Goal: Task Accomplishment & Management: Use online tool/utility

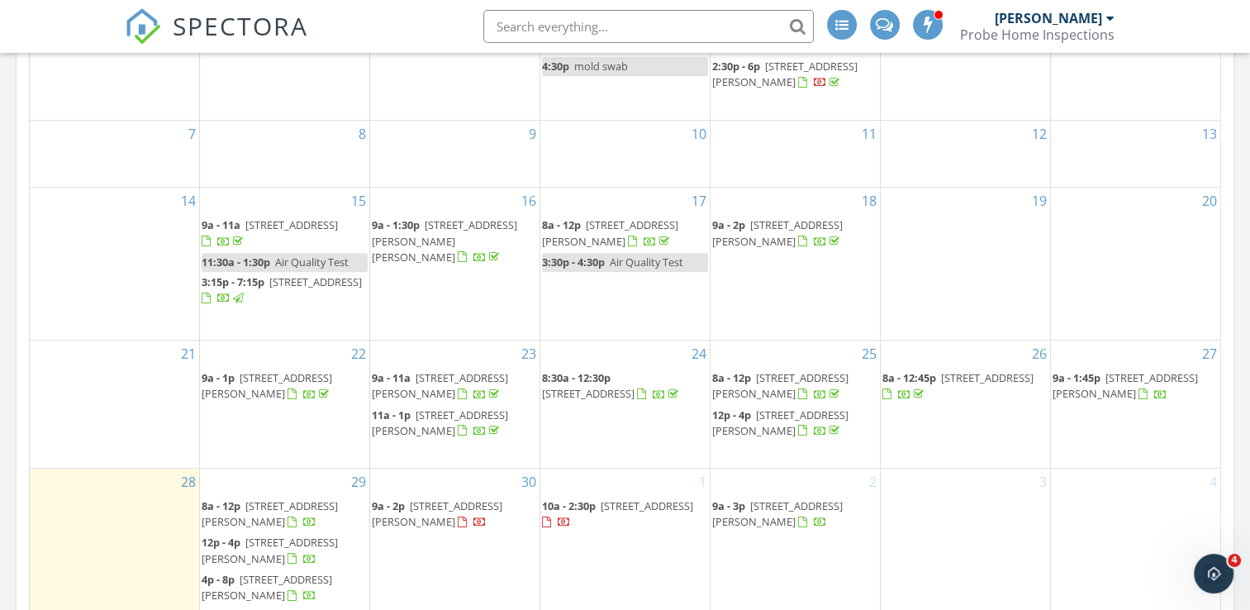
scroll to position [1074, 0]
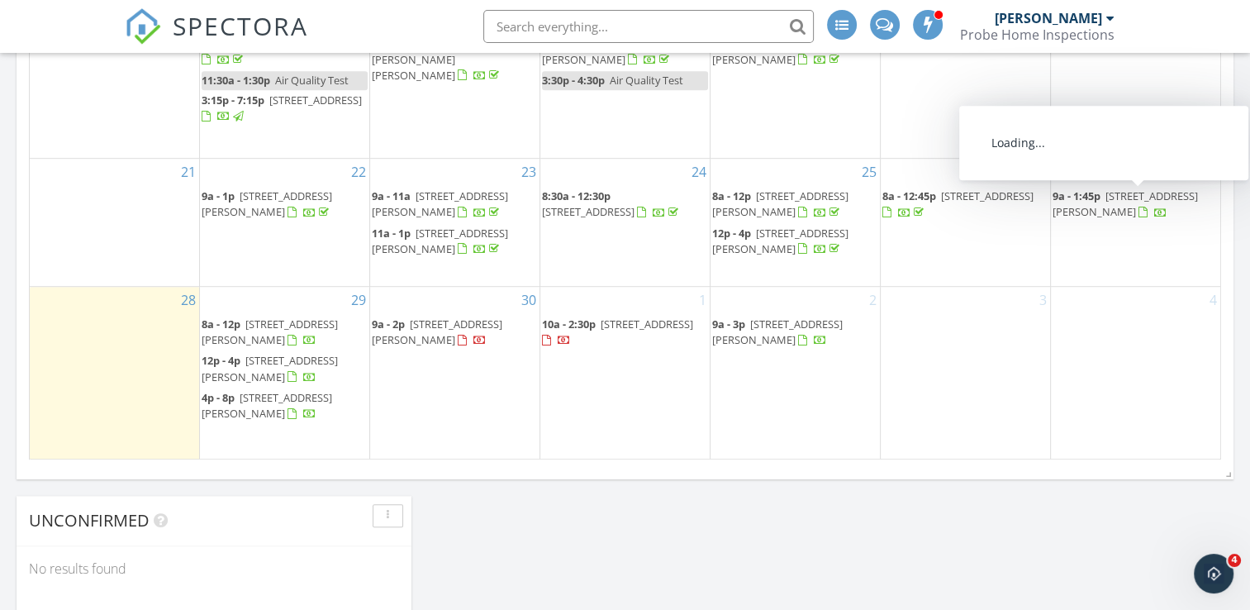
click at [1123, 193] on span "7312 Elaine Cir, Chattanooga 37421" at bounding box center [1125, 203] width 145 height 31
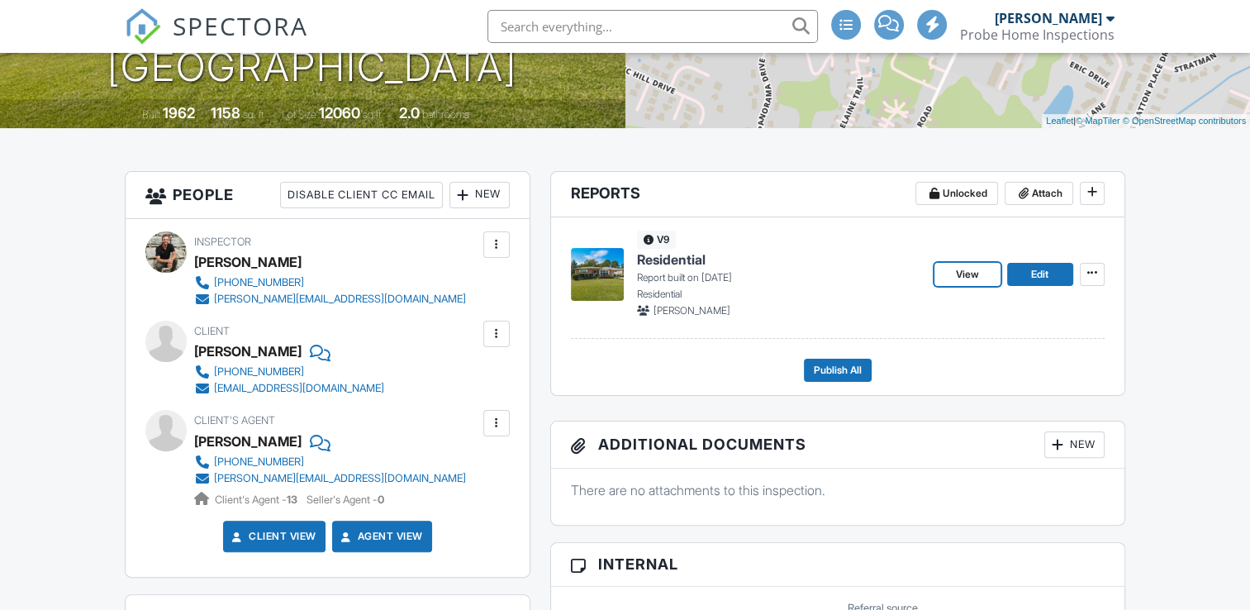
click at [985, 269] on link "View" at bounding box center [968, 274] width 66 height 23
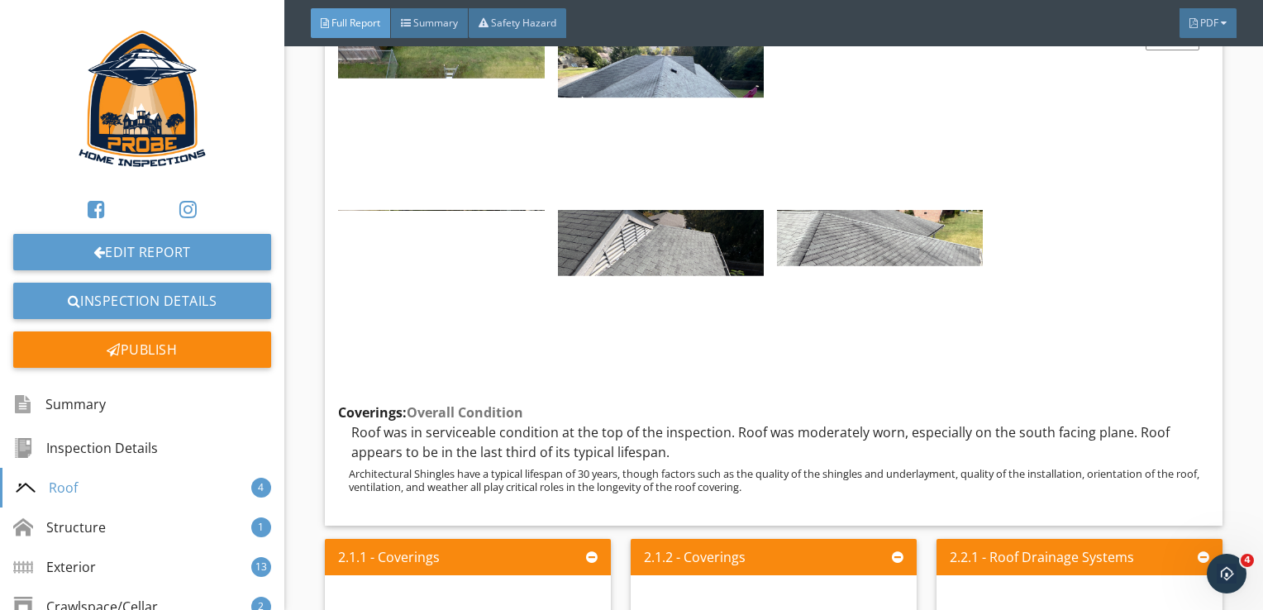
scroll to position [1240, 0]
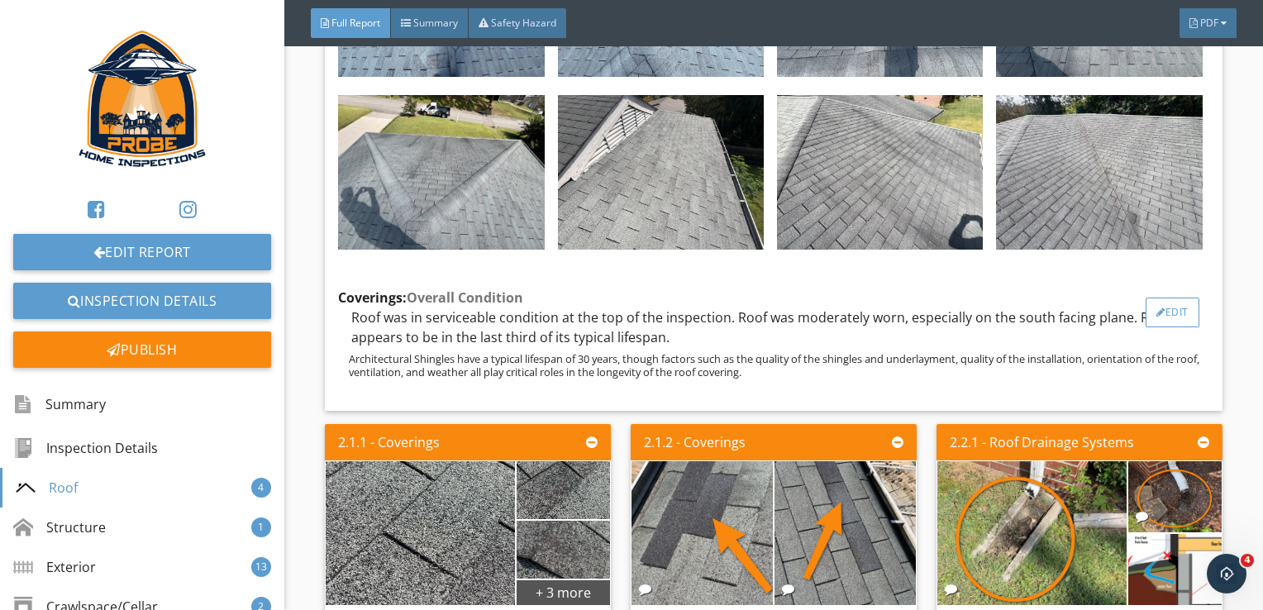
click at [1156, 317] on div at bounding box center [1160, 312] width 9 height 10
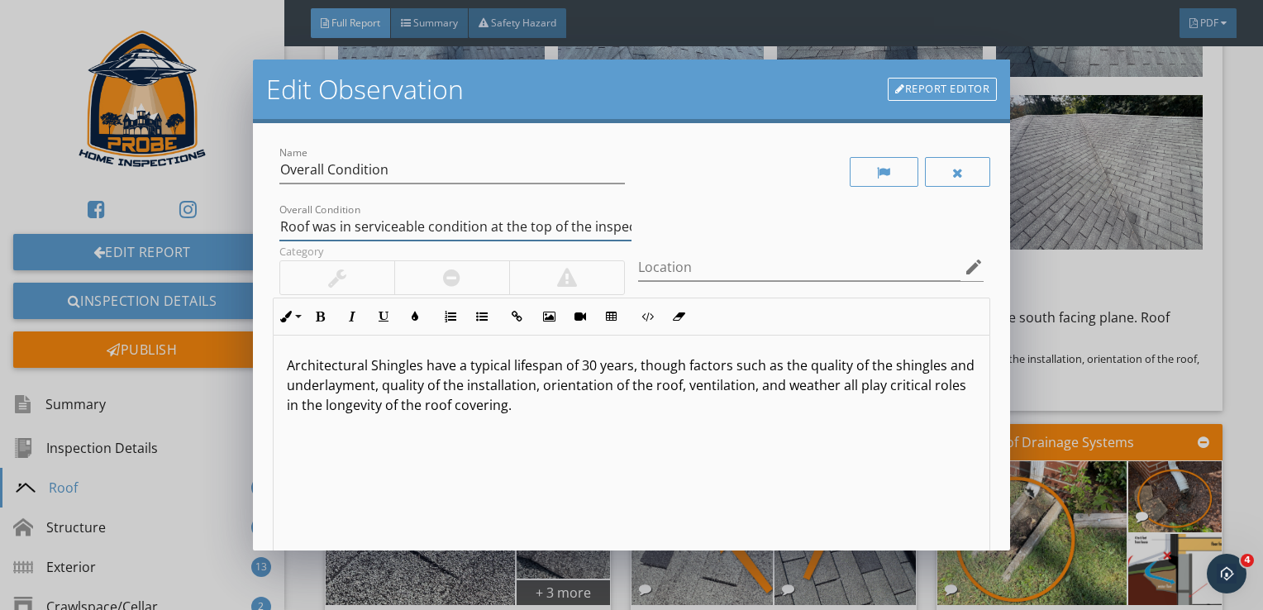
click at [596, 230] on input "Roof was in serviceable condition at the top of the inspection. Roof was modera…" at bounding box center [455, 226] width 352 height 27
click at [311, 227] on input "Roof was approximately 13 years oldin serviceable condition at the time of the …" at bounding box center [455, 226] width 352 height 27
type input "Roof covering was approximately 13 years old and in serviceable condition at th…"
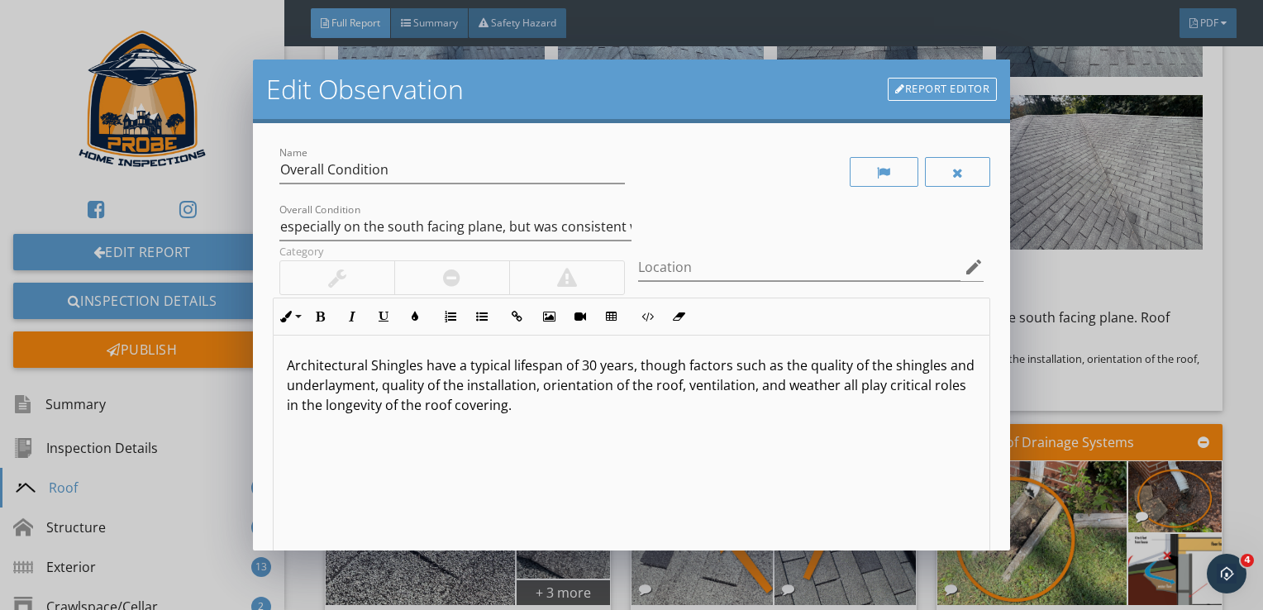
scroll to position [0, 0]
drag, startPoint x: 376, startPoint y: 364, endPoint x: 255, endPoint y: 359, distance: 121.6
click at [259, 363] on div "Name Overall Condition Overall Condition Roof covering was approximately 13 yea…" at bounding box center [632, 336] width 758 height 427
click at [539, 360] on p "3-tab shingles have a typical lifespan of 30 years, though factors such as the …" at bounding box center [632, 385] width 690 height 60
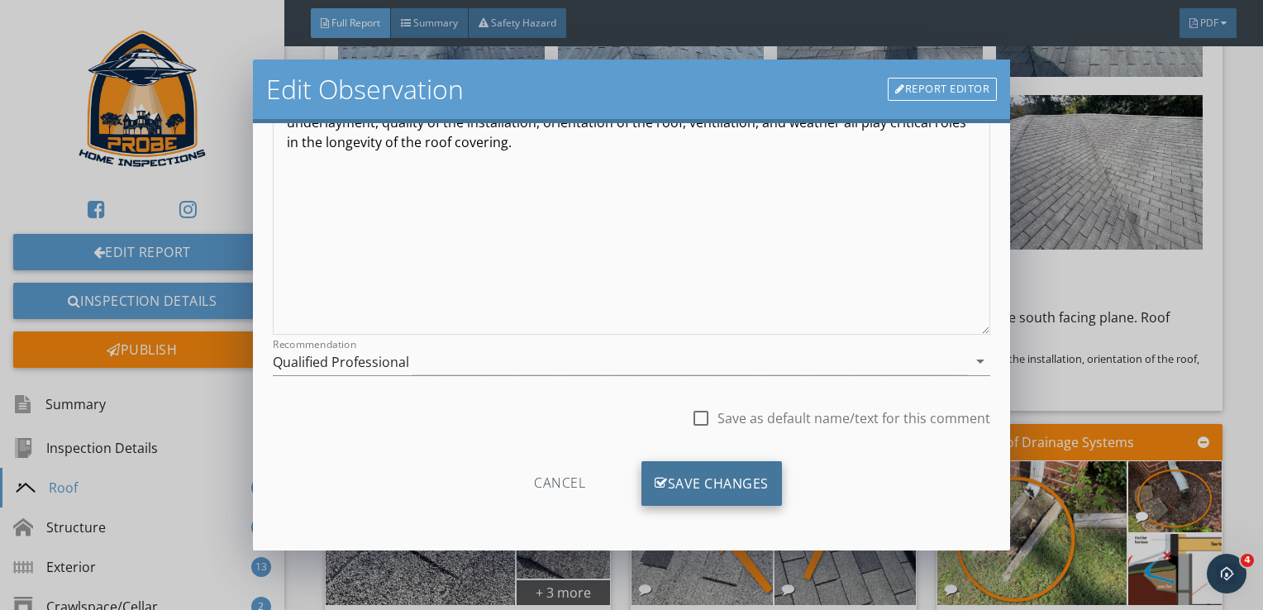
click at [740, 492] on div "Save Changes" at bounding box center [711, 483] width 140 height 45
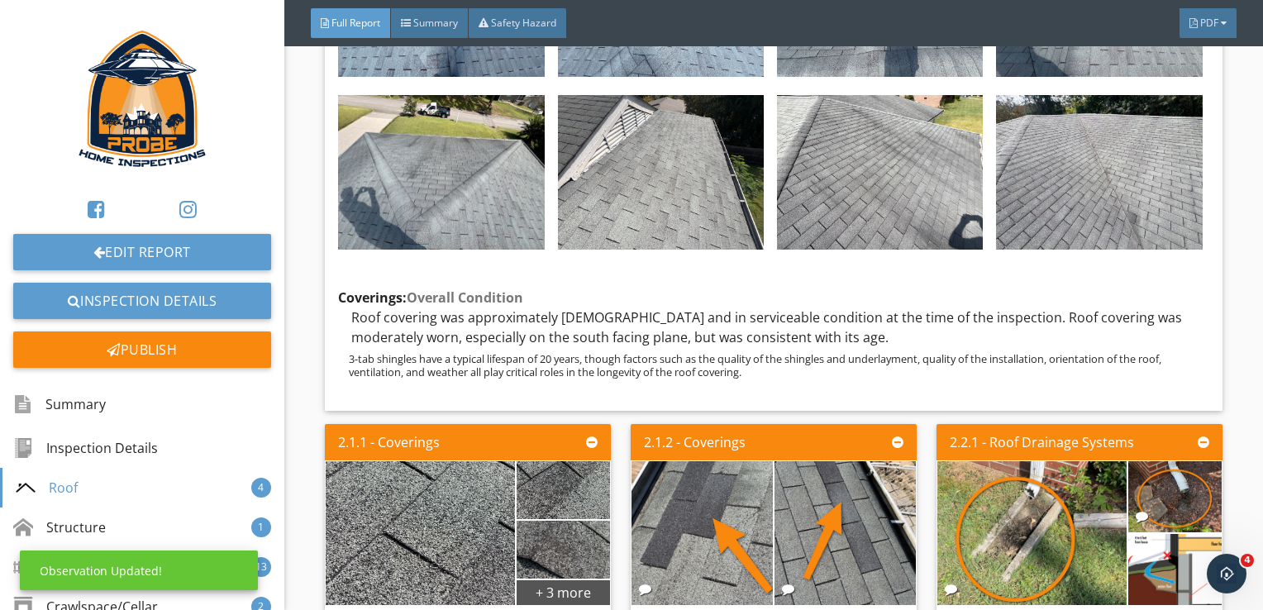
scroll to position [67, 0]
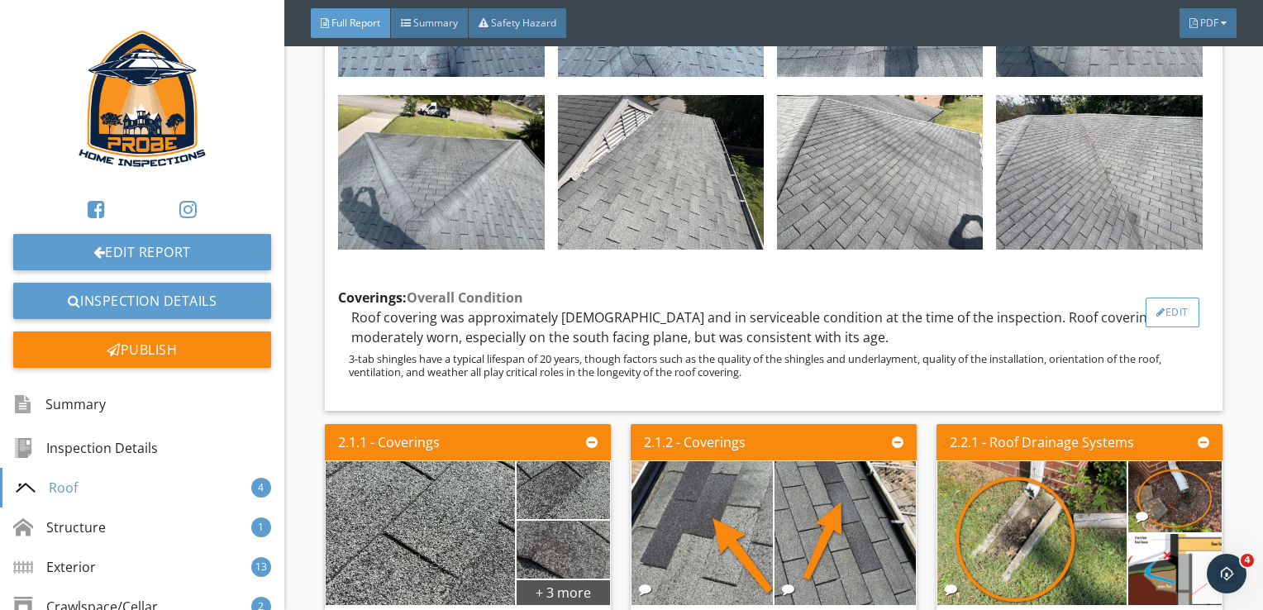
click at [1158, 327] on div "Edit" at bounding box center [1172, 313] width 54 height 30
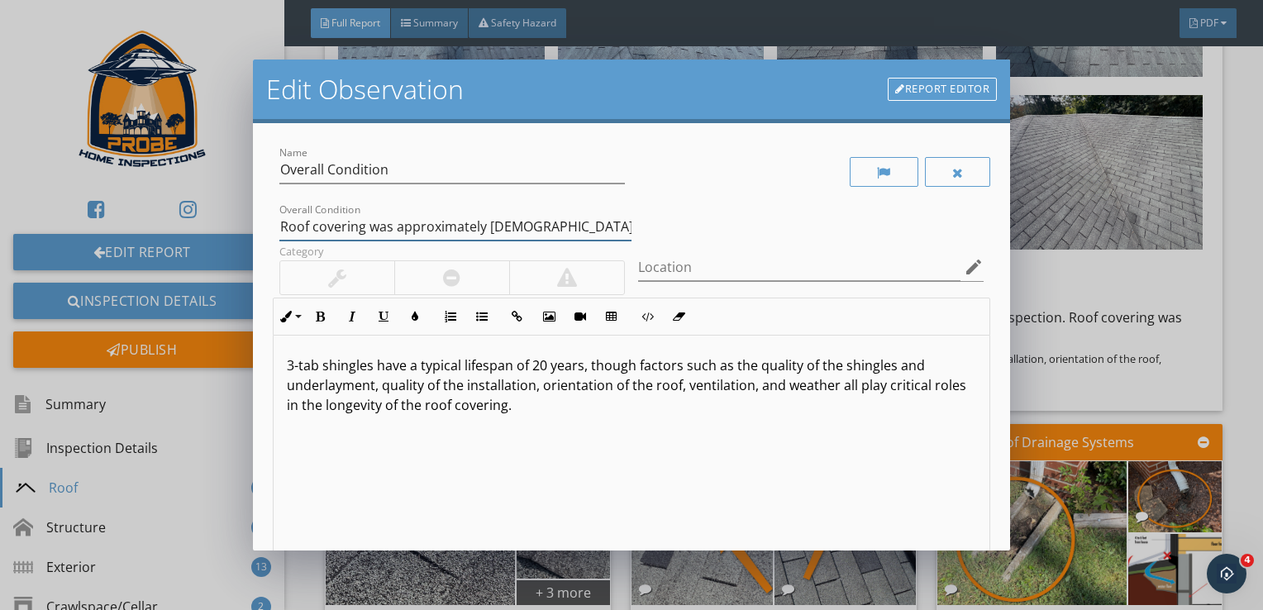
click at [592, 226] on input "Roof covering was approximately 13 years old and in serviceable condition at th…" at bounding box center [455, 226] width 352 height 27
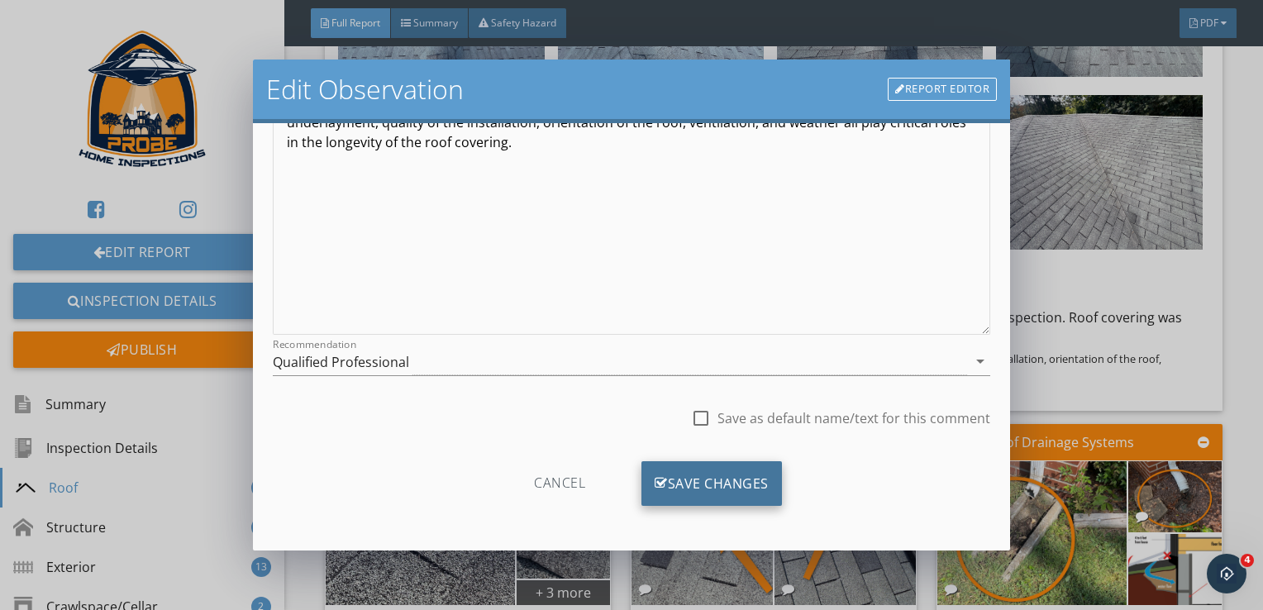
type input "Roof covering was approximately 13 years old and was in serviceable condition a…"
click at [742, 485] on div "Save Changes" at bounding box center [711, 483] width 140 height 45
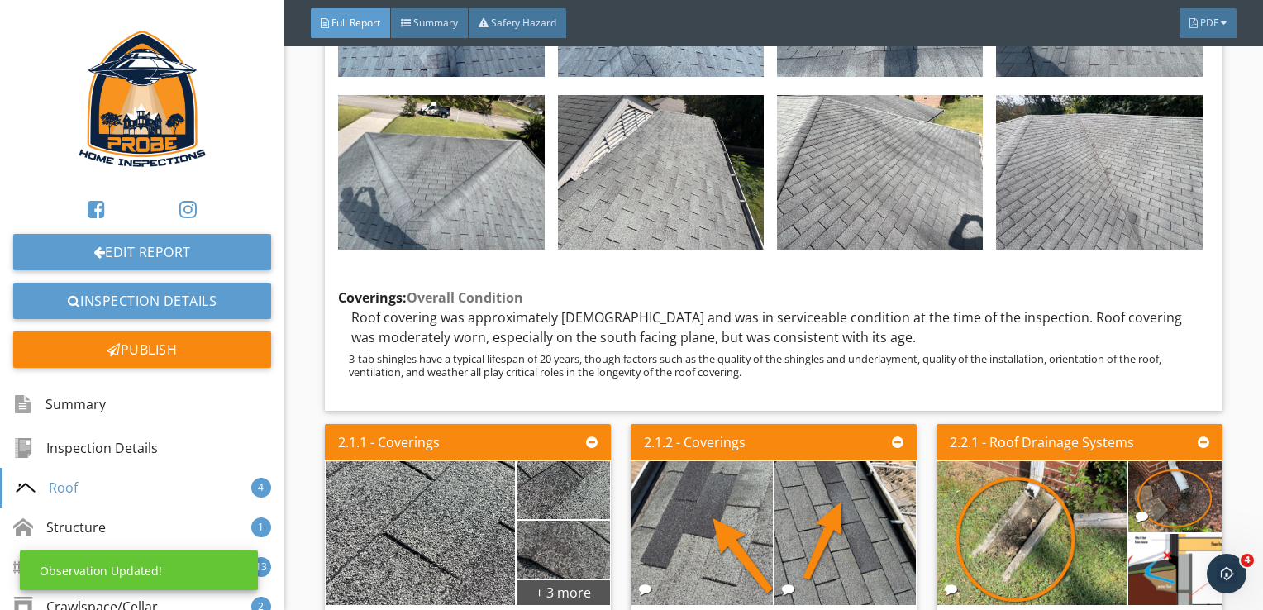
scroll to position [67, 0]
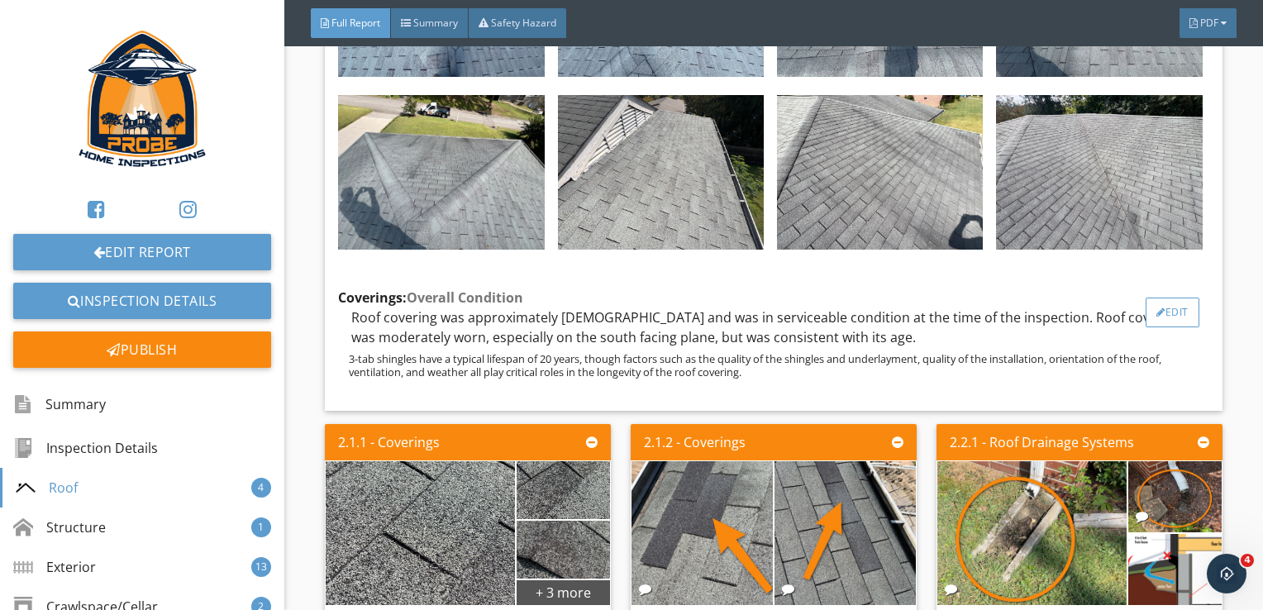
click at [1145, 327] on div "Edit" at bounding box center [1172, 313] width 54 height 30
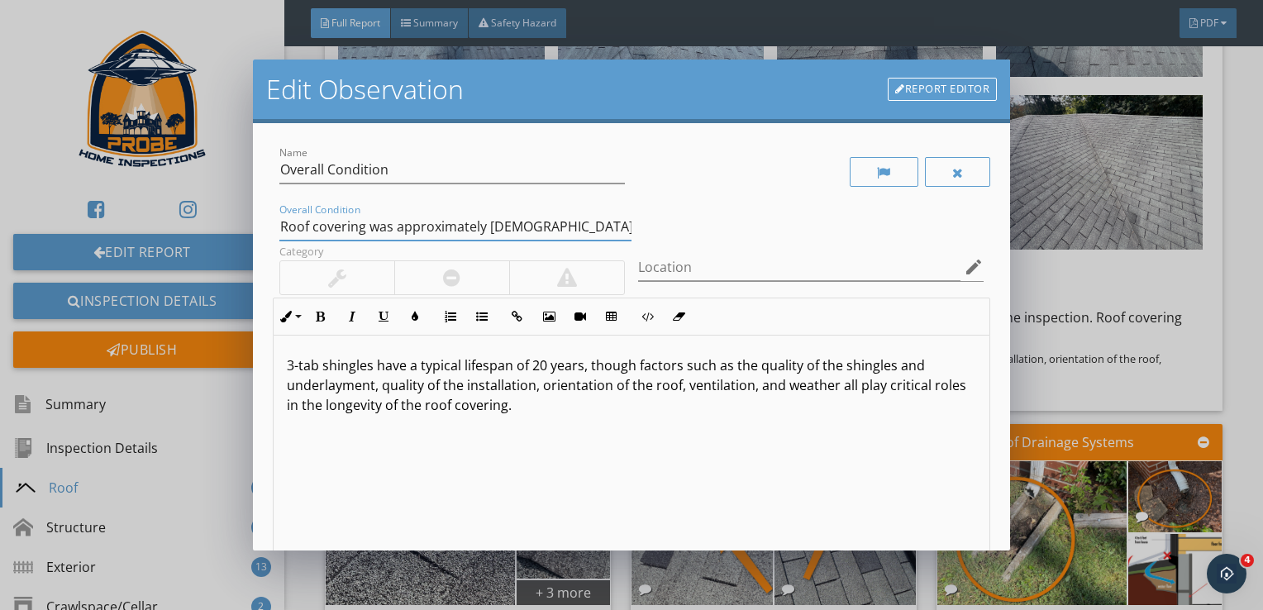
click at [532, 233] on input "Roof covering was approximately 13 years old and was in serviceable condition a…" at bounding box center [455, 226] width 352 height 27
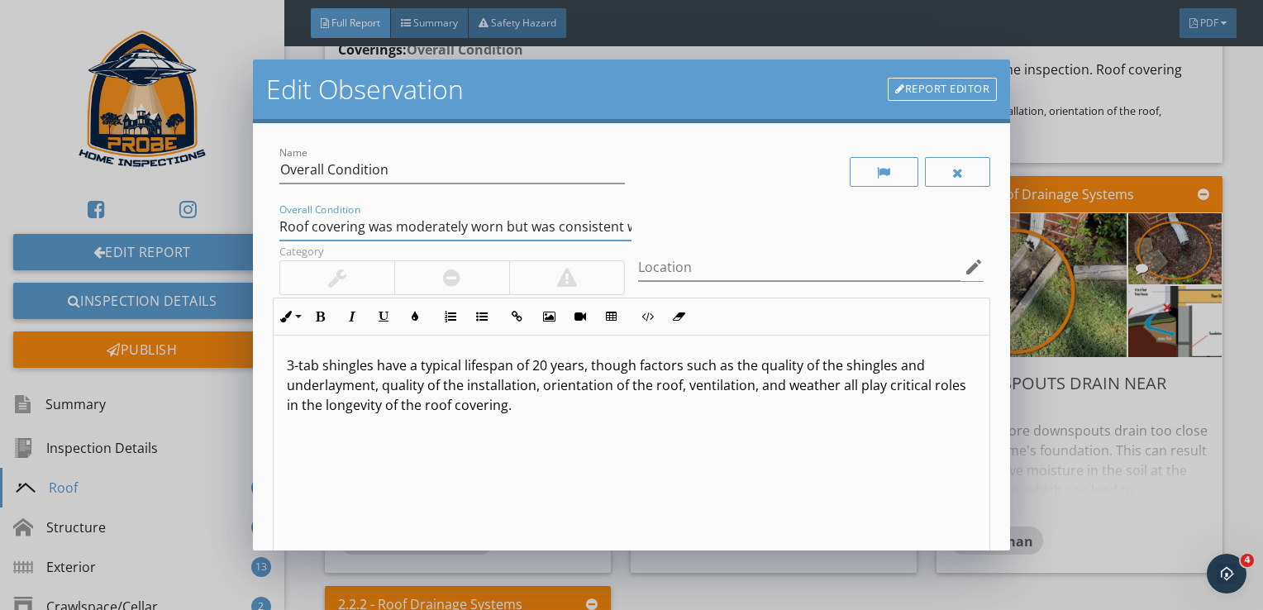
scroll to position [263, 0]
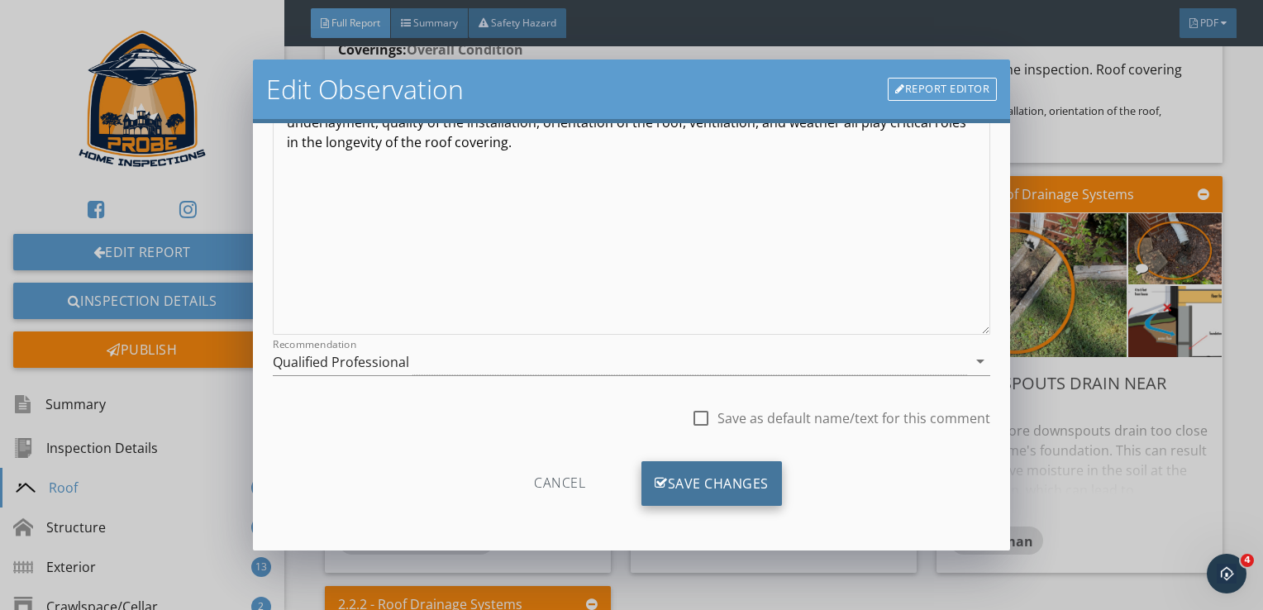
type input "Roof covering was approximately 13 years old and was in serviceable condition a…"
click at [724, 475] on div "Save Changes" at bounding box center [711, 483] width 140 height 45
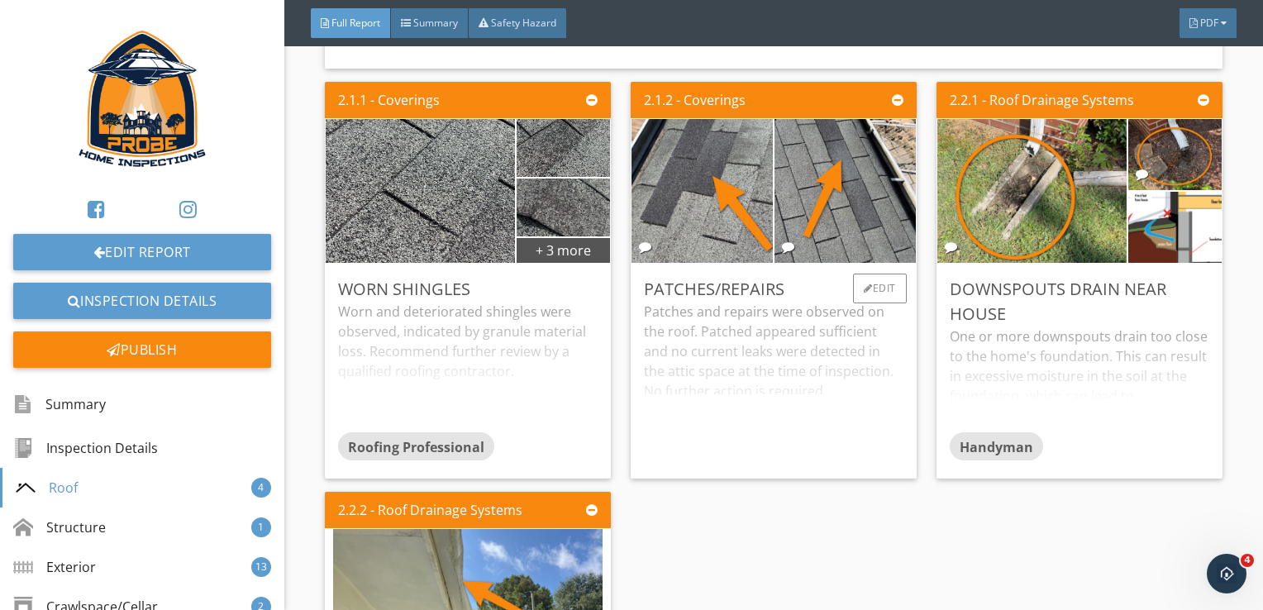
scroll to position [1653, 0]
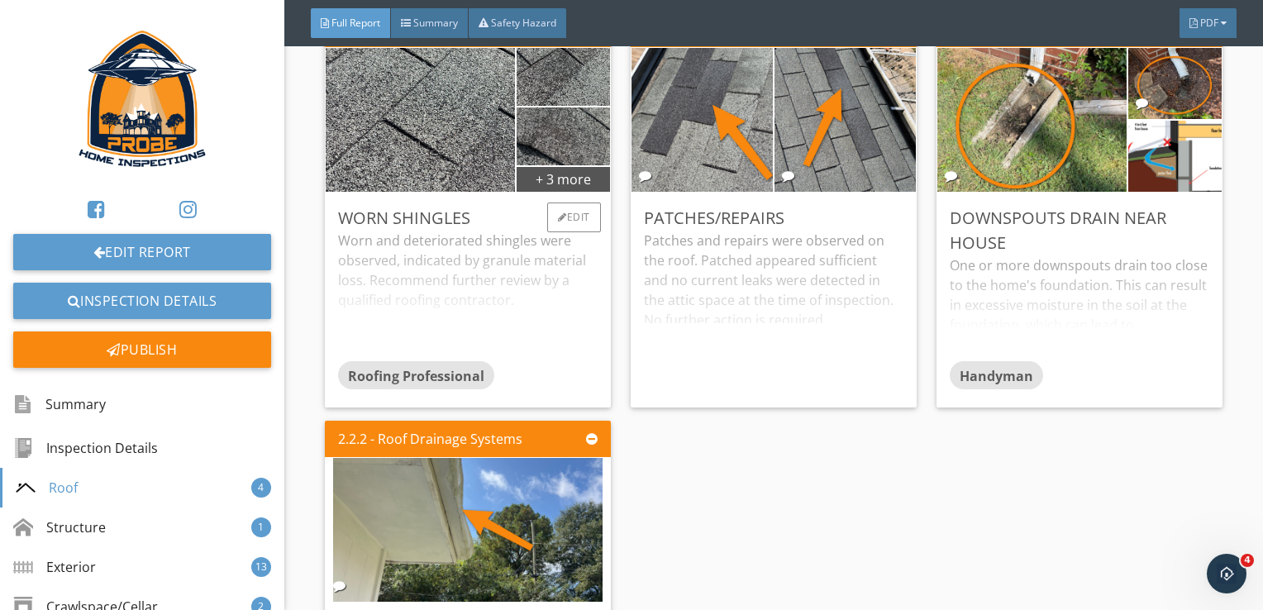
click at [572, 335] on div "Worn and deteriorated shingles were observed, indicated by granule material los…" at bounding box center [467, 296] width 259 height 131
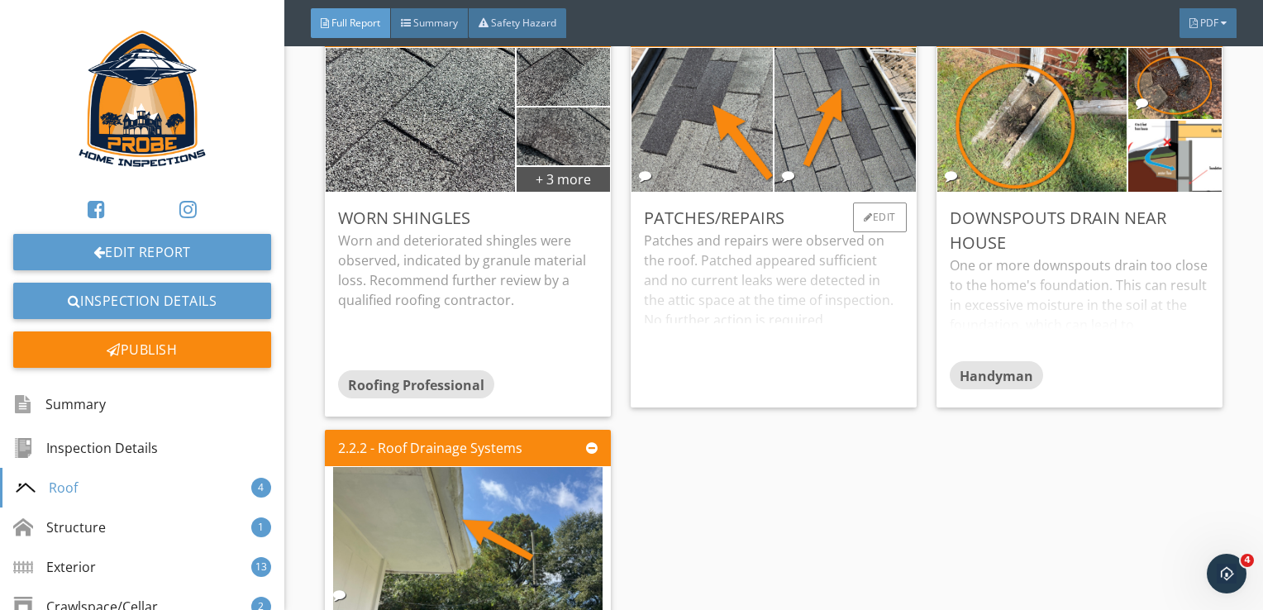
click at [775, 372] on div "Patches and repairs were observed on the roof. Patched appeared sufficient and …" at bounding box center [773, 313] width 259 height 164
click at [864, 222] on div at bounding box center [868, 217] width 9 height 10
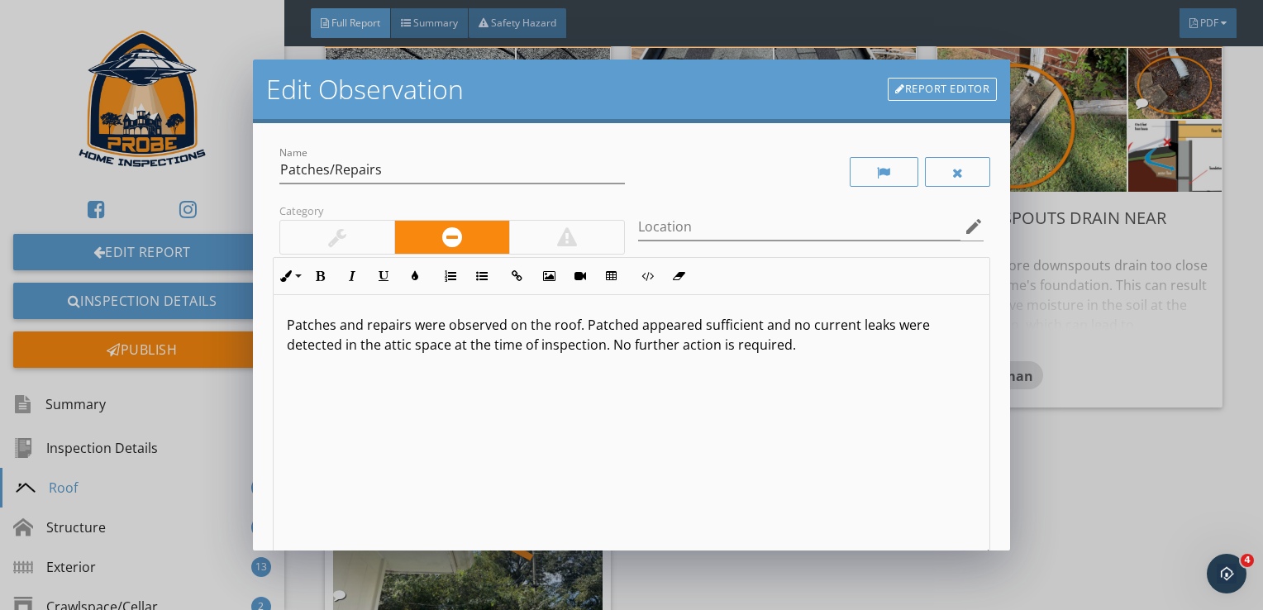
click at [633, 322] on p "Patches and repairs were observed on the roof. Patched appeared sufficient and …" at bounding box center [632, 335] width 690 height 40
type textarea "<p>Patches and repairs were observed on the roof. Patches appeared sufficient a…"
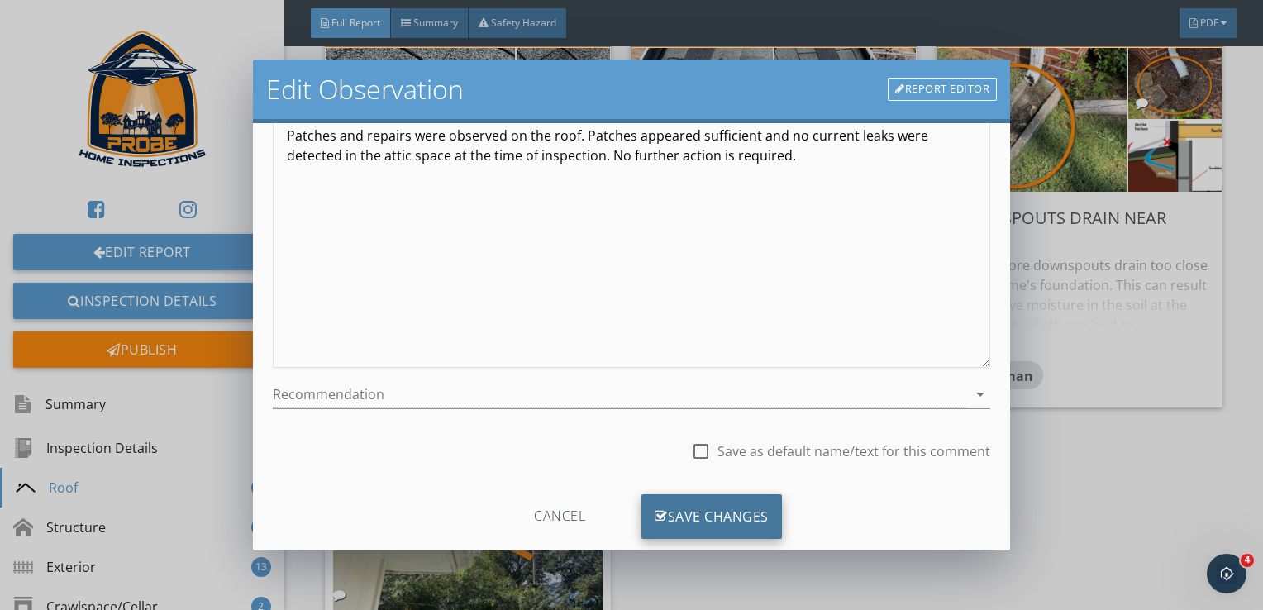
scroll to position [222, 0]
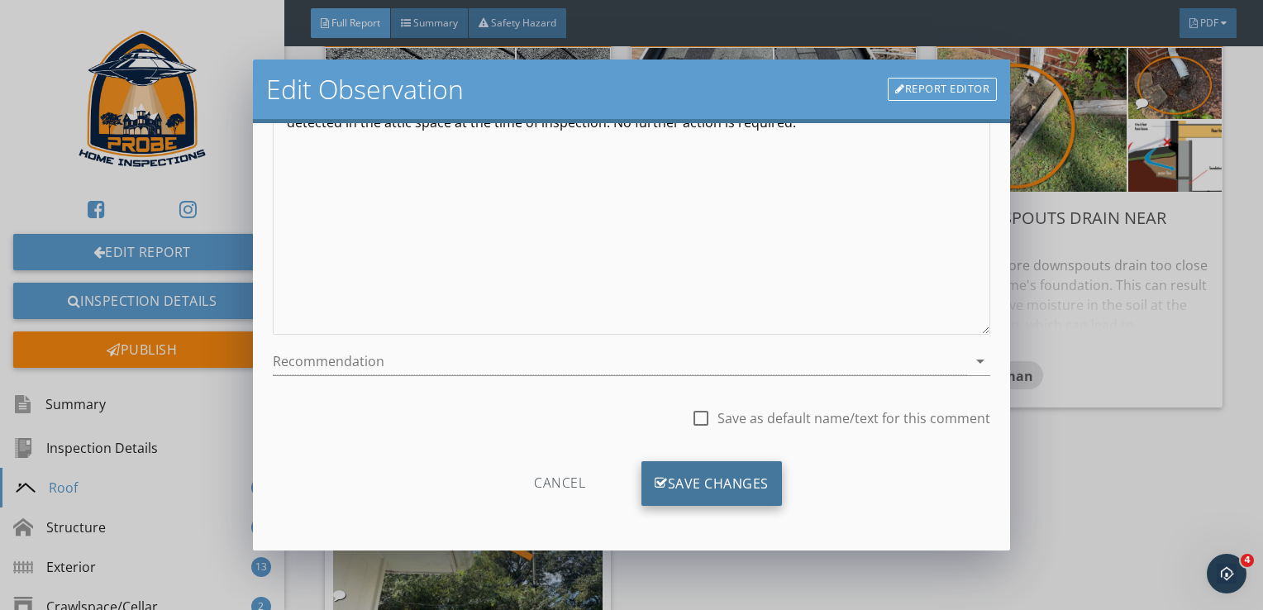
click at [693, 486] on div "Save Changes" at bounding box center [711, 483] width 140 height 45
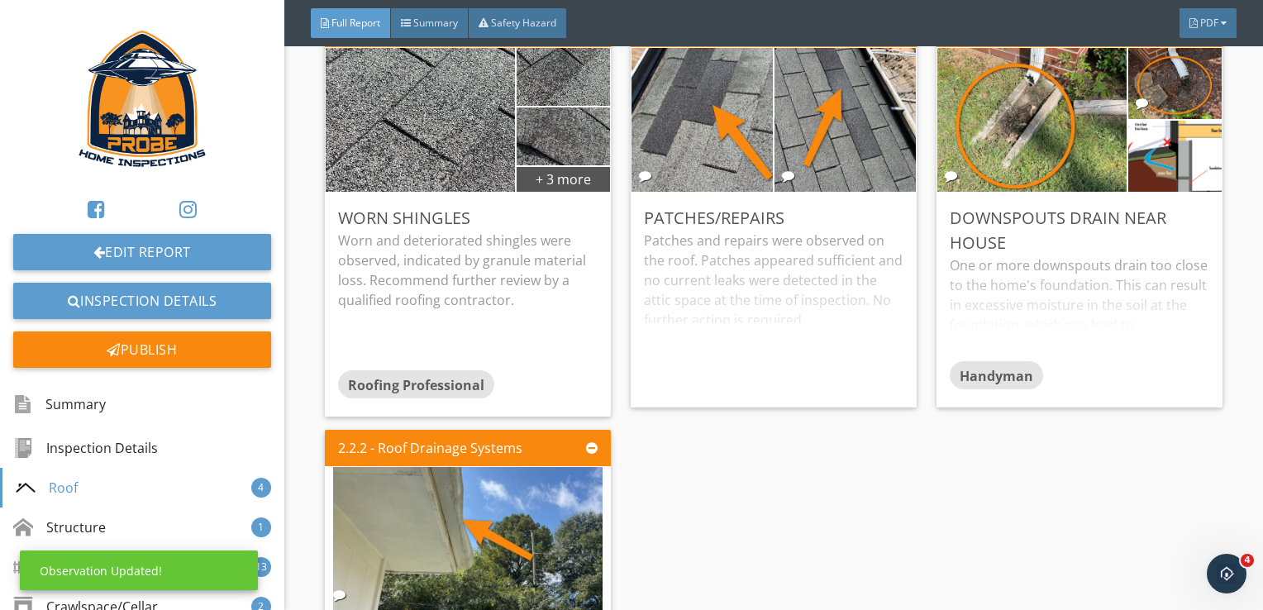
scroll to position [26, 0]
click at [775, 394] on div "Patches and repairs were observed on the roof. Patches appeared sufficient and …" at bounding box center [773, 313] width 259 height 164
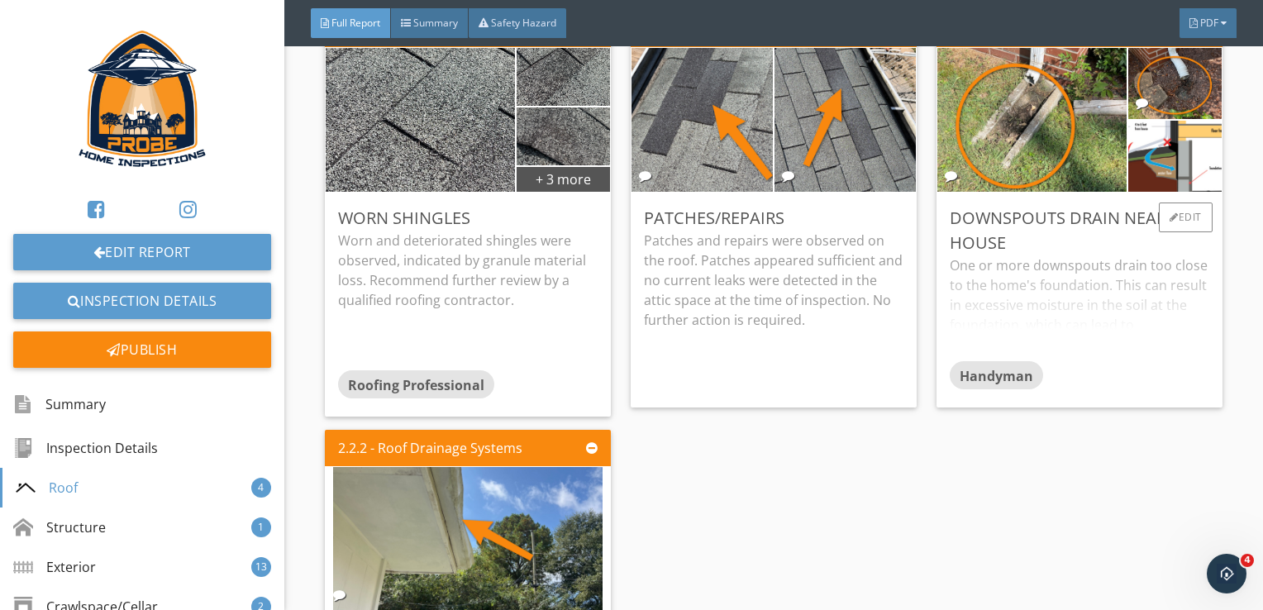
click at [1052, 359] on div "One or more downspouts drain too close to the home's foundation. This can resul…" at bounding box center [1079, 308] width 259 height 106
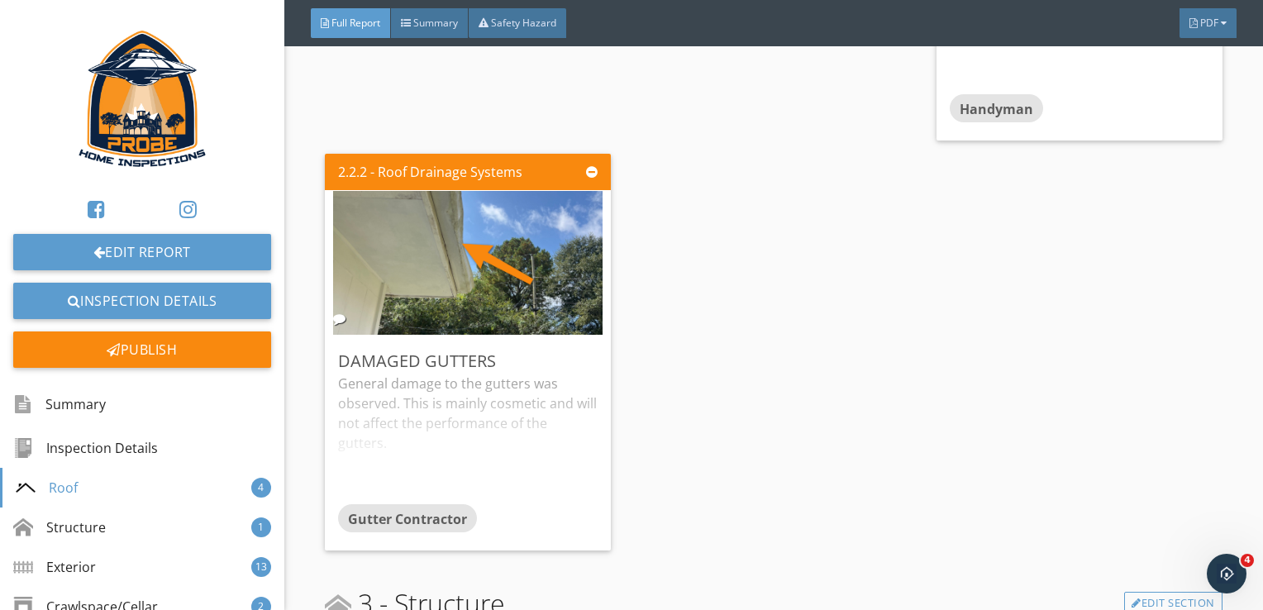
scroll to position [2149, 0]
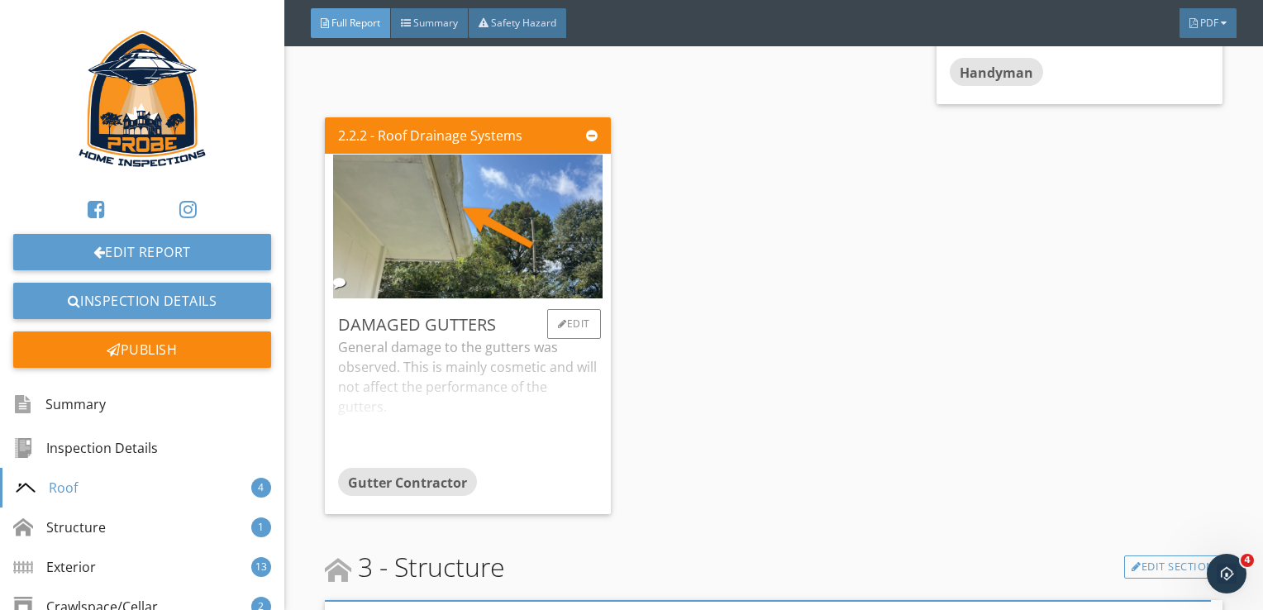
click at [537, 468] on div "General damage to the gutters was observed. This is mainly cosmetic and will no…" at bounding box center [467, 402] width 259 height 131
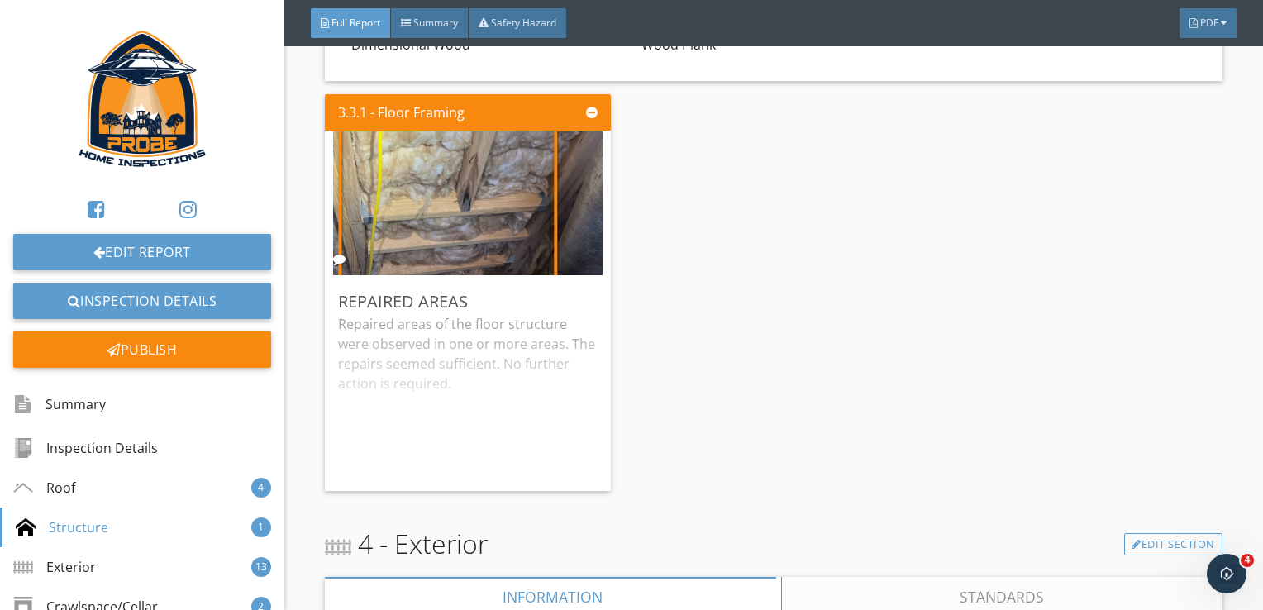
scroll to position [2975, 0]
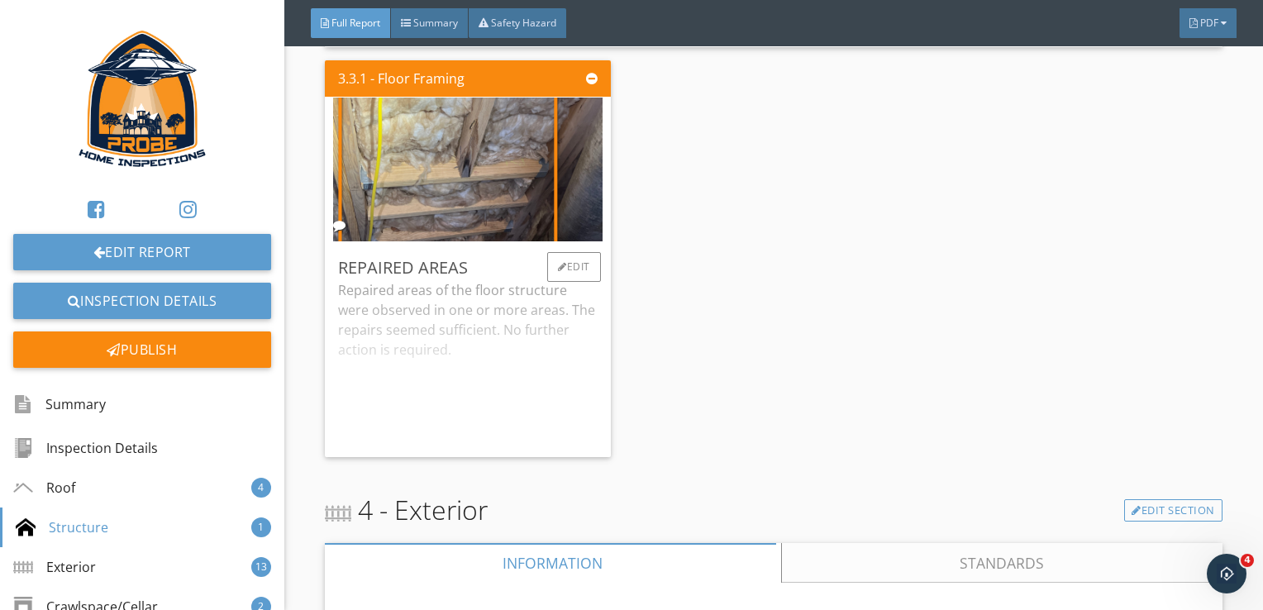
click at [531, 441] on div "Repaired areas of the floor structure were observed in one or more areas. The r…" at bounding box center [467, 362] width 259 height 164
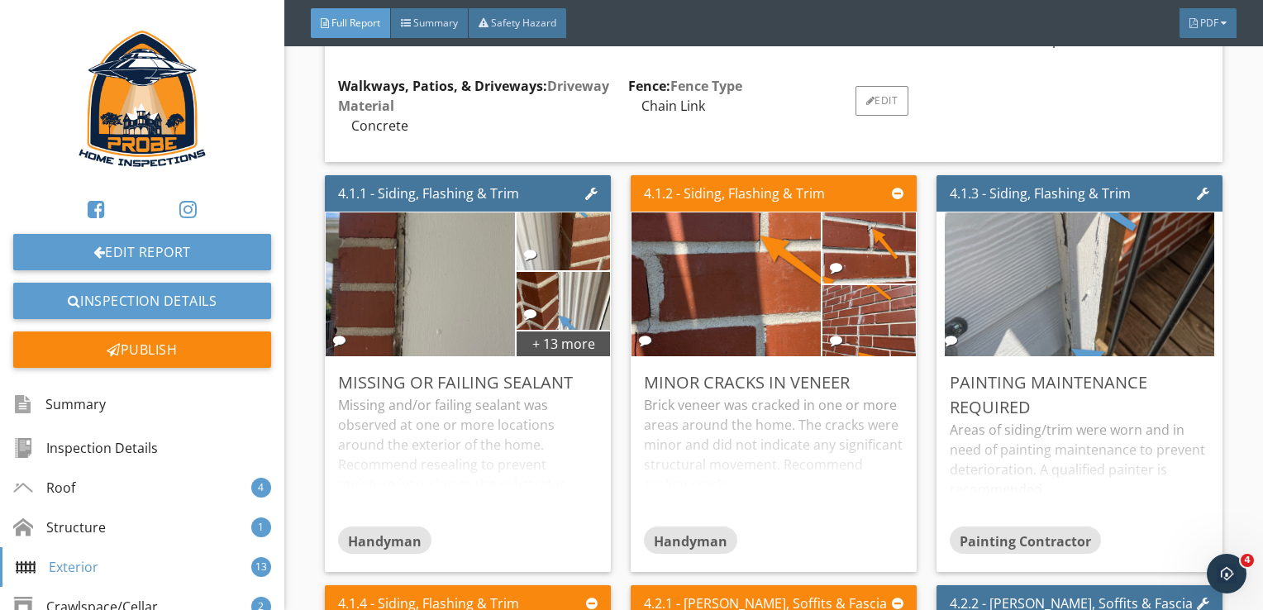
scroll to position [3719, 0]
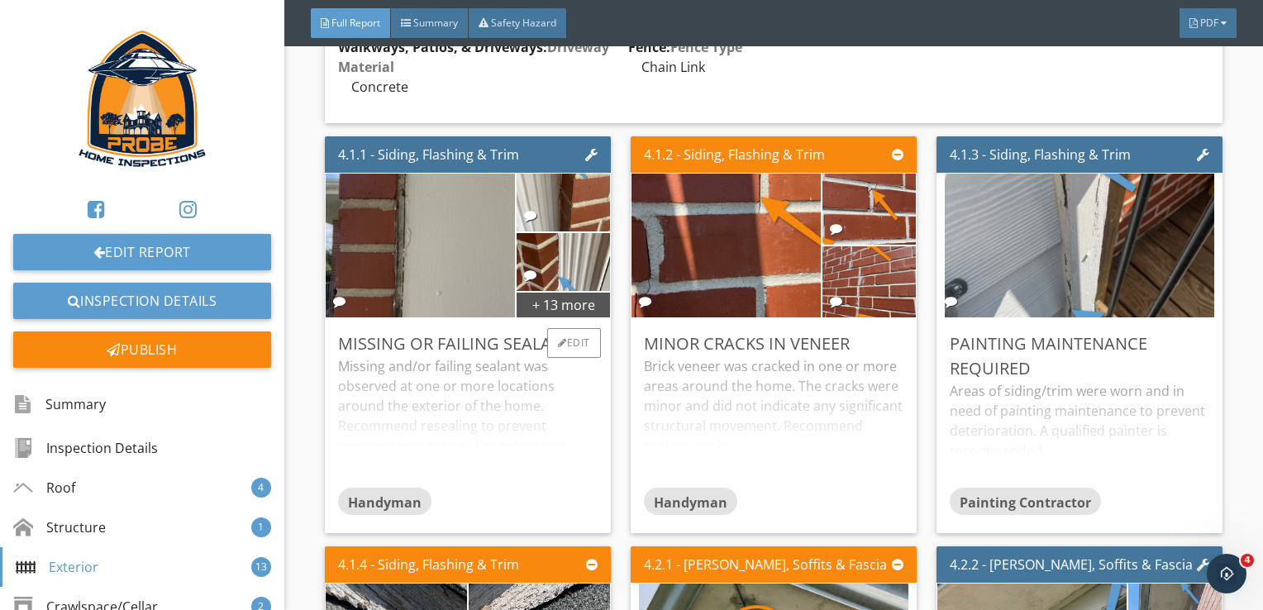
click at [577, 446] on div "Missing and/or failing sealant was observed at one or more locations around the…" at bounding box center [467, 421] width 259 height 131
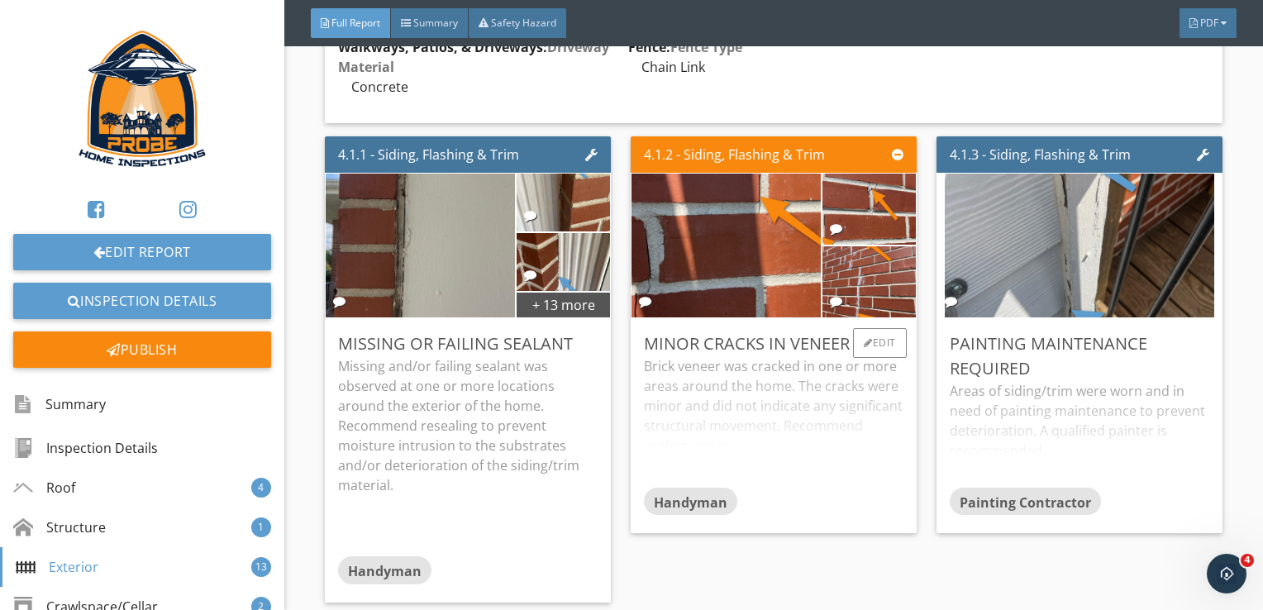
click at [754, 452] on div "Brick veneer was cracked in one or more areas around the home. The cracks were …" at bounding box center [773, 421] width 259 height 131
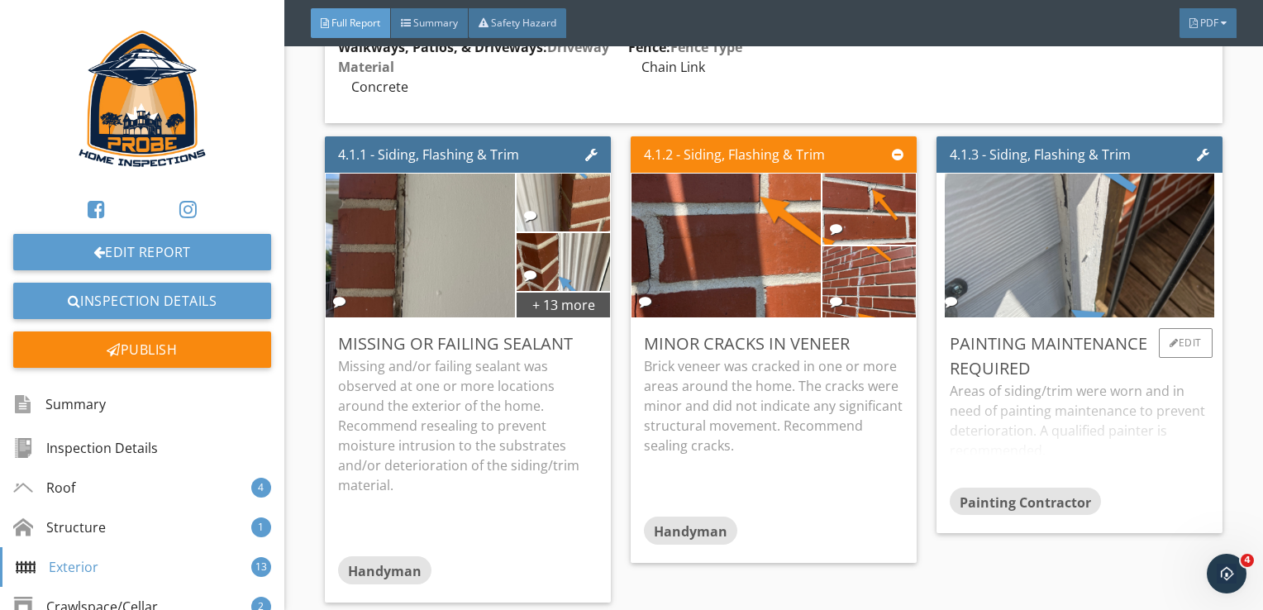
click at [1008, 468] on div "Areas of siding/trim were worn and in need of painting maintenance to prevent d…" at bounding box center [1079, 434] width 259 height 106
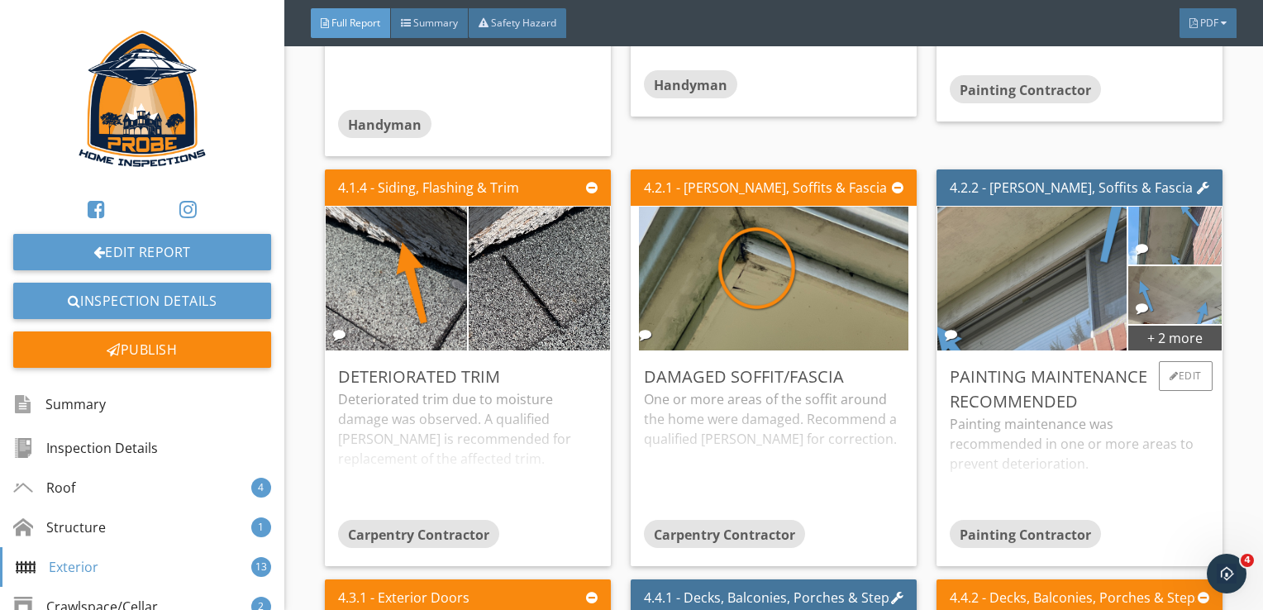
scroll to position [4215, 0]
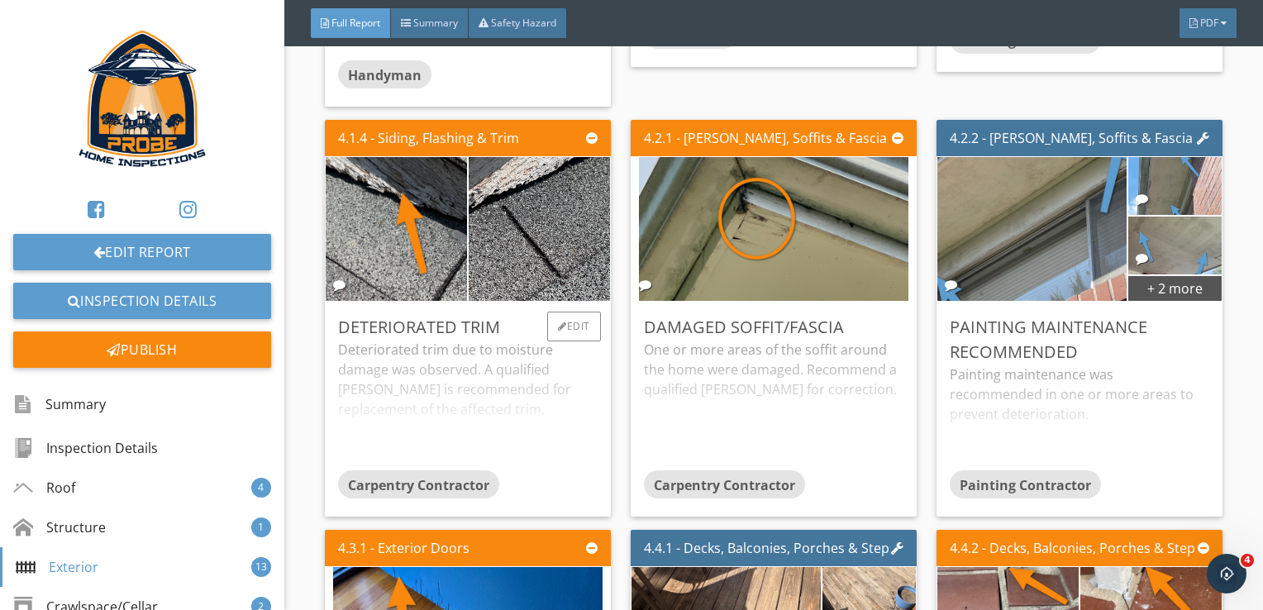
click at [572, 423] on div "Deteriorated trim due to moisture damage was observed. A qualified carpenter is…" at bounding box center [467, 405] width 259 height 131
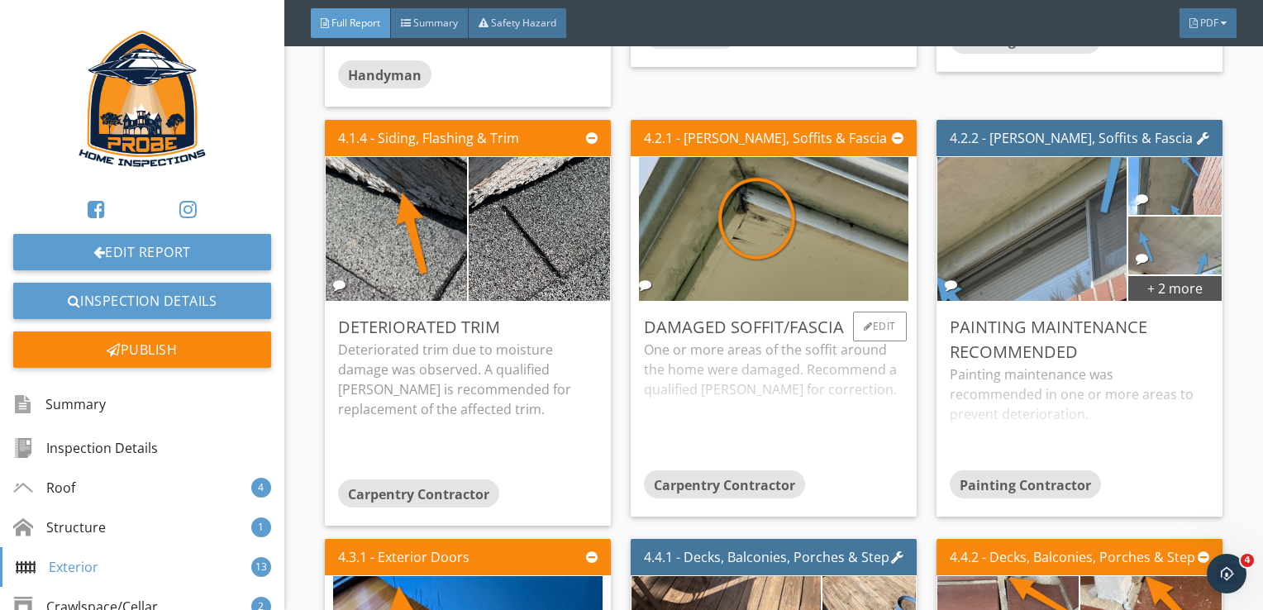
click at [721, 429] on div "One or more areas of the soffit around the home were damaged. Recommend a quali…" at bounding box center [773, 405] width 259 height 131
click at [875, 324] on div "Edit" at bounding box center [880, 327] width 54 height 30
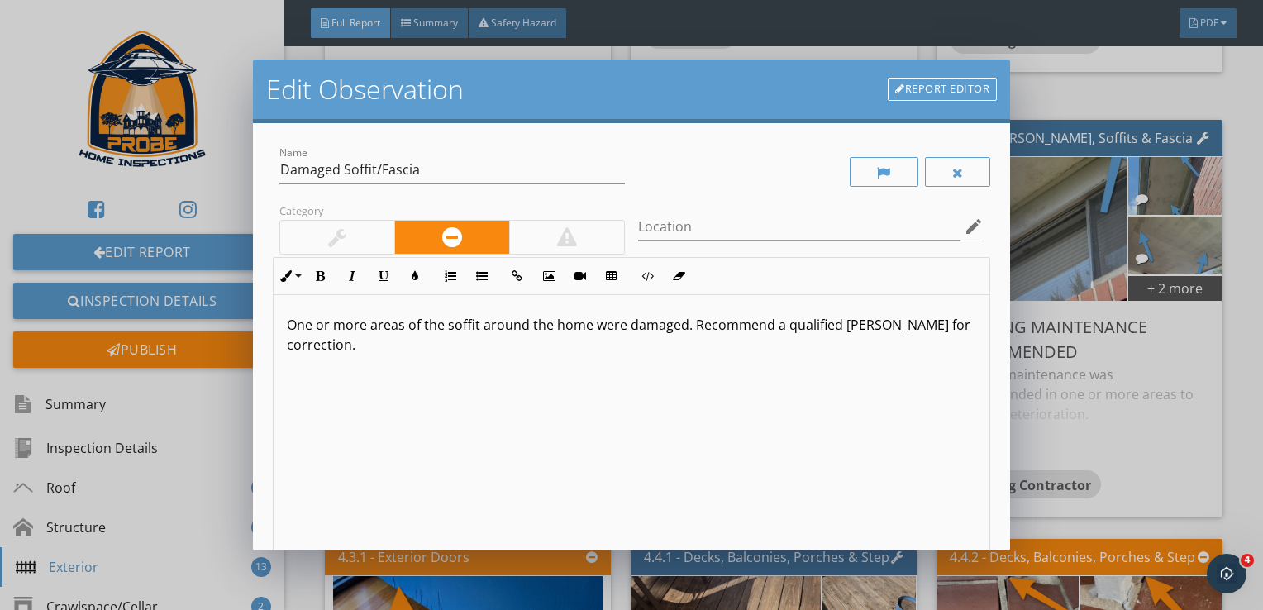
click at [483, 324] on p "One or more areas of the soffit around the home were damaged. Recommend a quali…" at bounding box center [632, 335] width 690 height 40
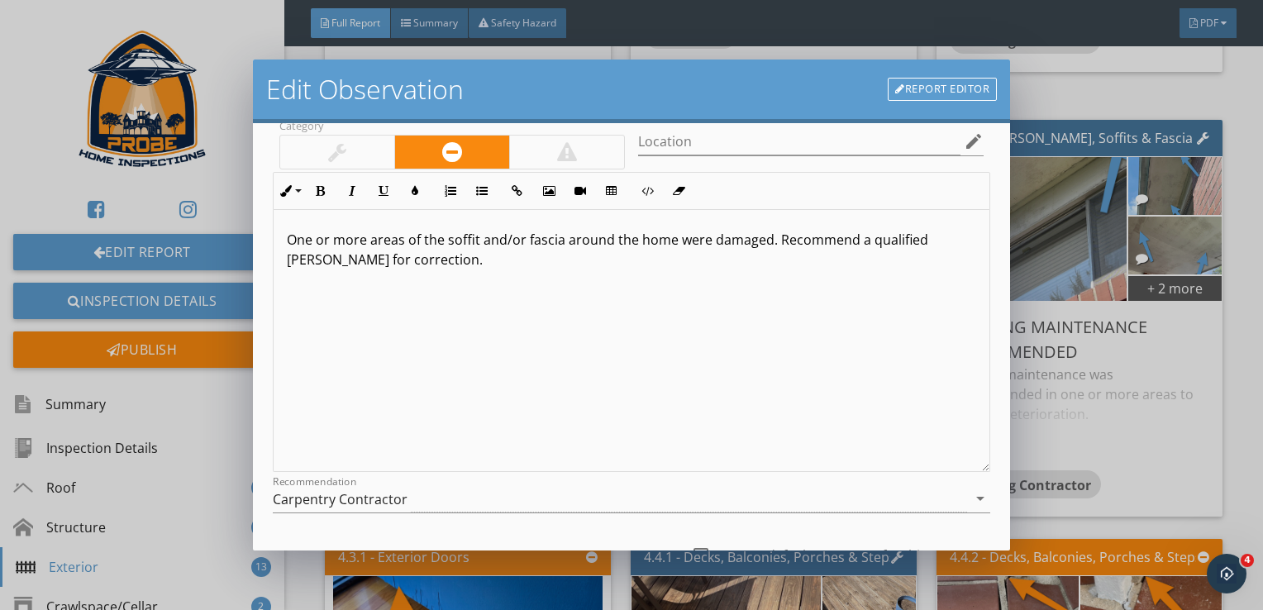
scroll to position [222, 0]
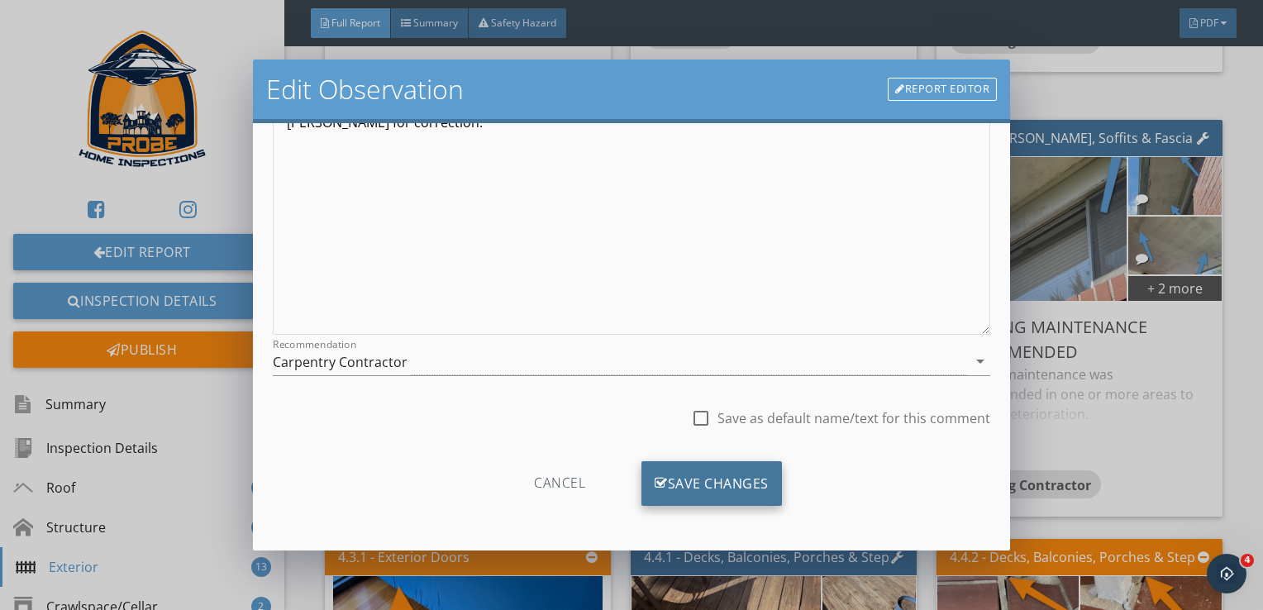
click at [757, 484] on div "Save Changes" at bounding box center [711, 483] width 140 height 45
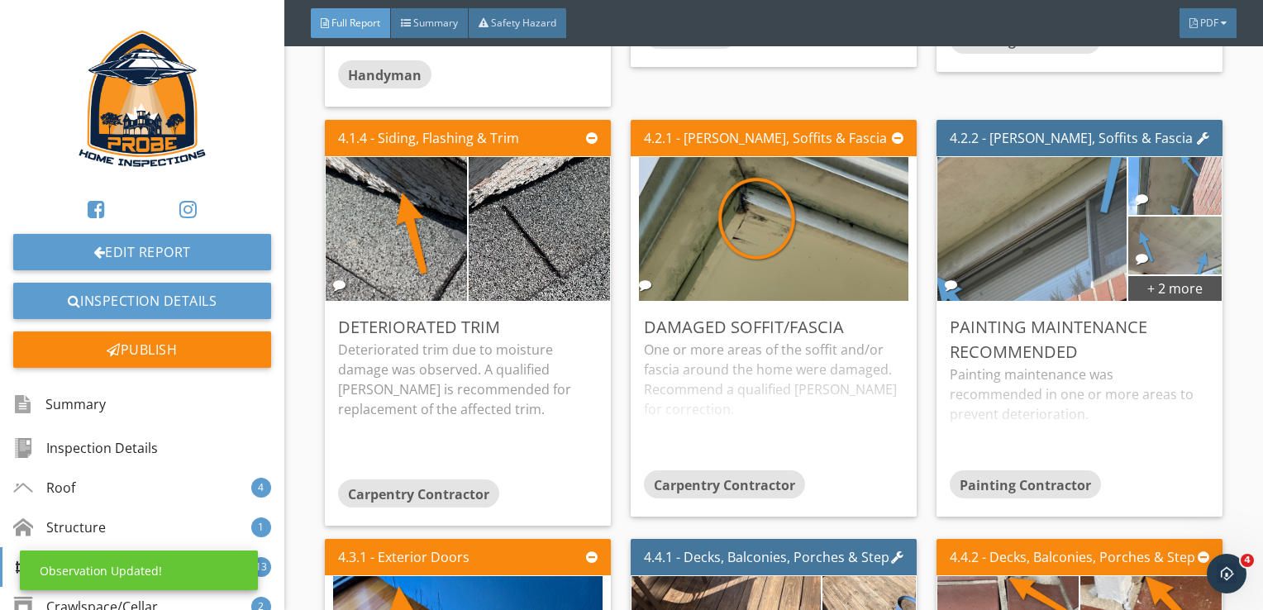
scroll to position [26, 0]
click at [872, 422] on div "One or more areas of the soffit and/or fascia around the home were damaged. Rec…" at bounding box center [773, 405] width 259 height 131
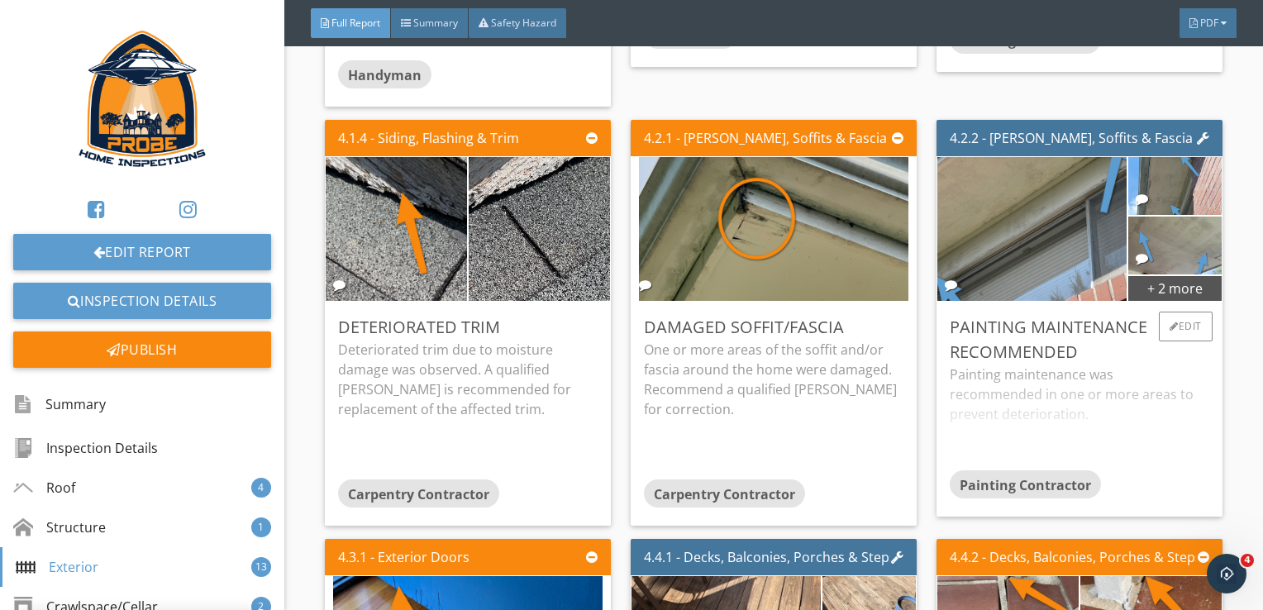
click at [1051, 440] on div "Painting maintenance was recommended in one or more areas to prevent deteriorat…" at bounding box center [1079, 417] width 259 height 106
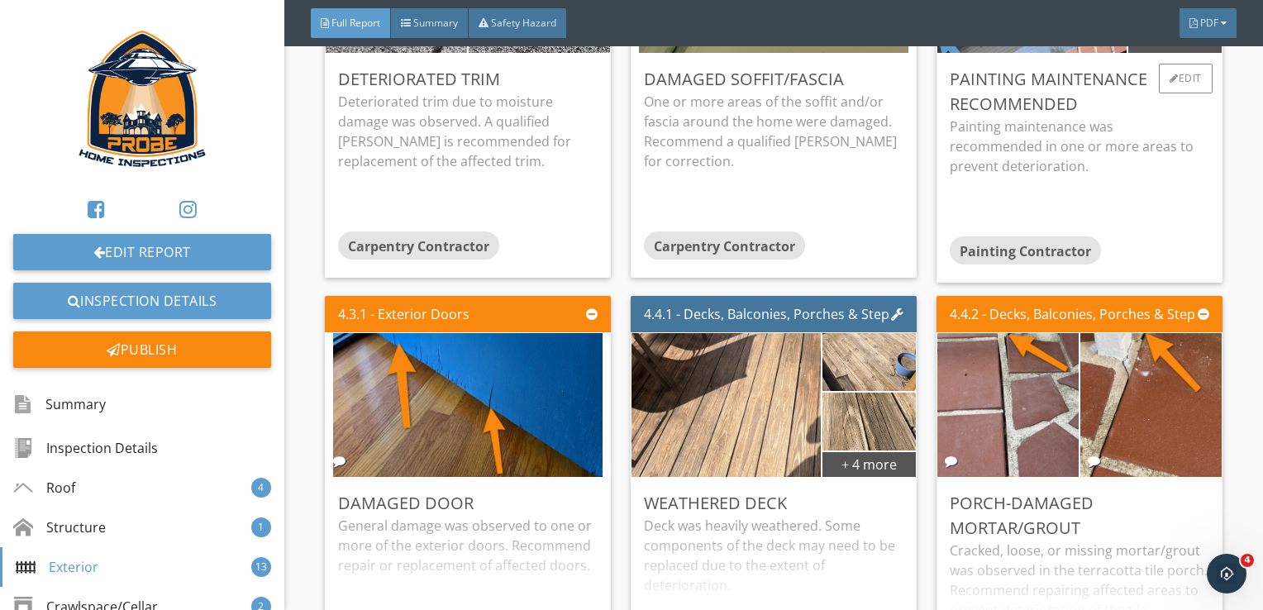
scroll to position [4545, 0]
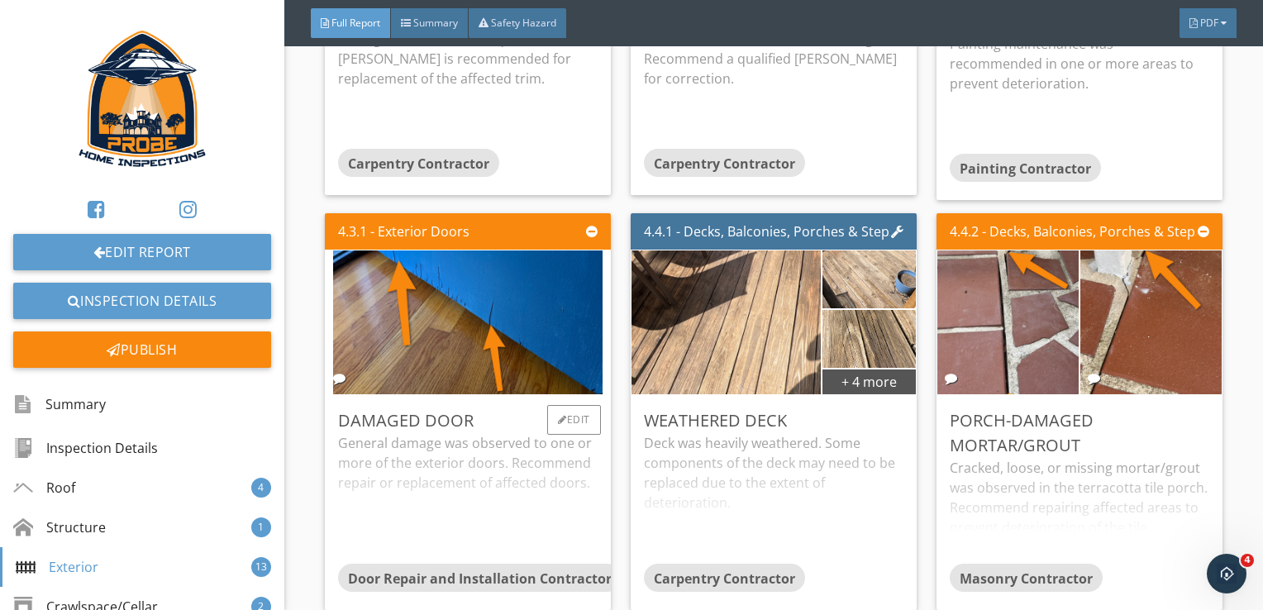
click at [559, 494] on div "General damage was observed to one or more of the exterior doors. Recommend rep…" at bounding box center [467, 498] width 259 height 131
click at [578, 412] on div "Edit" at bounding box center [574, 420] width 54 height 30
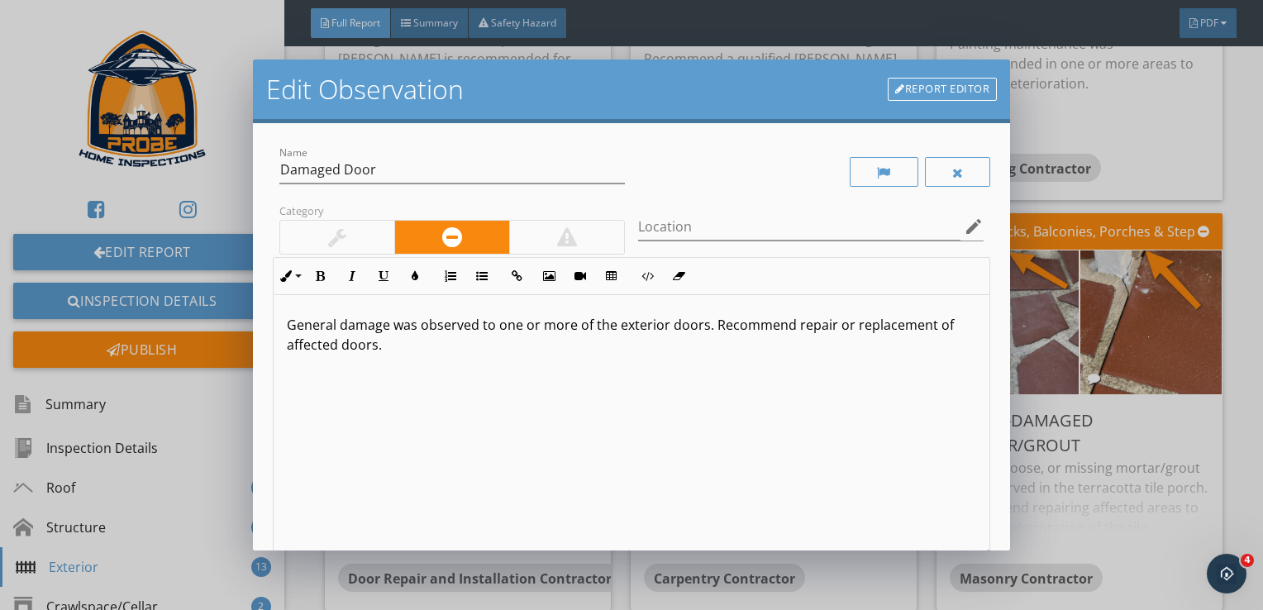
drag, startPoint x: 711, startPoint y: 323, endPoint x: 823, endPoint y: 378, distance: 124.9
click at [827, 378] on div "General damage was observed to one or more of the exterior doors. Recommend rep…" at bounding box center [632, 426] width 717 height 262
click at [750, 326] on p "General damage was observed to one or more of the exterior doors. This is mainl…" at bounding box center [632, 335] width 690 height 40
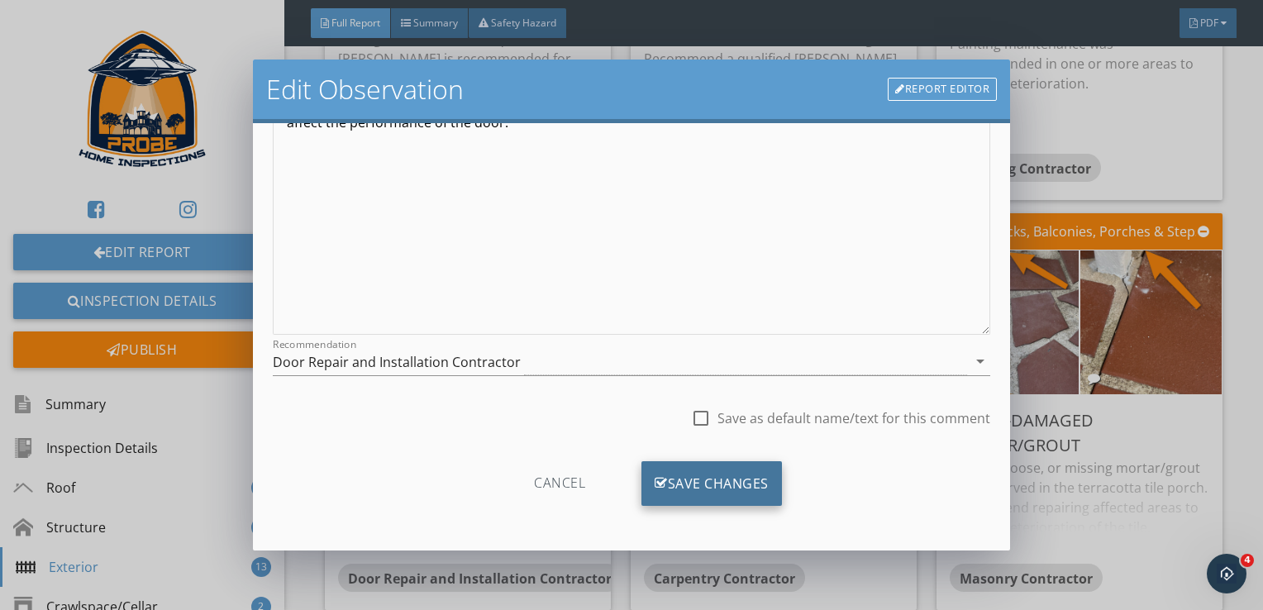
click at [750, 481] on div "Save Changes" at bounding box center [711, 483] width 140 height 45
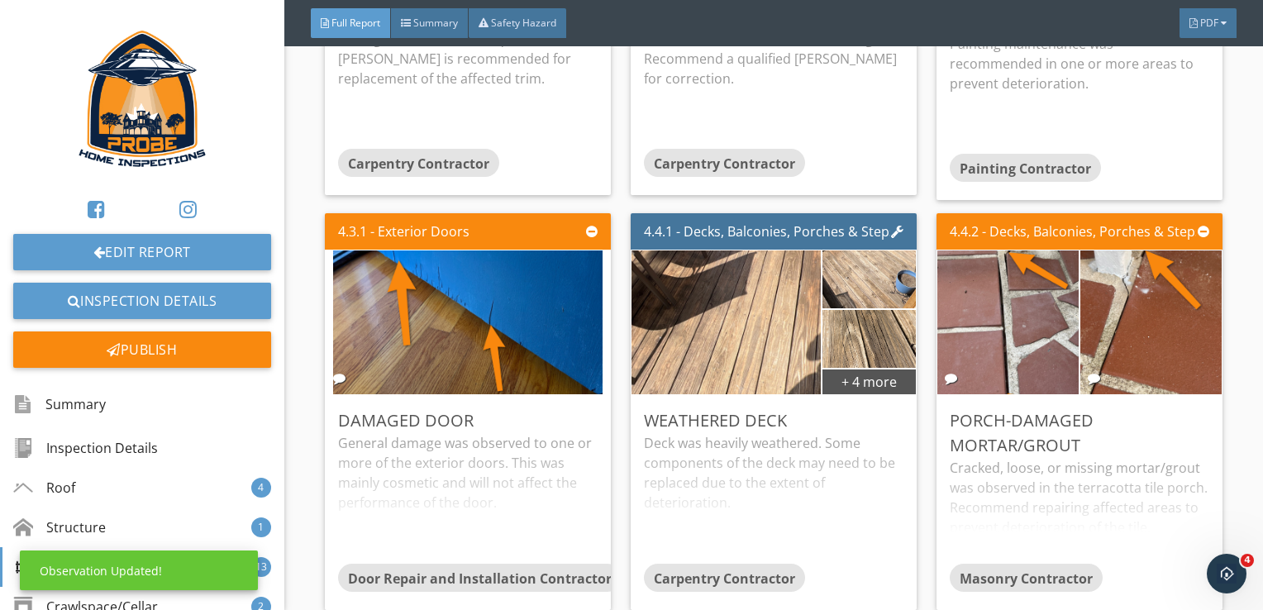
scroll to position [26, 0]
click at [559, 420] on div at bounding box center [562, 420] width 9 height 10
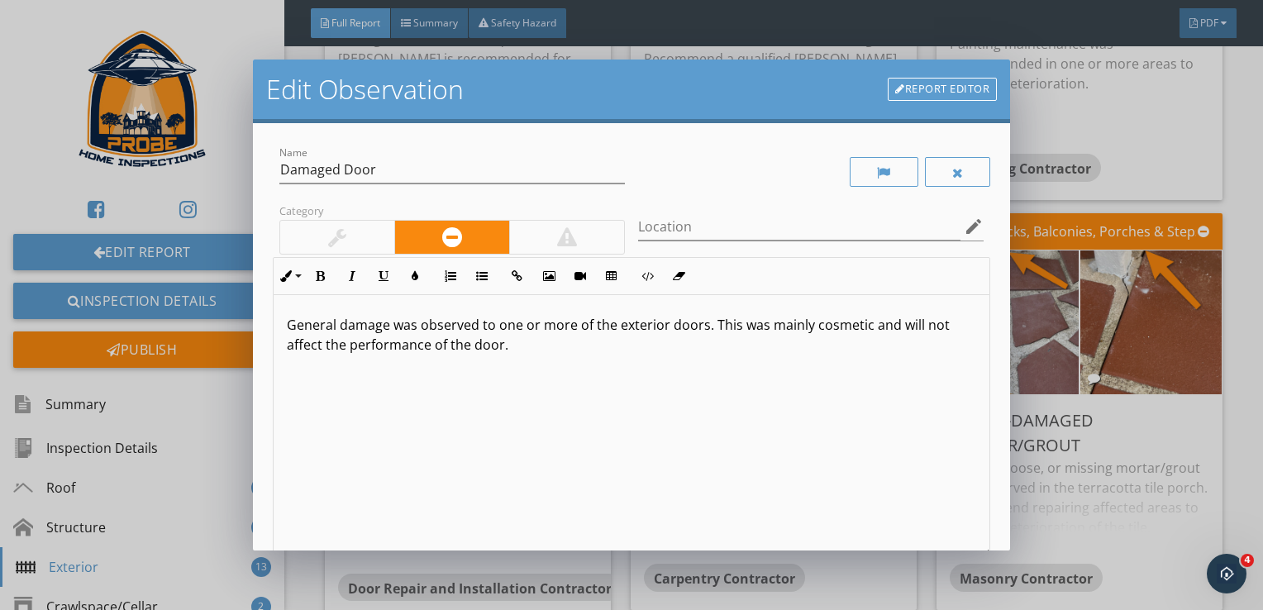
click at [915, 323] on p "General damage was observed to one or more of the exterior doors. This was main…" at bounding box center [632, 335] width 690 height 40
type textarea "<p>General damage was observed to one or more of the exterior doors. This was m…"
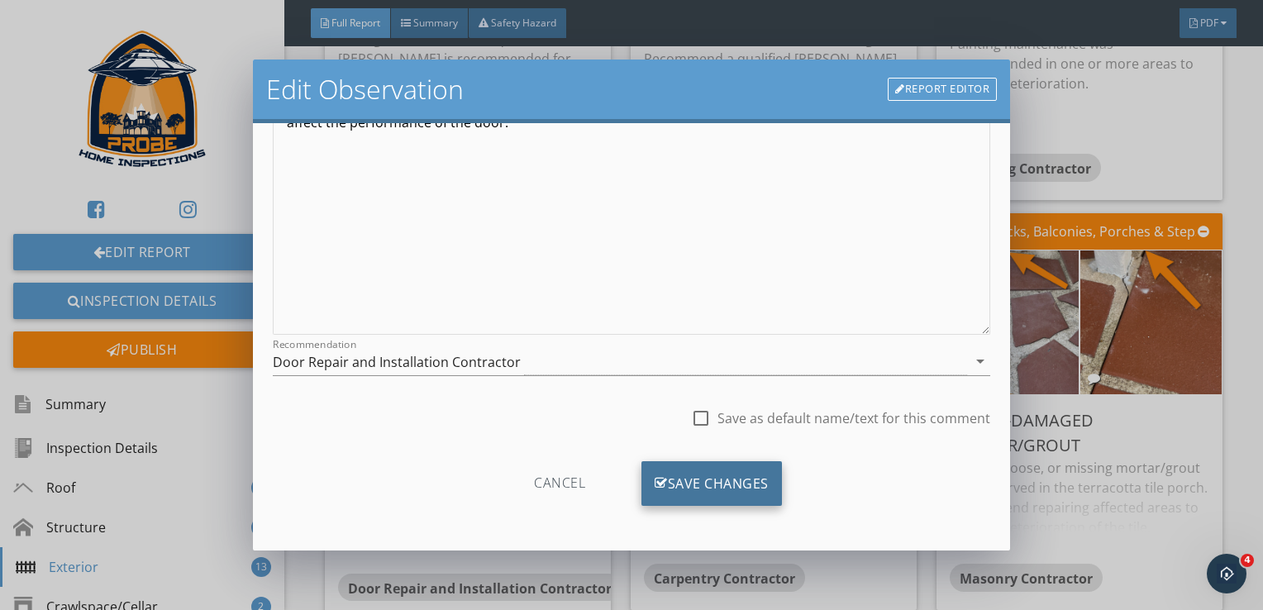
click at [697, 477] on div "Save Changes" at bounding box center [711, 483] width 140 height 45
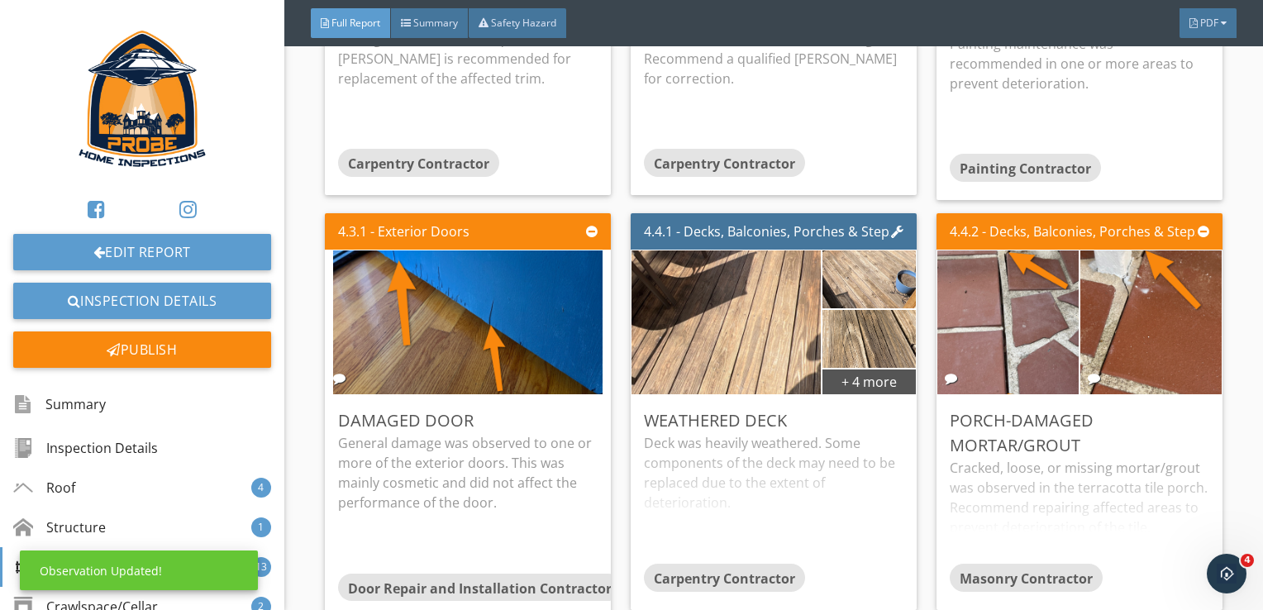
scroll to position [26, 0]
click at [558, 521] on div "General damage was observed to one or more of the exterior doors. This was main…" at bounding box center [467, 503] width 259 height 140
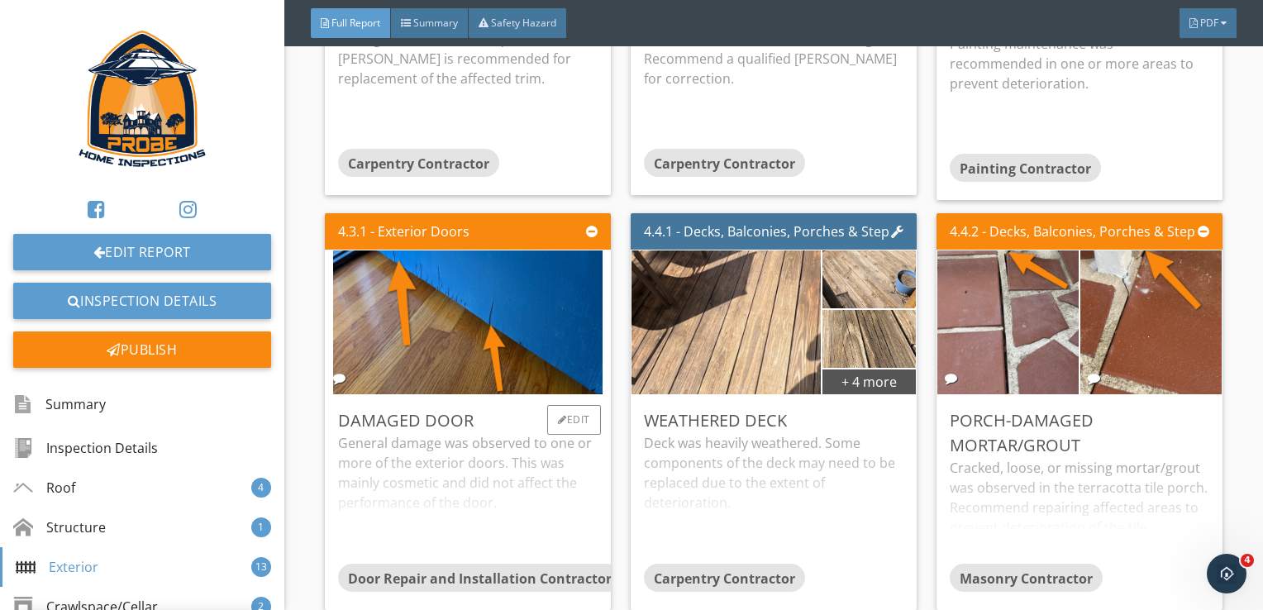
click at [567, 534] on div "General damage was observed to one or more of the exterior doors. This was main…" at bounding box center [467, 498] width 259 height 131
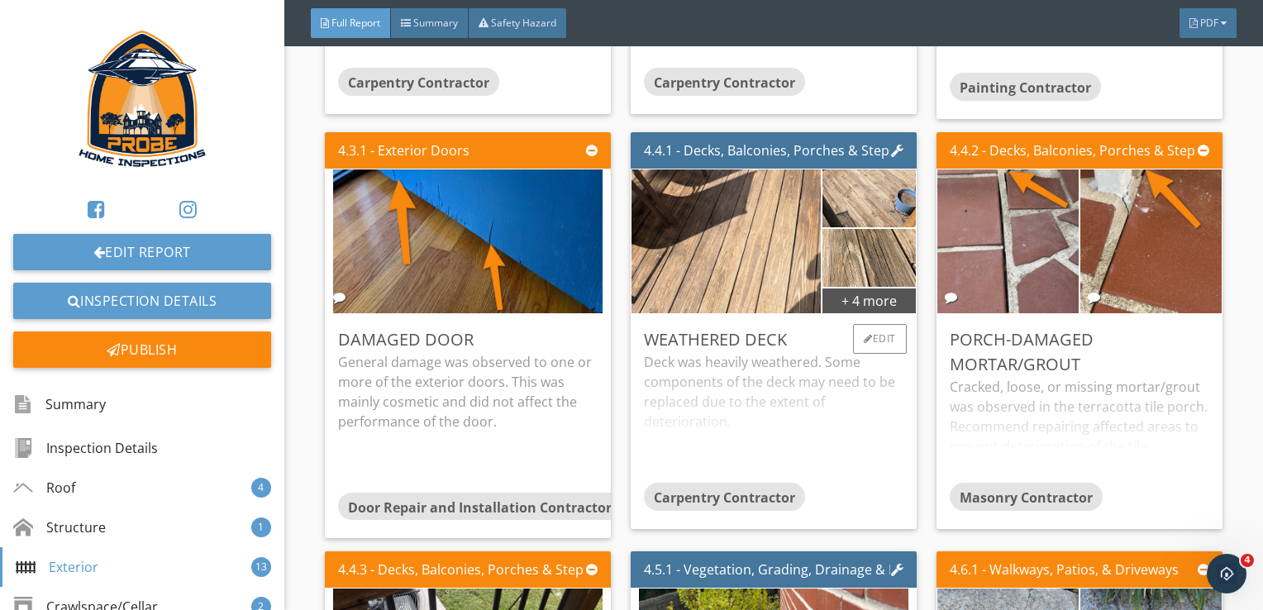
scroll to position [4628, 0]
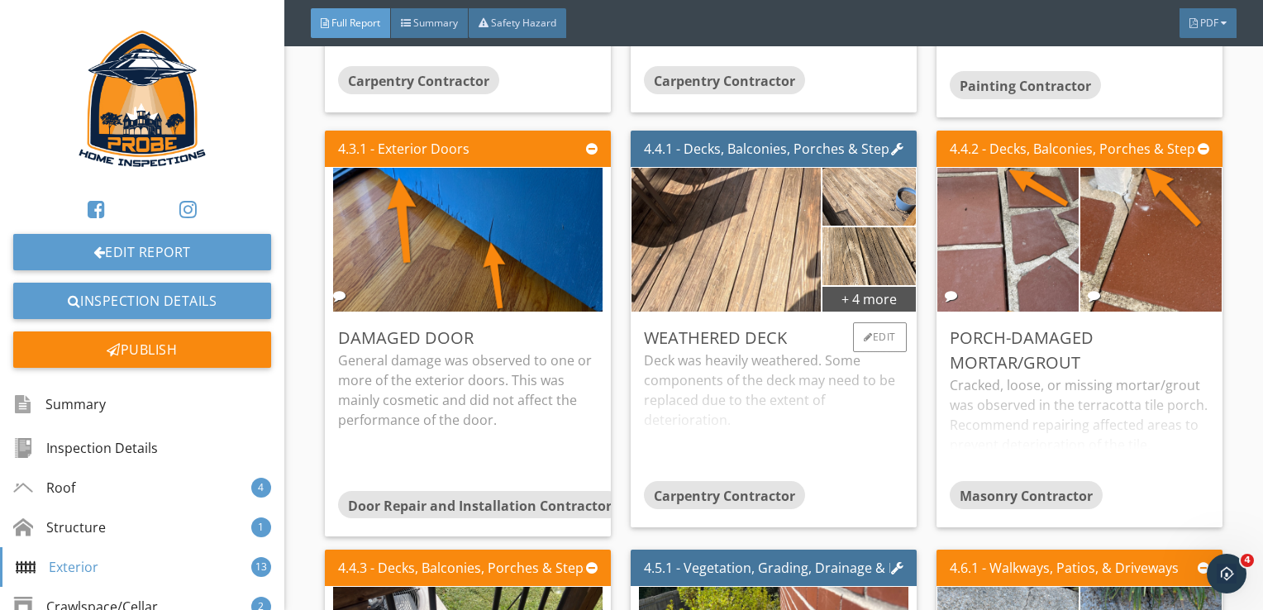
click at [740, 460] on div "Deck was heavily weathered. Some components of the deck may need to be replaced…" at bounding box center [773, 415] width 259 height 131
click at [740, 460] on div "Deck was heavily weathered. Some components of the deck may need to be replaced…" at bounding box center [773, 420] width 259 height 140
click at [751, 459] on div "Deck was heavily weathered. Some components of the deck may need to be replaced…" at bounding box center [773, 415] width 259 height 131
click at [887, 335] on div "Edit" at bounding box center [880, 337] width 54 height 30
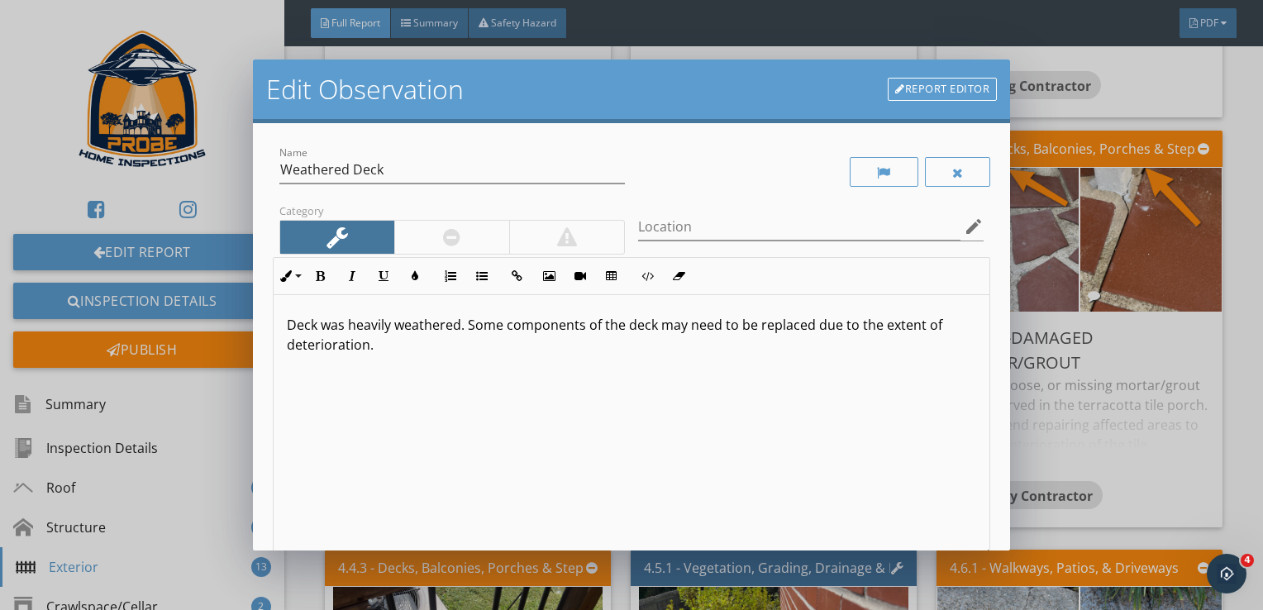
click at [640, 352] on p "Deck was heavily weathered. Some components of the deck may need to be replaced…" at bounding box center [632, 335] width 690 height 40
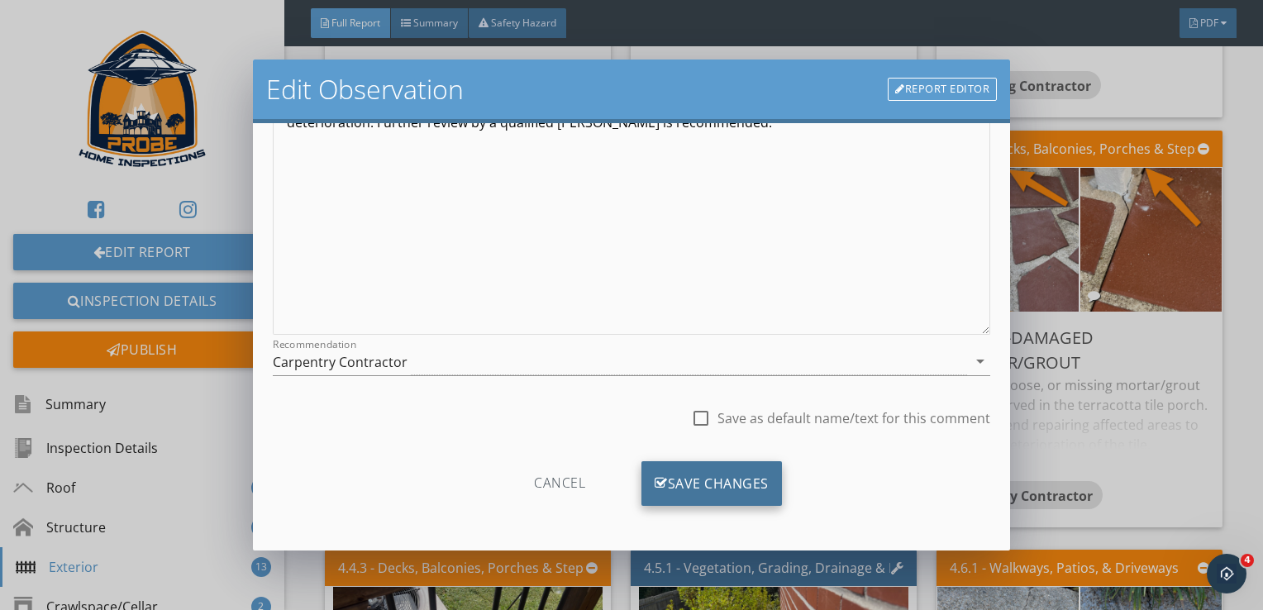
click at [751, 471] on div "Save Changes" at bounding box center [711, 483] width 140 height 45
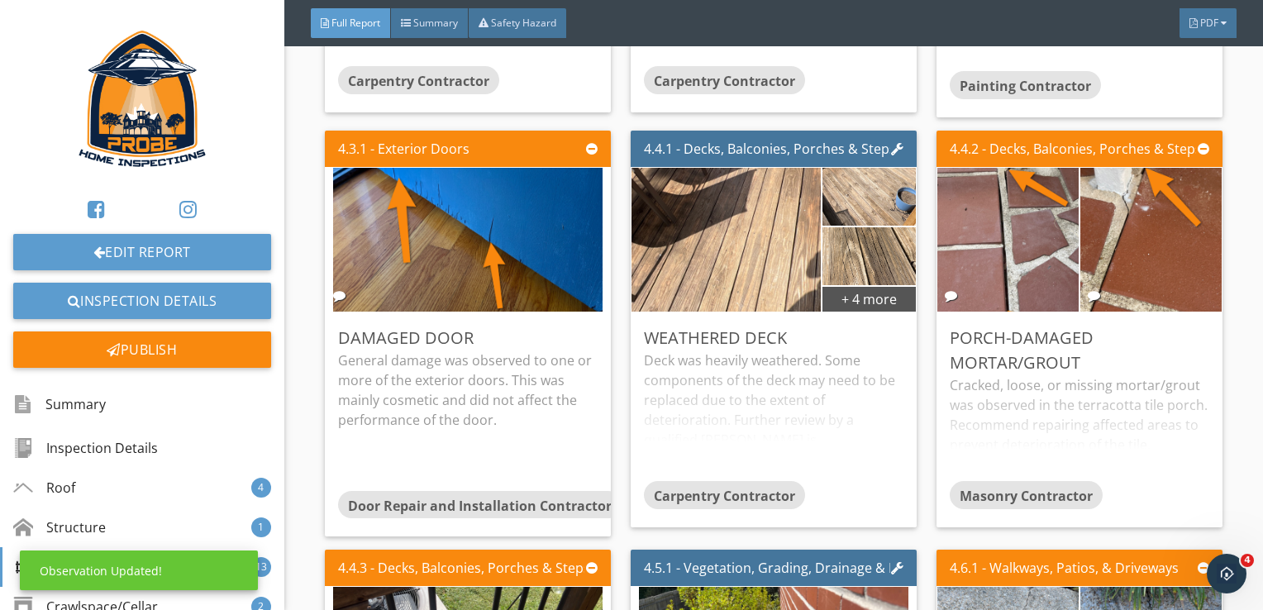
scroll to position [26, 0]
click at [987, 441] on div "Cracked, loose, or missing mortar/grout was observed in the terracotta tile por…" at bounding box center [1079, 428] width 259 height 106
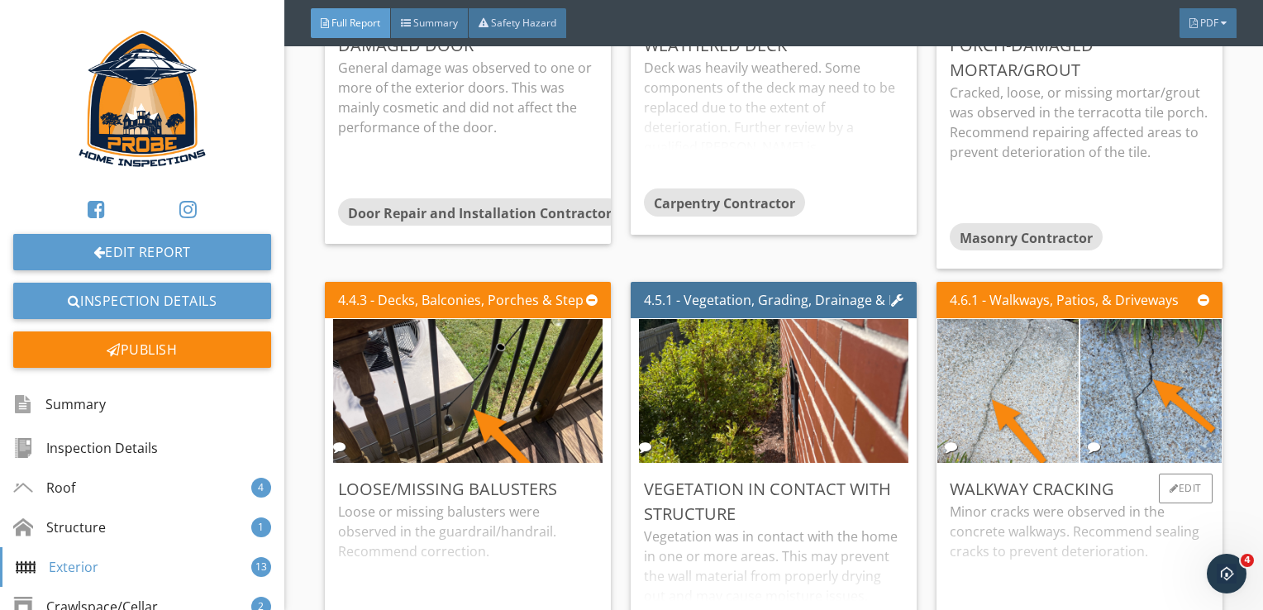
scroll to position [5041, 0]
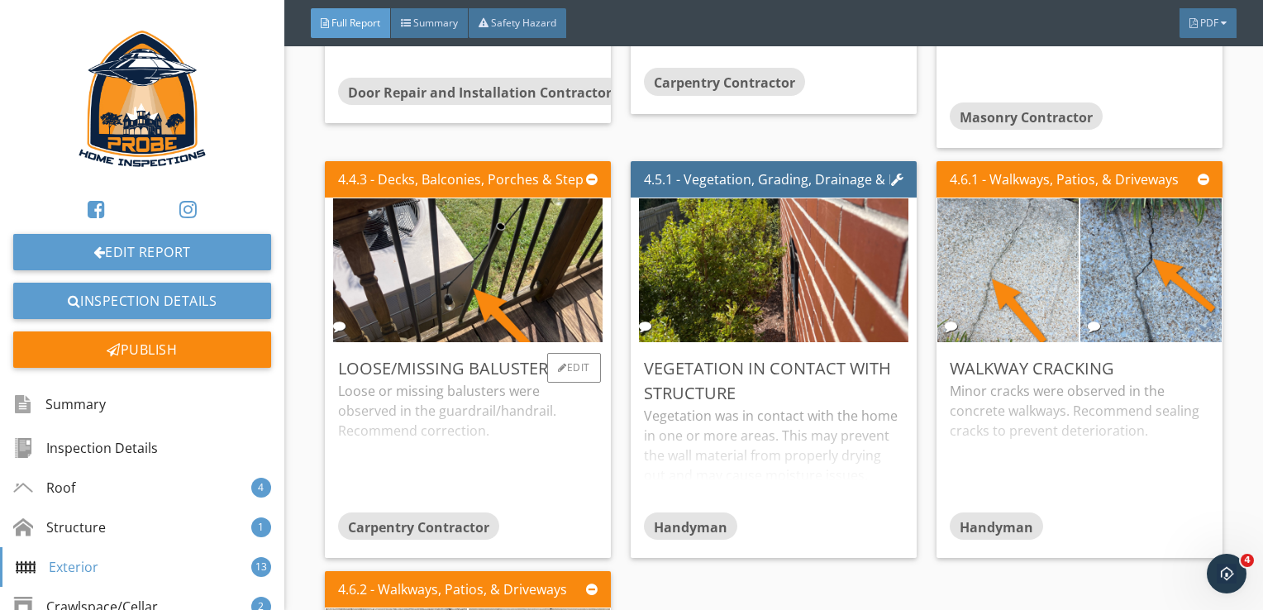
click at [493, 474] on div "Loose or missing balusters were observed in the guardrail/handrail. Recommend c…" at bounding box center [467, 446] width 259 height 131
click at [670, 485] on div "Vegetation was in contact with the home in one or more areas. This may prevent …" at bounding box center [773, 459] width 259 height 106
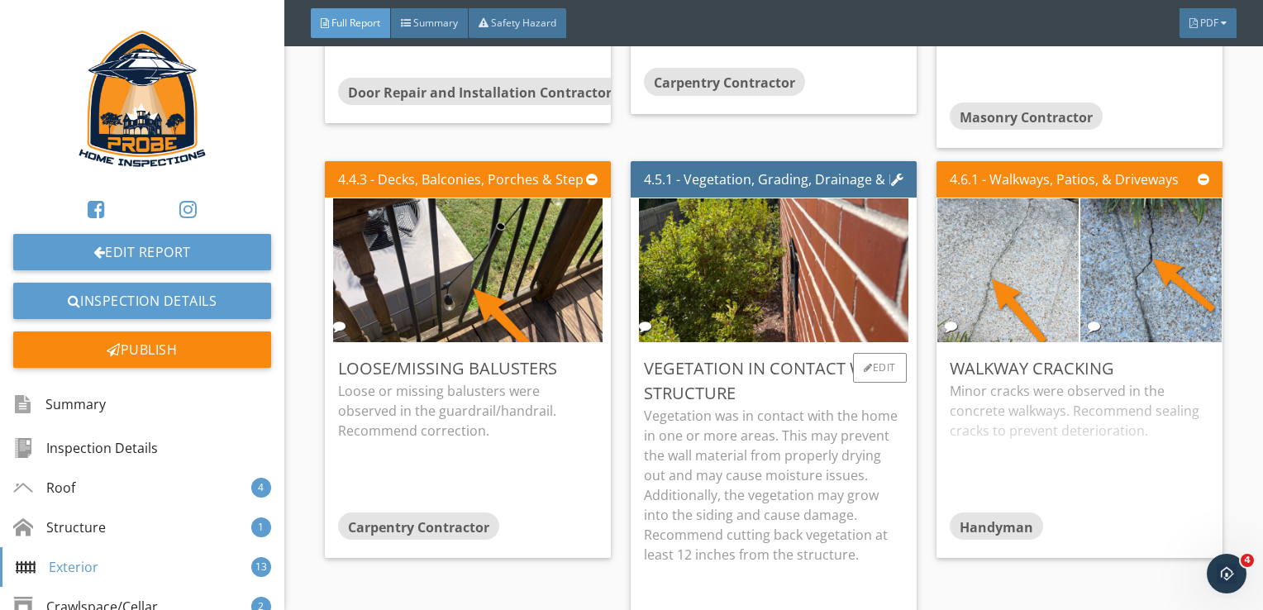
scroll to position [5124, 0]
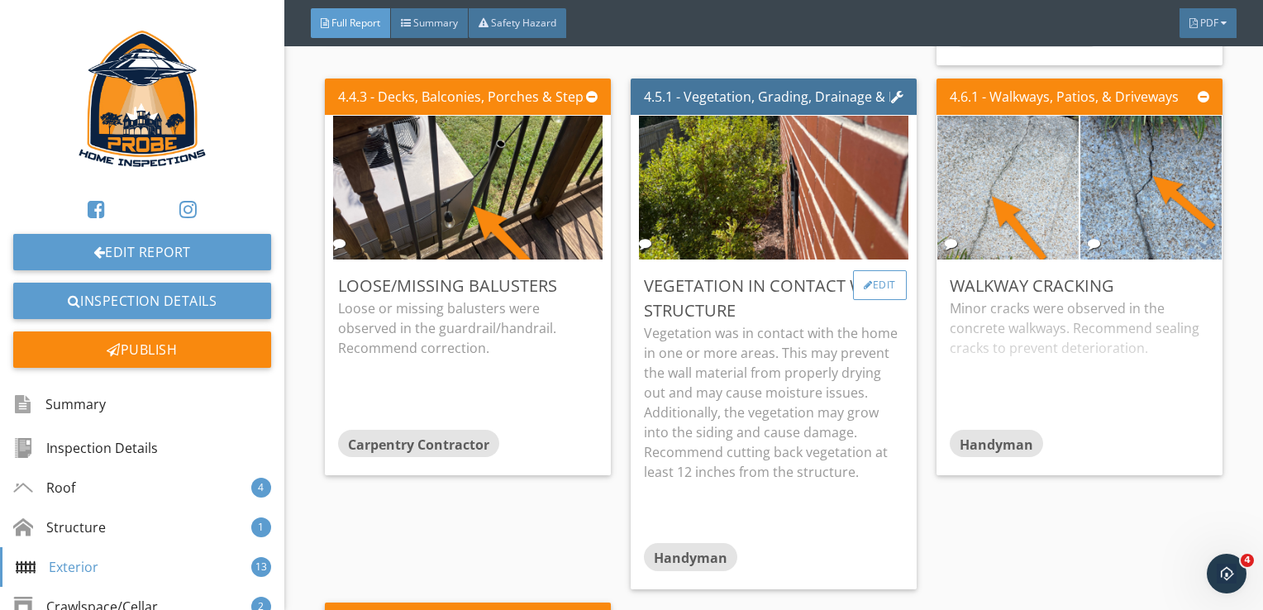
click at [872, 274] on div "Edit" at bounding box center [880, 285] width 54 height 30
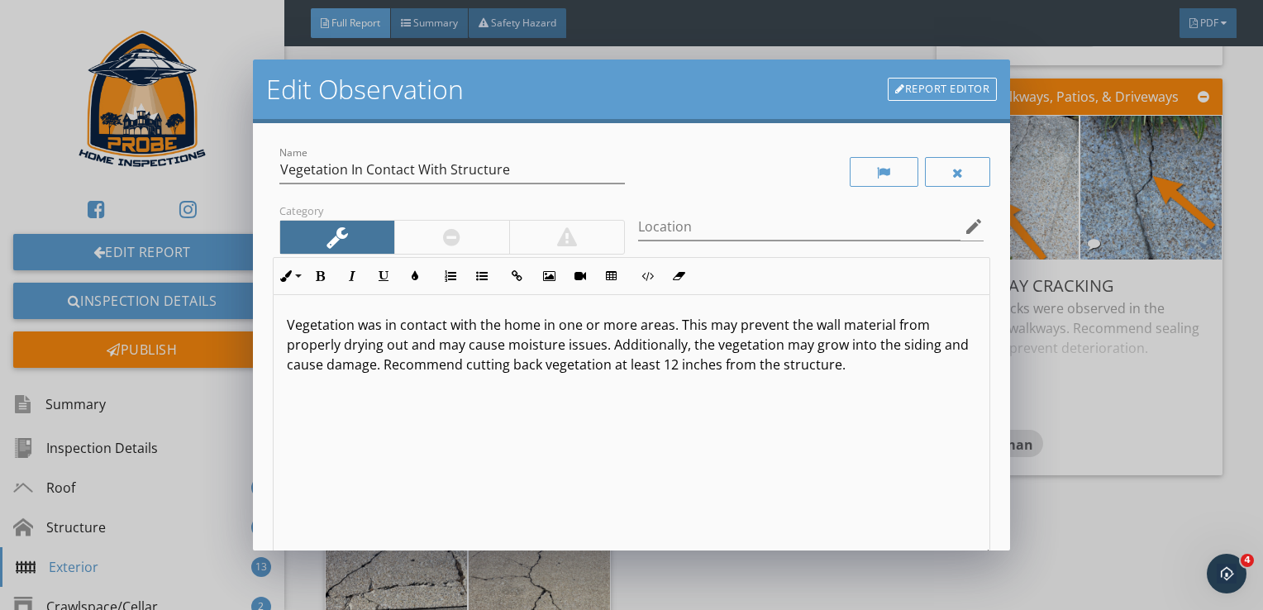
click at [404, 363] on p "Vegetation was in contact with the home in one or more areas. This may prevent …" at bounding box center [632, 345] width 690 height 60
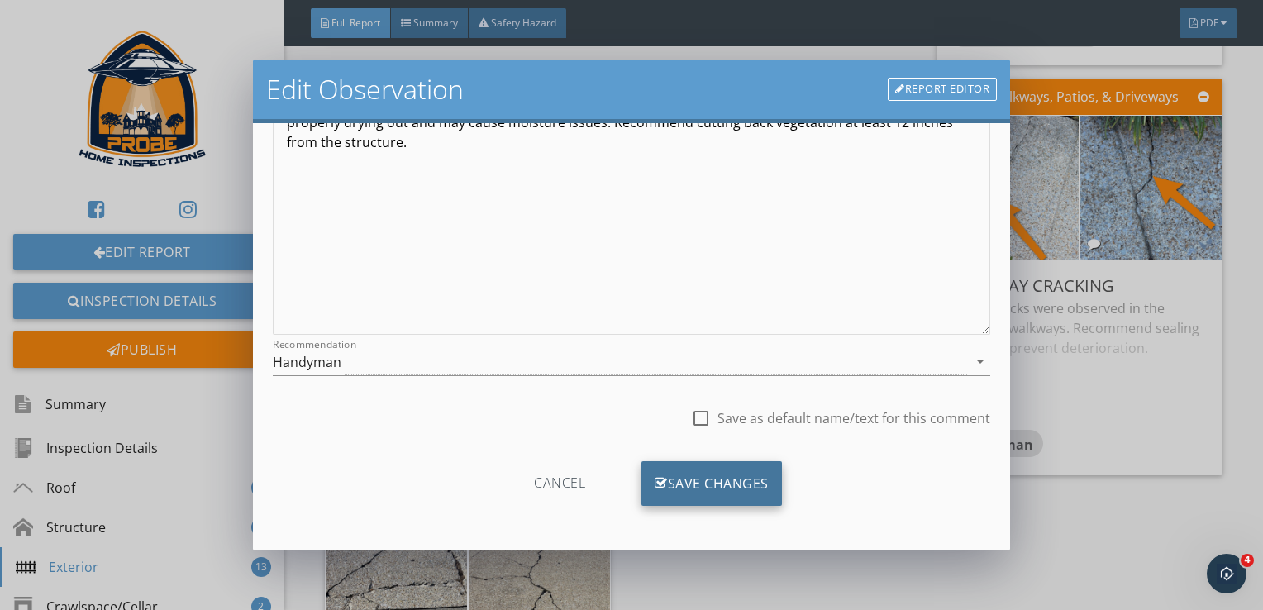
click at [759, 475] on div "Save Changes" at bounding box center [711, 483] width 140 height 45
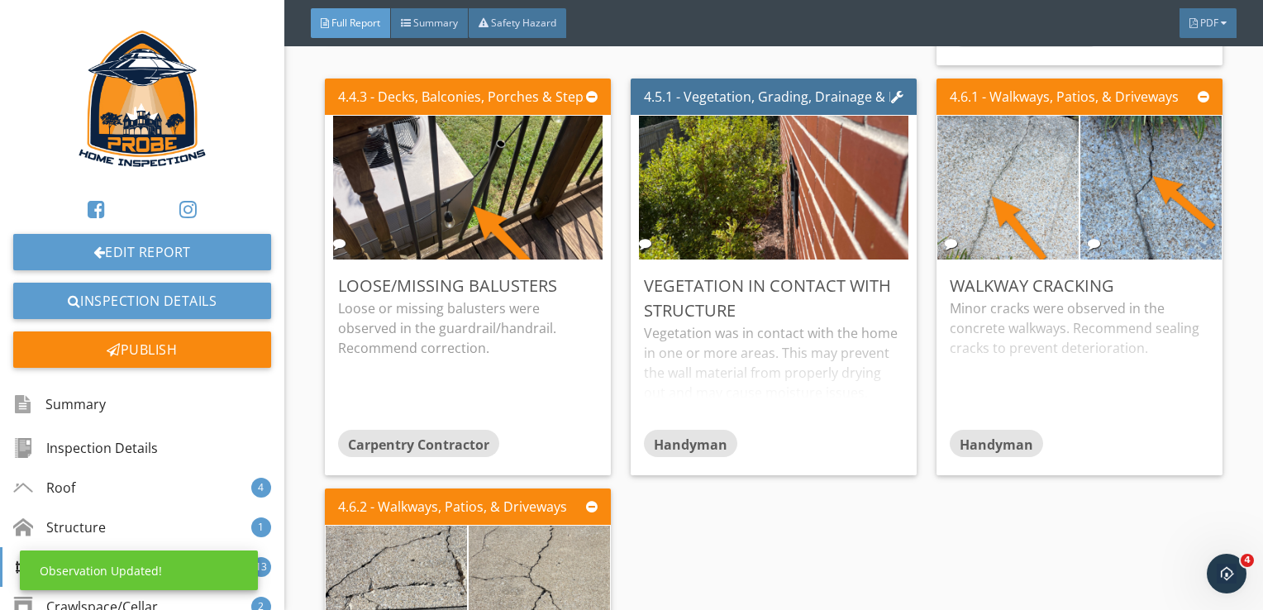
scroll to position [26, 0]
click at [1003, 379] on div "Minor cracks were observed in the concrete walkways. Recommend sealing cracks t…" at bounding box center [1079, 363] width 259 height 131
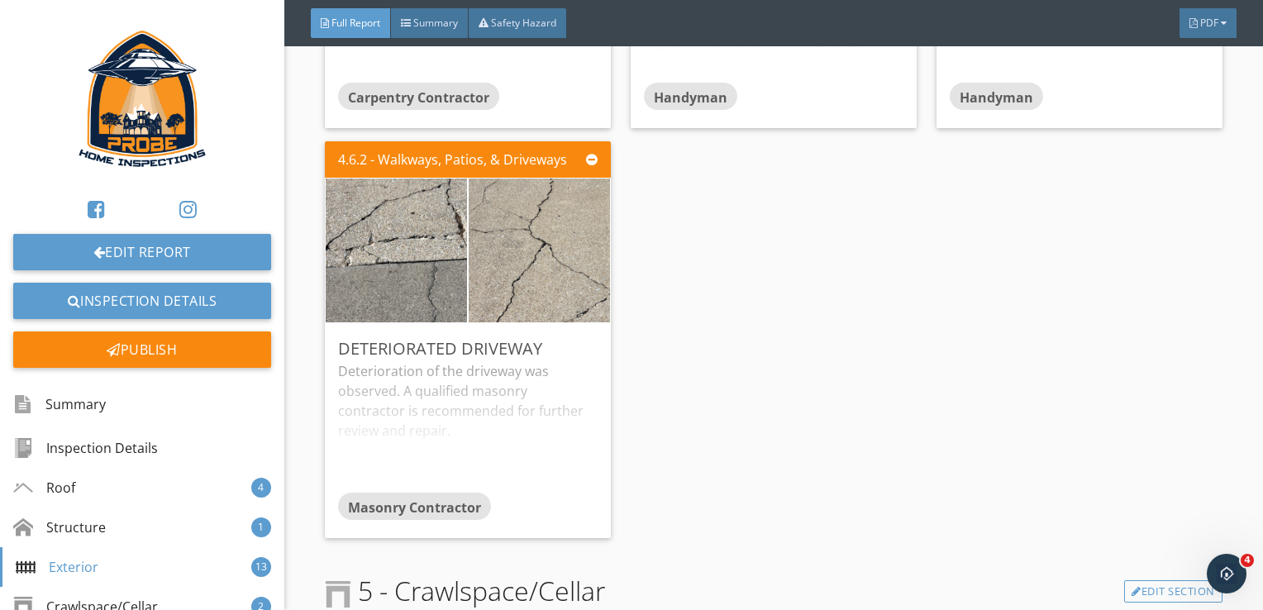
scroll to position [5537, 0]
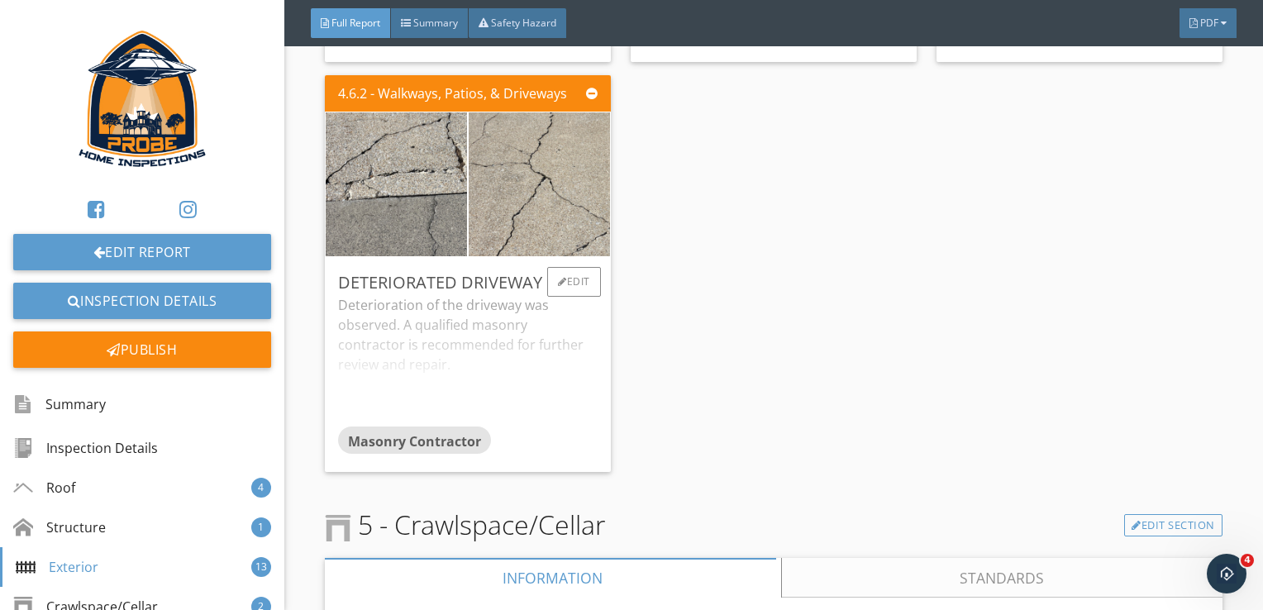
click at [577, 412] on div "Deterioration of the driveway was observed. A qualified masonry contractor is r…" at bounding box center [467, 360] width 259 height 131
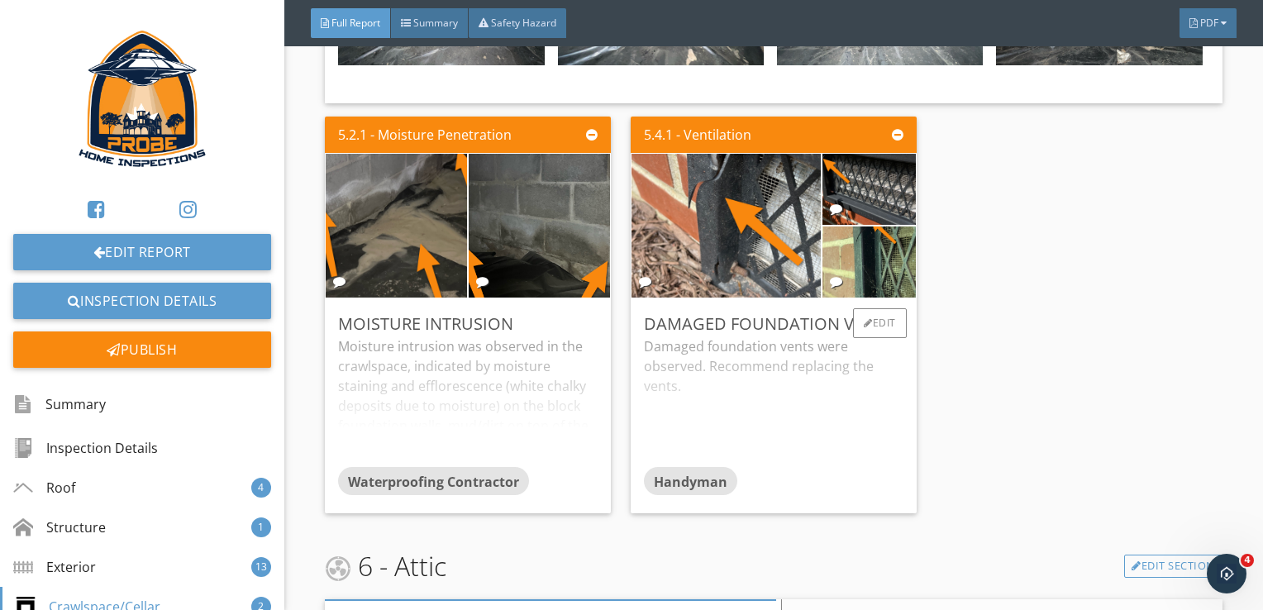
scroll to position [6363, 0]
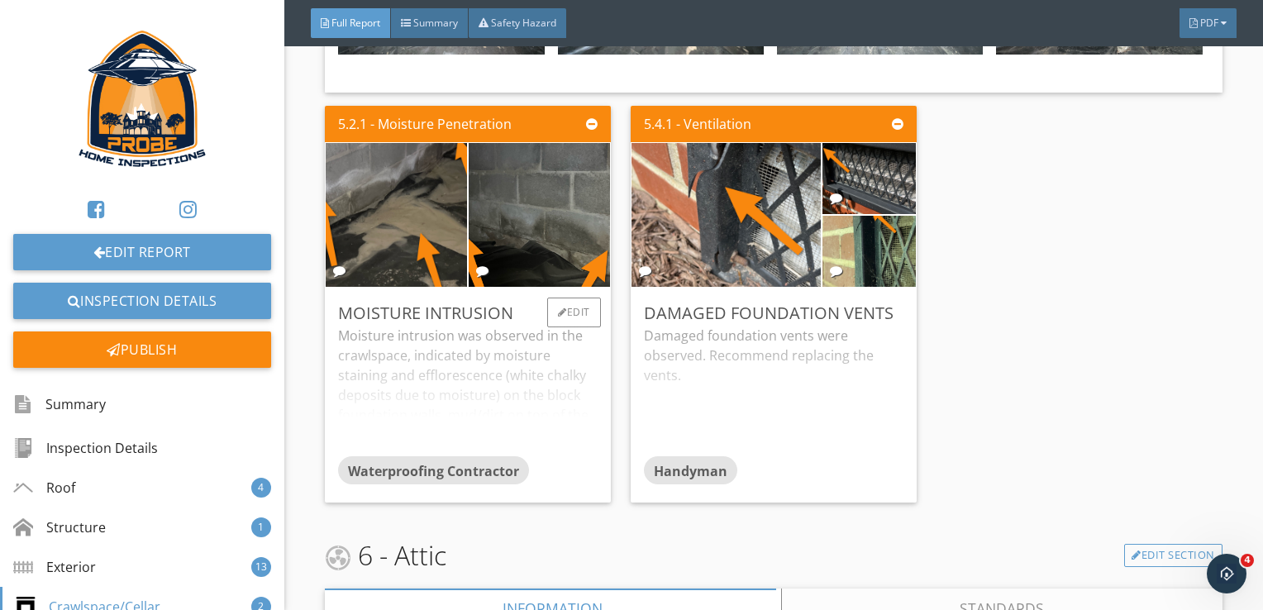
click at [546, 411] on div "Moisture intrusion was observed in the crawlspace, indicated by moisture staini…" at bounding box center [467, 391] width 259 height 131
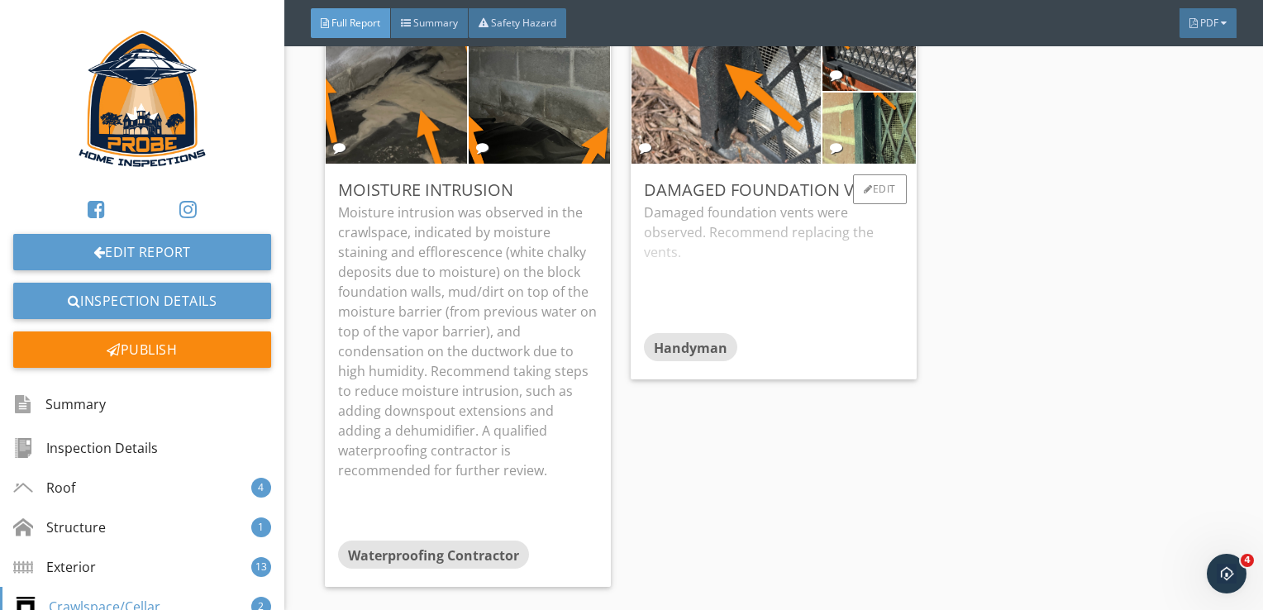
scroll to position [6529, 0]
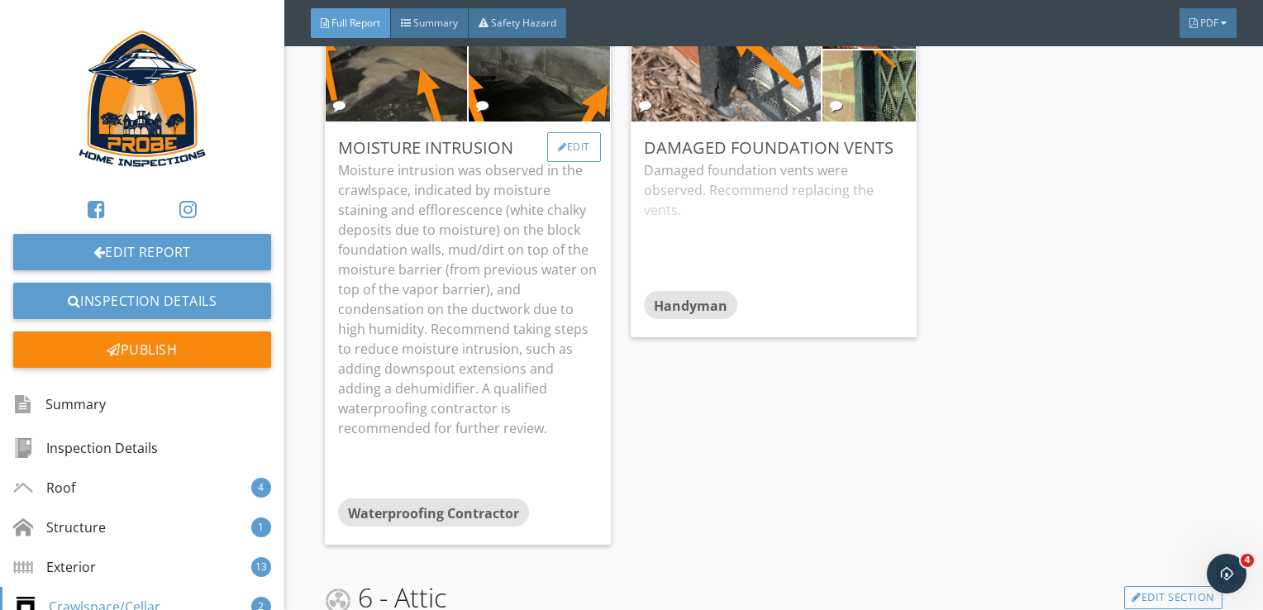
click at [564, 145] on div "Edit" at bounding box center [574, 147] width 54 height 30
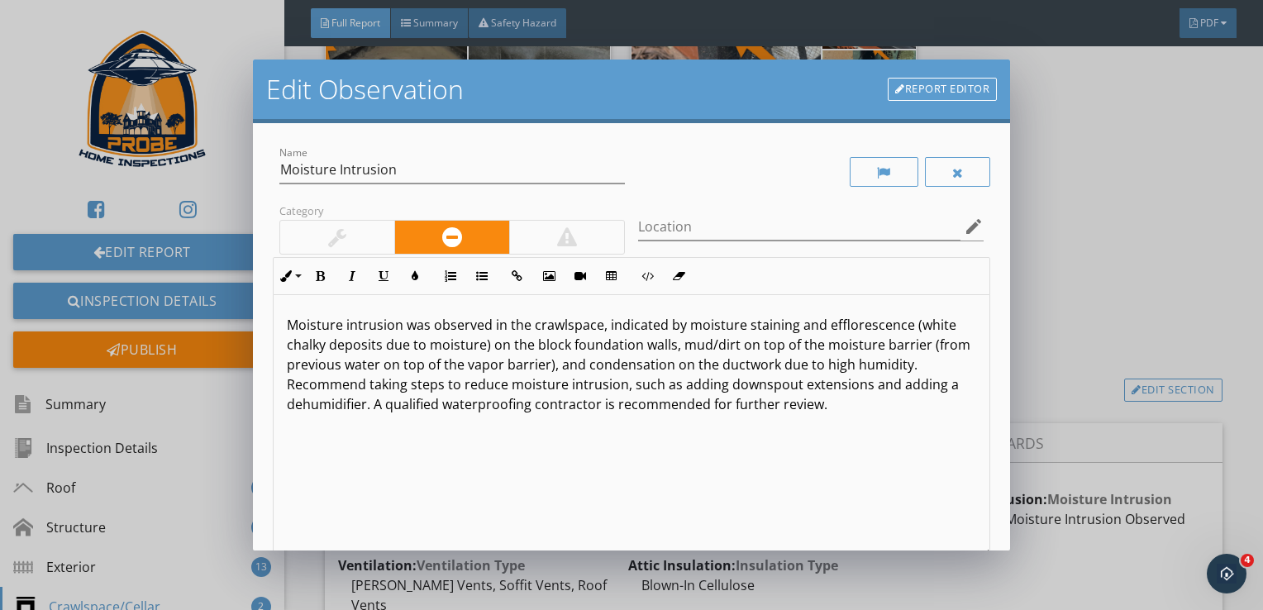
click at [941, 366] on p "Moisture intrusion was observed in the crawlspace, indicated by moisture staini…" at bounding box center [632, 364] width 690 height 99
click at [678, 343] on p "Moisture intrusion was observed in the crawlspace, indicated by moisture staini…" at bounding box center [632, 364] width 690 height 99
click at [927, 370] on p "Moisture intrusion was observed in the crawlspace, indicated by moisture staini…" at bounding box center [632, 364] width 690 height 99
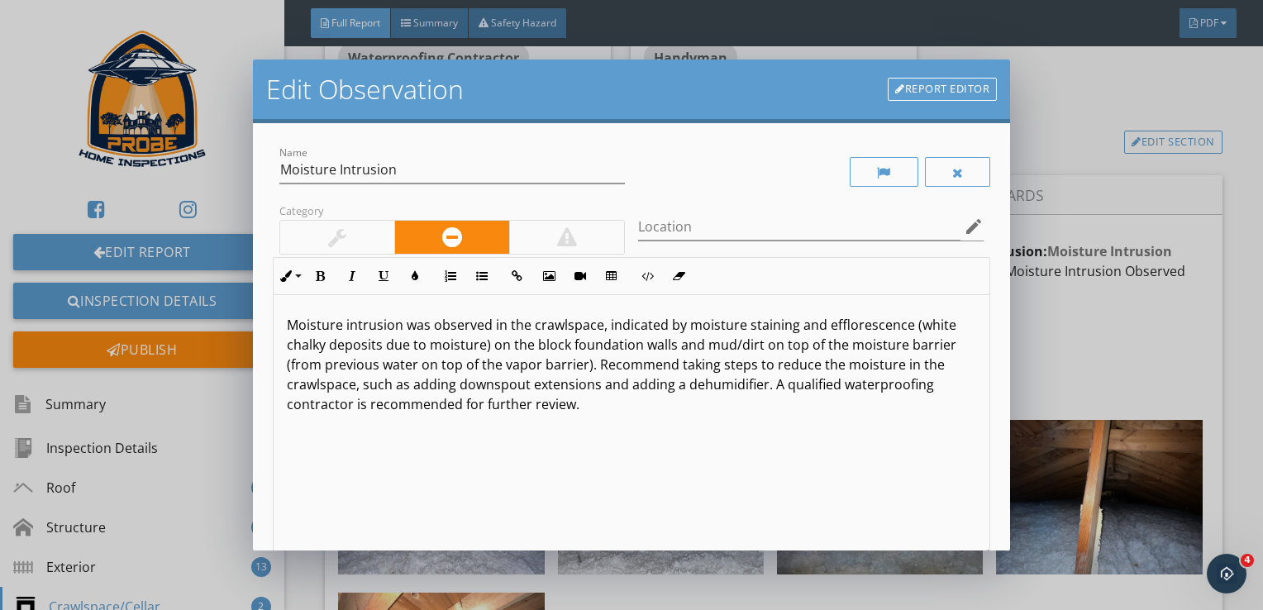
scroll to position [0, 0]
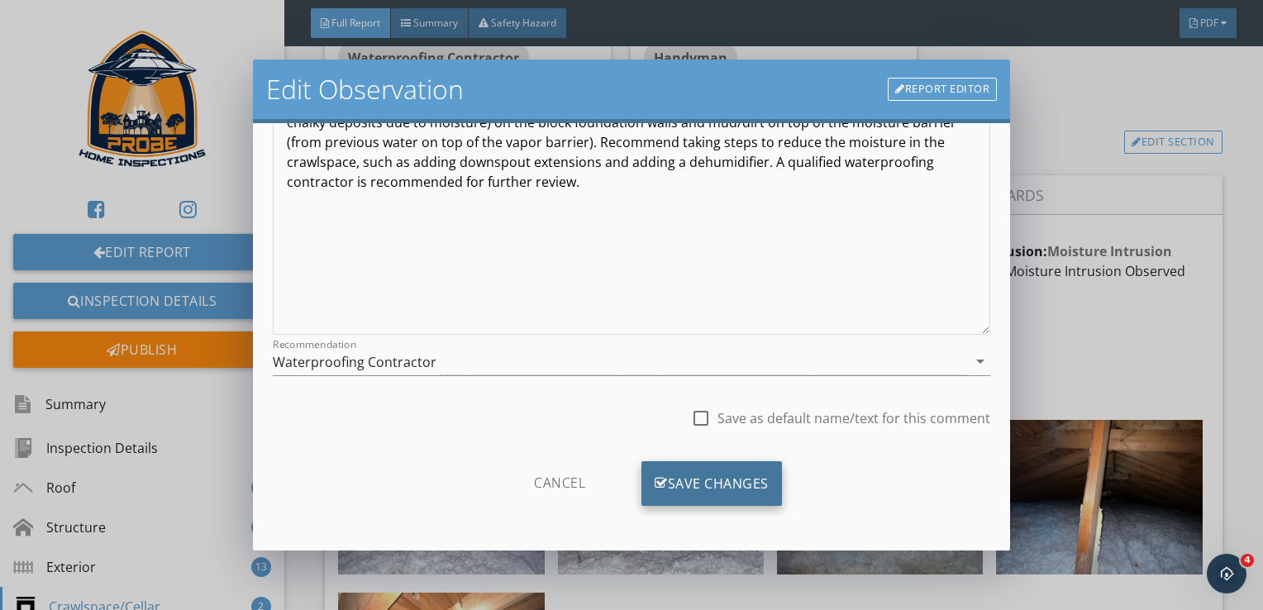
click at [707, 486] on div "Save Changes" at bounding box center [711, 483] width 140 height 45
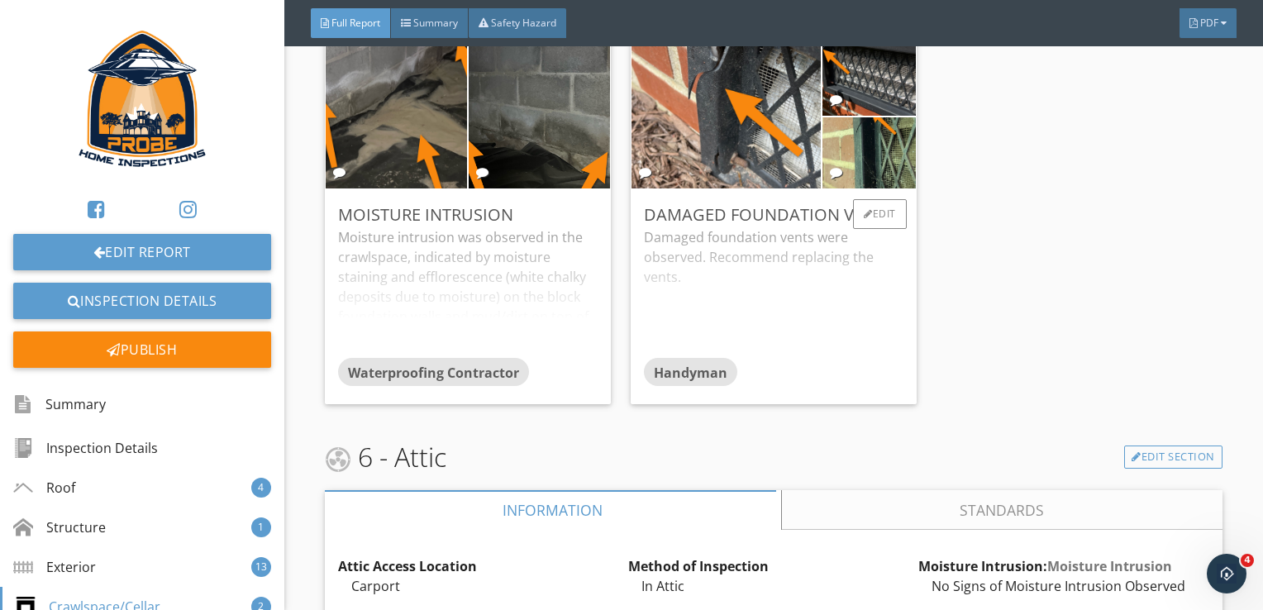
scroll to position [6363, 0]
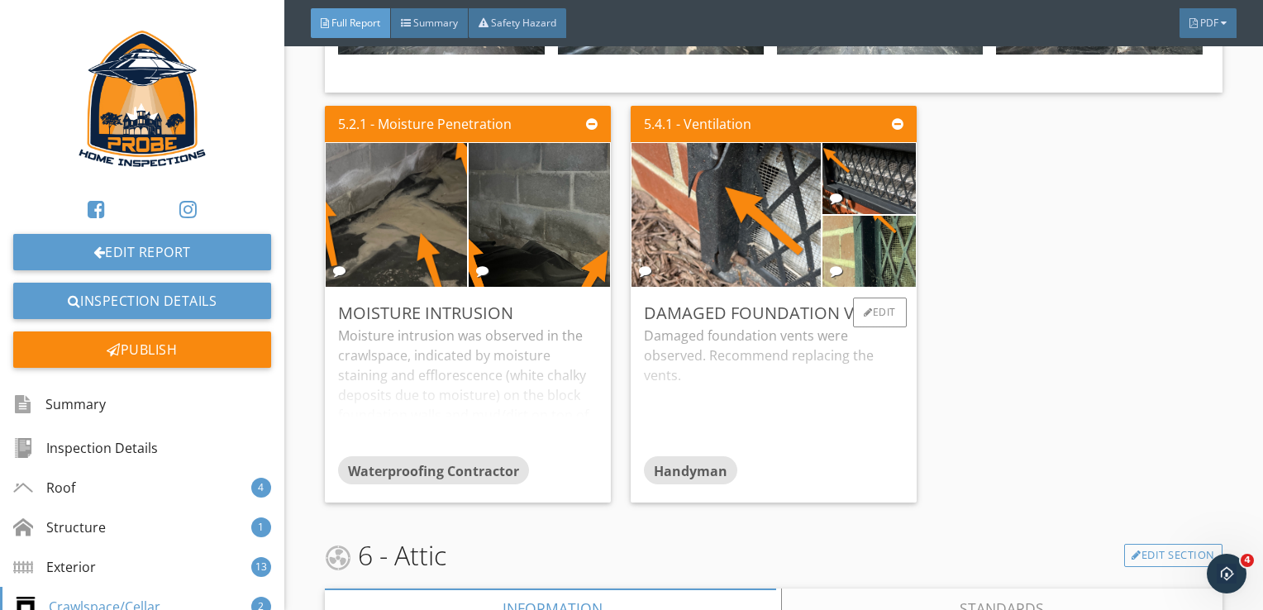
click at [798, 422] on div "Damaged foundation vents were observed. Recommend replacing the vents." at bounding box center [773, 391] width 259 height 131
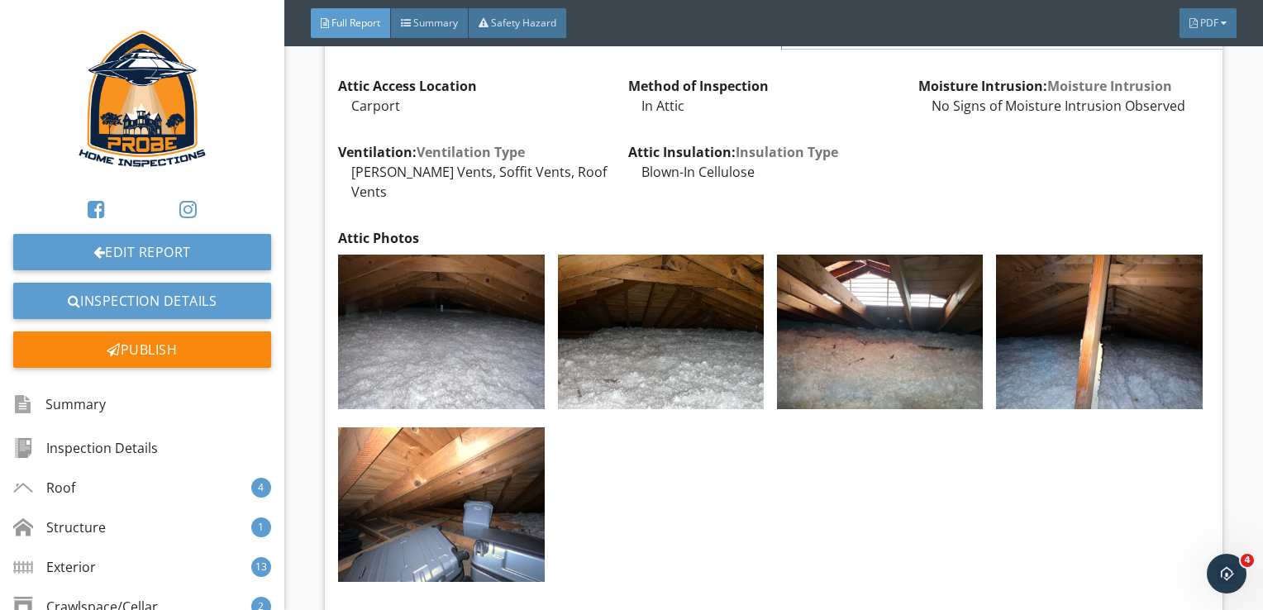
scroll to position [7355, 0]
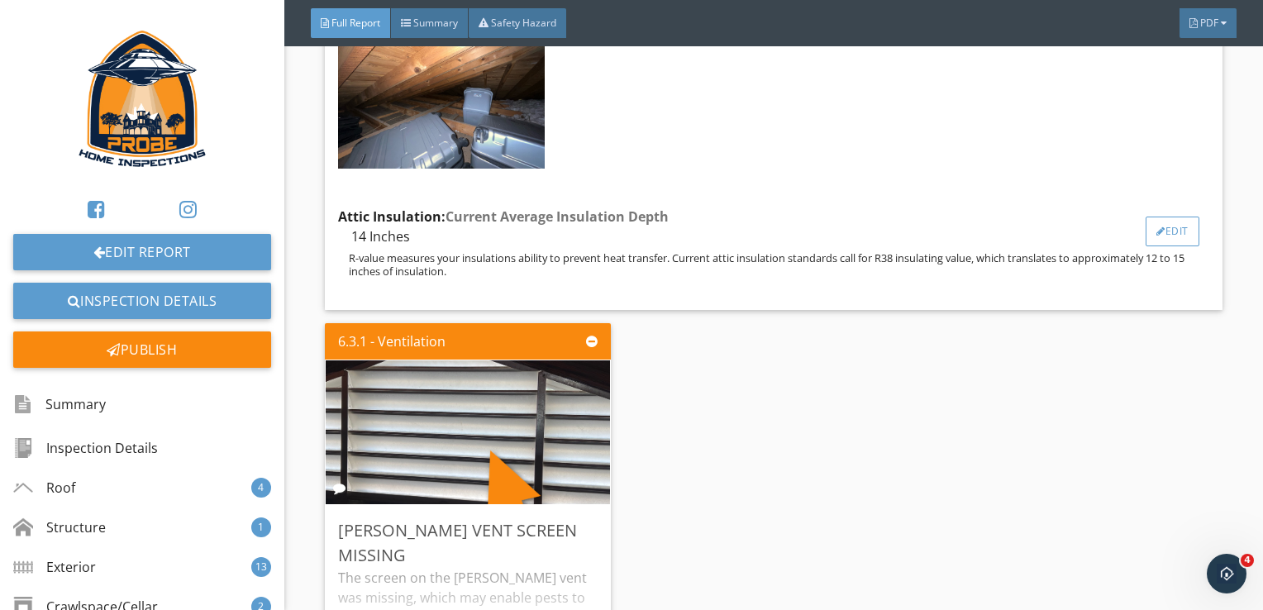
click at [1154, 217] on div "Edit" at bounding box center [1172, 232] width 54 height 30
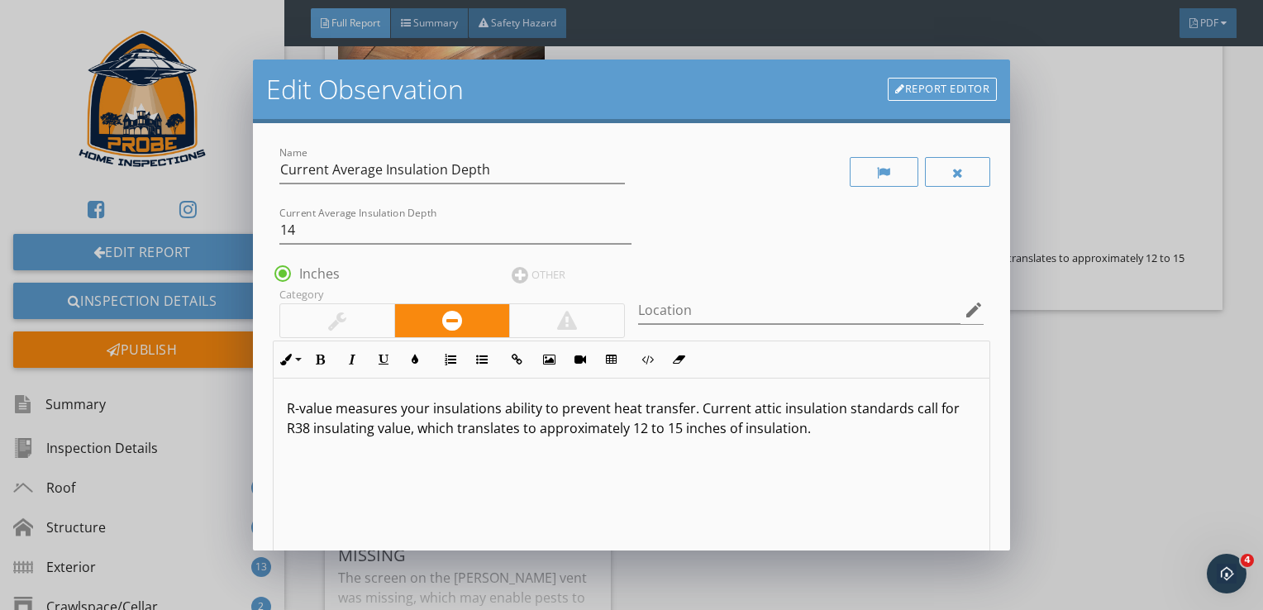
click at [492, 408] on p "R-value measures your insulations ability to prevent heat transfer. Current att…" at bounding box center [632, 418] width 690 height 40
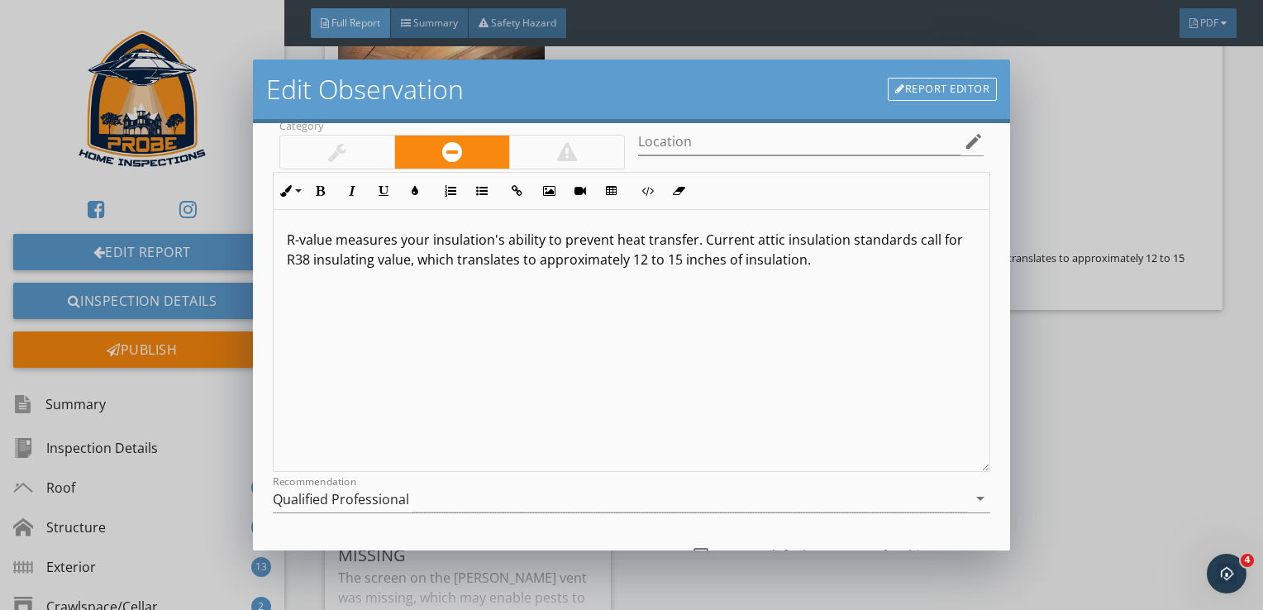
scroll to position [306, 0]
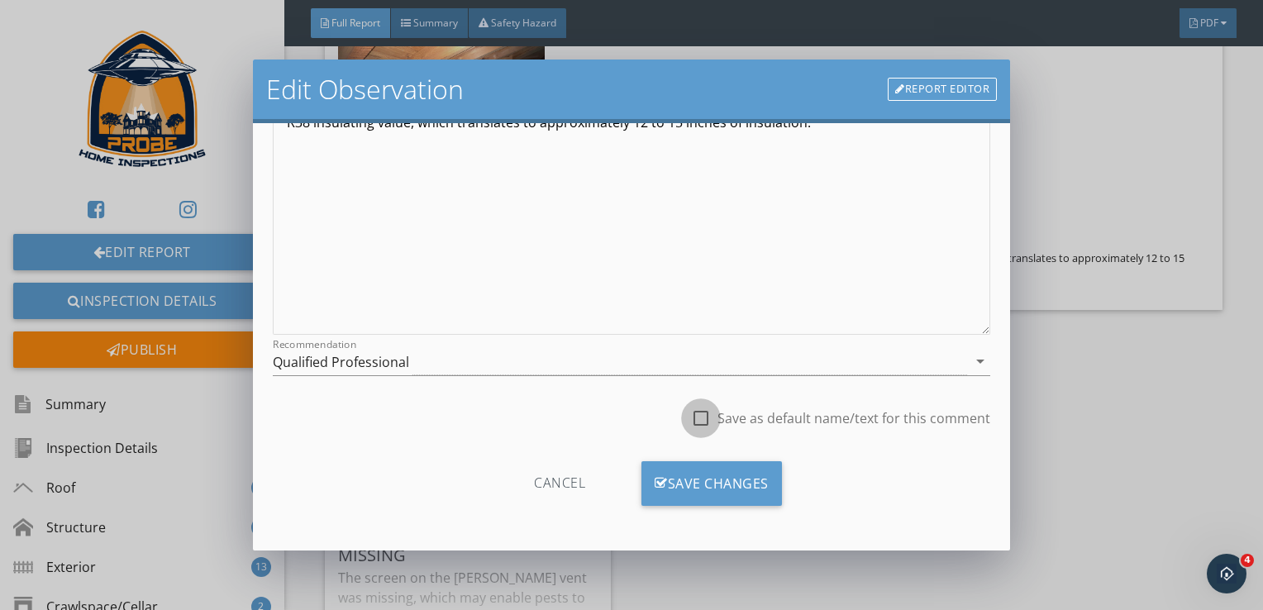
click at [687, 412] on div at bounding box center [701, 418] width 28 height 28
checkbox input "true"
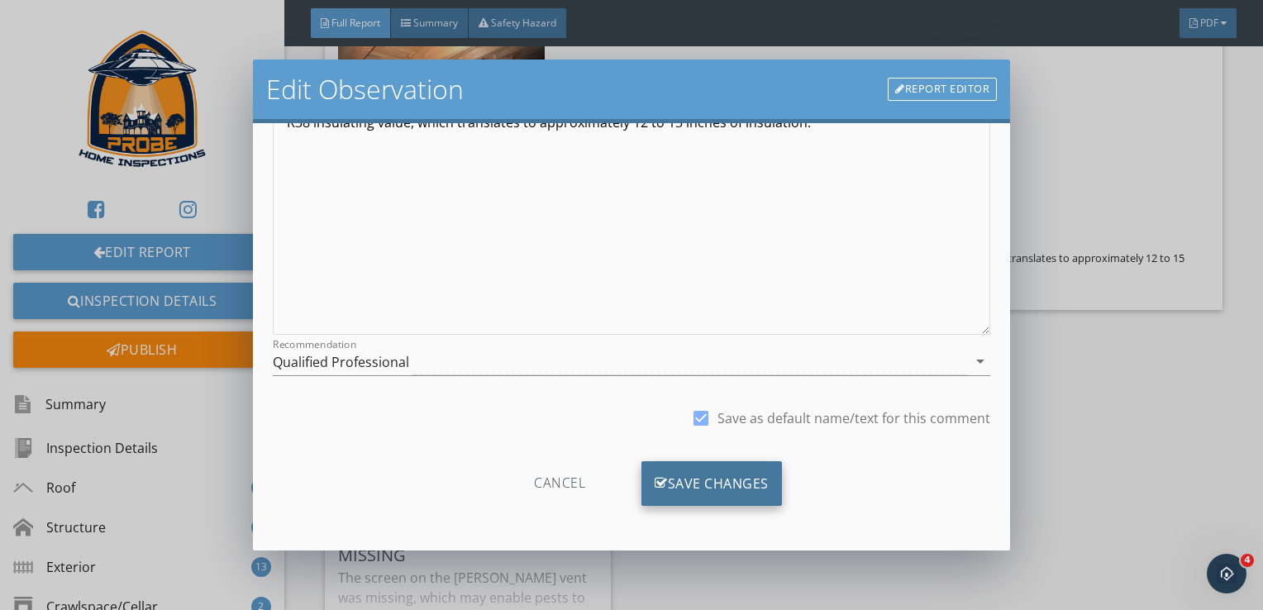
click at [724, 471] on div "Save Changes" at bounding box center [711, 483] width 140 height 45
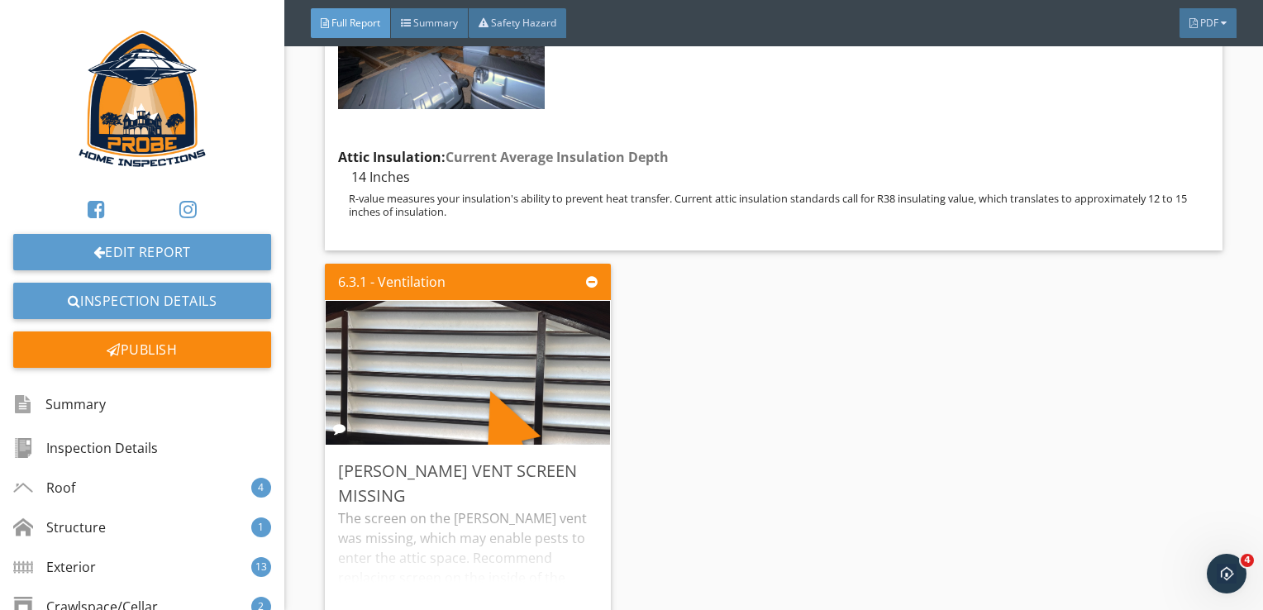
scroll to position [7520, 0]
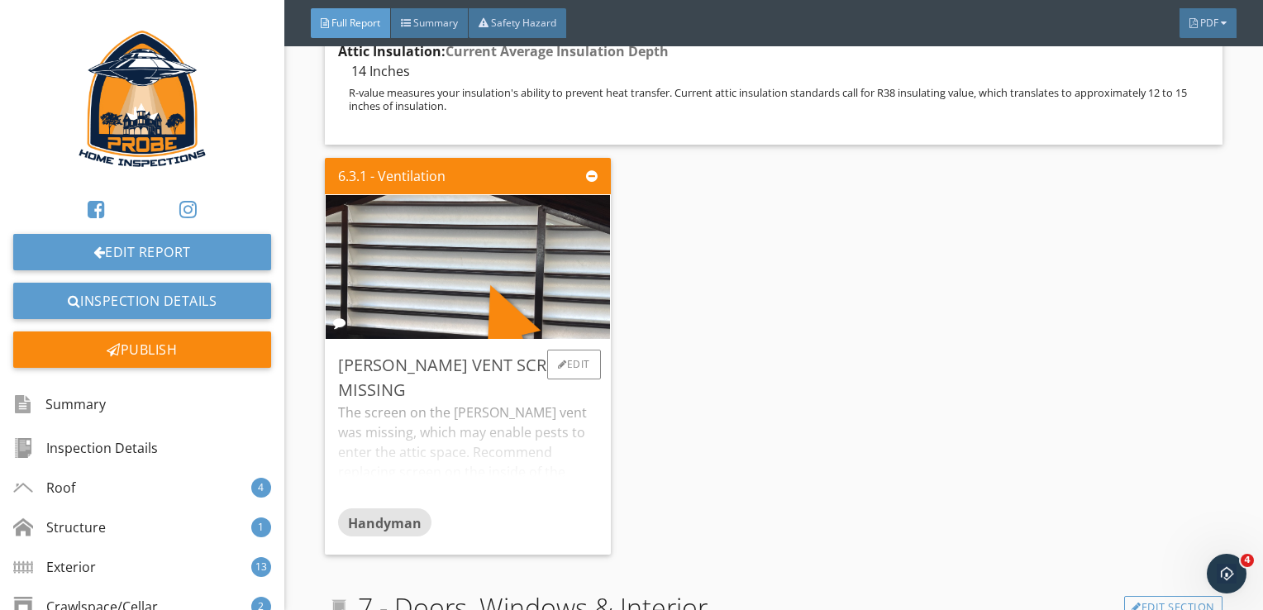
click at [578, 474] on div "The screen on the gable vent was missing, which may enable pests to enter the a…" at bounding box center [467, 455] width 259 height 106
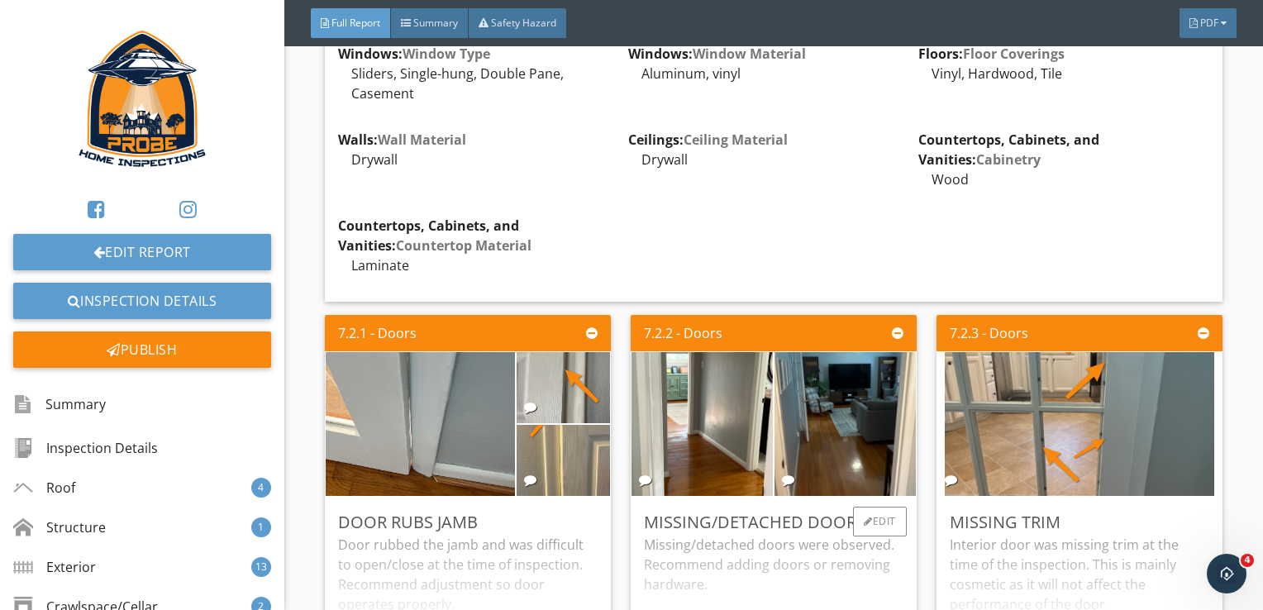
scroll to position [8347, 0]
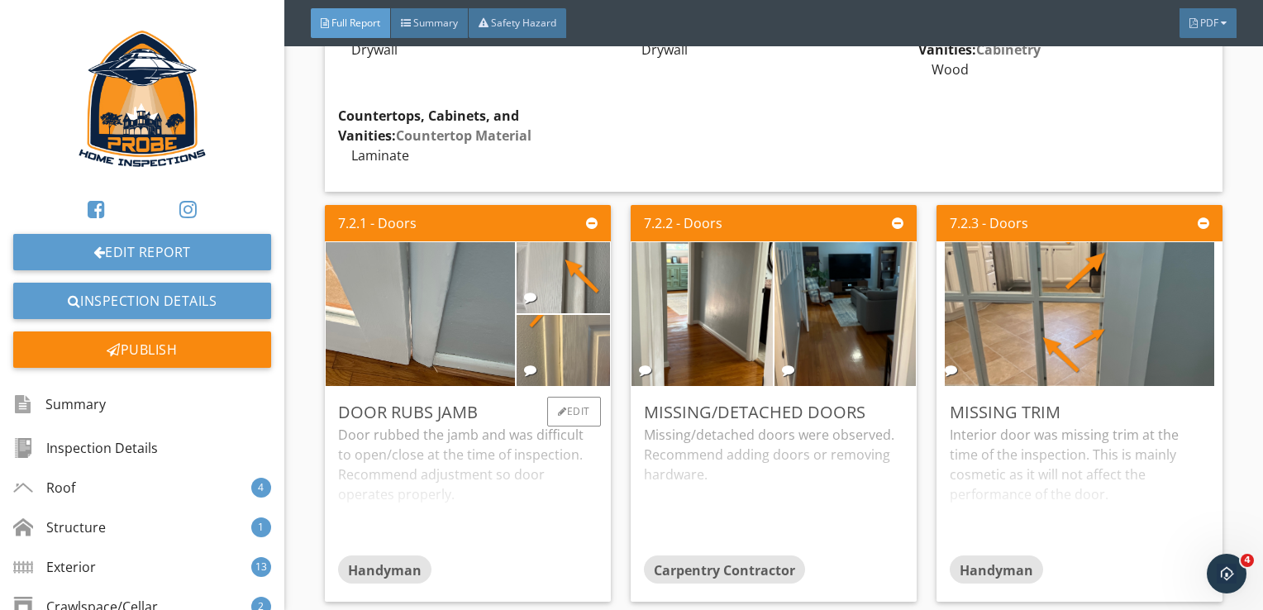
click at [574, 451] on div "Door rubbed the jamb and was difficult to open/close at the time of inspection.…" at bounding box center [467, 490] width 259 height 131
click at [691, 437] on div "Missing/detached doors were observed. Recommend adding doors or removing hardwa…" at bounding box center [773, 490] width 259 height 131
click at [969, 465] on div "Interior door was missing trim at the time of the inspection. This is mainly co…" at bounding box center [1079, 490] width 259 height 131
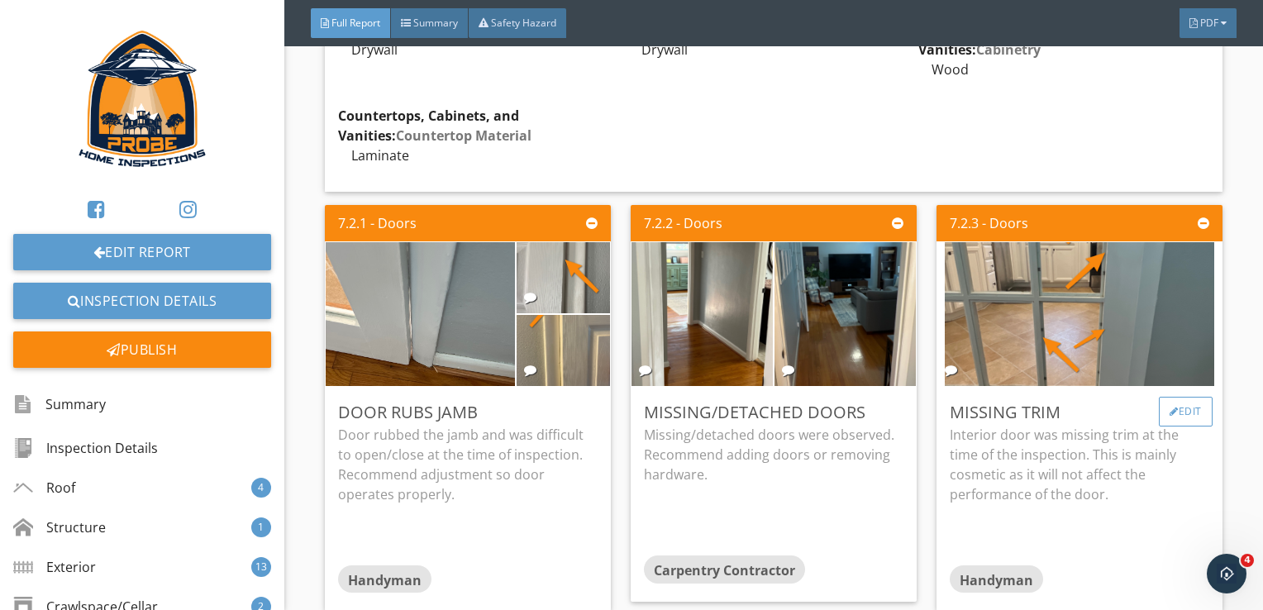
click at [1172, 397] on div "Edit" at bounding box center [1186, 412] width 54 height 30
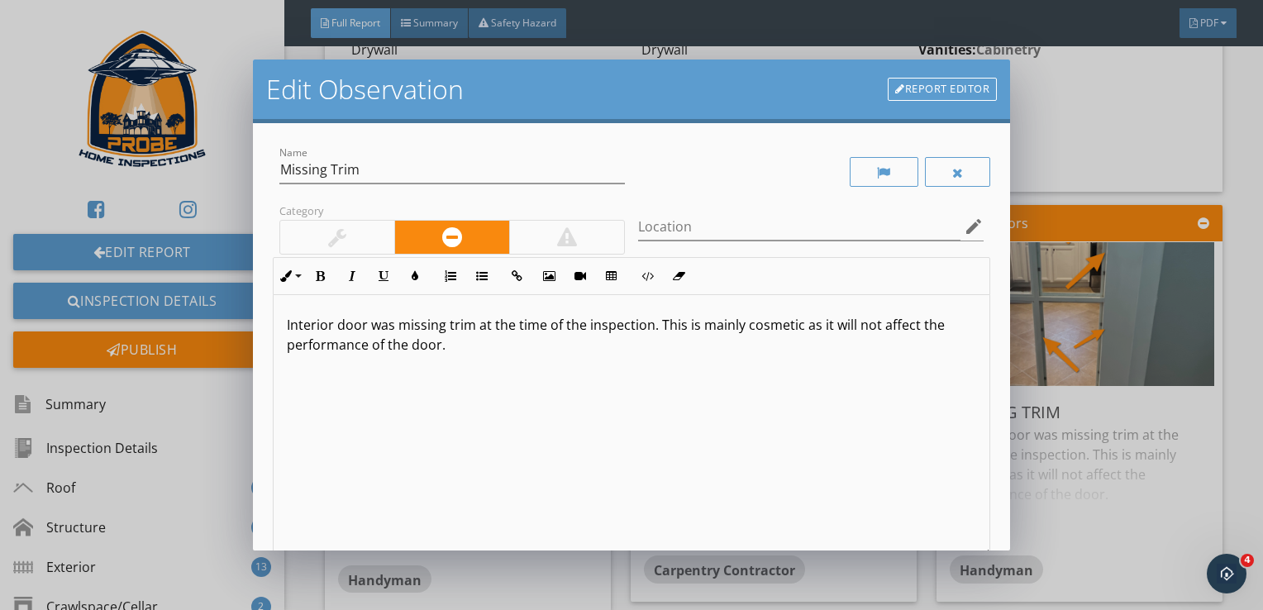
click at [694, 322] on p "Interior door was missing trim at the time of the inspection. This is mainly co…" at bounding box center [632, 335] width 690 height 40
click at [864, 331] on p "Interior door was missing trim at the time of the inspection. This was mainly c…" at bounding box center [632, 335] width 690 height 40
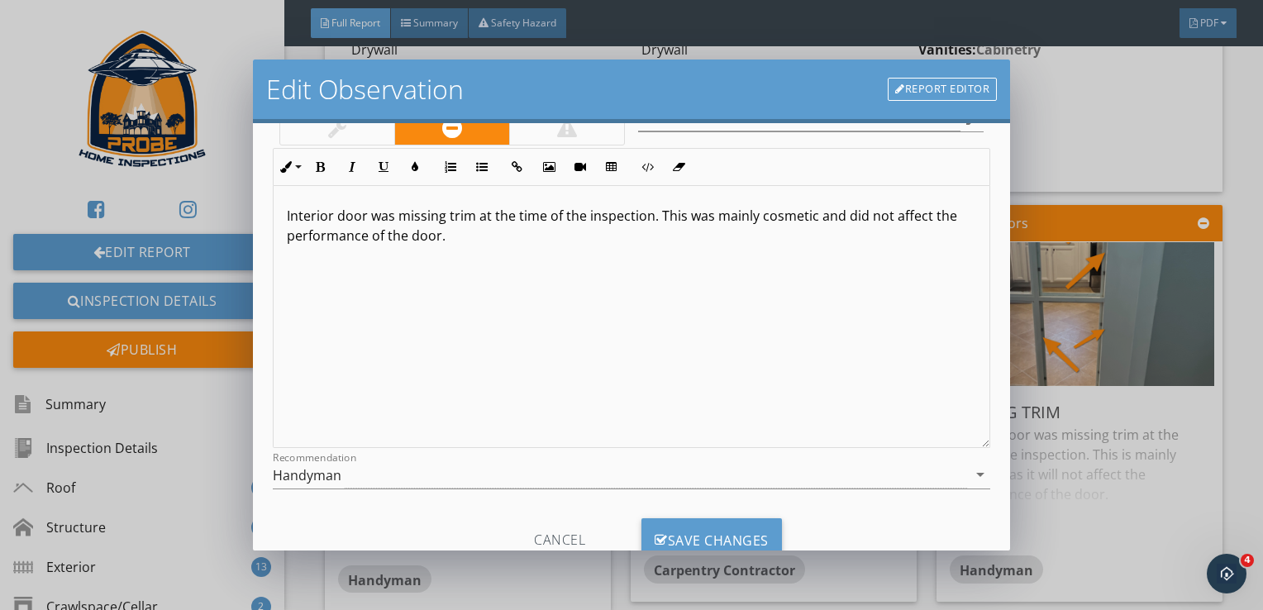
scroll to position [166, 0]
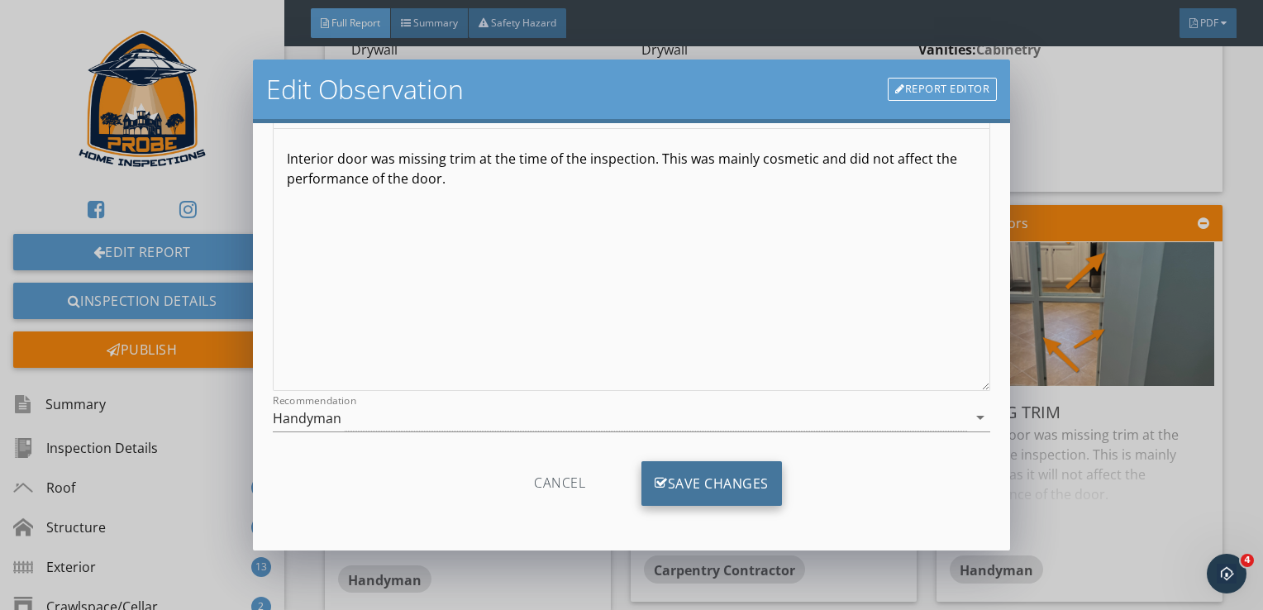
click at [753, 477] on div "Save Changes" at bounding box center [711, 483] width 140 height 45
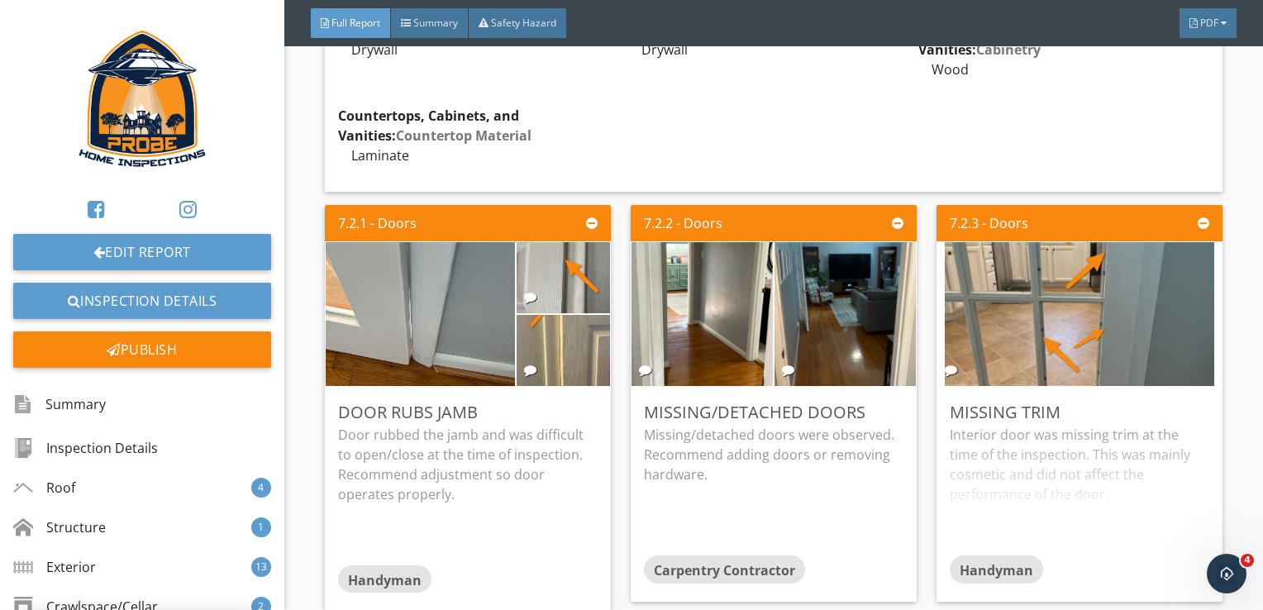
scroll to position [0, 0]
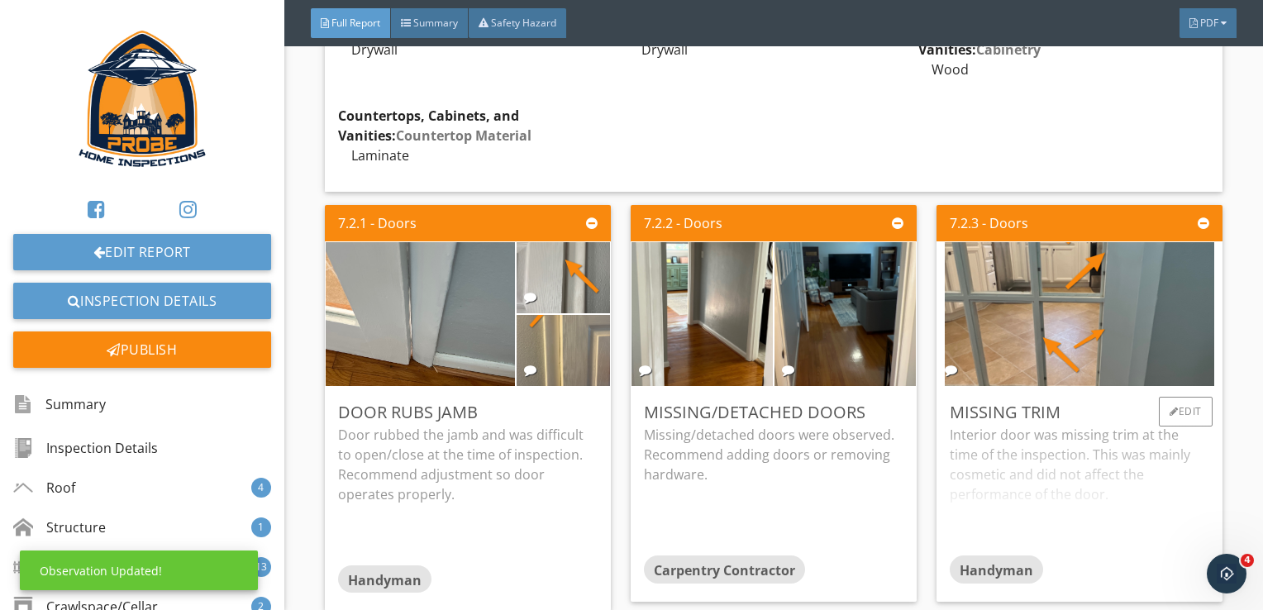
click at [1087, 467] on div "Interior door was missing trim at the time of the inspection. This was mainly c…" at bounding box center [1079, 490] width 259 height 131
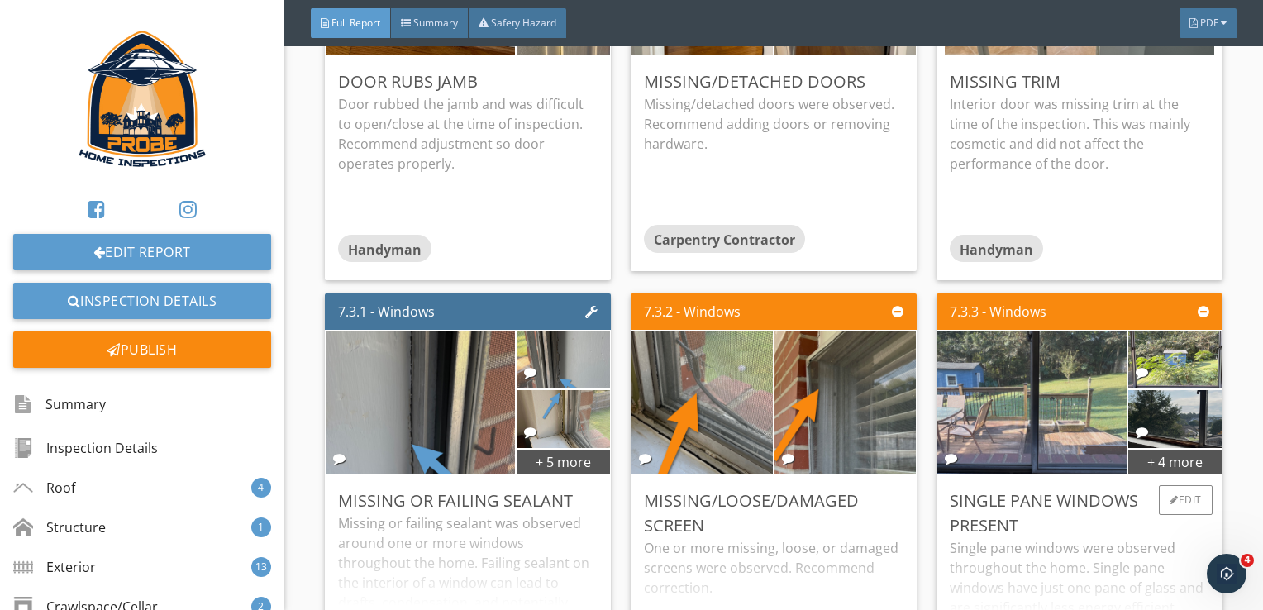
scroll to position [8843, 0]
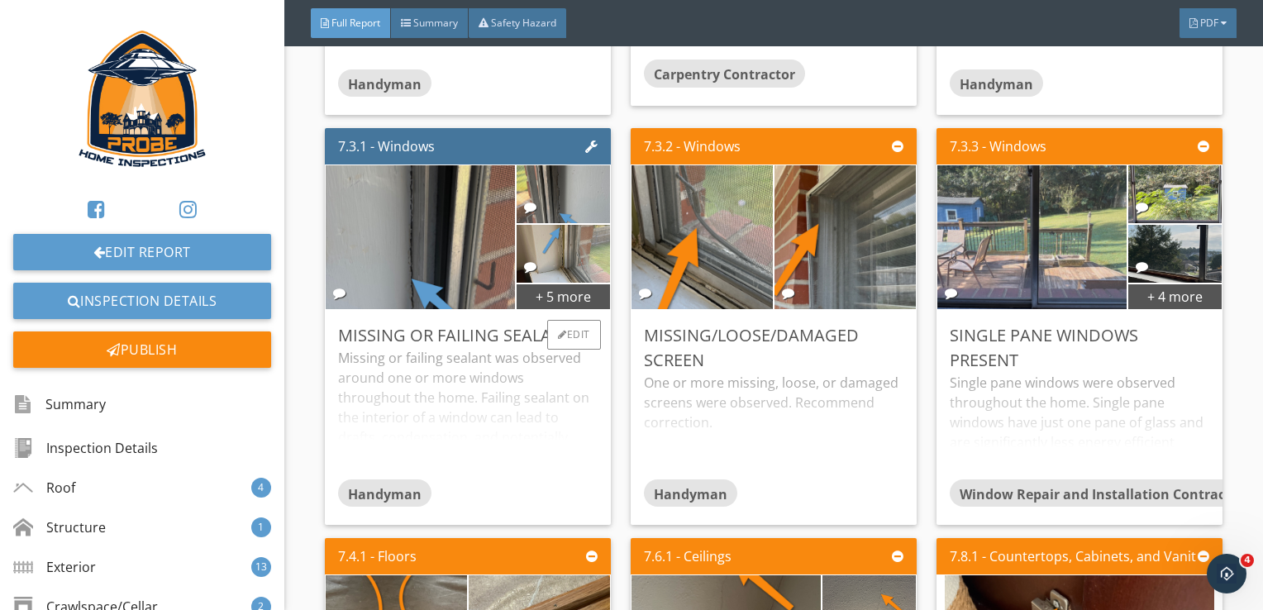
click at [535, 349] on div "Missing or failing sealant was observed around one or more windows throughout t…" at bounding box center [467, 413] width 259 height 131
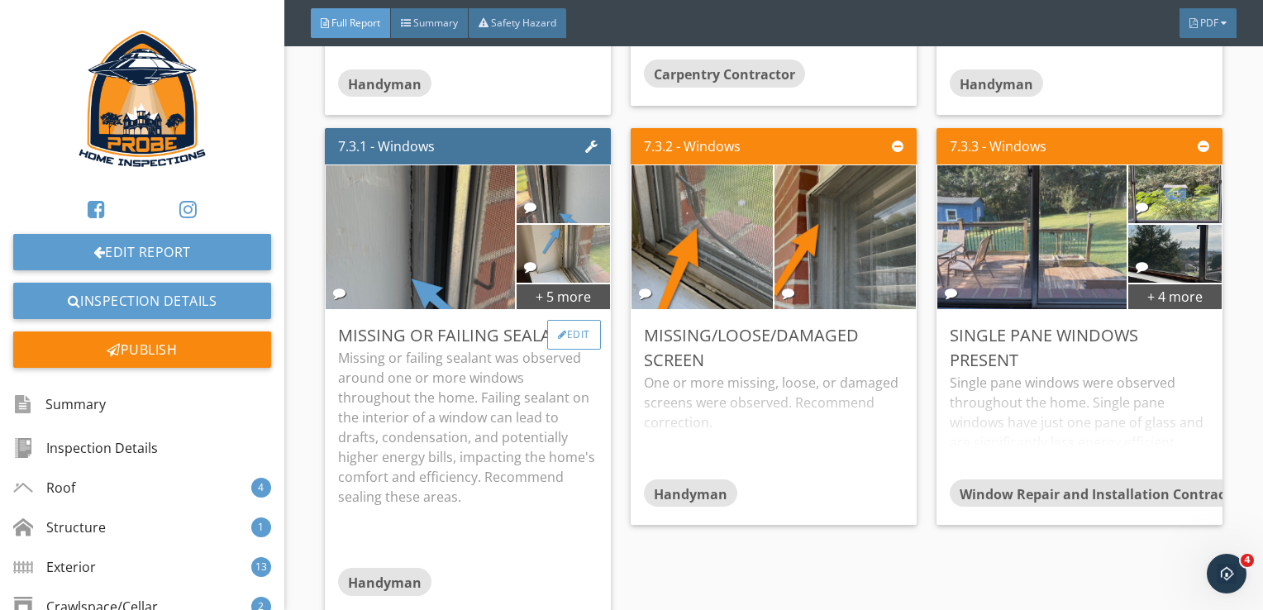
click at [587, 320] on div "Edit" at bounding box center [574, 335] width 54 height 30
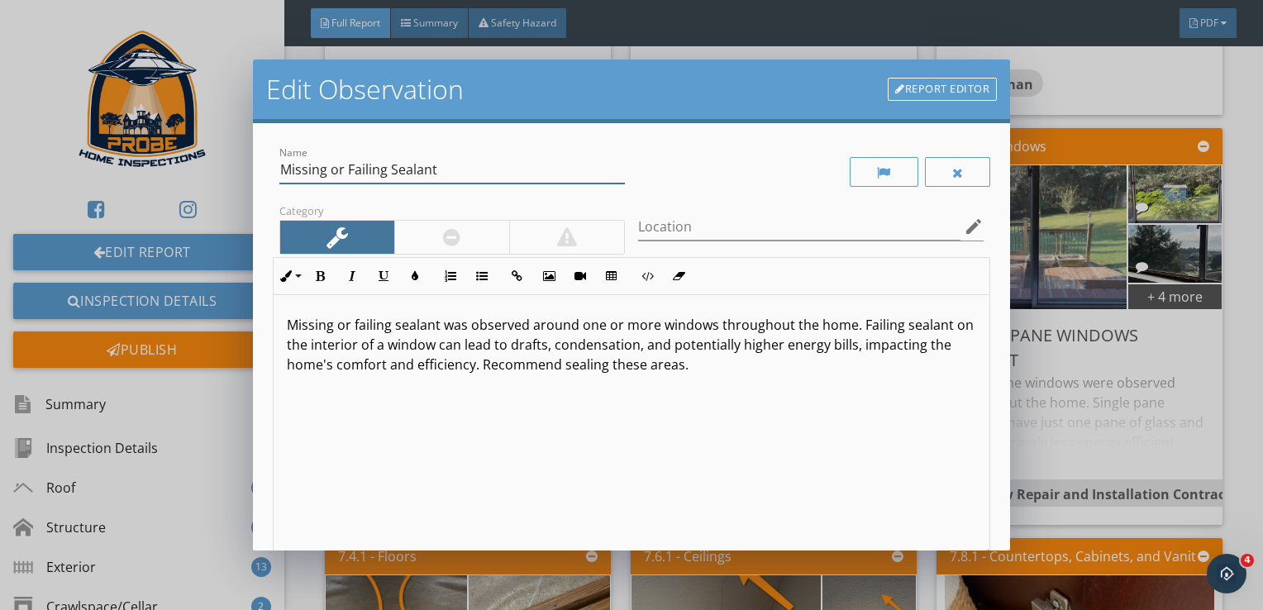
click at [388, 169] on input "Missing or Failing Sealant" at bounding box center [451, 169] width 345 height 27
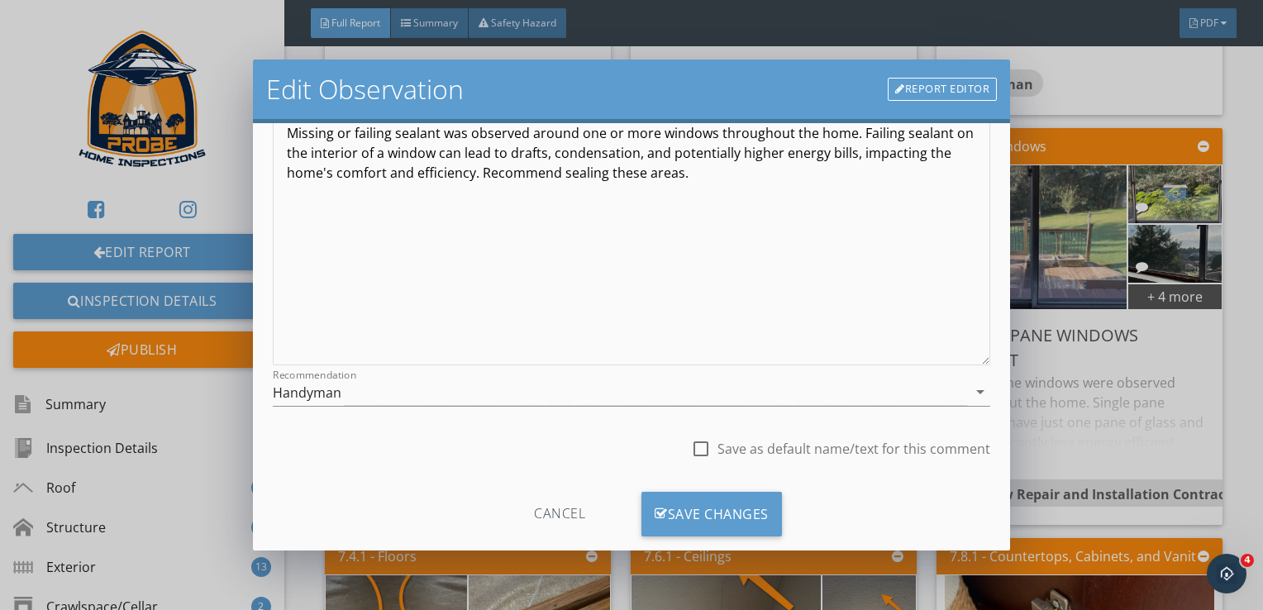
scroll to position [222, 0]
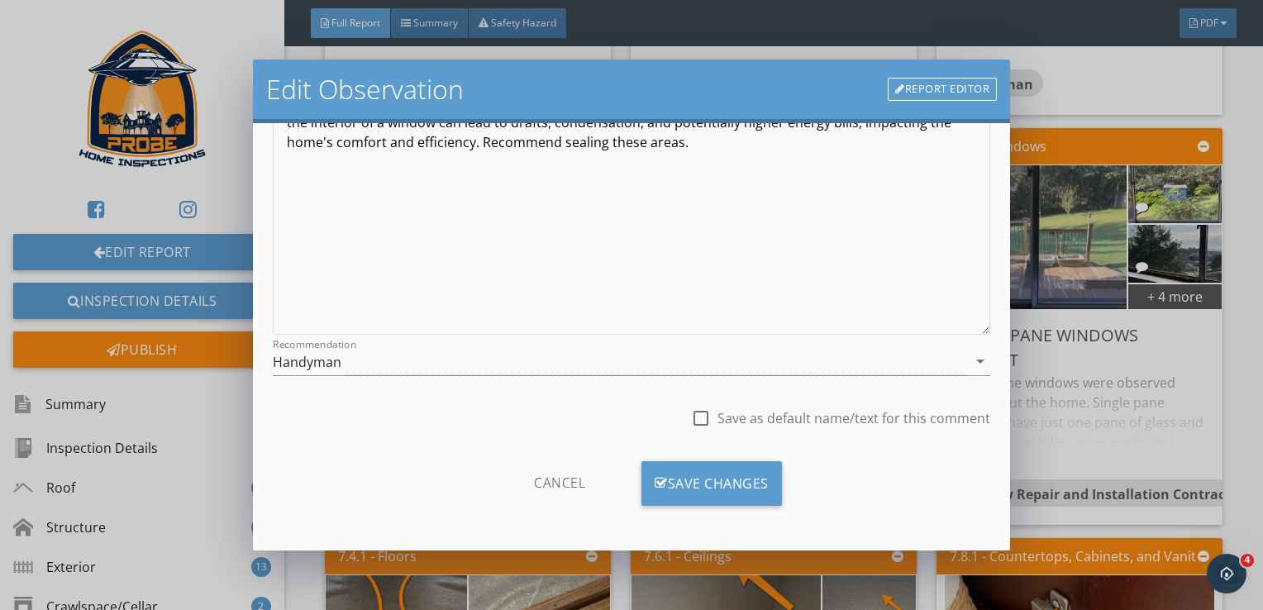
type input "Missing or Failing Window Sealant"
click at [691, 415] on div at bounding box center [701, 418] width 28 height 28
checkbox input "true"
click at [721, 461] on div "Save Changes" at bounding box center [711, 483] width 140 height 45
click at [721, 464] on div "Save Changes" at bounding box center [711, 483] width 141 height 45
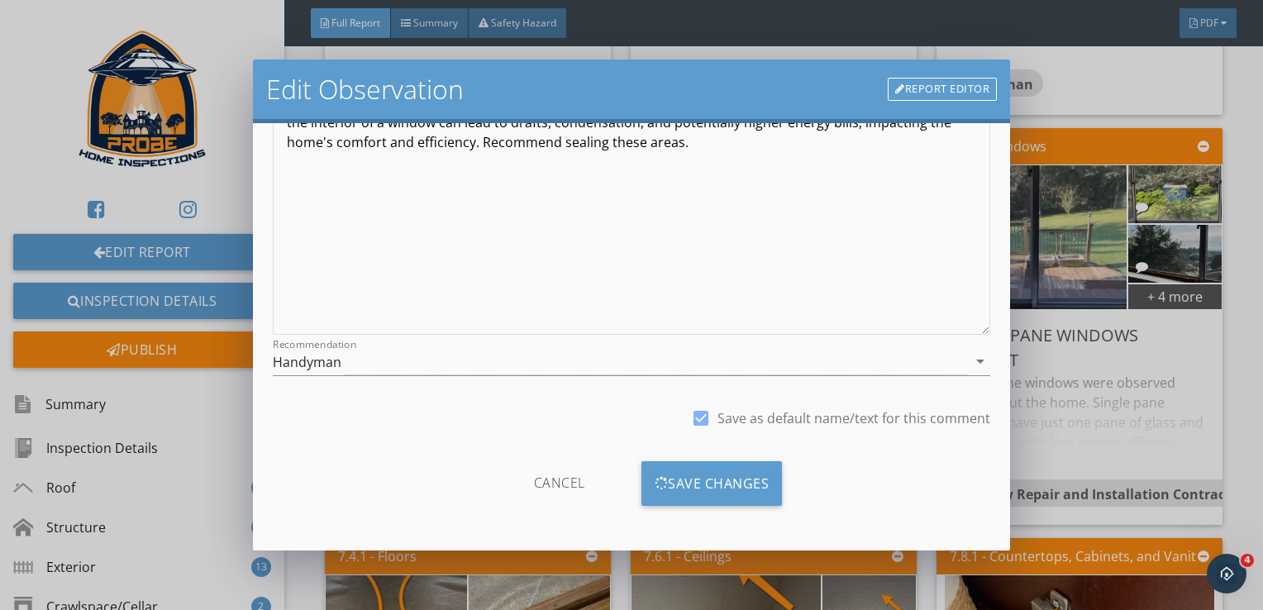
scroll to position [26, 0]
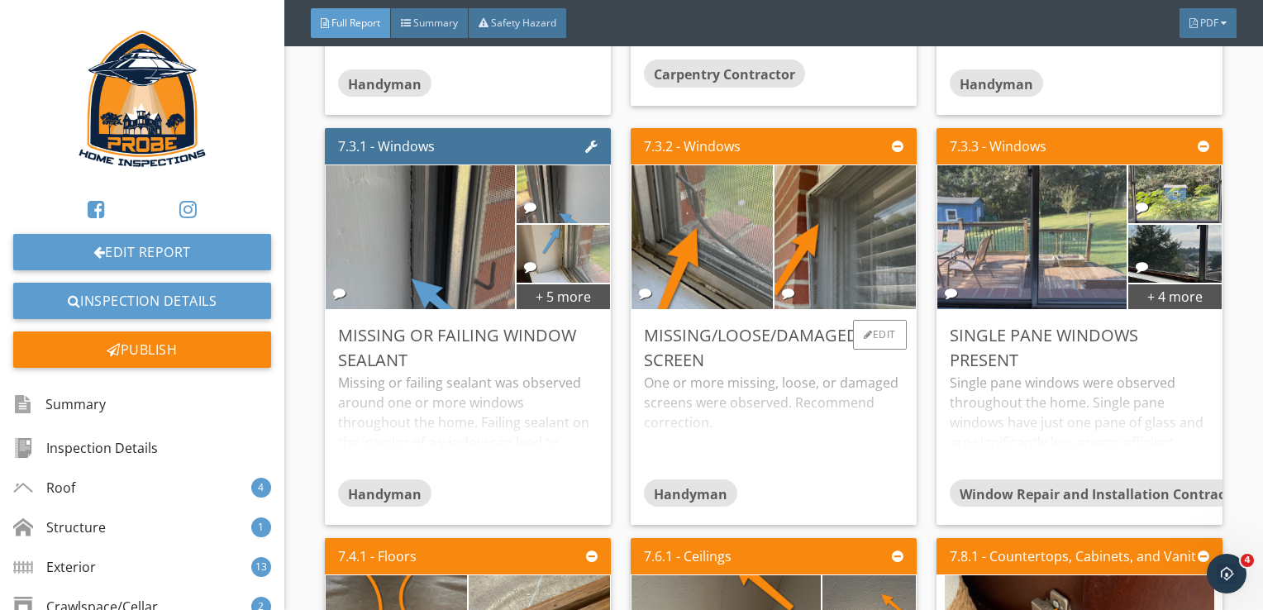
click at [856, 385] on div "One or more missing, loose, or damaged screens were observed. Recommend correct…" at bounding box center [773, 426] width 259 height 106
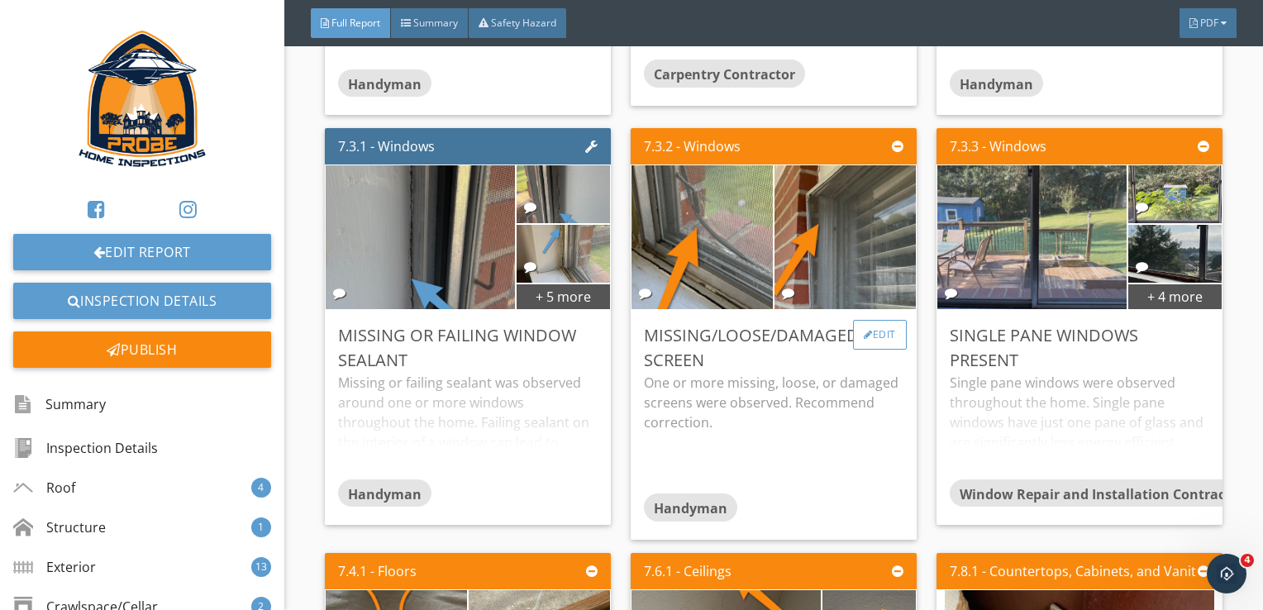
click at [888, 320] on div "Edit" at bounding box center [880, 335] width 54 height 30
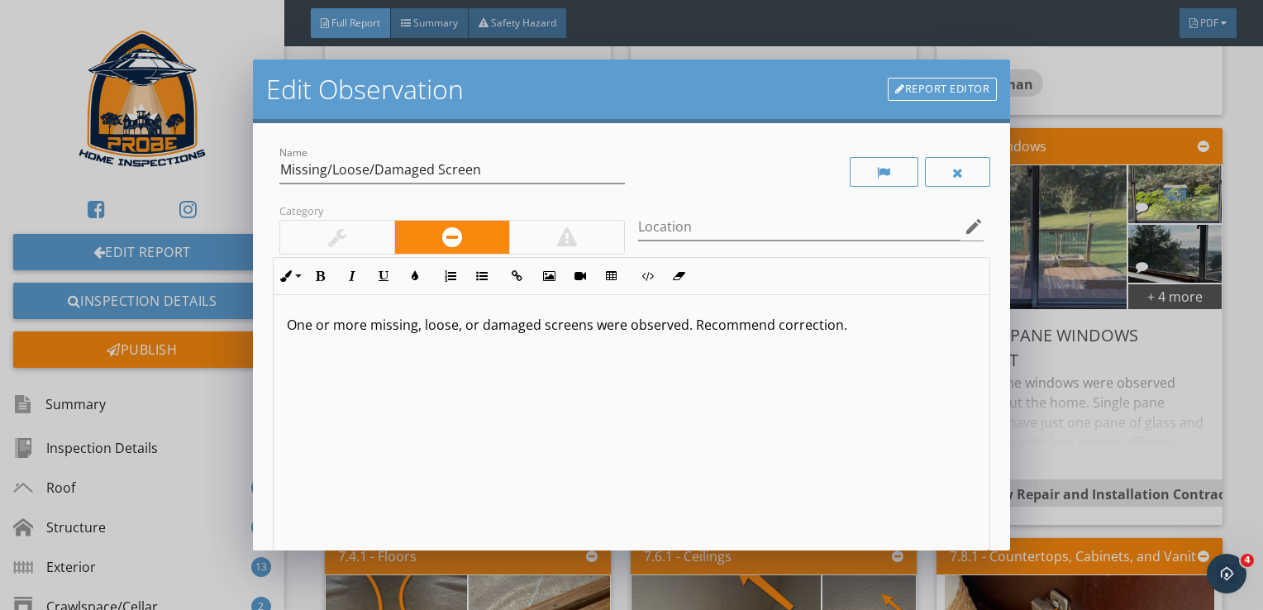
click at [539, 320] on p "One or more missing, loose, or damaged screens were observed. Recommend correct…" at bounding box center [632, 325] width 690 height 20
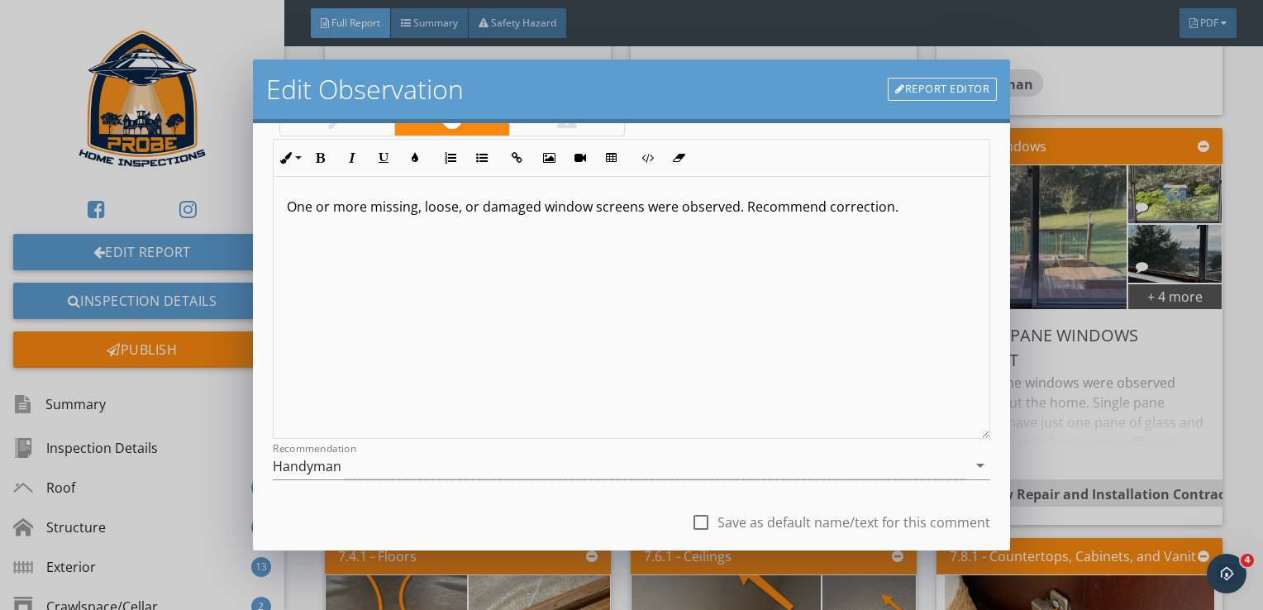
scroll to position [222, 0]
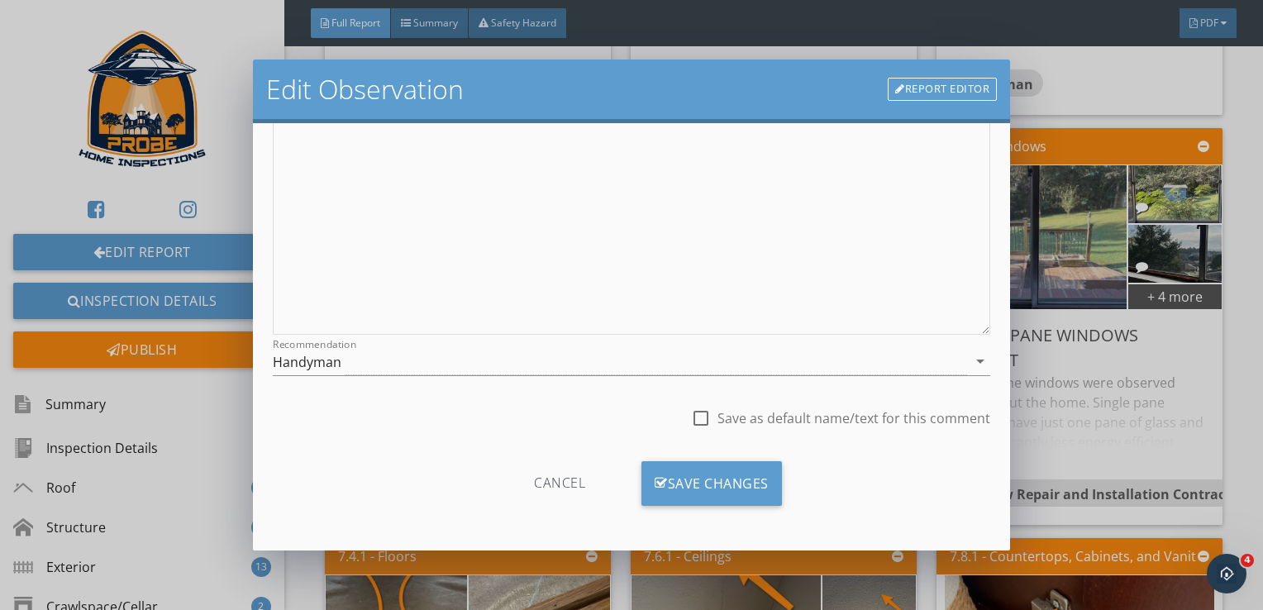
click at [688, 419] on div at bounding box center [701, 418] width 28 height 28
checkbox input "true"
click at [701, 483] on div "Save Changes" at bounding box center [711, 483] width 140 height 45
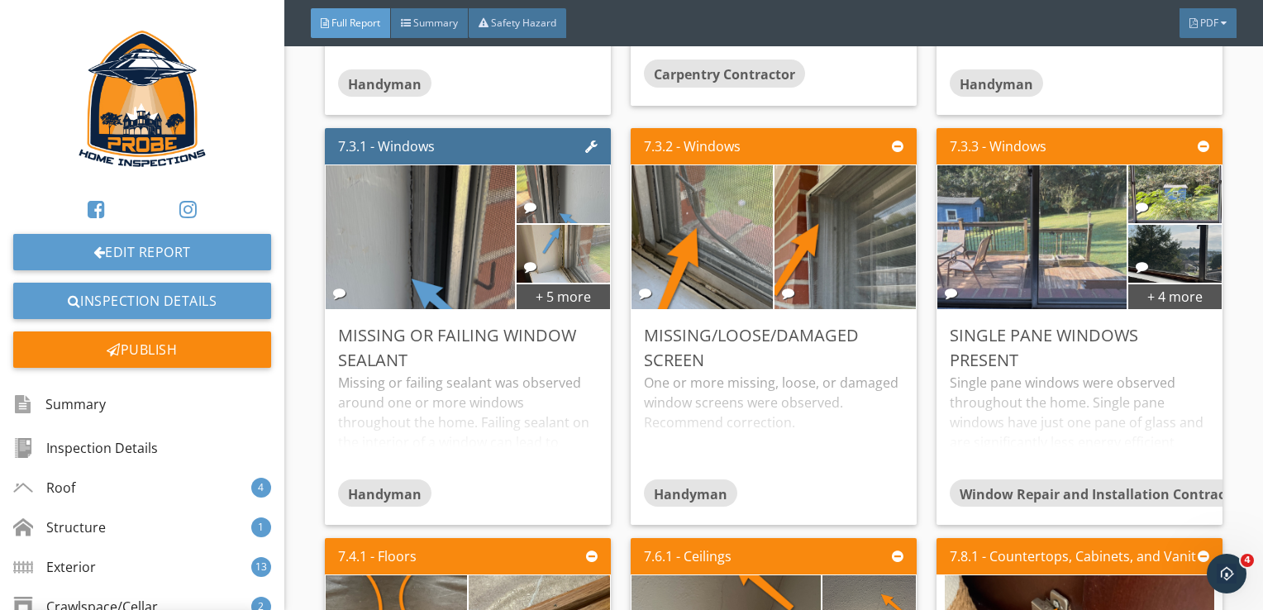
scroll to position [26, 0]
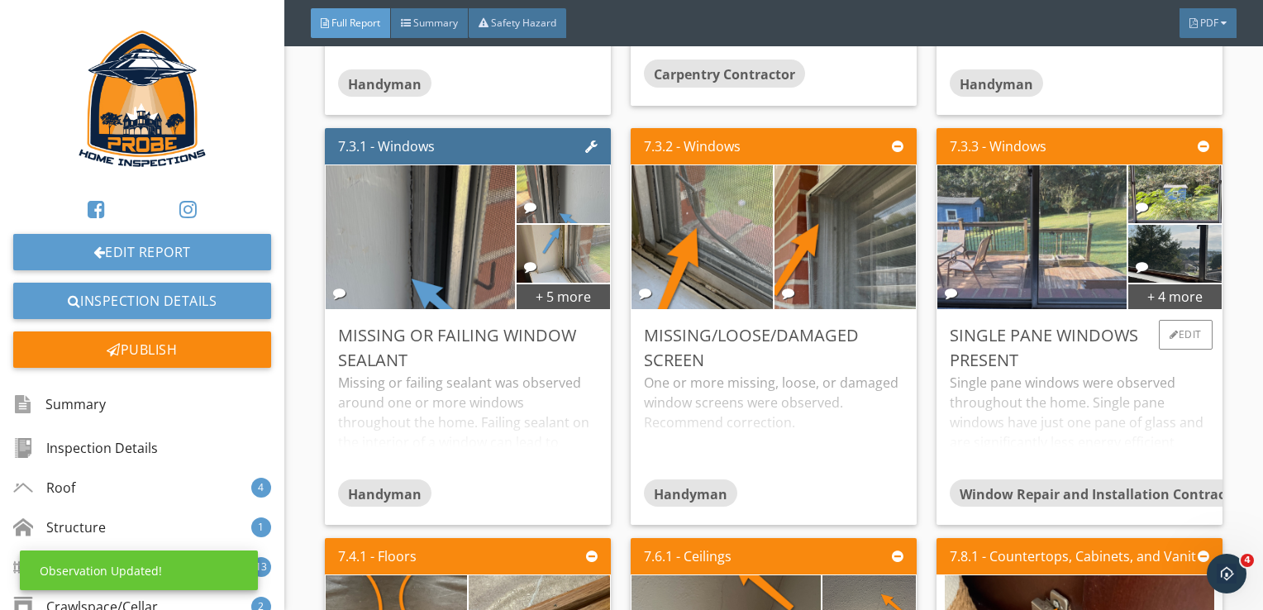
click at [1026, 378] on div "Single pane windows were observed throughout the home. Single pane windows have…" at bounding box center [1079, 426] width 259 height 106
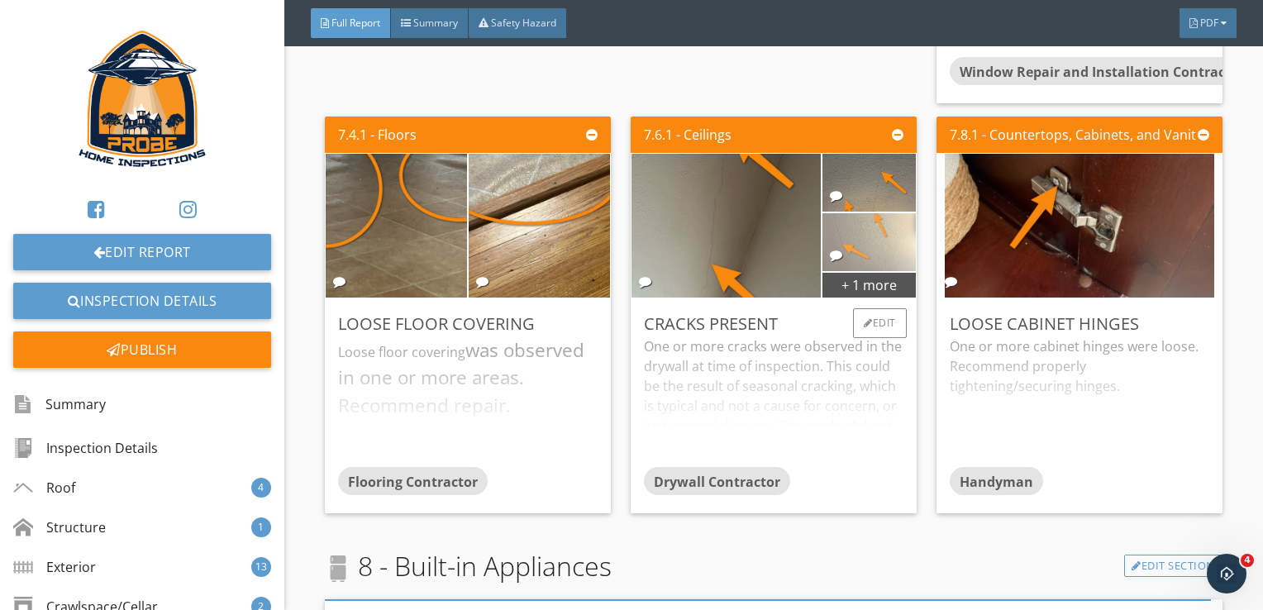
scroll to position [9421, 0]
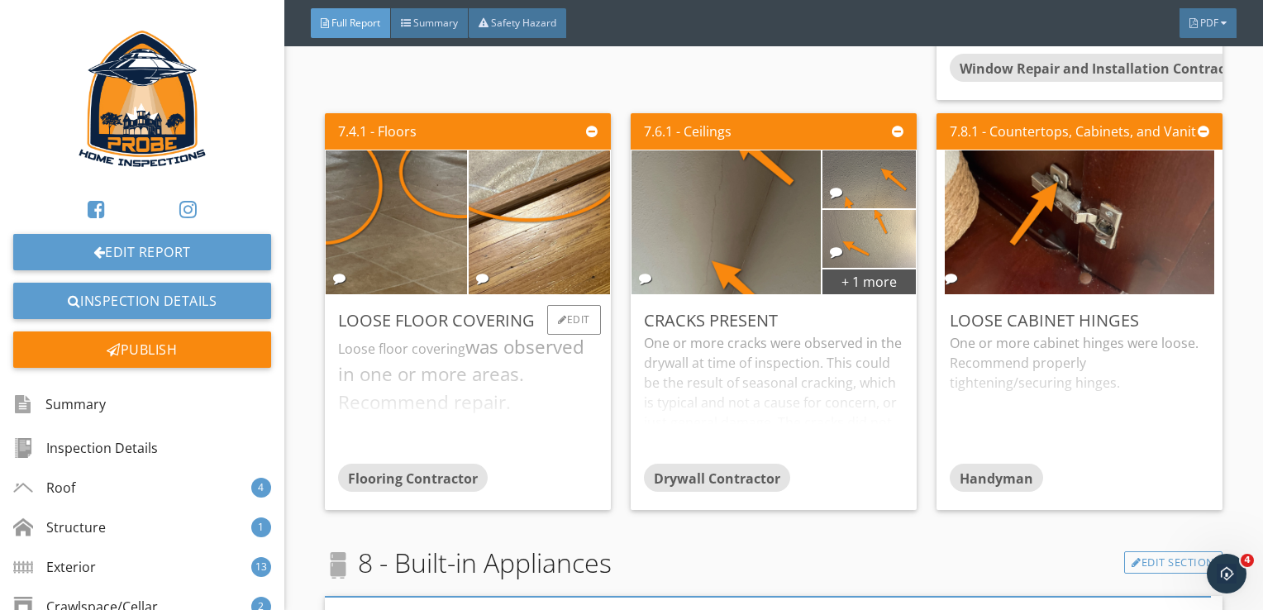
click at [514, 352] on div "Loose floor covering was observed in one or more areas. Recommend repair." at bounding box center [467, 398] width 259 height 131
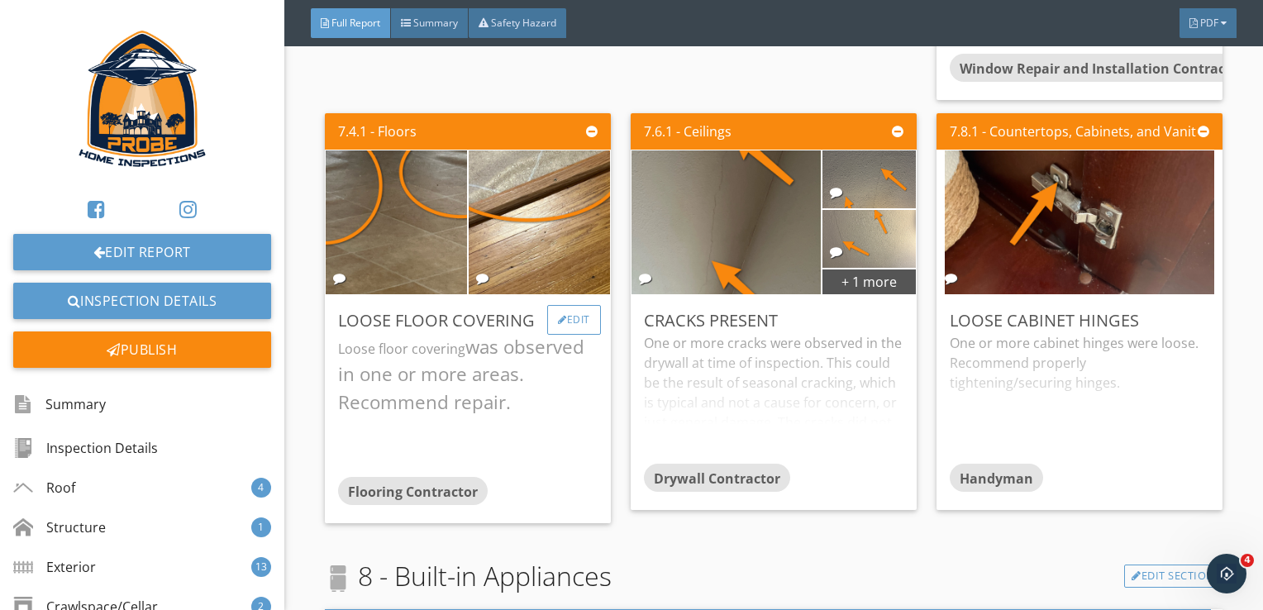
click at [573, 305] on div "Edit" at bounding box center [574, 320] width 54 height 30
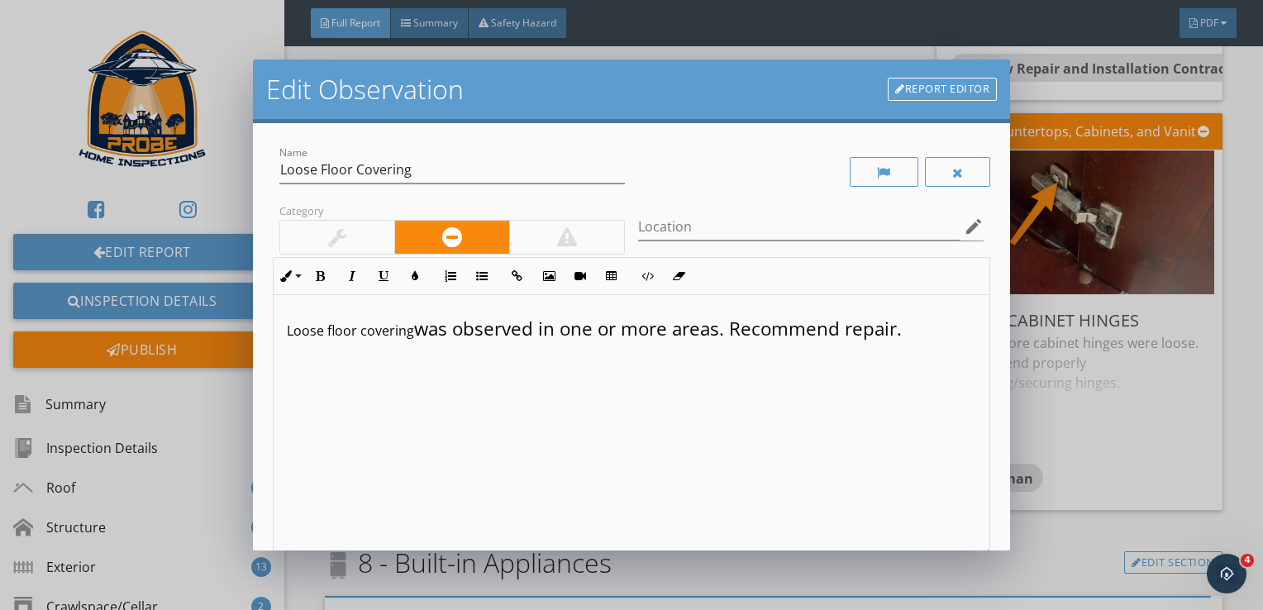
click at [412, 331] on p "Loose floor covering was observed in one or more areas. Recommend repair." at bounding box center [632, 329] width 690 height 28
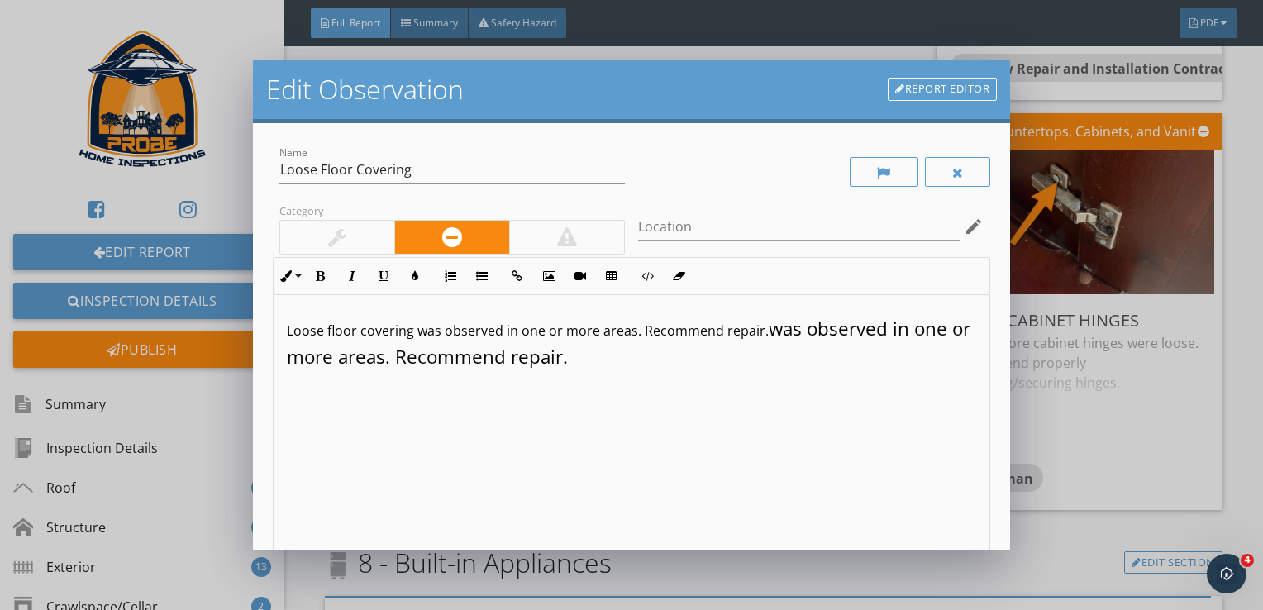
drag, startPoint x: 764, startPoint y: 329, endPoint x: 803, endPoint y: 409, distance: 89.4
click at [807, 411] on div "Loose floor covering was observed in one or more areas. Recommend repair. was o…" at bounding box center [632, 426] width 717 height 262
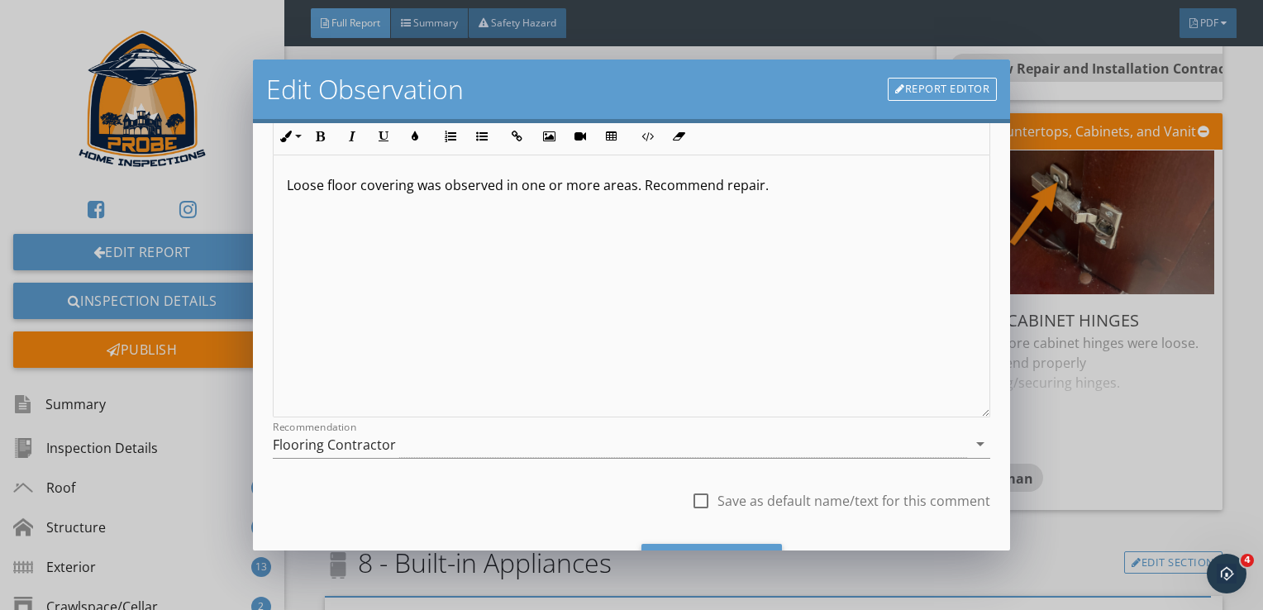
scroll to position [222, 0]
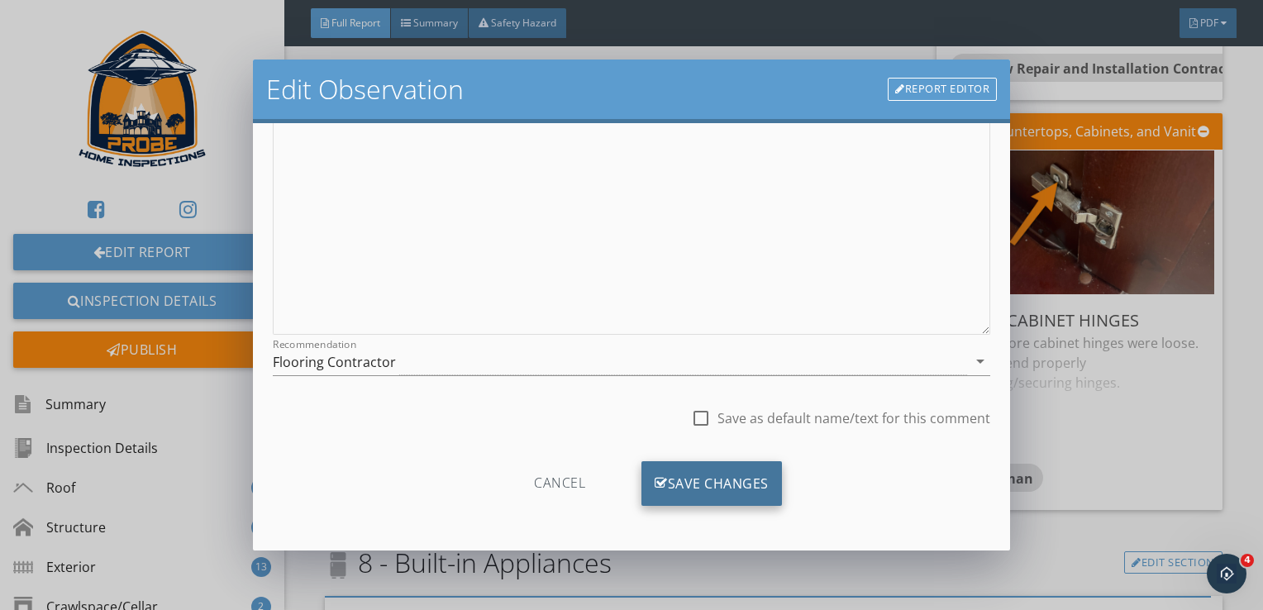
click at [700, 478] on div "Save Changes" at bounding box center [711, 483] width 140 height 45
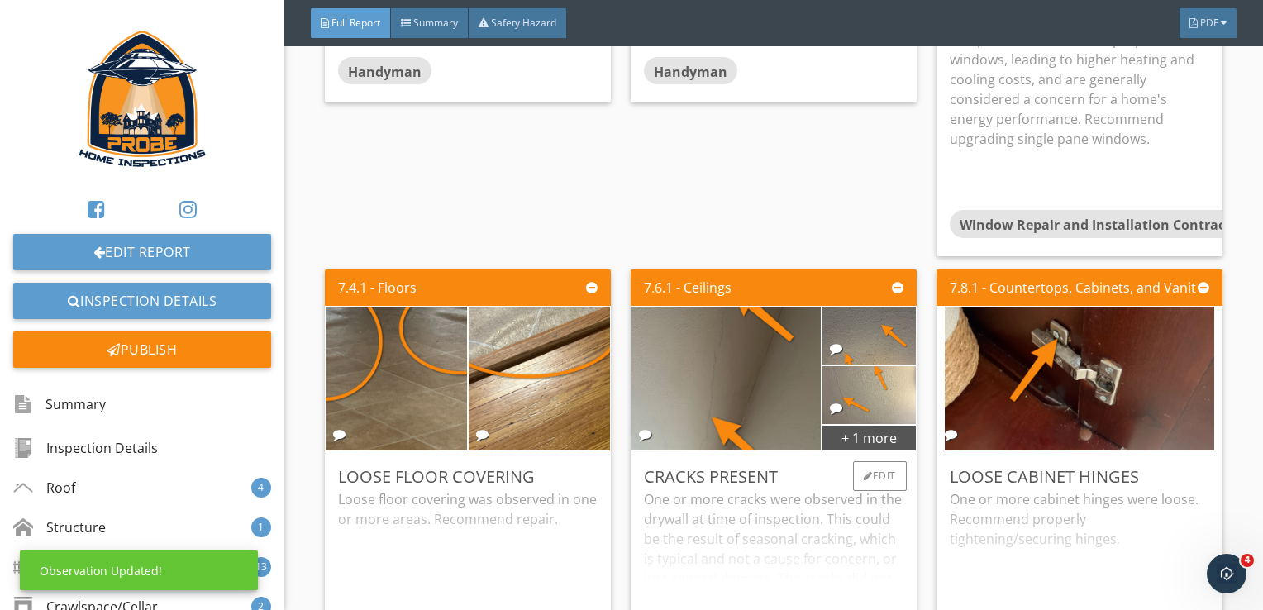
scroll to position [9256, 0]
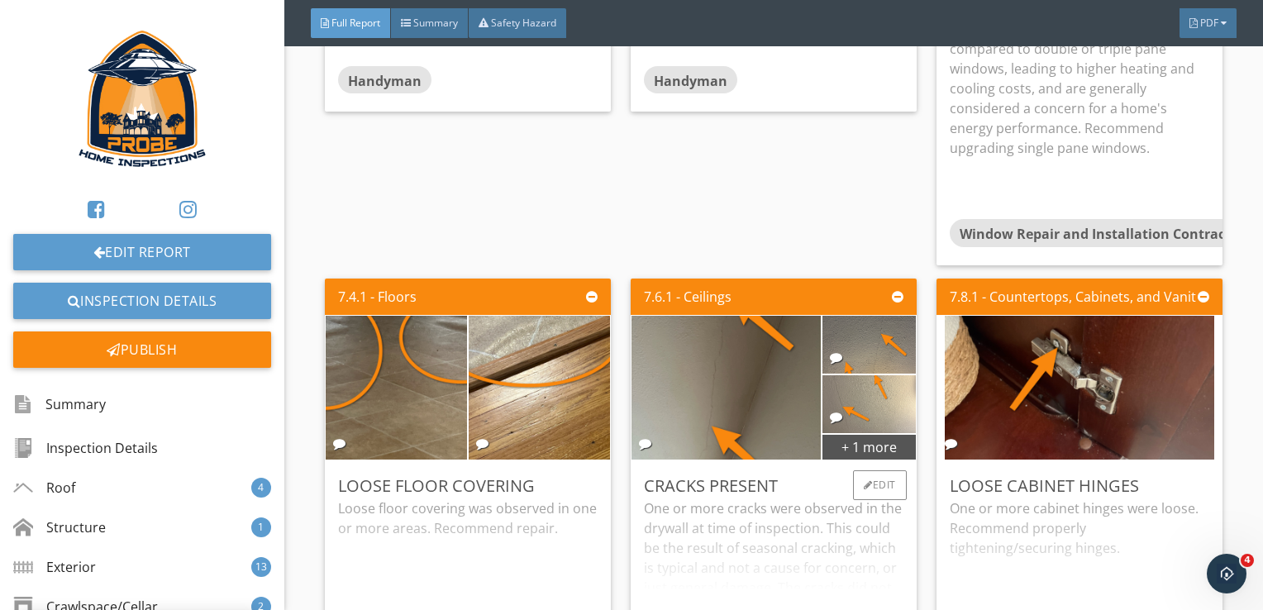
click at [859, 534] on div "One or more cracks were observed in the drywall at time of inspection. This cou…" at bounding box center [773, 563] width 259 height 131
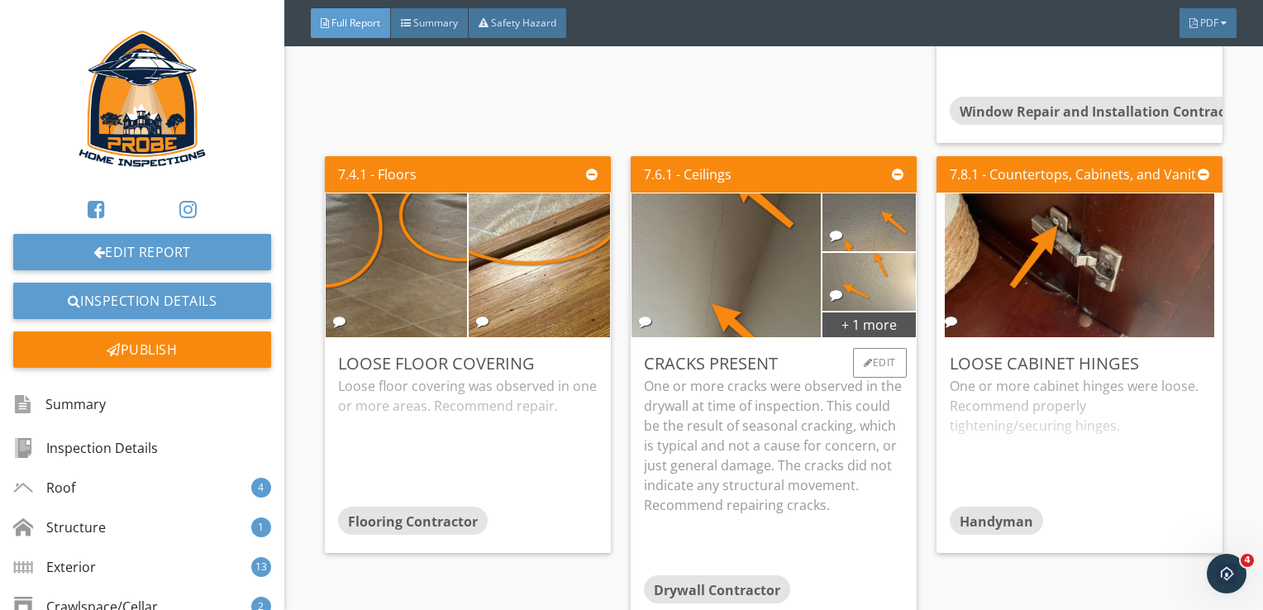
scroll to position [9421, 0]
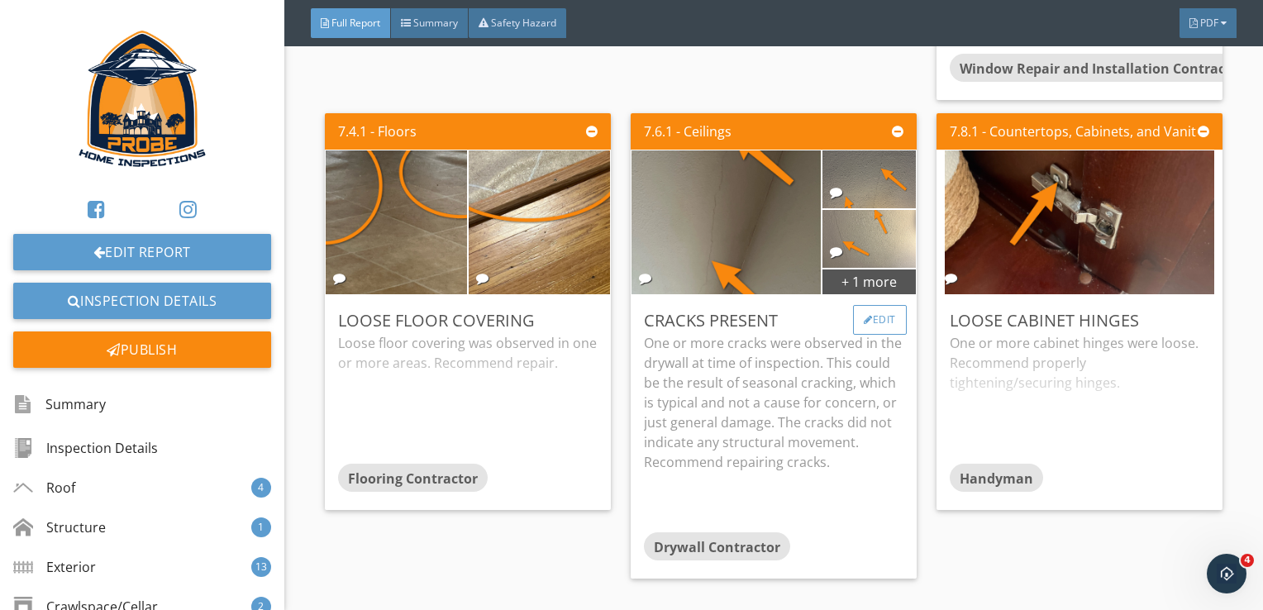
click at [874, 305] on div "Edit" at bounding box center [880, 320] width 54 height 30
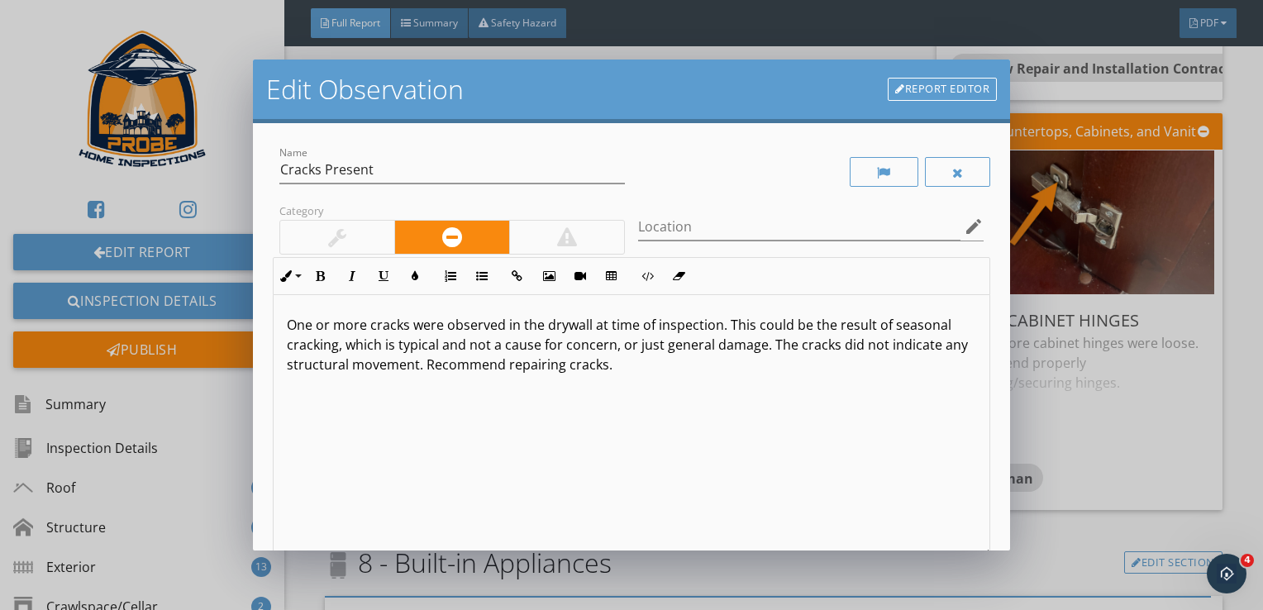
click at [760, 348] on p "One or more cracks were observed in the drywall at time of inspection. This cou…" at bounding box center [632, 345] width 690 height 60
click at [829, 345] on p "One or more cracks were observed in the drywall at time of inspection. This cou…" at bounding box center [632, 345] width 690 height 60
click at [879, 345] on p "One or more cracks were observed in the drywall at time of inspection. This cou…" at bounding box center [632, 345] width 690 height 60
click at [656, 349] on p "One or more cracks were observed in the drywall at time of inspection. This cou…" at bounding box center [632, 345] width 690 height 60
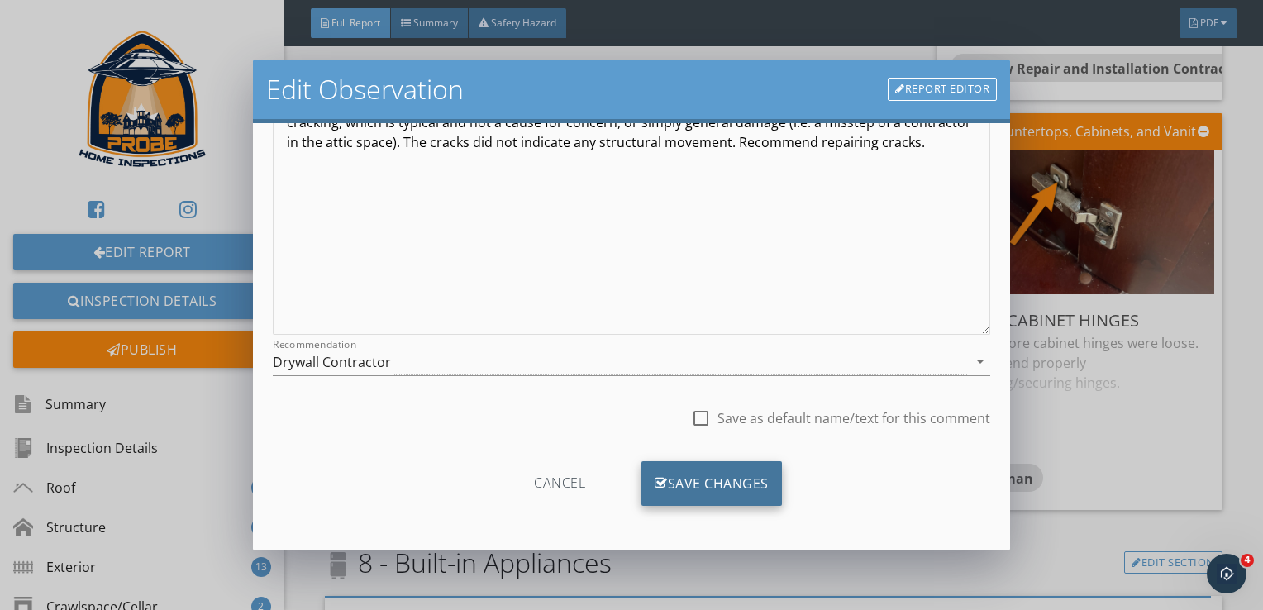
click at [748, 481] on div "Save Changes" at bounding box center [711, 483] width 140 height 45
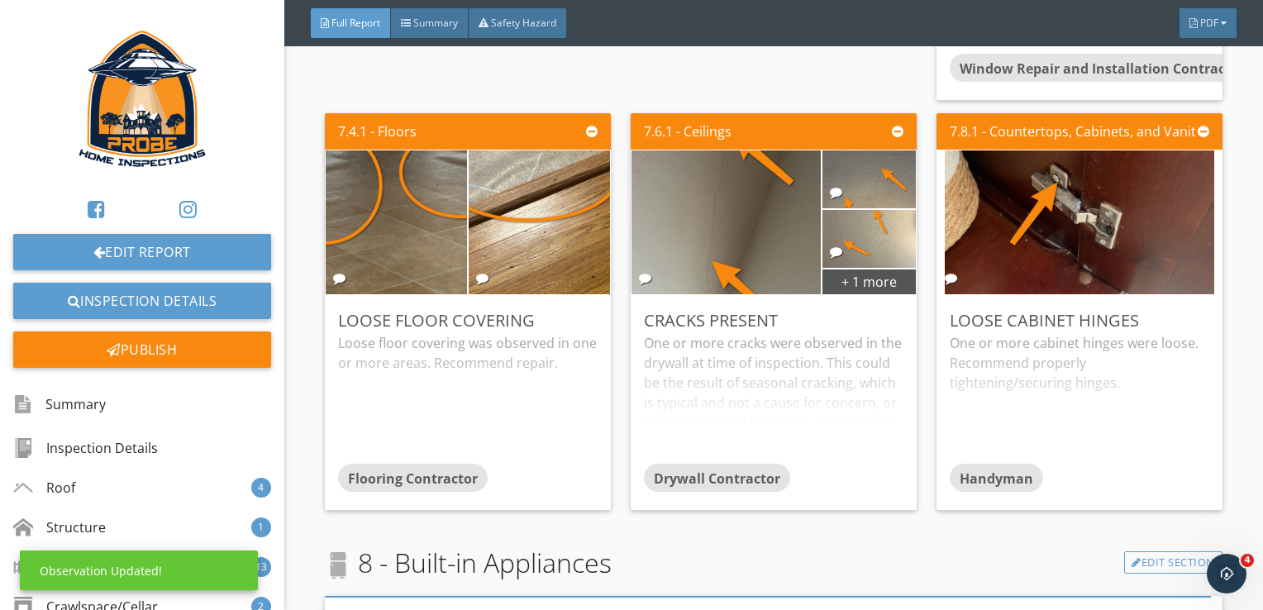
scroll to position [26, 0]
click at [834, 348] on div "One or more cracks were observed in the drywall at time of inspection. This cou…" at bounding box center [773, 398] width 259 height 131
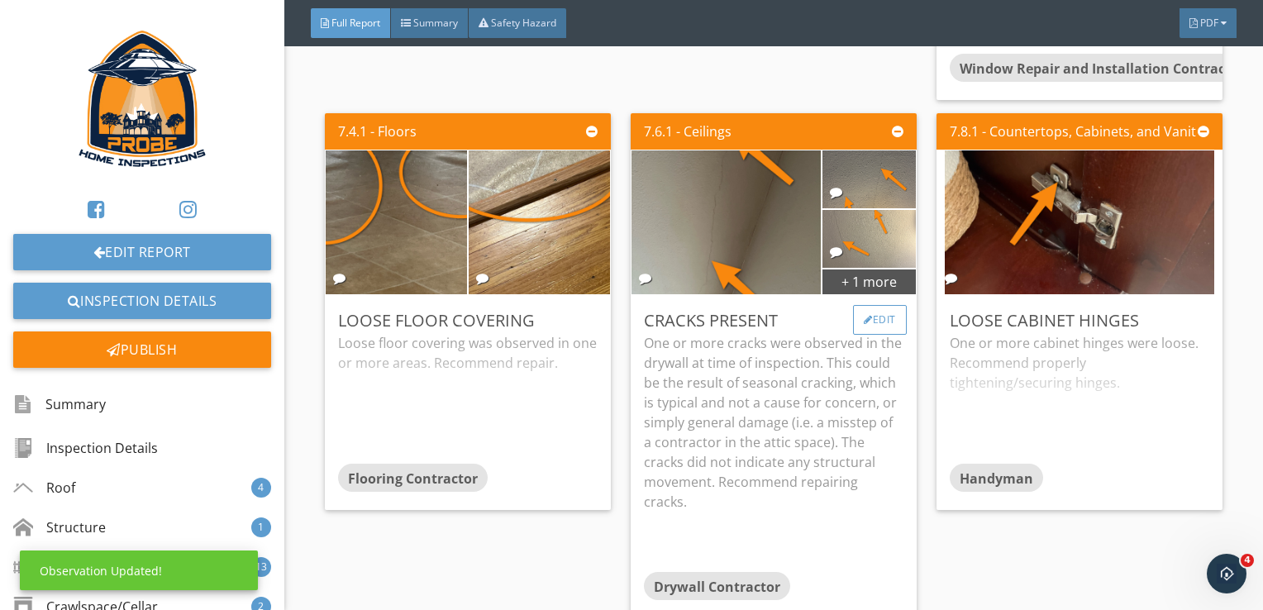
click at [878, 305] on div "Edit" at bounding box center [880, 320] width 54 height 30
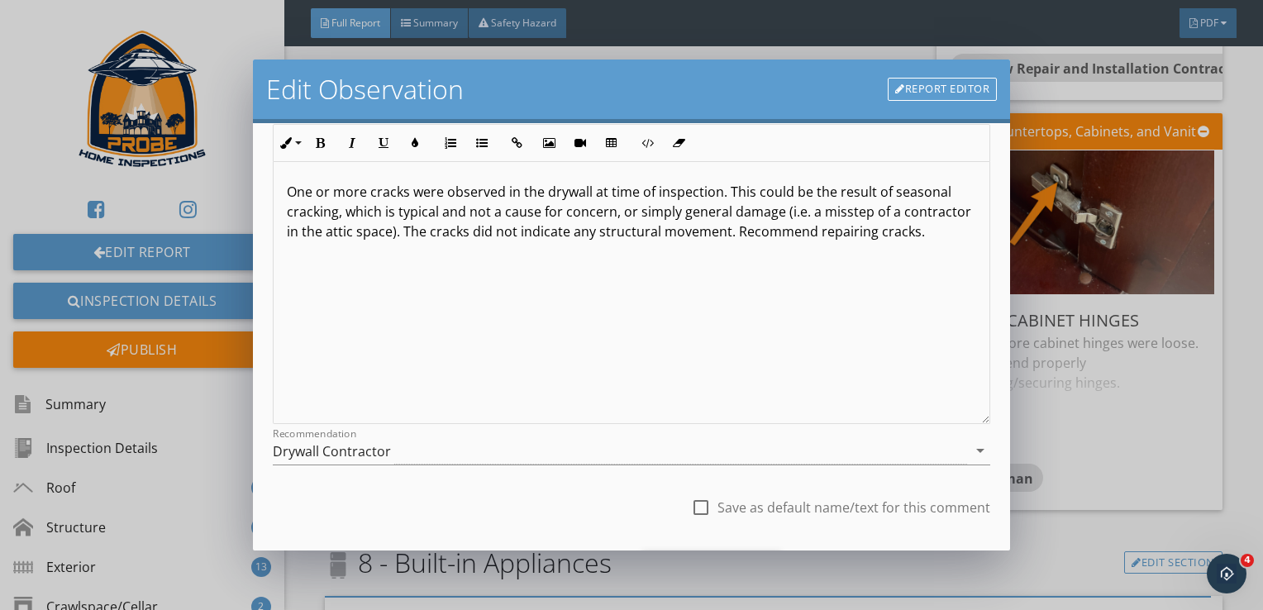
scroll to position [165, 0]
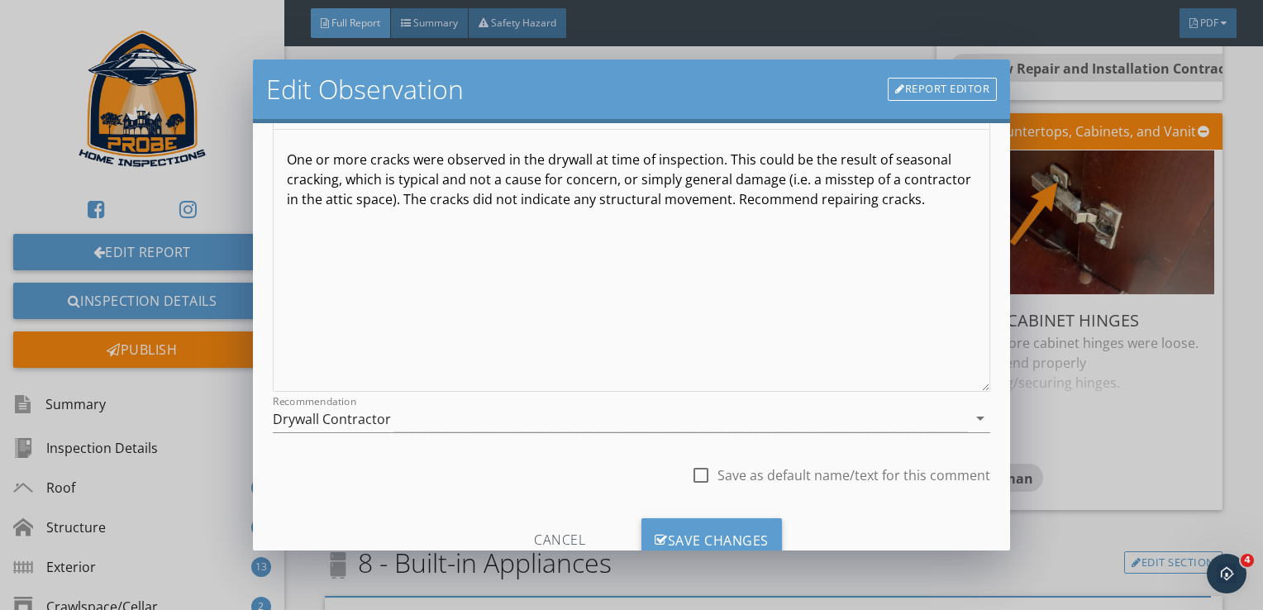
click at [697, 474] on div at bounding box center [701, 475] width 28 height 28
checkbox input "true"
click at [717, 539] on div "Save Changes" at bounding box center [711, 540] width 140 height 45
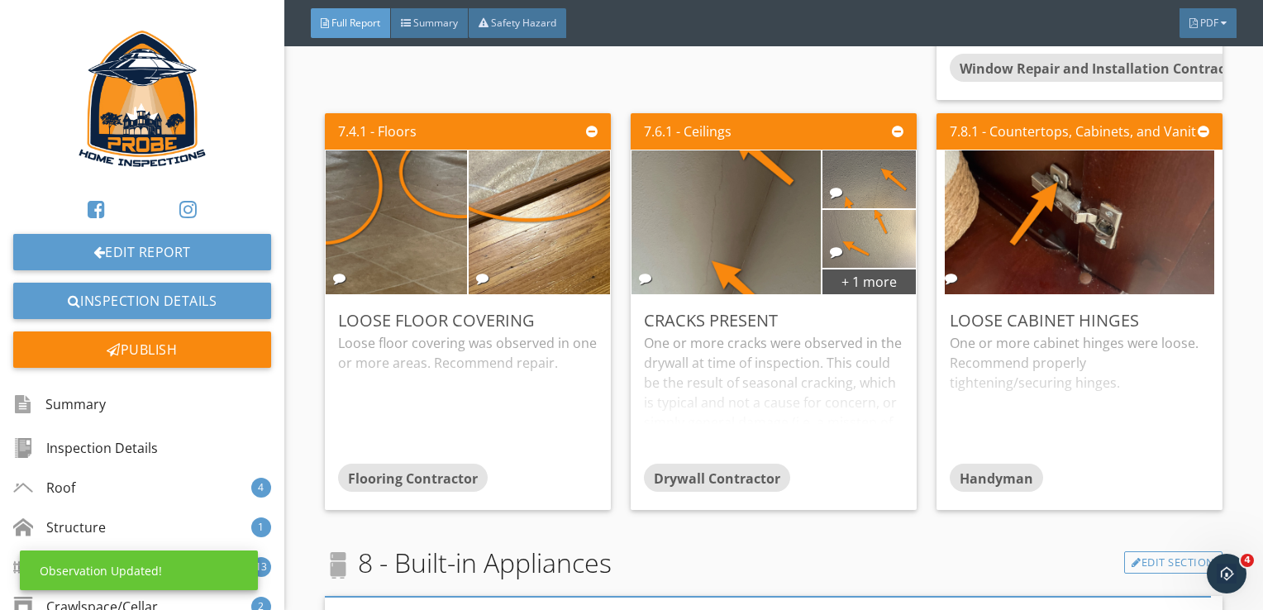
scroll to position [26, 0]
click at [1069, 341] on div "One or more cabinet hinges were loose. Recommend properly tightening/securing h…" at bounding box center [1079, 398] width 259 height 131
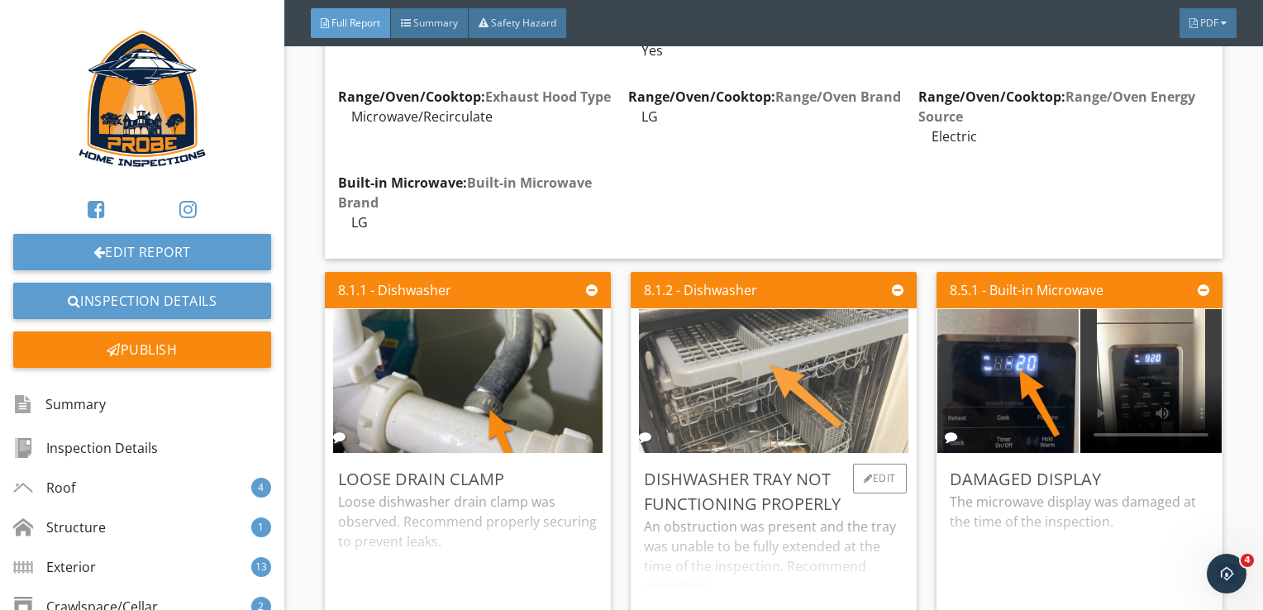
scroll to position [10165, 0]
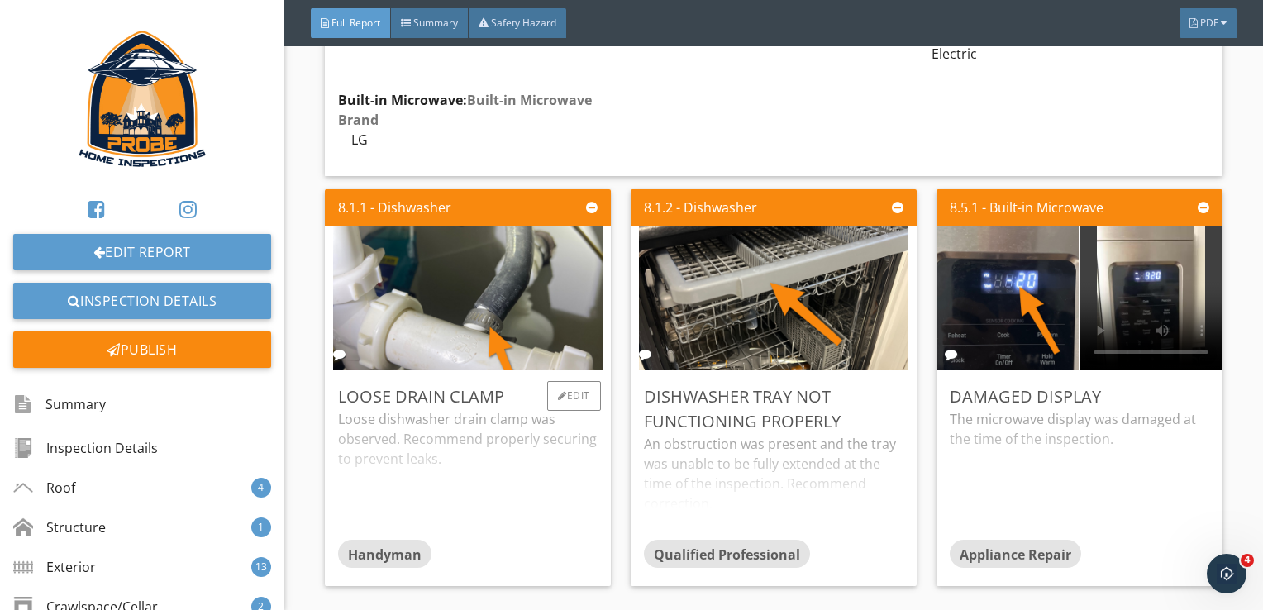
click at [529, 409] on div "Loose dishwasher drain clamp was observed. Recommend properly securing to preve…" at bounding box center [467, 474] width 259 height 131
click at [697, 445] on div "An obstruction was present and the tray was unable to be fully extended at the …" at bounding box center [773, 487] width 259 height 106
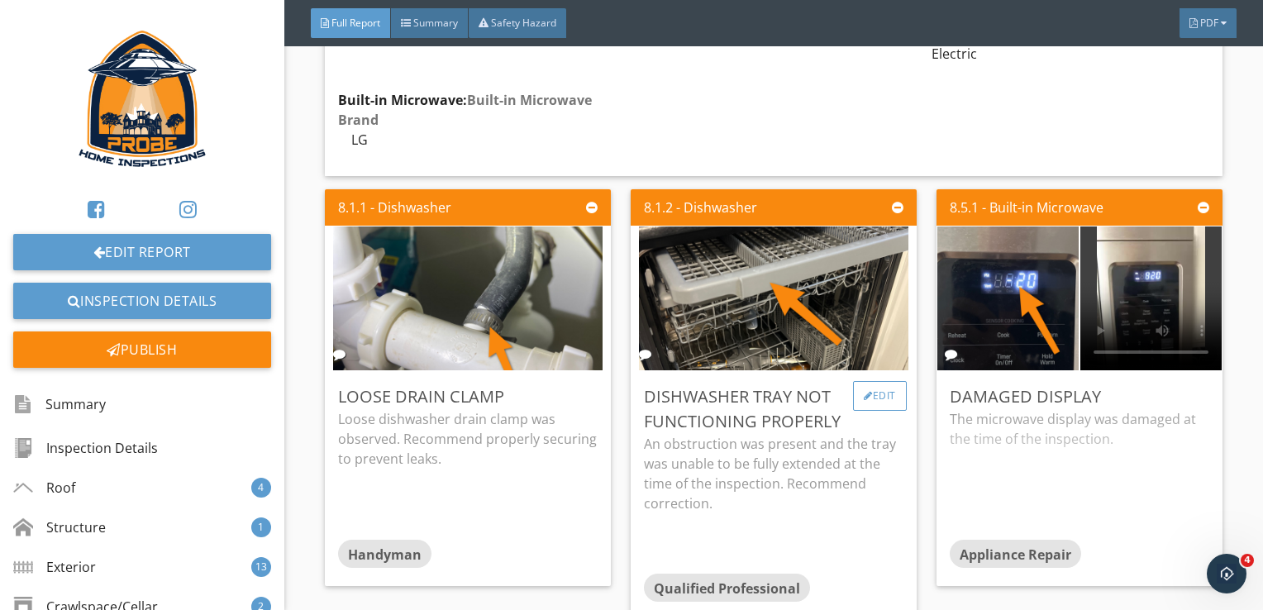
click at [886, 381] on div "Edit" at bounding box center [880, 396] width 54 height 30
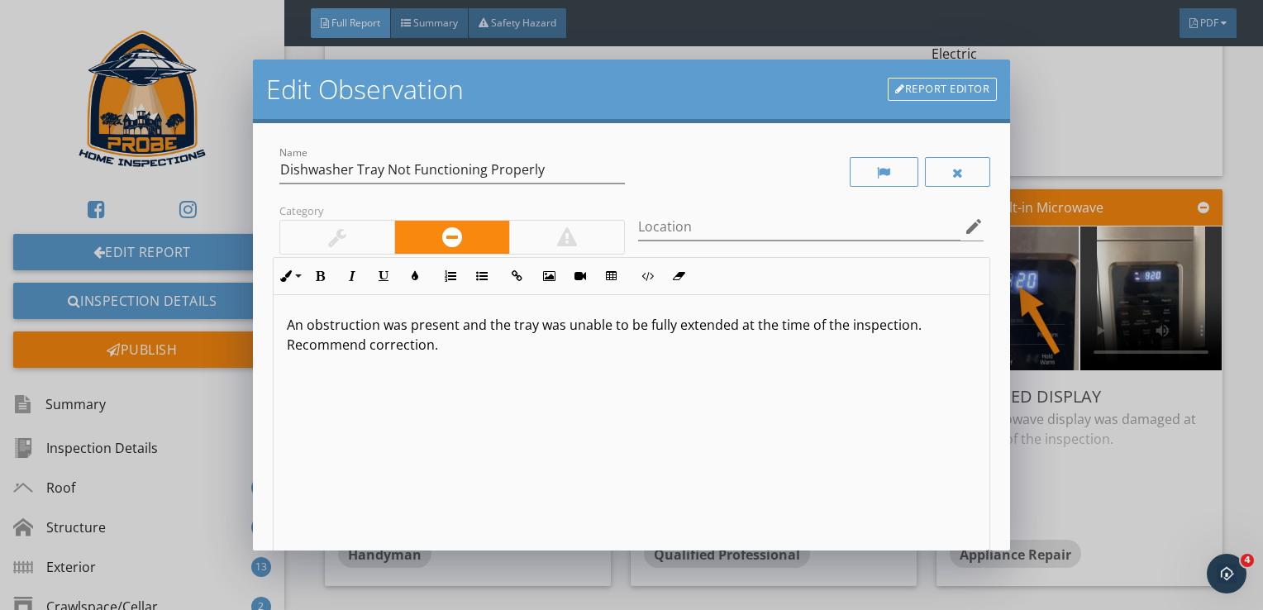
click at [1036, 438] on div "Edit Observation Report Editor Name Dishwasher Tray Not Functioning Properly Ca…" at bounding box center [631, 305] width 1263 height 610
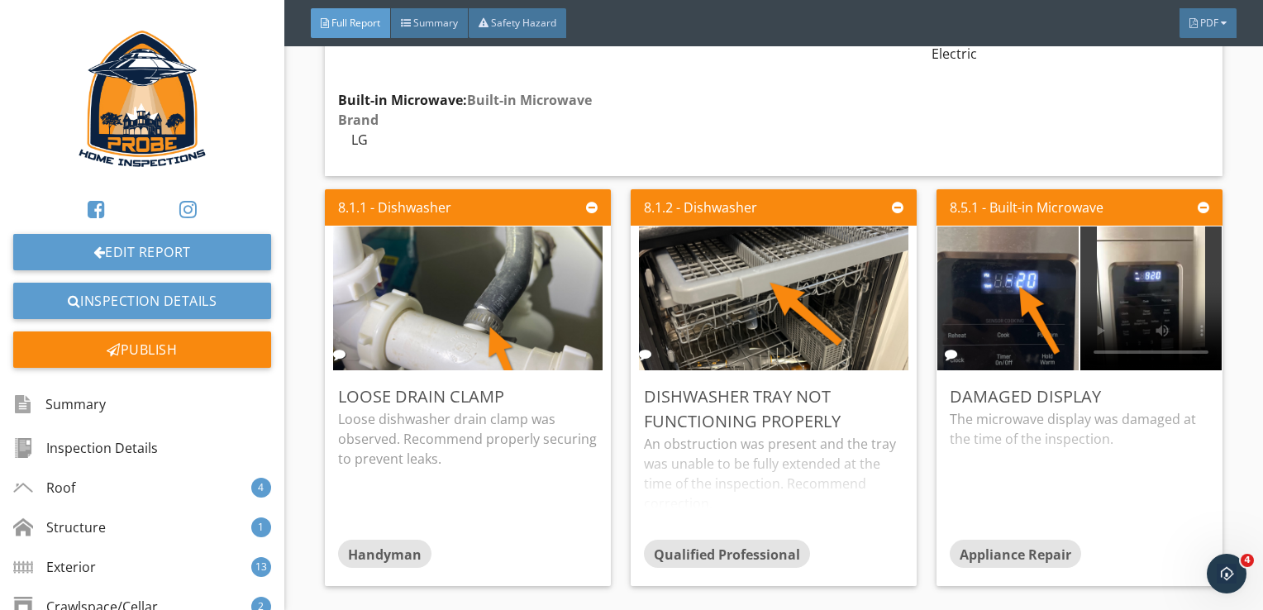
click at [1036, 438] on div "The microwave display was damaged at the time of the inspection." at bounding box center [1079, 474] width 259 height 131
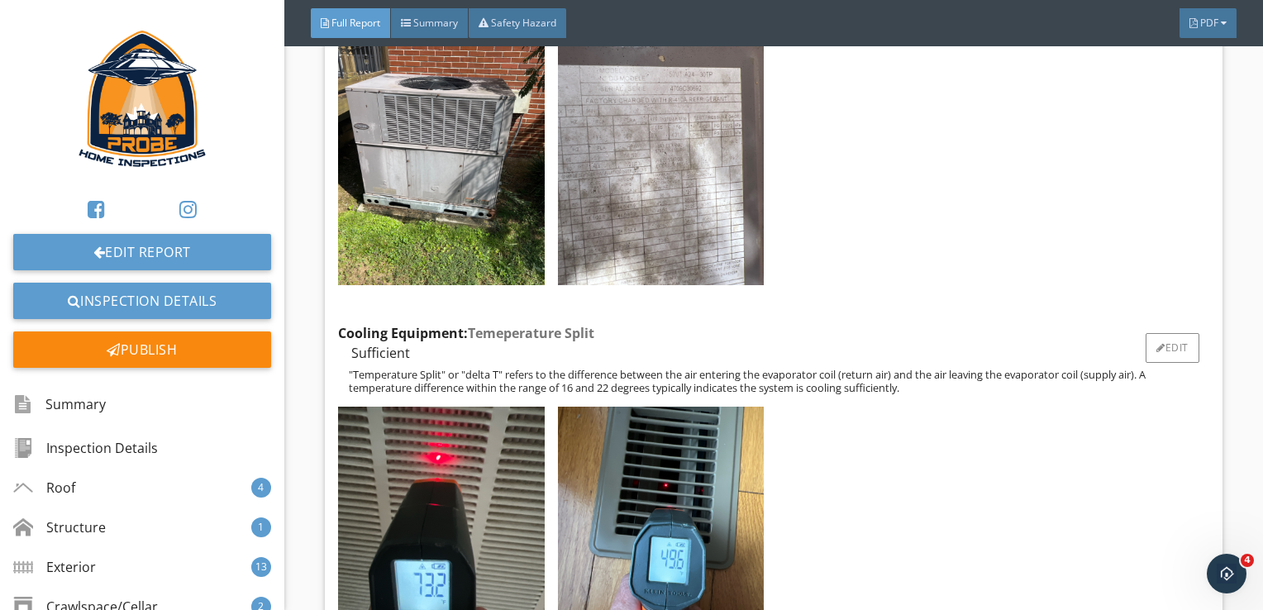
scroll to position [10991, 0]
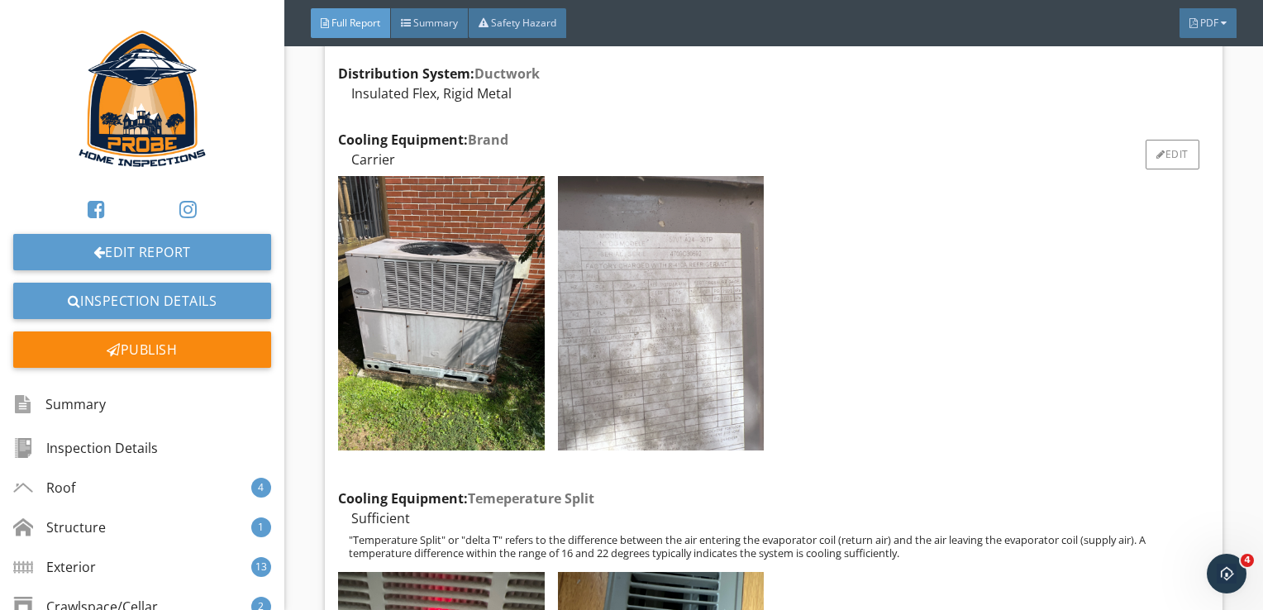
click at [620, 316] on img at bounding box center [661, 313] width 206 height 275
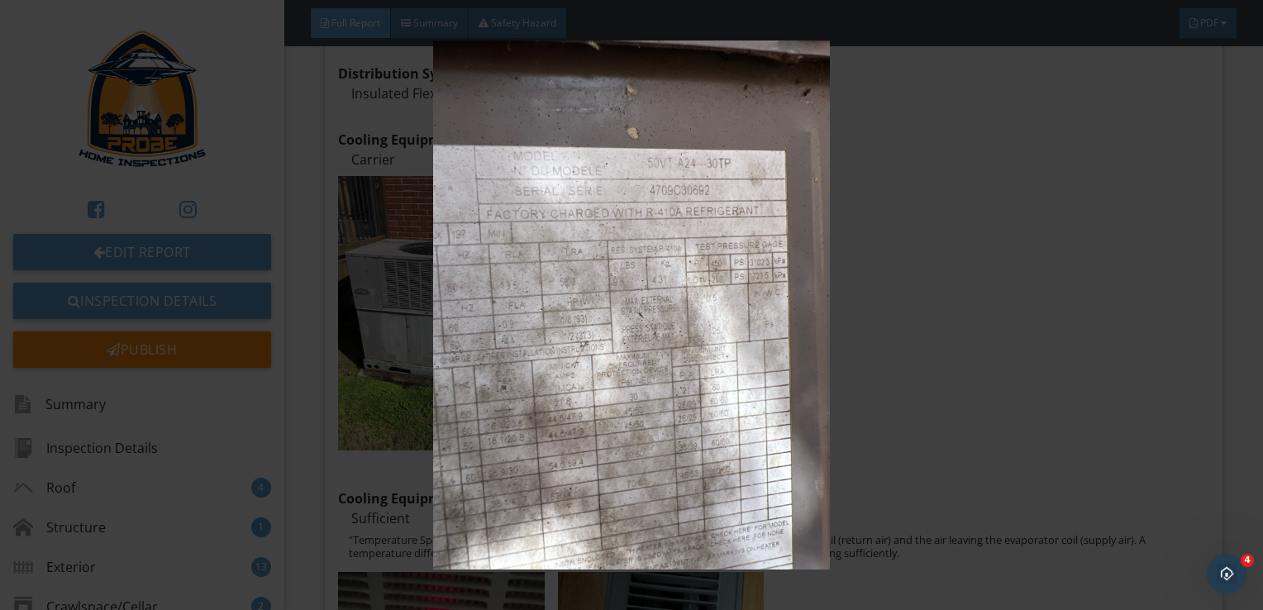
click at [883, 368] on img at bounding box center [632, 304] width 1150 height 529
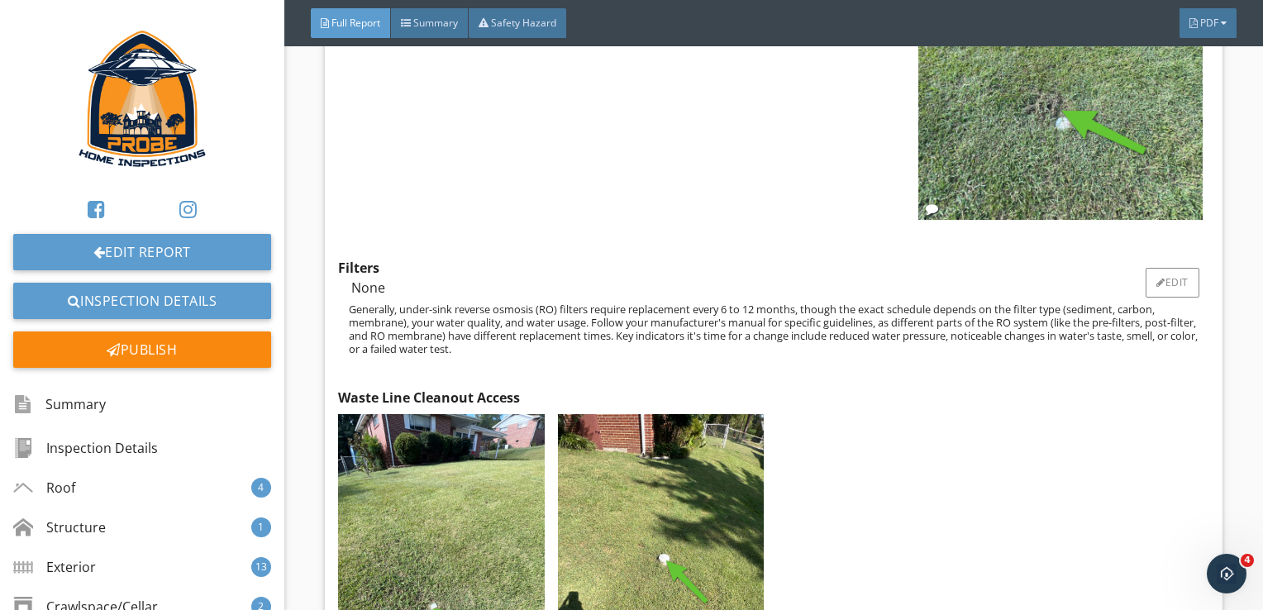
scroll to position [13471, 0]
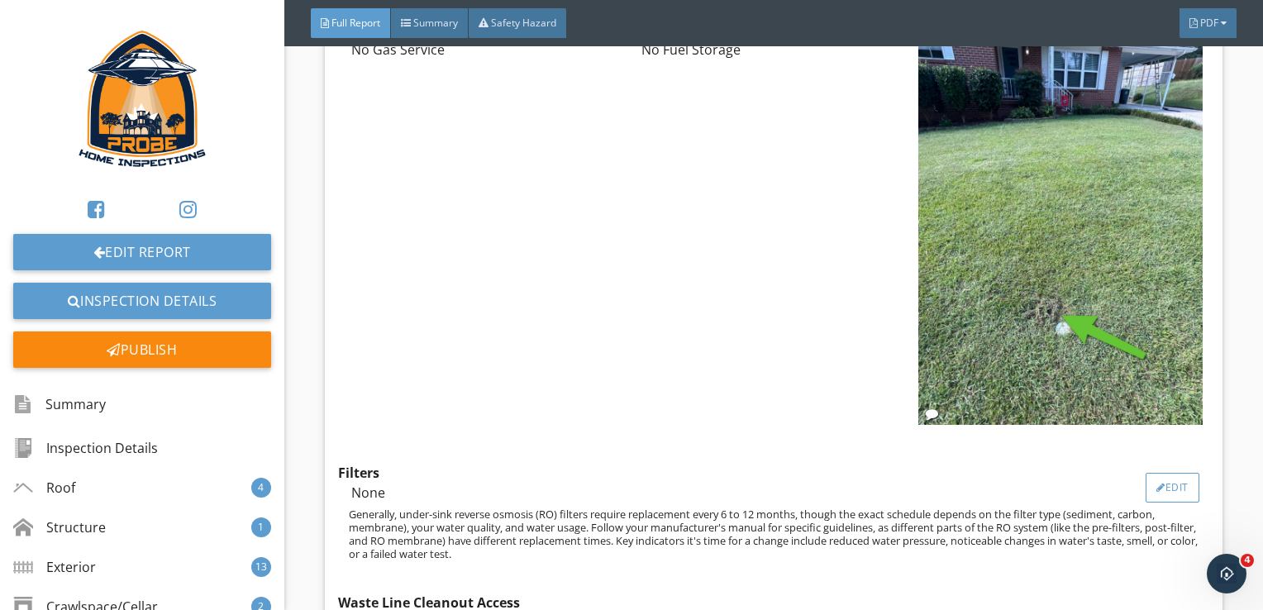
click at [1166, 473] on div "Edit" at bounding box center [1172, 488] width 54 height 30
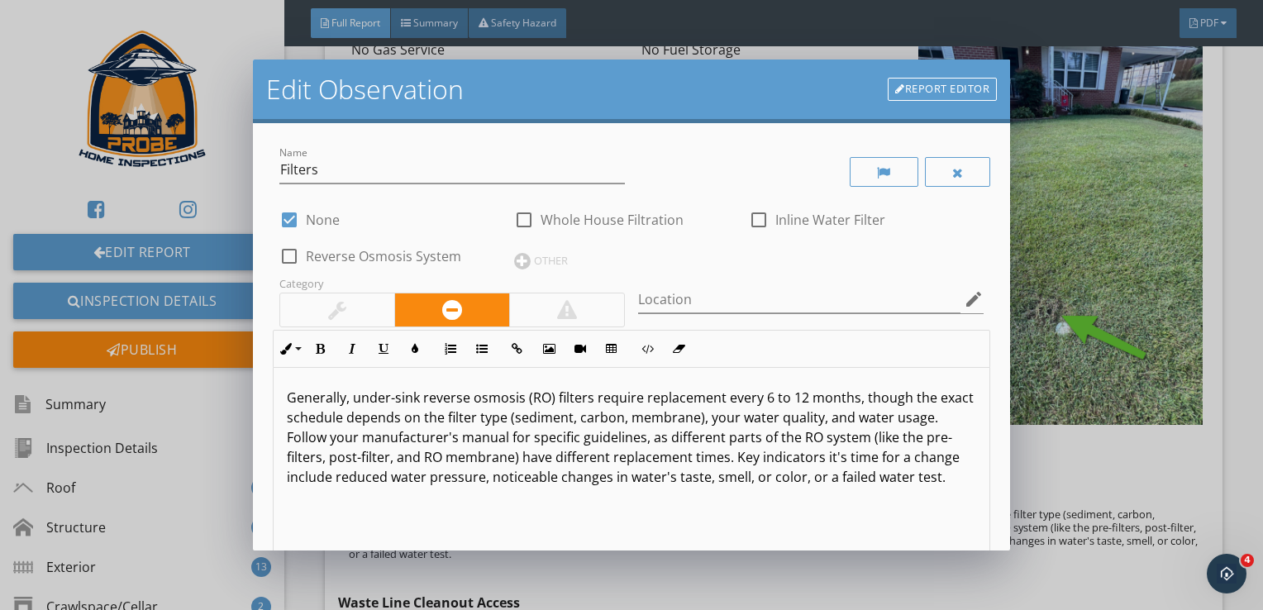
drag, startPoint x: 284, startPoint y: 398, endPoint x: 587, endPoint y: 550, distance: 338.2
click at [587, 550] on div "Generally, under-sink reverse osmosis (RO) filters require replacement every 6 …" at bounding box center [632, 499] width 717 height 262
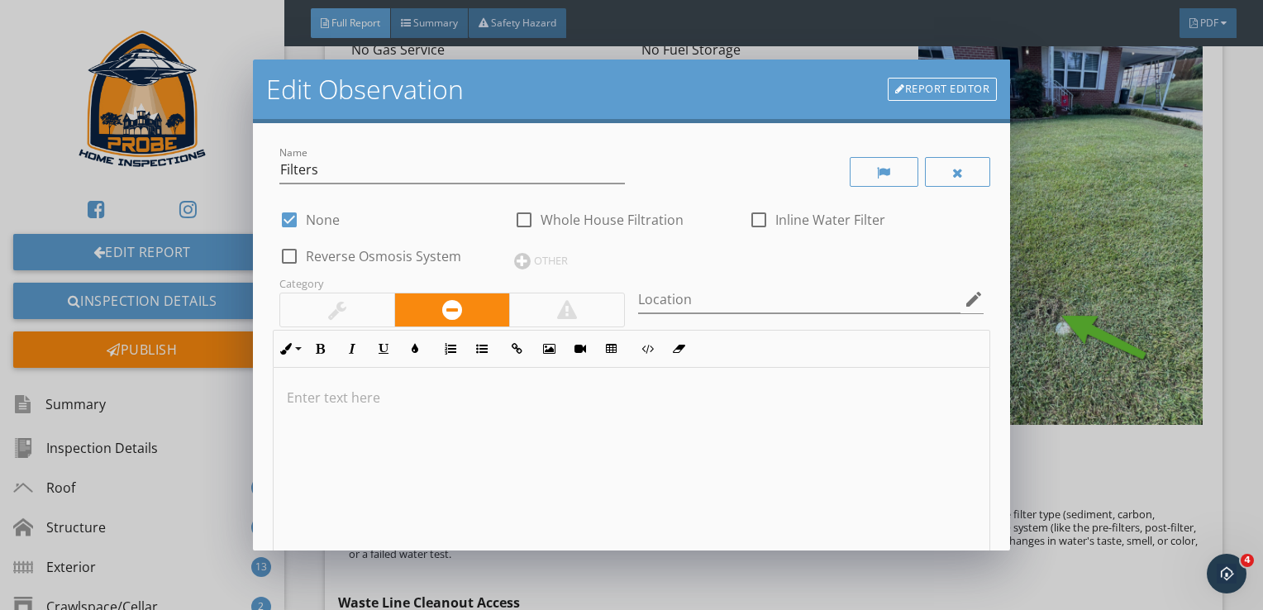
scroll to position [0, 0]
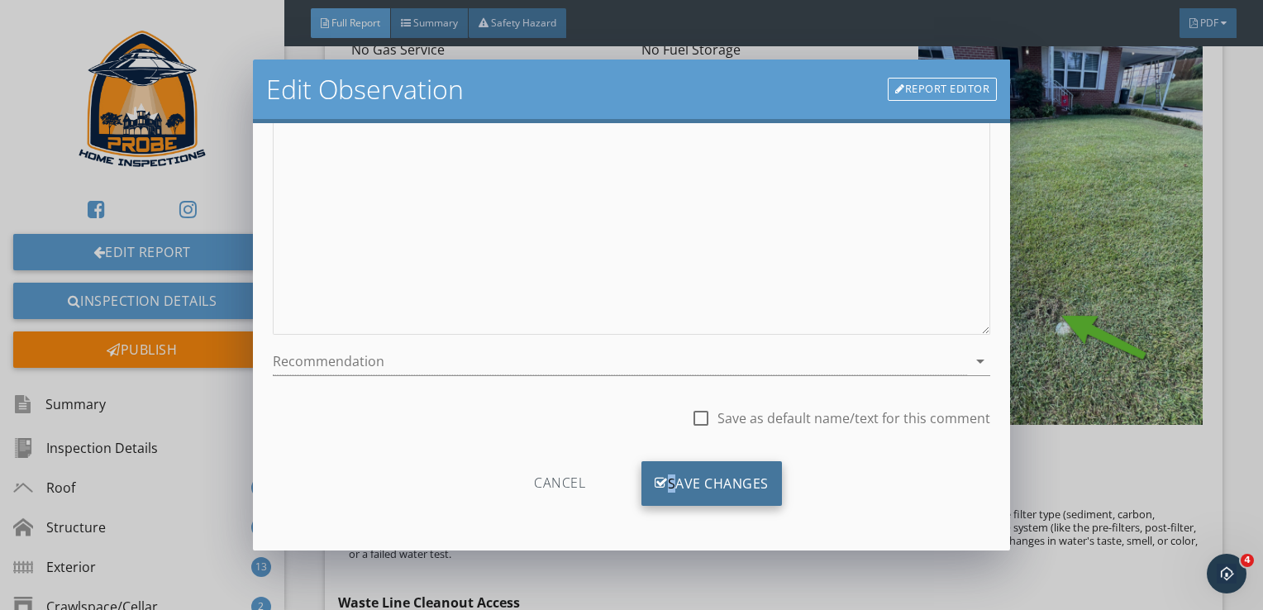
click at [661, 468] on div "Save Changes" at bounding box center [711, 483] width 140 height 45
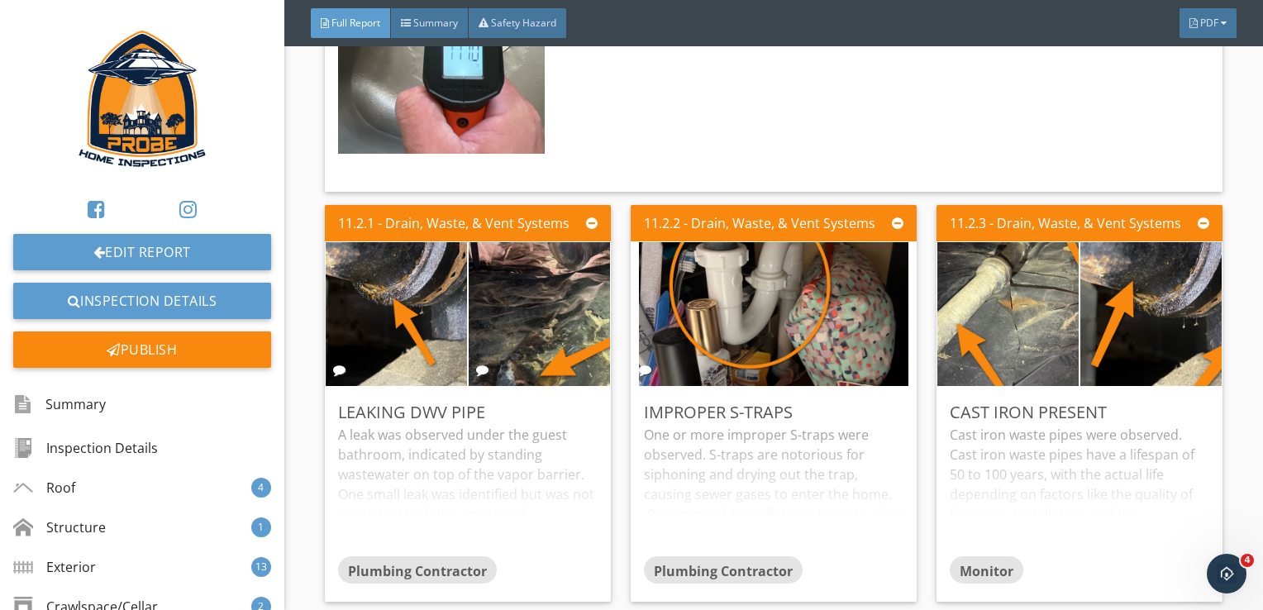
scroll to position [14938, 0]
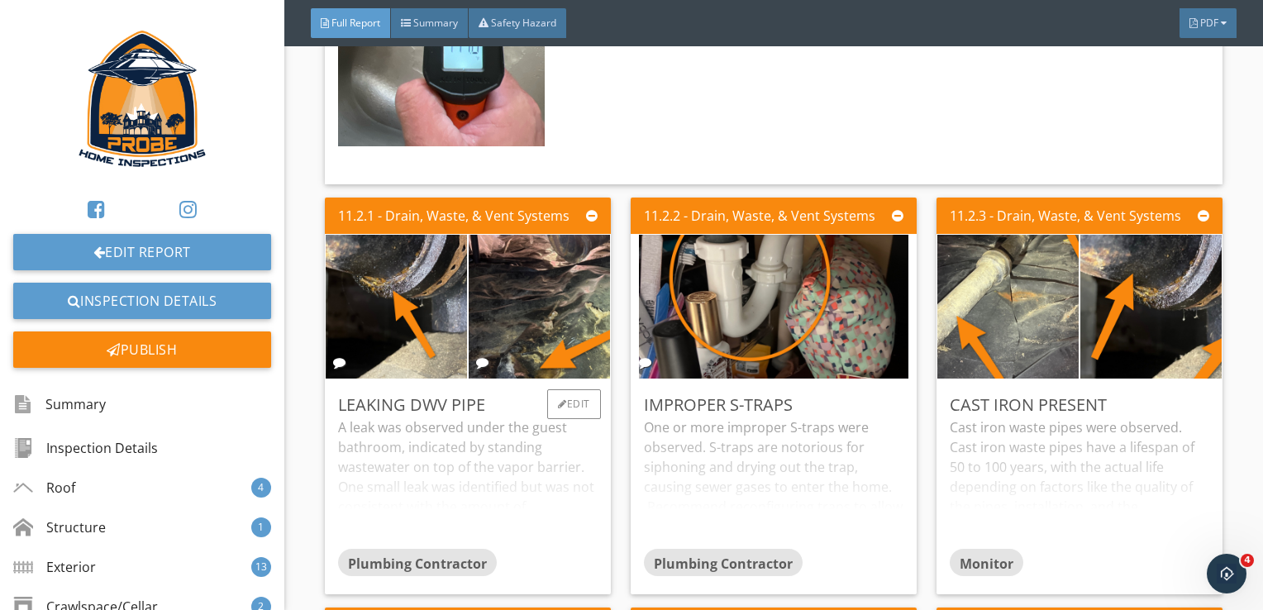
drag, startPoint x: 569, startPoint y: 417, endPoint x: 588, endPoint y: 414, distance: 20.0
click at [569, 417] on div "A leak was observed under the guest bathroom, indicated by standing wastewater …" at bounding box center [467, 482] width 259 height 131
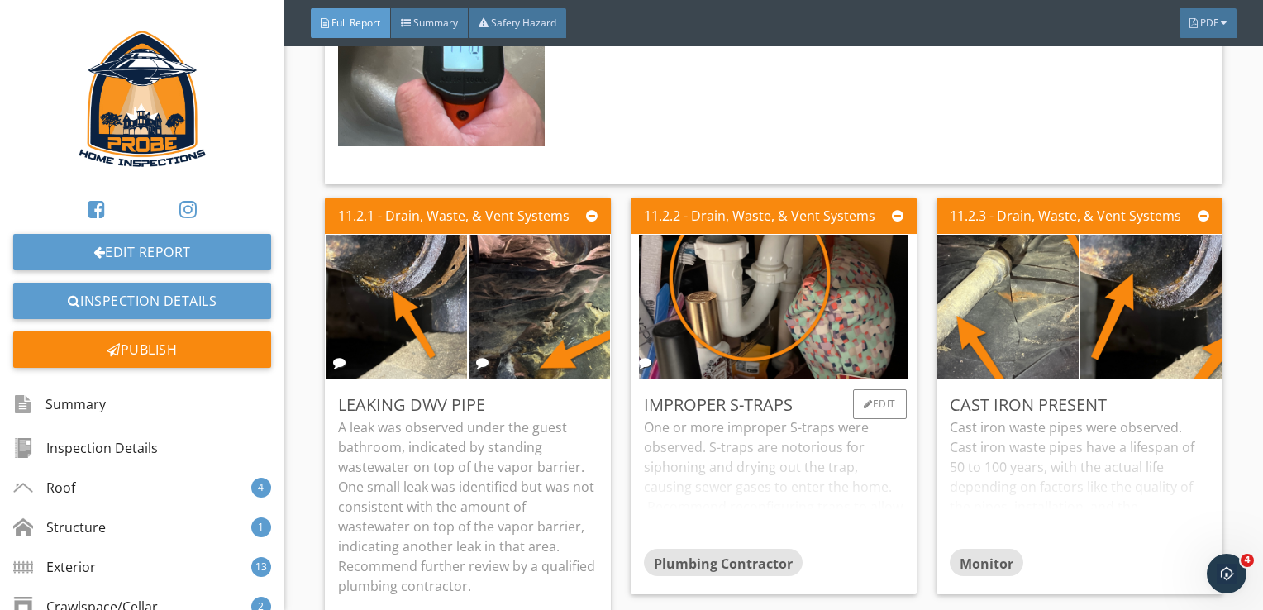
click at [668, 432] on div "One or more improper S-traps were observed. S-traps are notorious for siphoning…" at bounding box center [773, 482] width 259 height 131
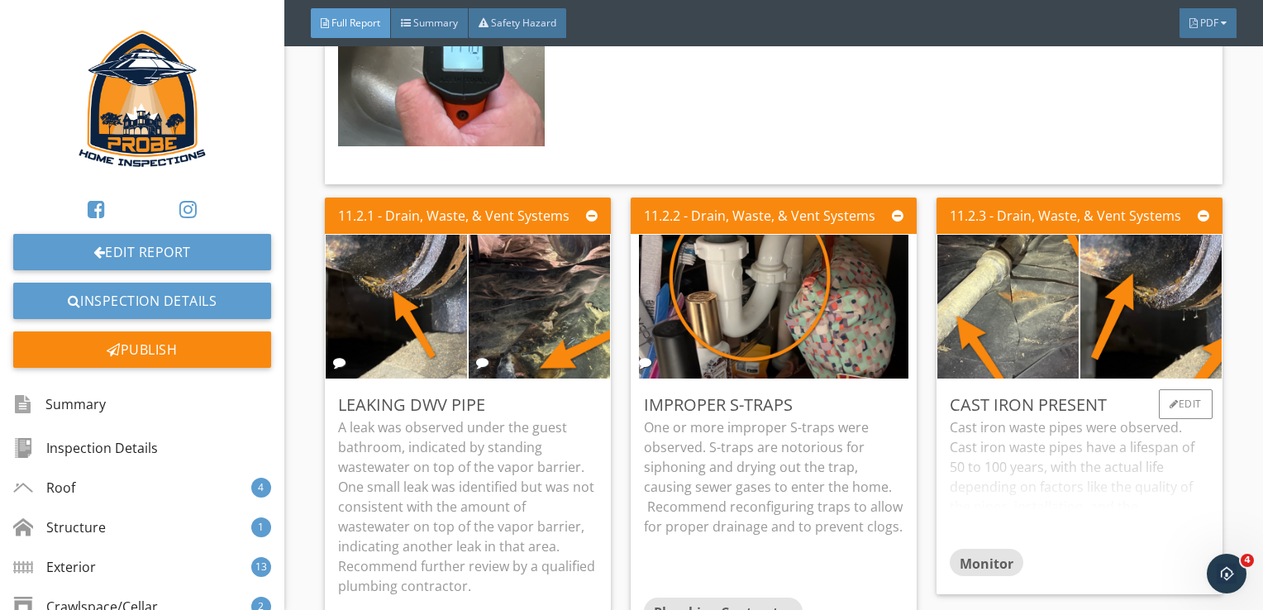
click at [1038, 425] on div "Cast iron waste pipes were observed. Cast iron waste pipes have a lifespan of 5…" at bounding box center [1079, 482] width 259 height 131
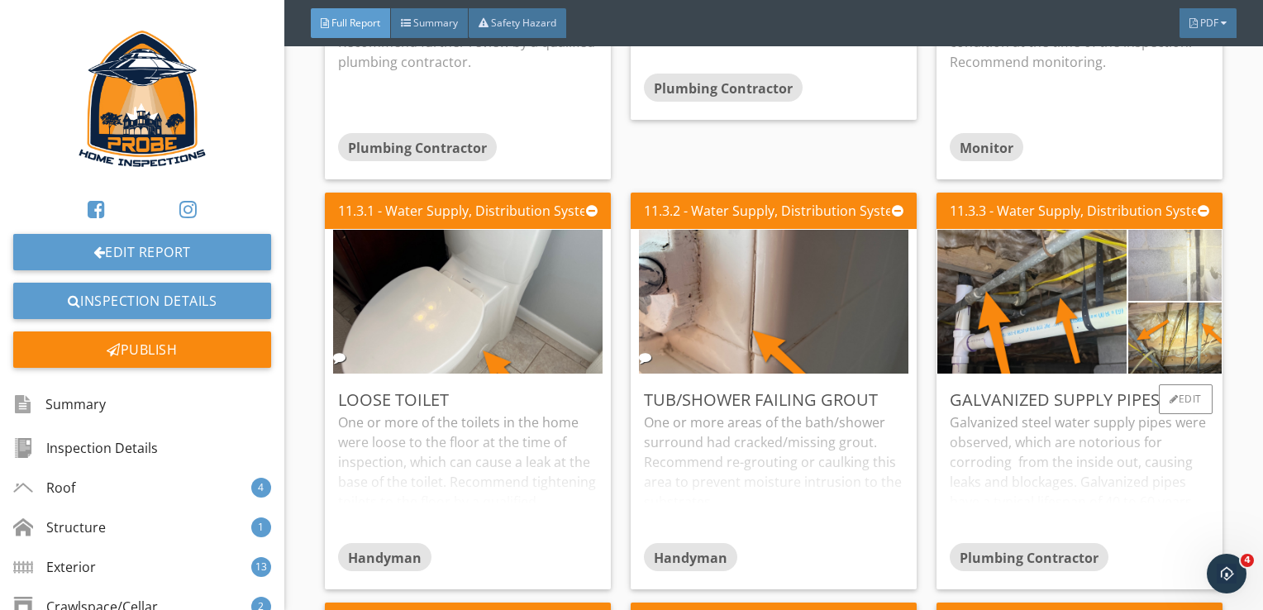
scroll to position [15434, 0]
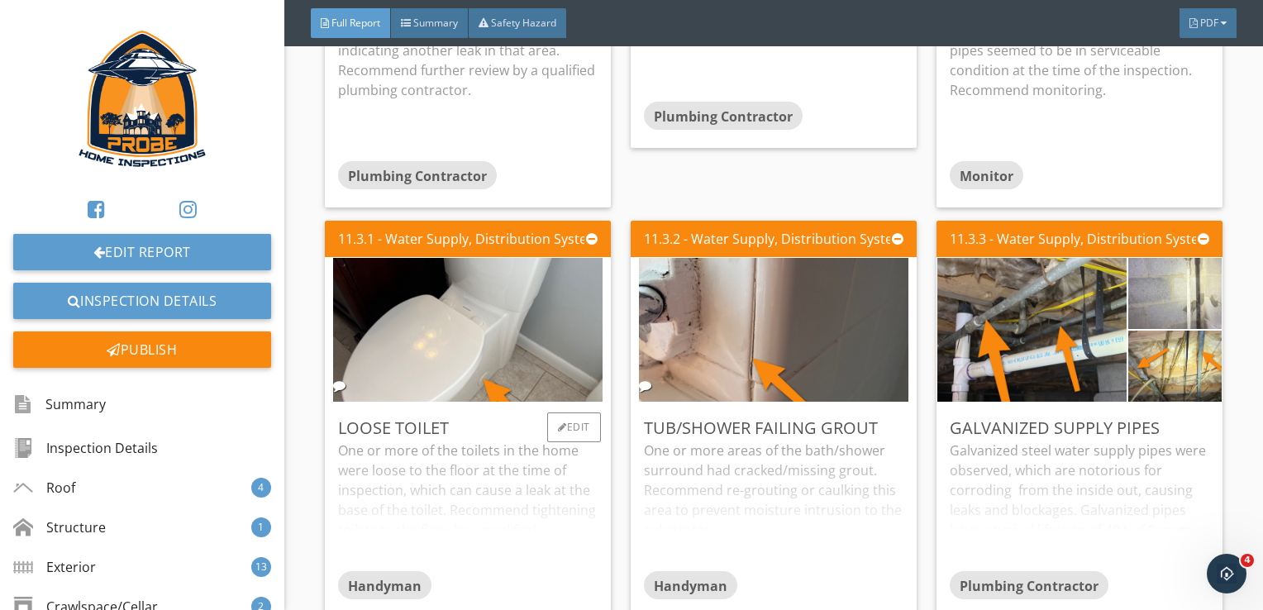
click at [579, 441] on div "One or more of the toilets in the home were loose to the floor at the time of i…" at bounding box center [467, 505] width 259 height 131
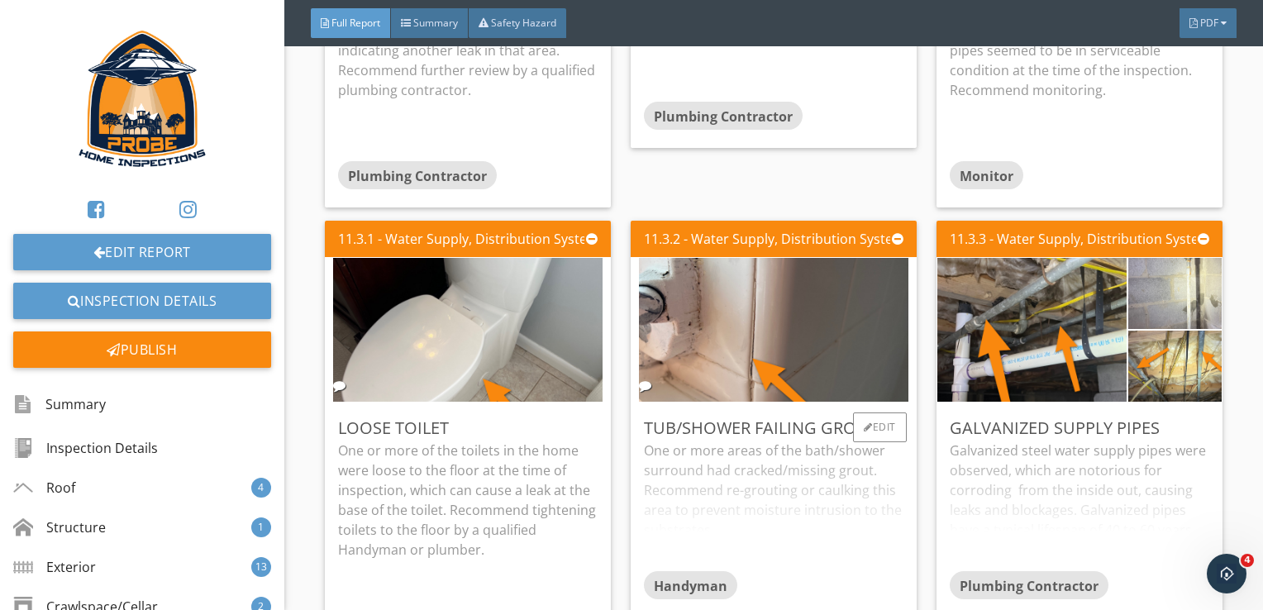
click at [687, 440] on div "One or more areas of the bath/shower surround had cracked/missing grout. Recomm…" at bounding box center [773, 505] width 259 height 131
click at [972, 453] on div "Galvanized steel water supply pipes were observed, which are notorious for corr…" at bounding box center [1079, 505] width 259 height 131
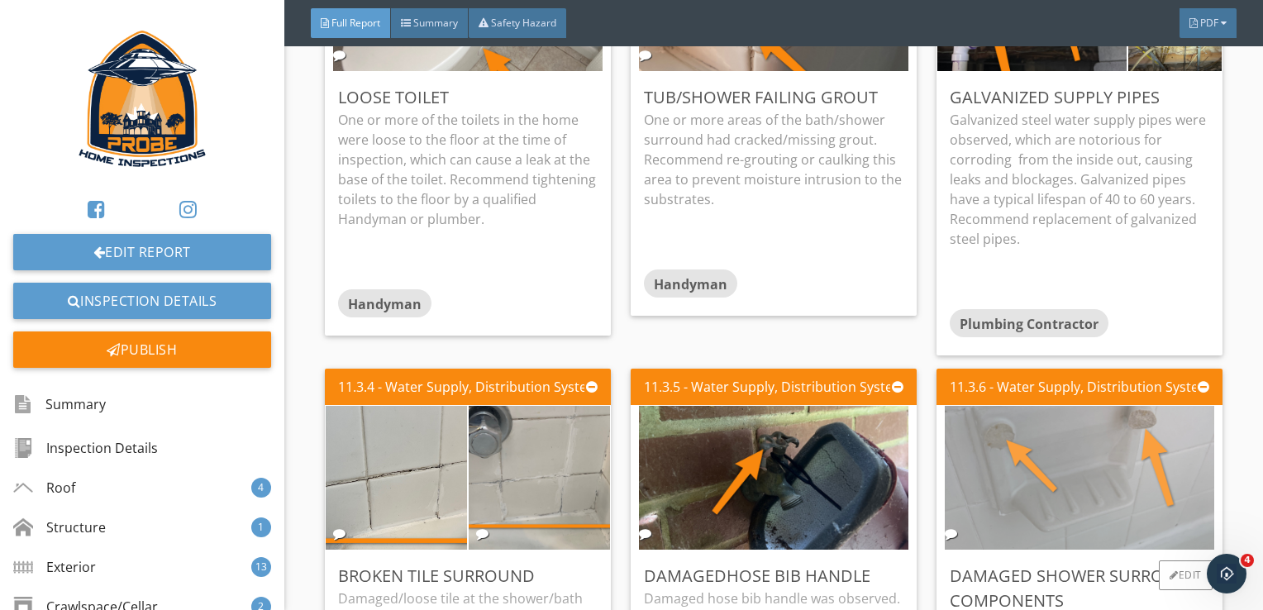
scroll to position [15930, 0]
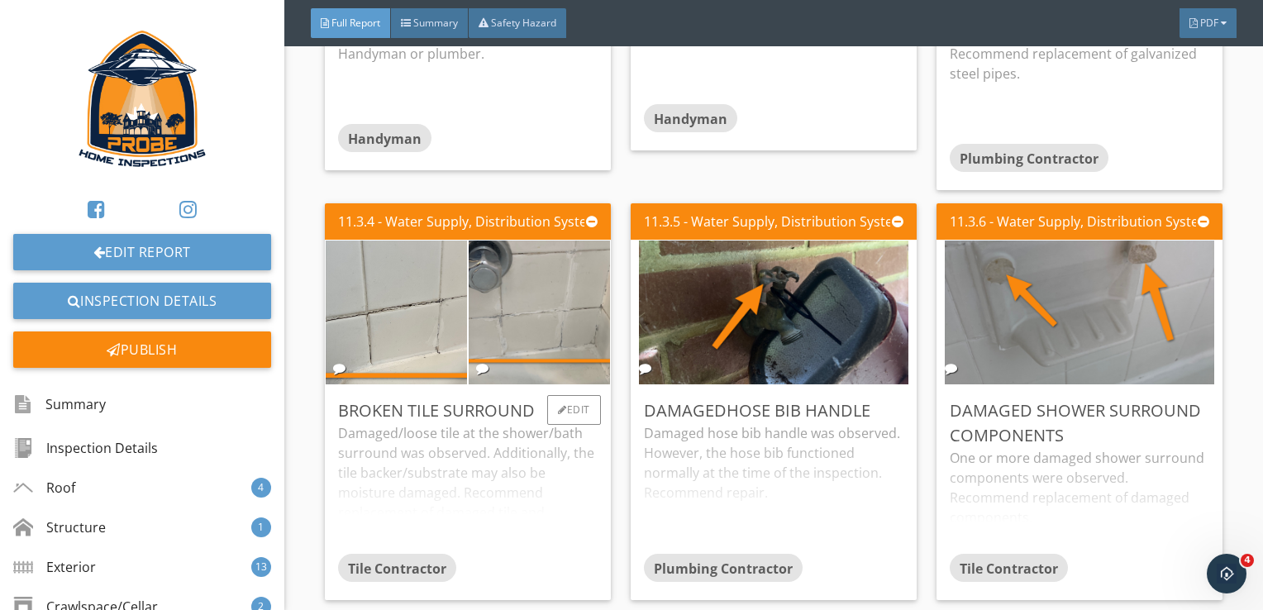
click at [483, 429] on div "Damaged/loose tile at the shower/bath surround was observed. Additionally, the …" at bounding box center [467, 488] width 259 height 131
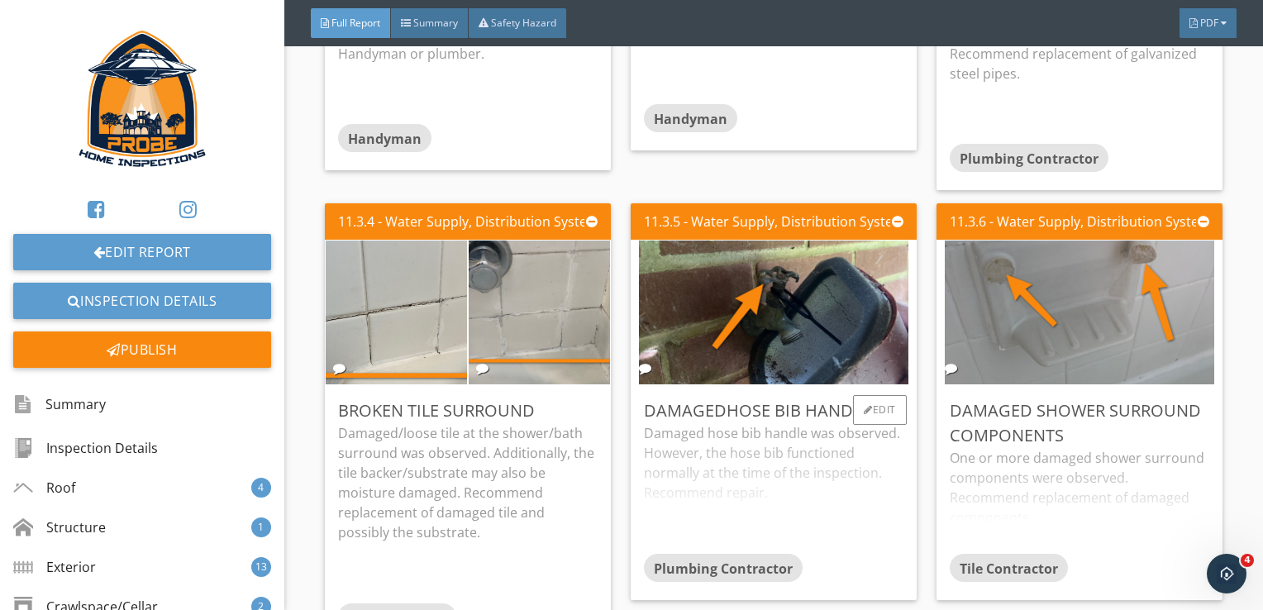
click at [666, 426] on div "Damaged hose bib handle was observed. However, the hose bib functioned normally…" at bounding box center [773, 488] width 259 height 131
click at [873, 395] on div "Edit" at bounding box center [880, 410] width 54 height 30
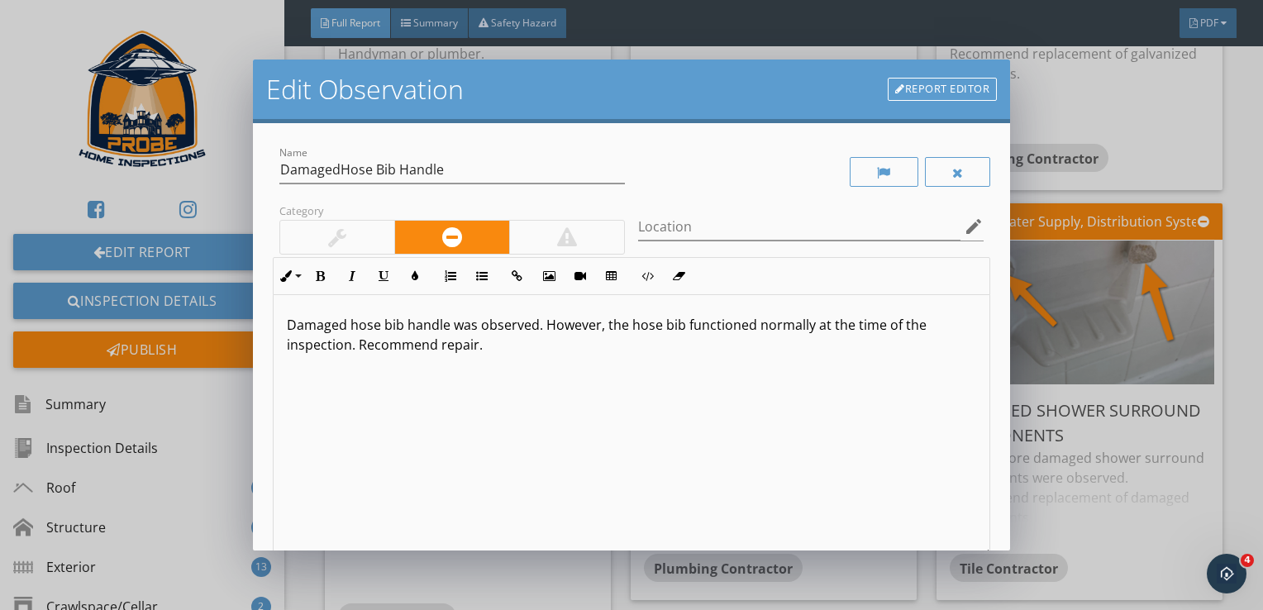
click at [628, 326] on p "Damaged hose bib handle was observed. However, the hose bib functioned normally…" at bounding box center [632, 335] width 690 height 40
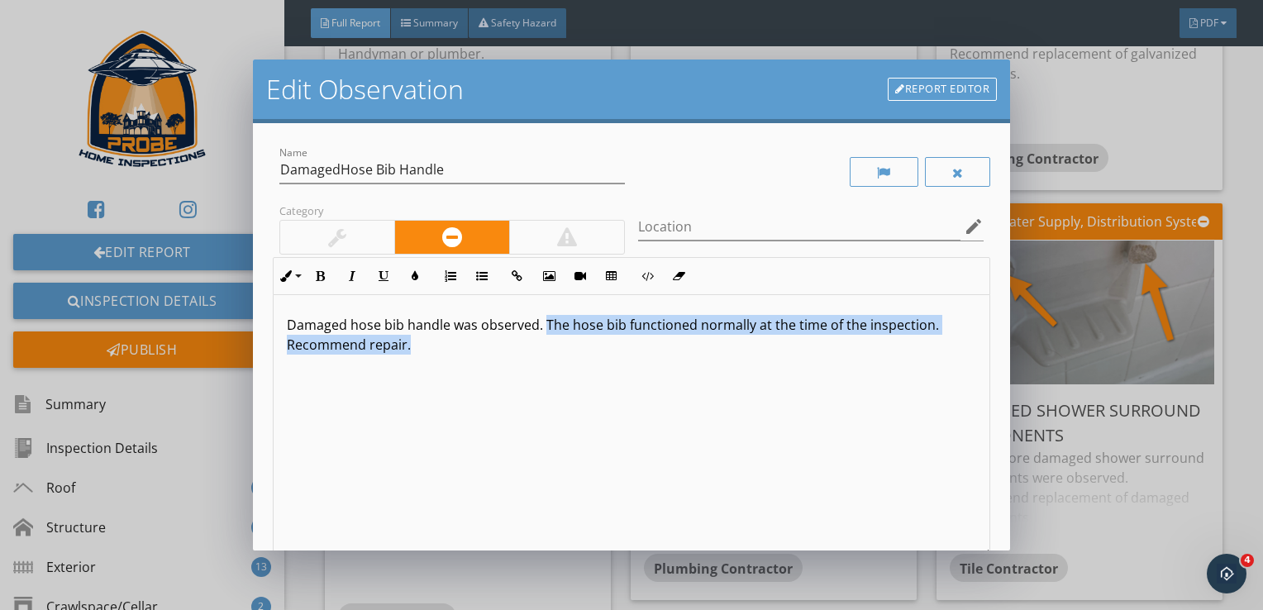
drag, startPoint x: 544, startPoint y: 326, endPoint x: 888, endPoint y: 356, distance: 345.1
click at [888, 356] on div "Damaged hose bib handle was observed. The hose bib functioned normally at the t…" at bounding box center [632, 426] width 717 height 262
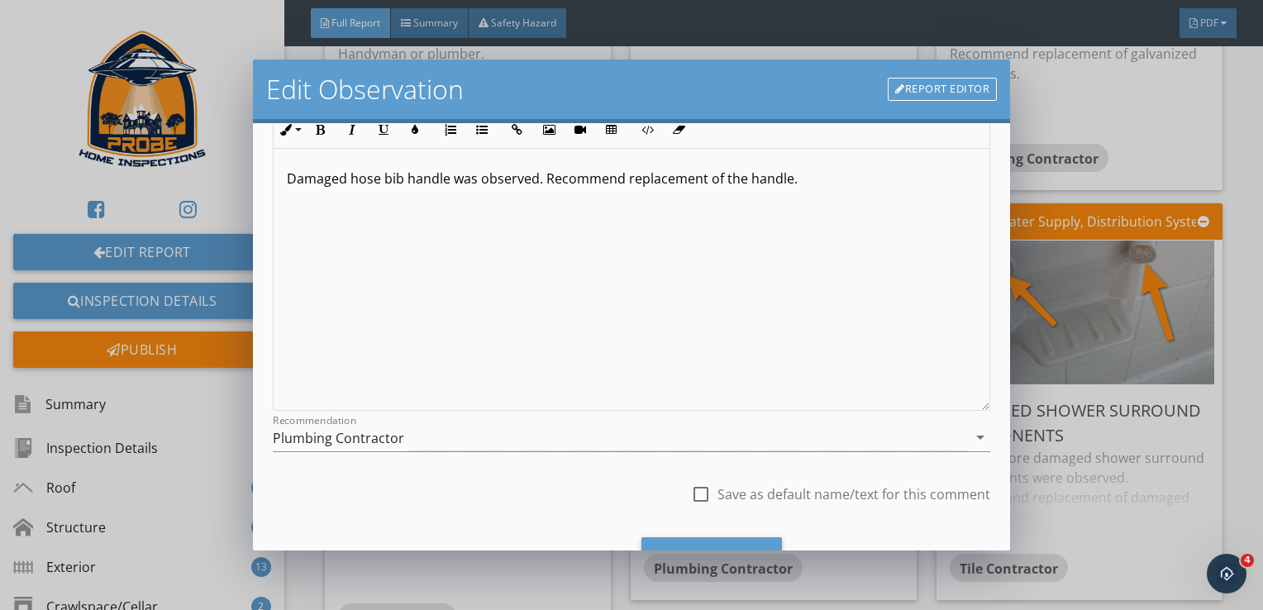
scroll to position [222, 0]
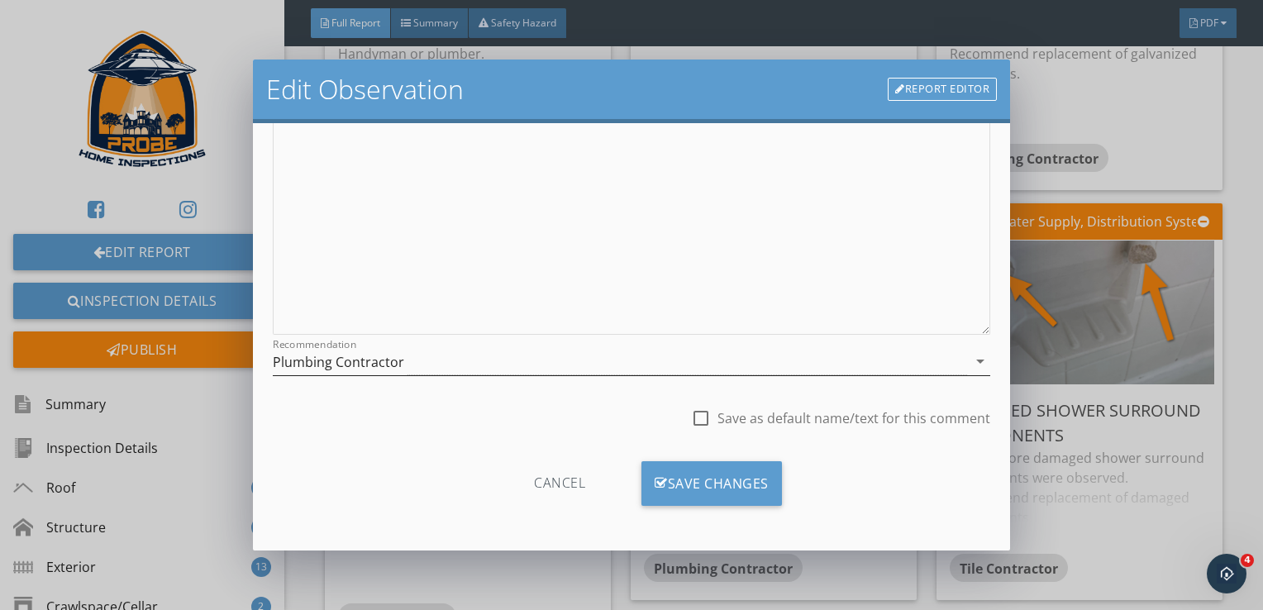
click at [661, 369] on div "Plumbing Contractor" at bounding box center [620, 361] width 695 height 27
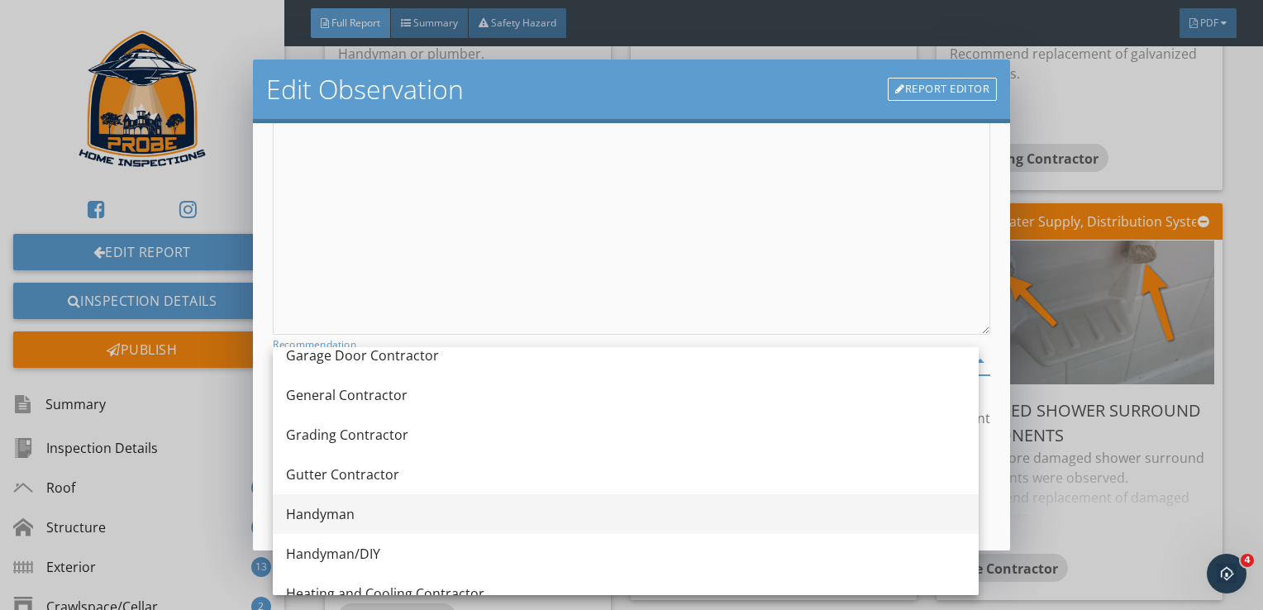
scroll to position [992, 0]
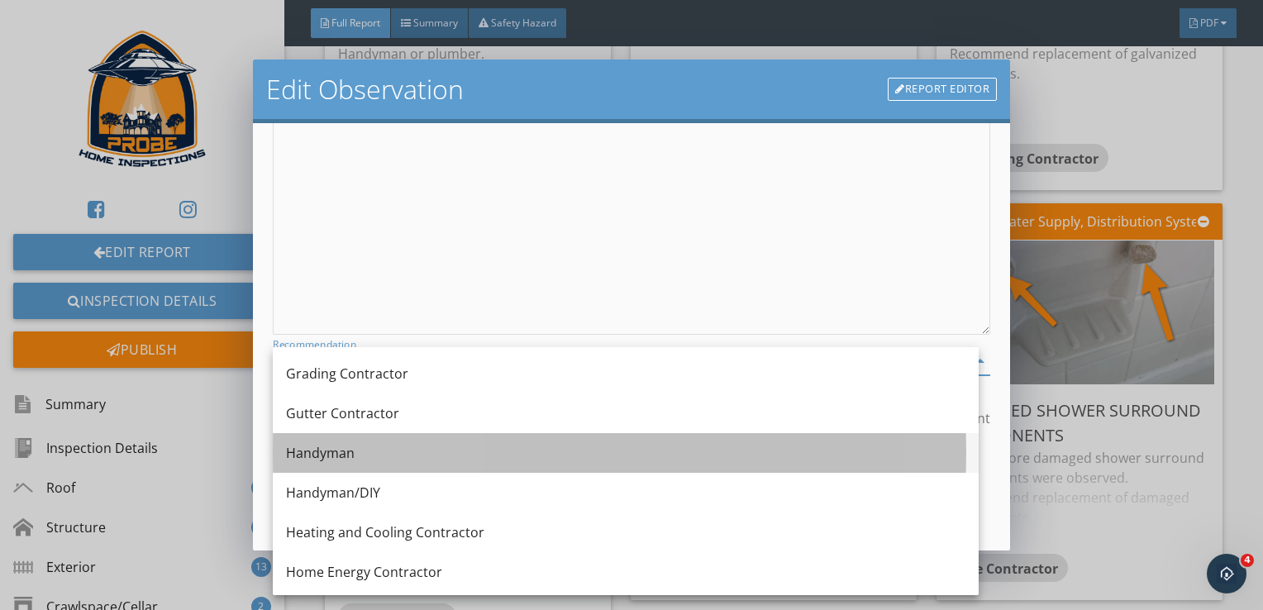
click at [532, 448] on div "Handyman" at bounding box center [625, 453] width 679 height 20
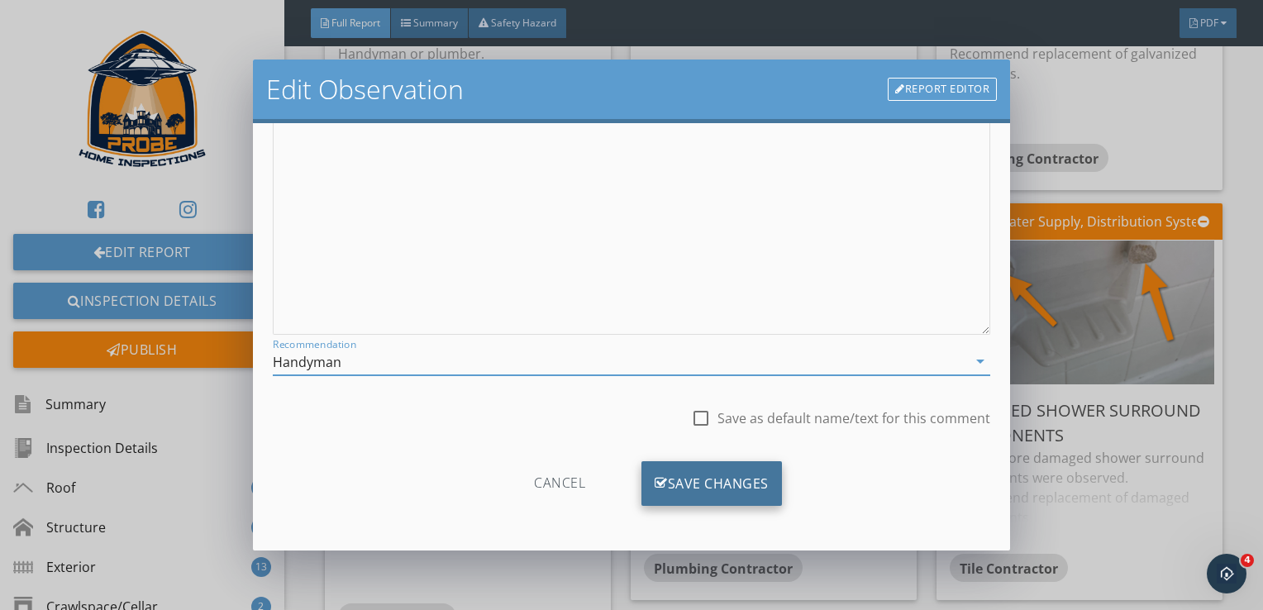
click at [691, 477] on div "Save Changes" at bounding box center [711, 483] width 140 height 45
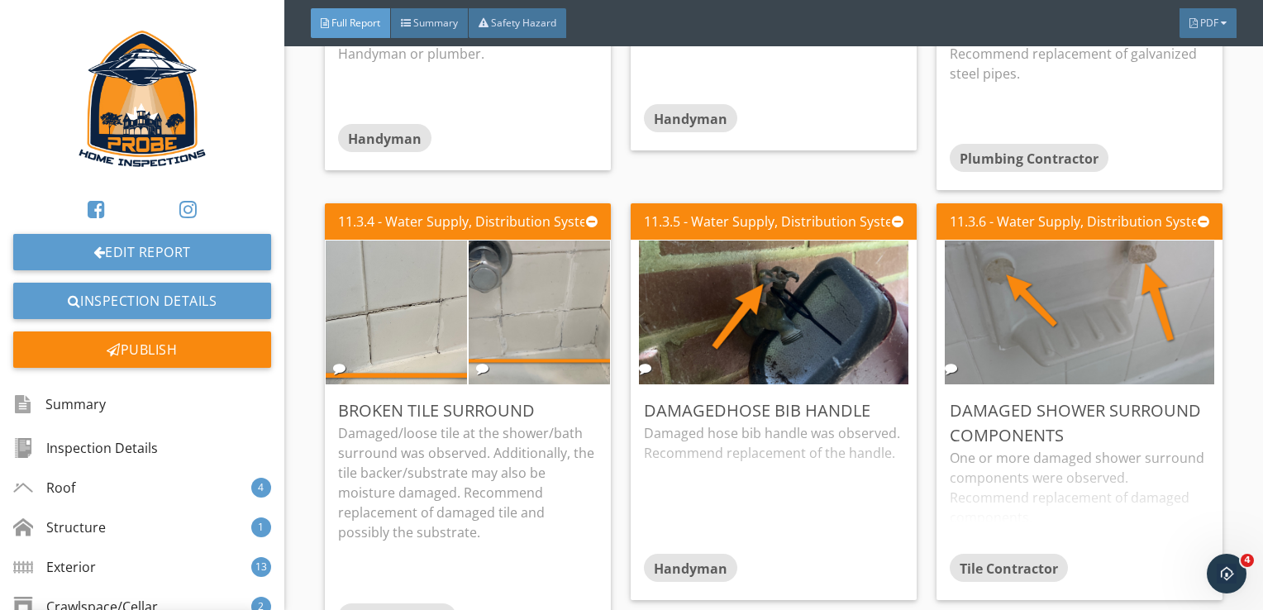
scroll to position [26, 0]
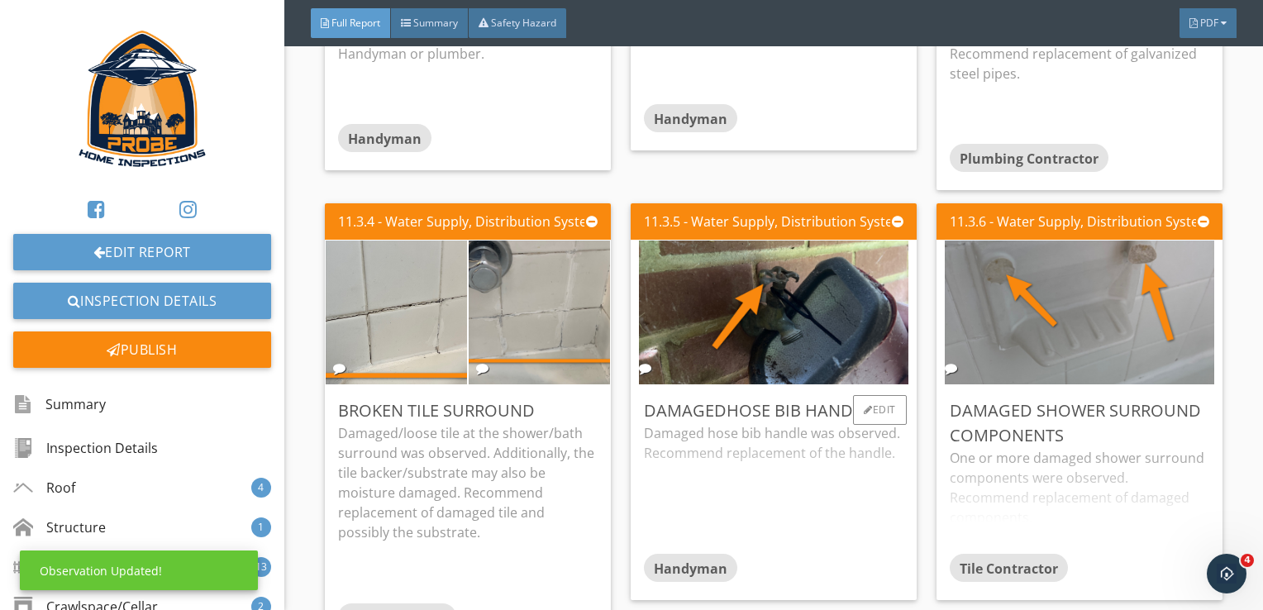
click at [855, 427] on div "Damaged hose bib handle was observed. Recommend replacement of the handle." at bounding box center [773, 488] width 259 height 131
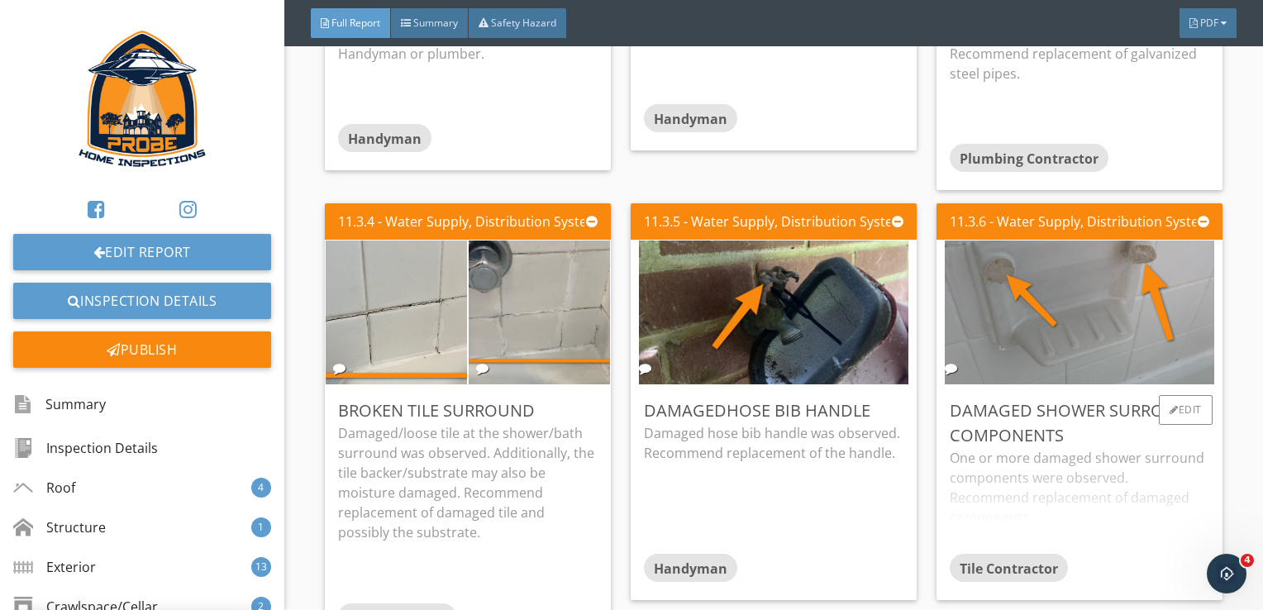
click at [1041, 448] on div "One or more damaged shower surround components were observed. Recommend replace…" at bounding box center [1079, 501] width 259 height 106
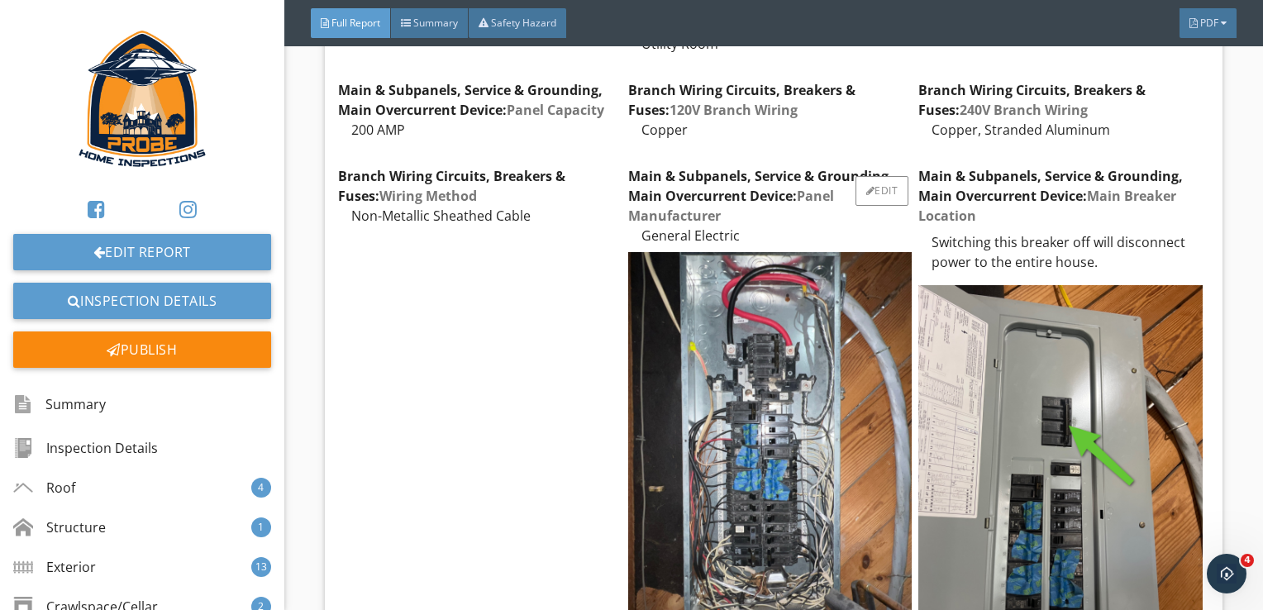
scroll to position [17170, 0]
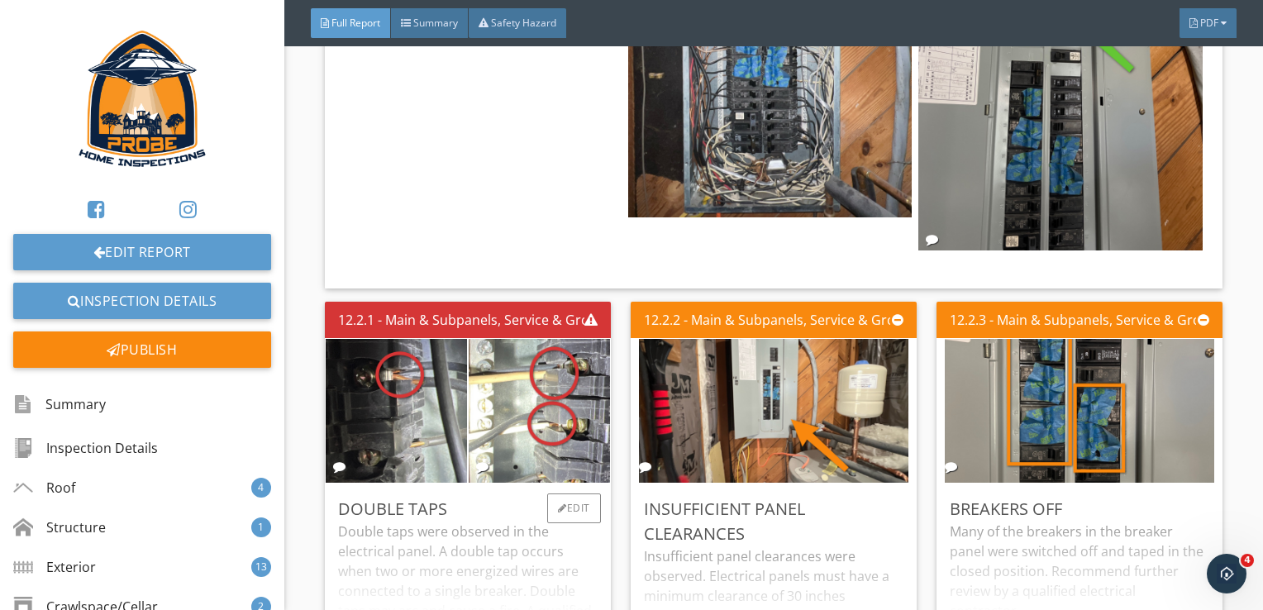
click at [526, 521] on div "Double taps were observed in the electrical panel. A double tap occurs when two…" at bounding box center [467, 586] width 259 height 131
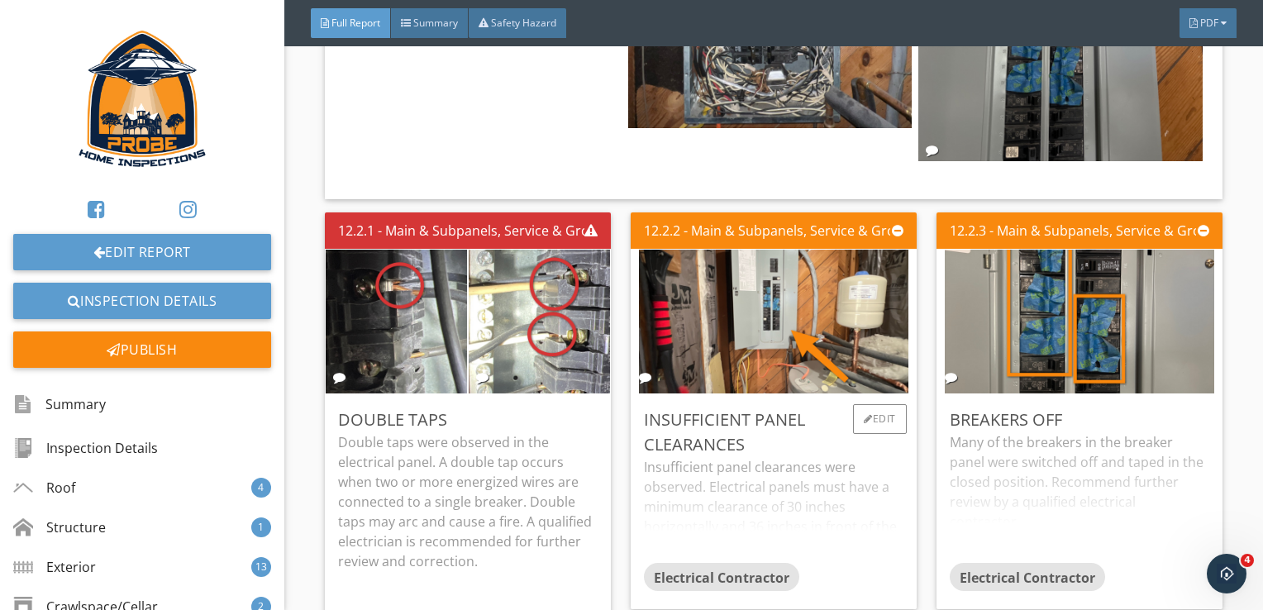
scroll to position [17252, 0]
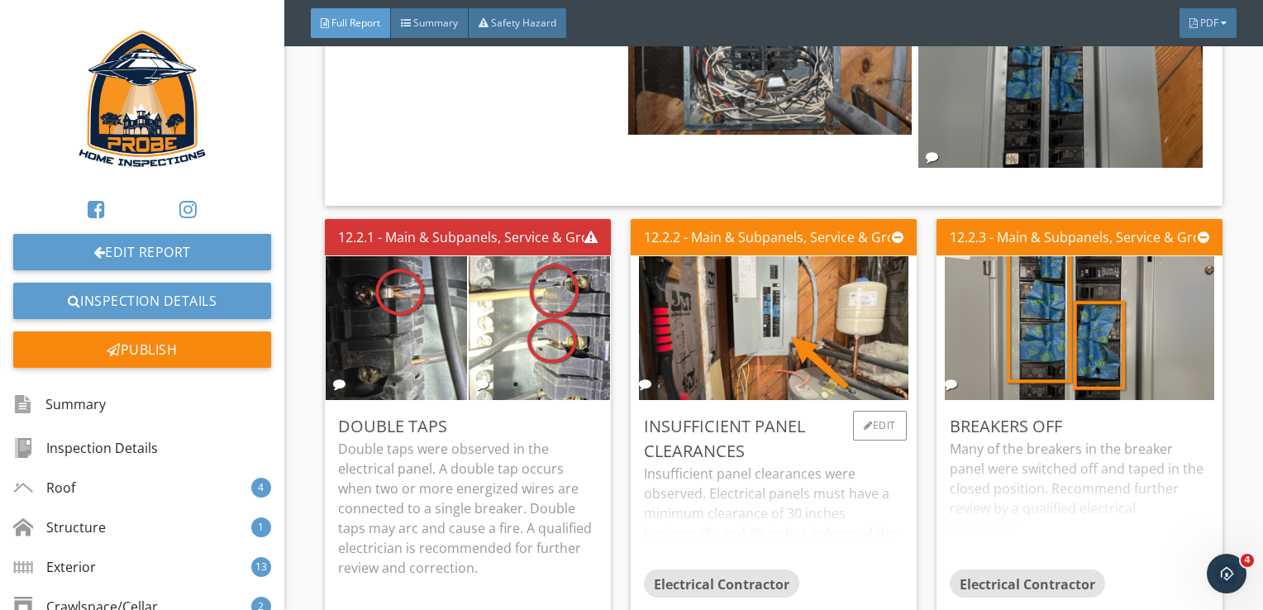
click at [775, 464] on div "Insufficient panel clearances were observed. Electrical panels must have a mini…" at bounding box center [773, 517] width 259 height 106
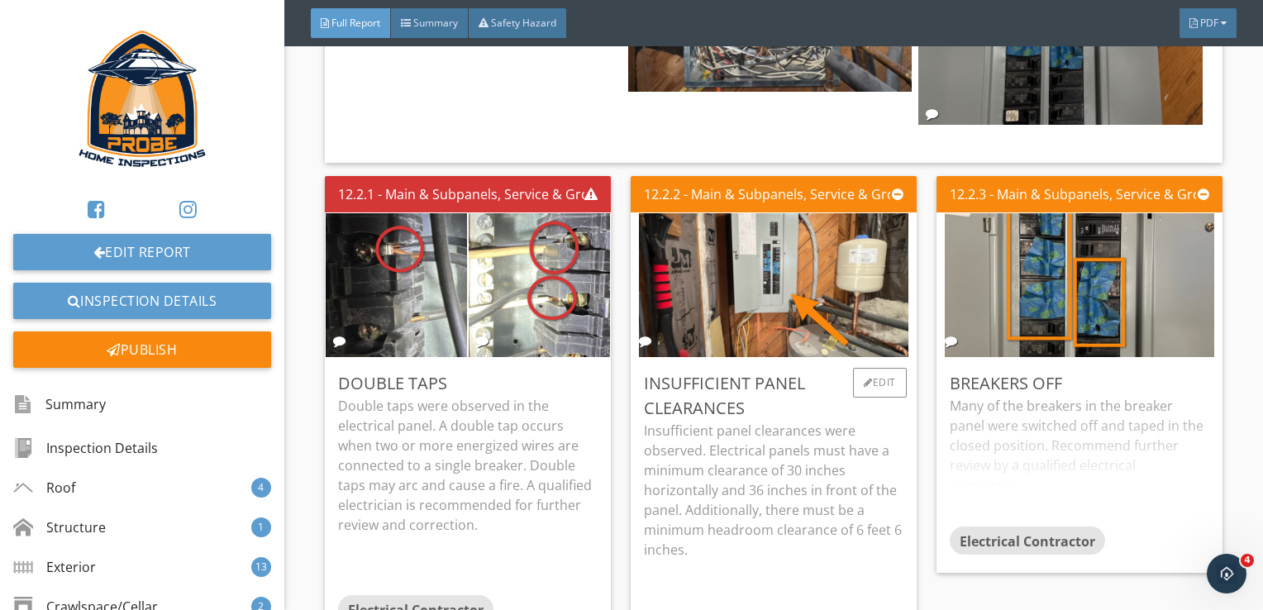
scroll to position [17335, 0]
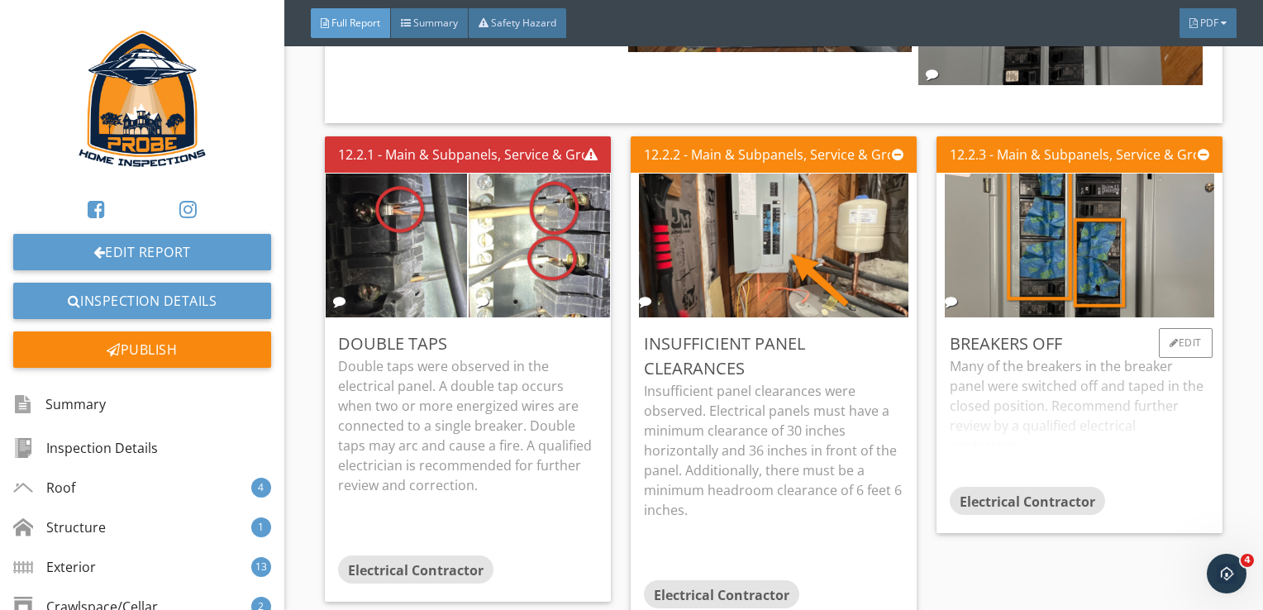
click at [1126, 356] on div "Many of the breakers in the breaker panel were switched off and taped in the cl…" at bounding box center [1079, 421] width 259 height 131
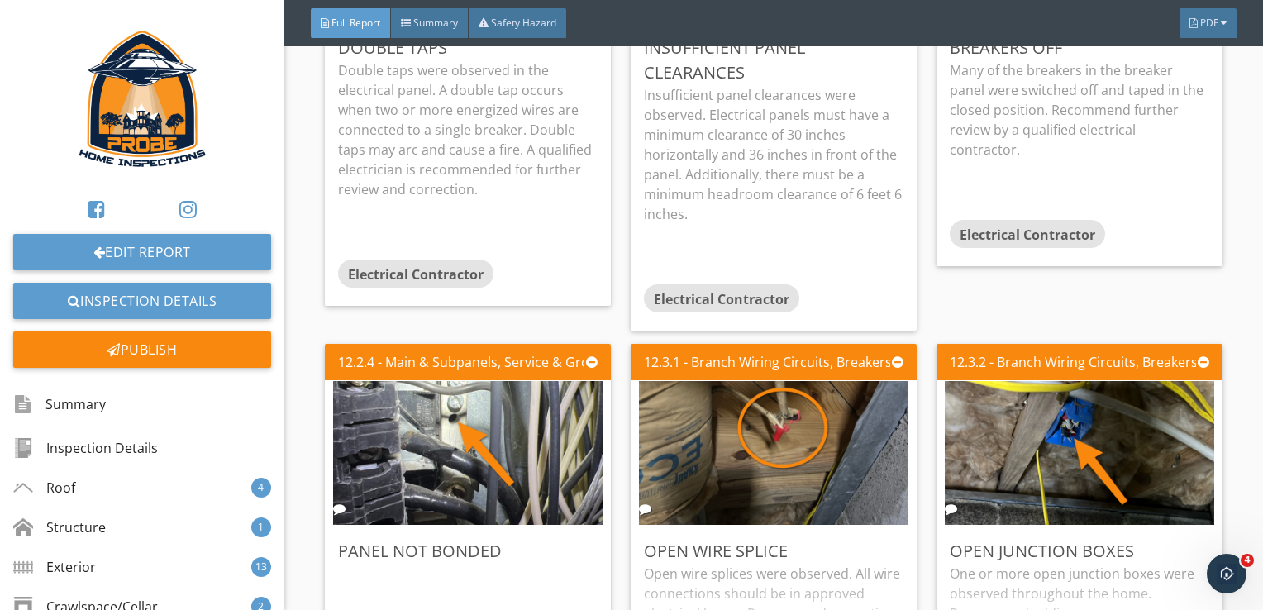
scroll to position [17748, 0]
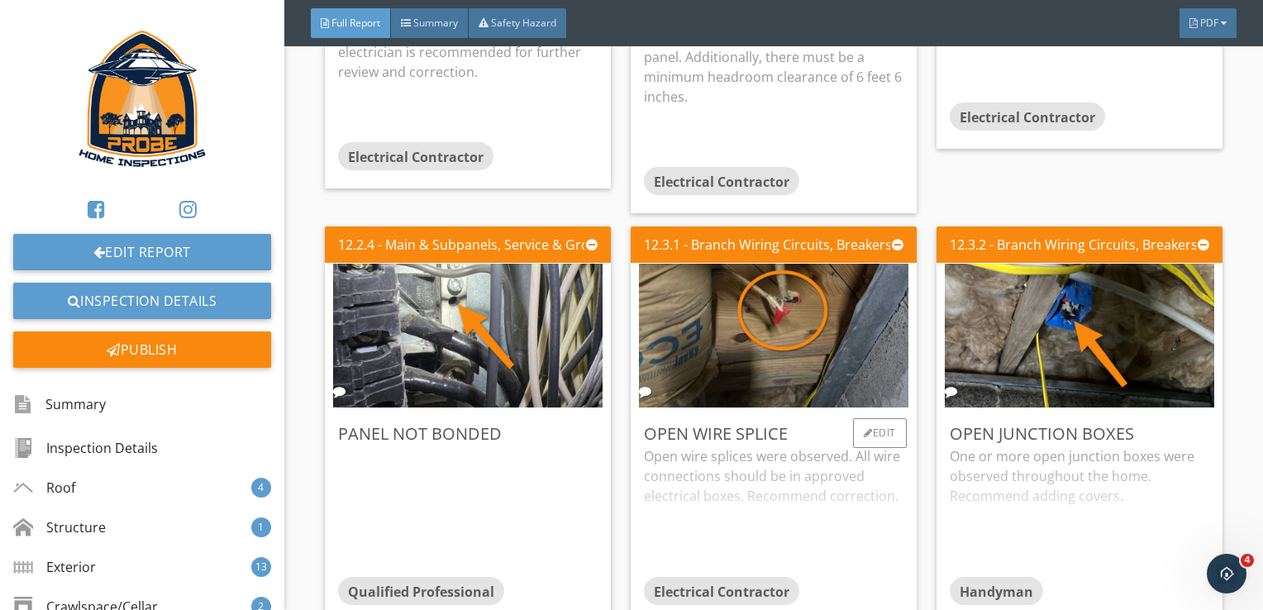
click at [708, 446] on div "Open wire splices were observed. All wire connections should be in approved ele…" at bounding box center [773, 511] width 259 height 131
click at [1015, 446] on div "One or more open junction boxes were observed throughout the home. Recommend ad…" at bounding box center [1079, 511] width 259 height 131
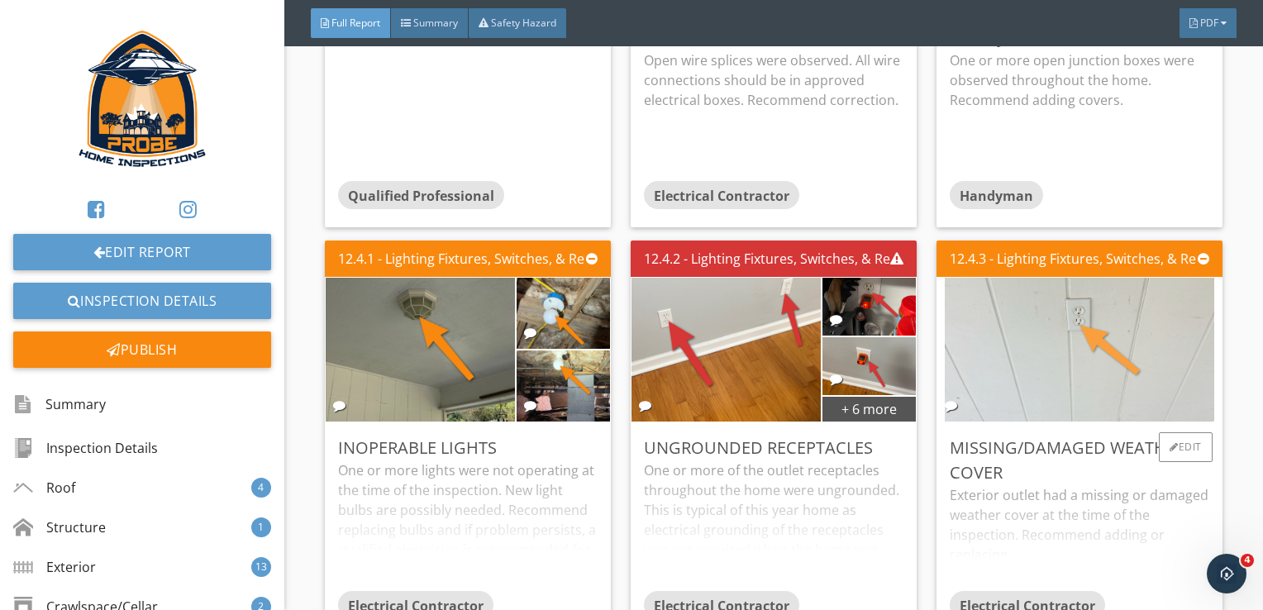
scroll to position [18161, 0]
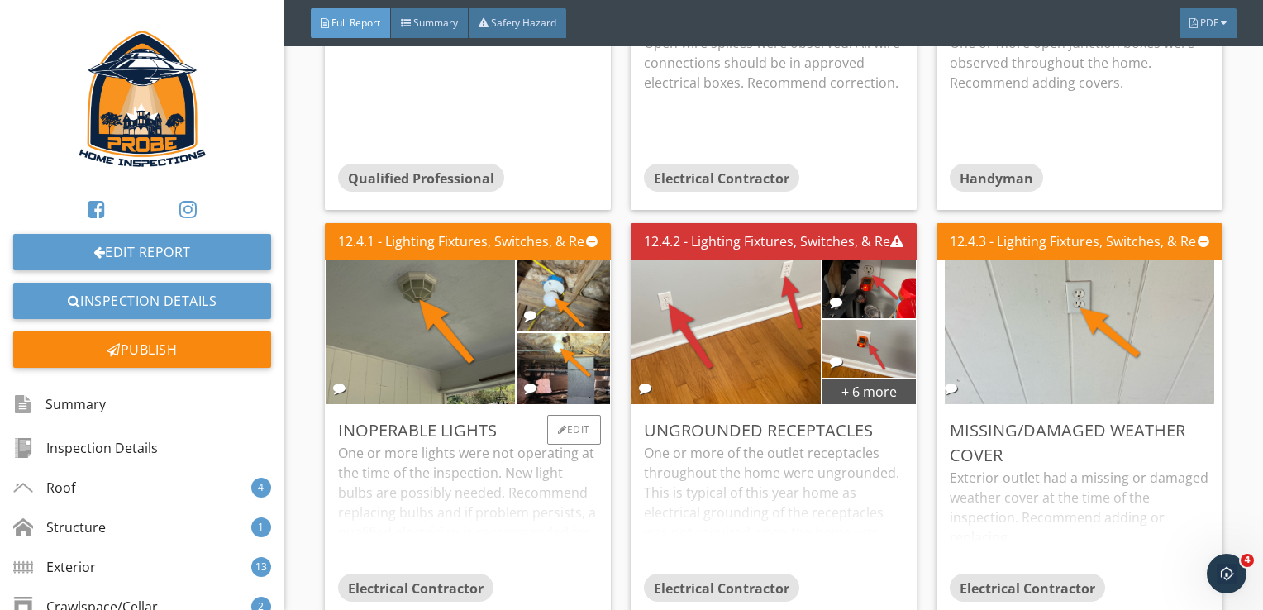
click at [554, 443] on div "One or more lights were not operating at the time of the inspection. New light …" at bounding box center [467, 508] width 259 height 131
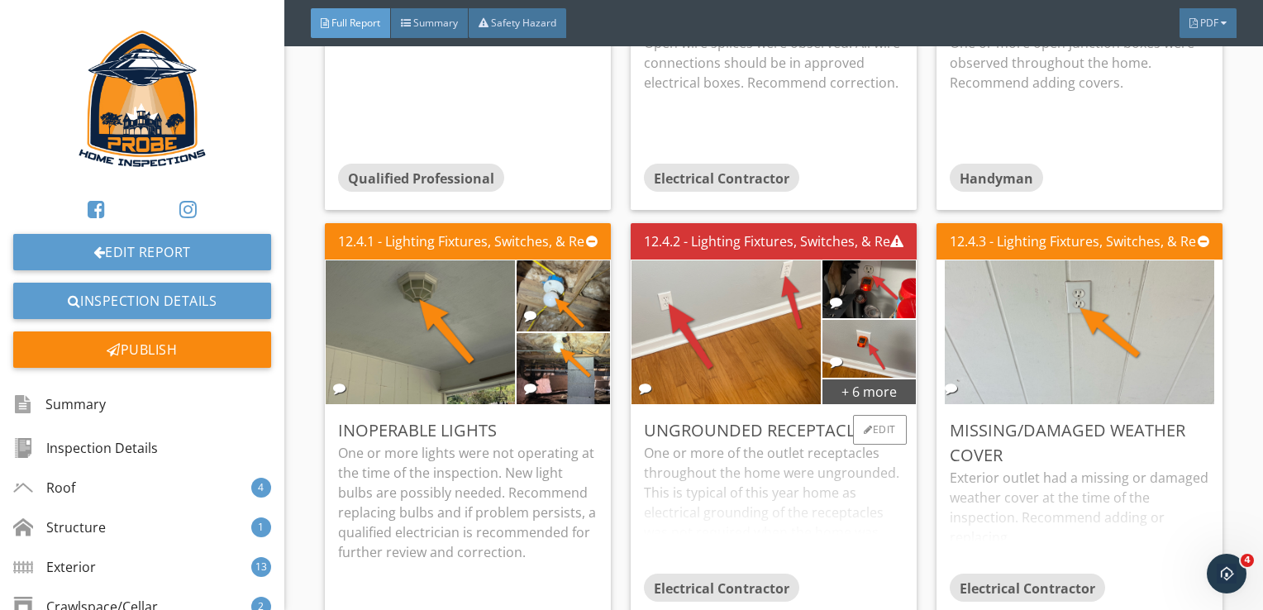
click at [721, 443] on div "One or more of the outlet receptacles throughout the home were ungrounded. This…" at bounding box center [773, 508] width 259 height 131
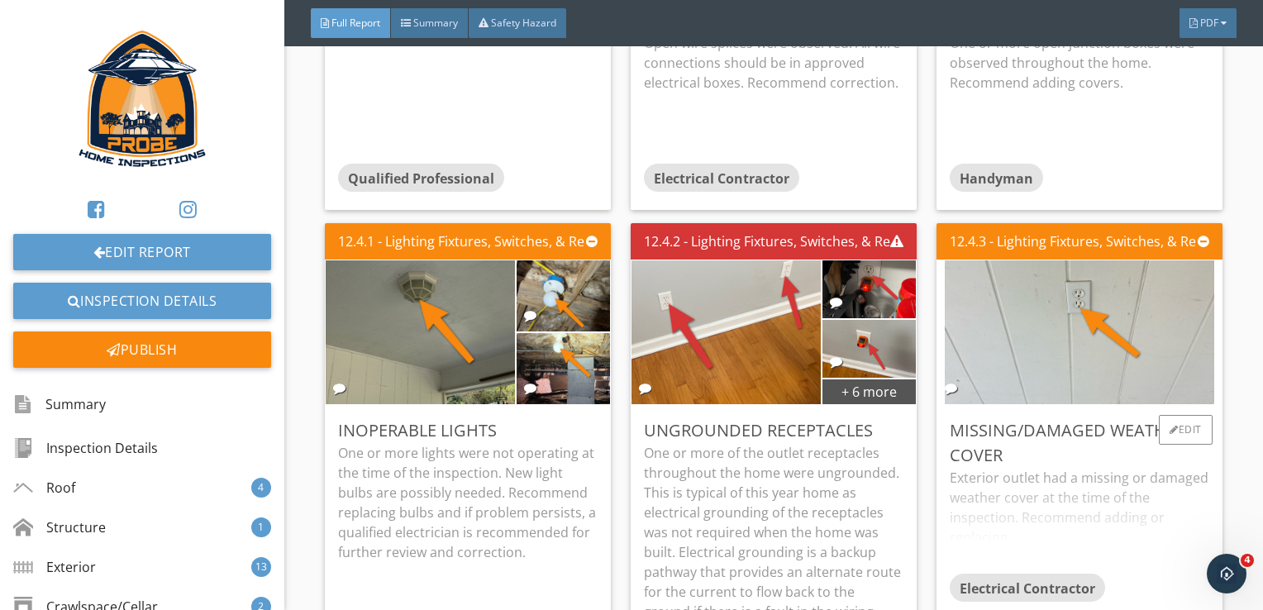
click at [995, 468] on div "Exterior outlet had a missing or damaged weather cover at the time of the inspe…" at bounding box center [1079, 521] width 259 height 106
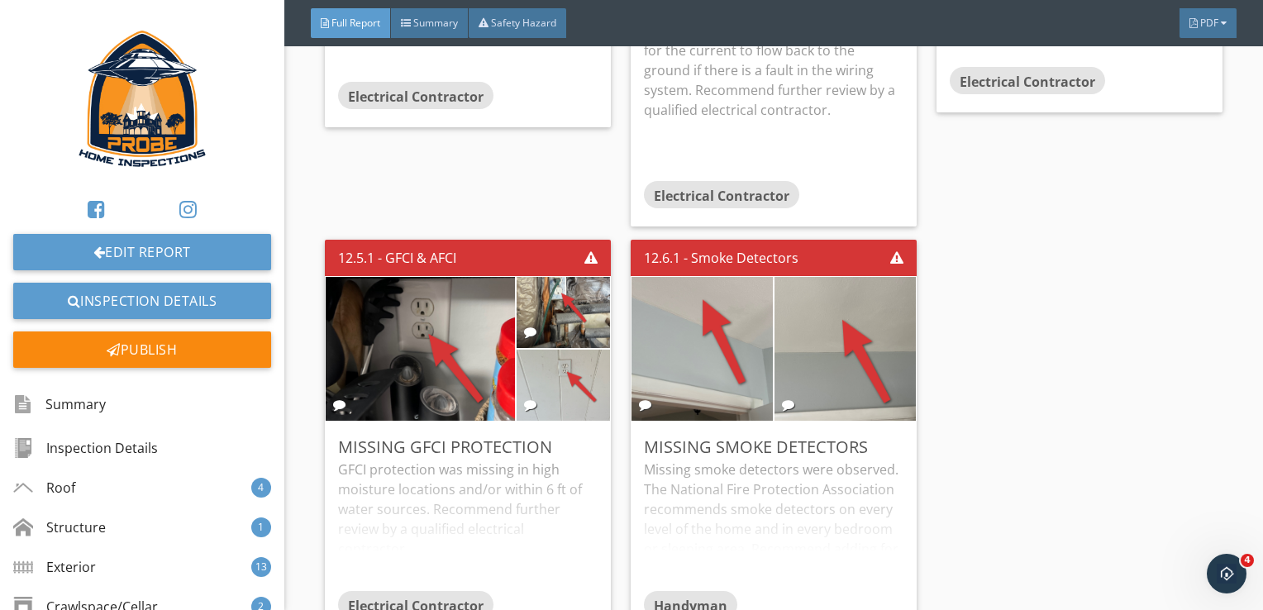
scroll to position [18740, 0]
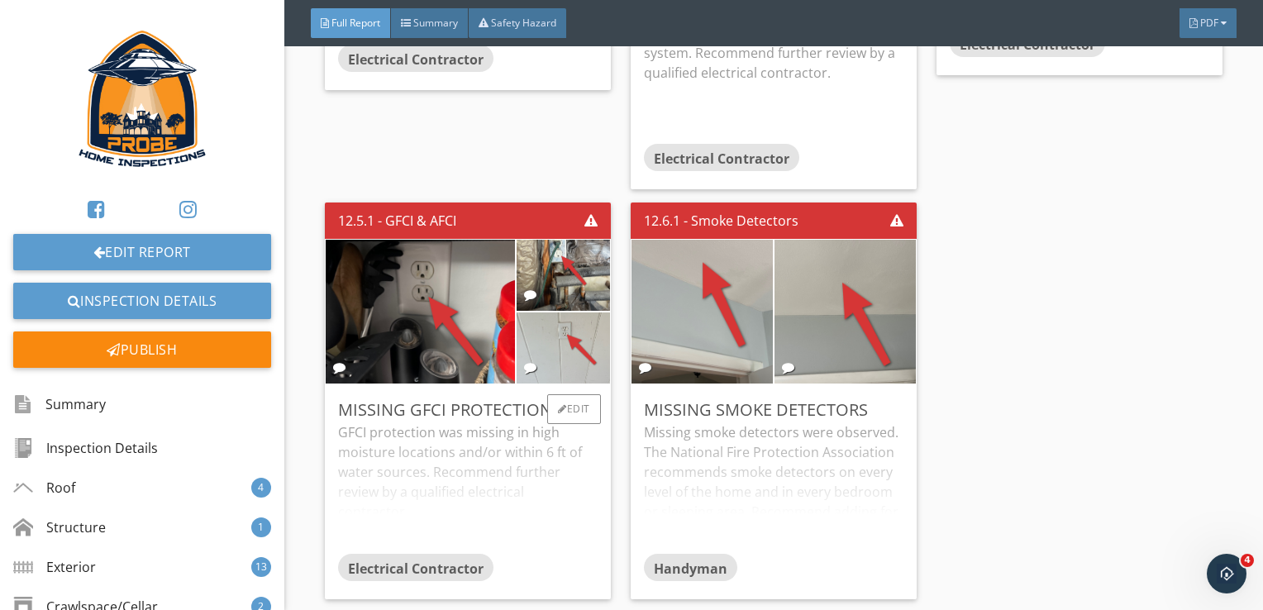
click at [516, 422] on div "GFCI protection was missing in high moisture locations and/or within 6 ft of wa…" at bounding box center [467, 487] width 259 height 131
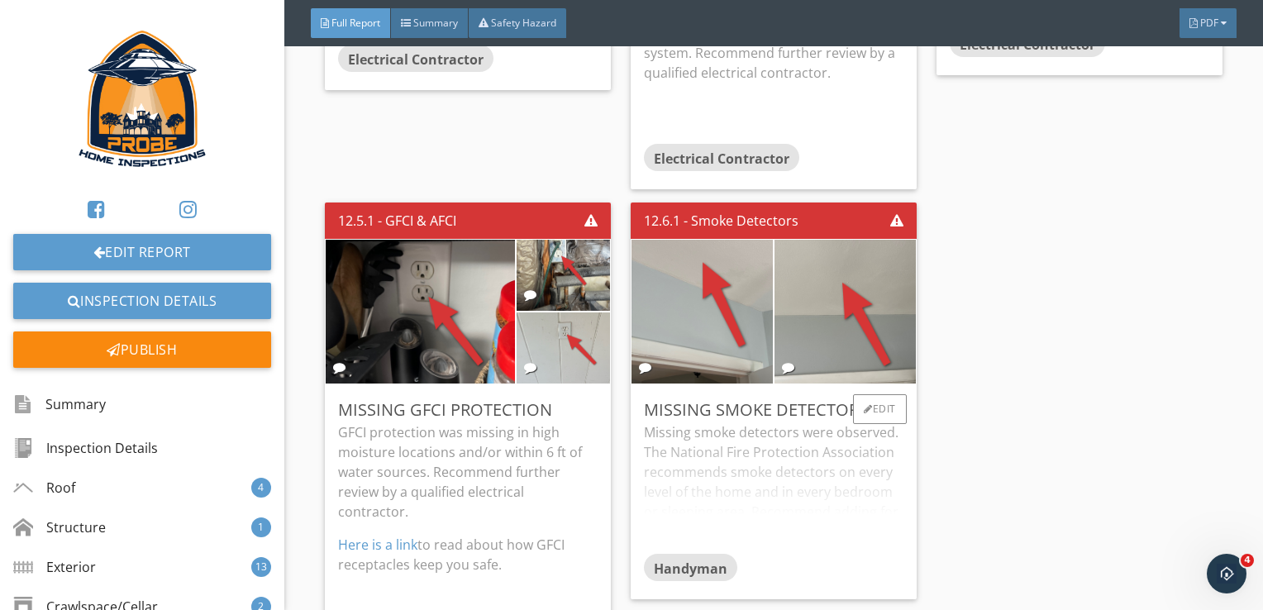
click at [674, 425] on div "Missing smoke detectors were observed. The National Fire Protection Association…" at bounding box center [773, 487] width 259 height 131
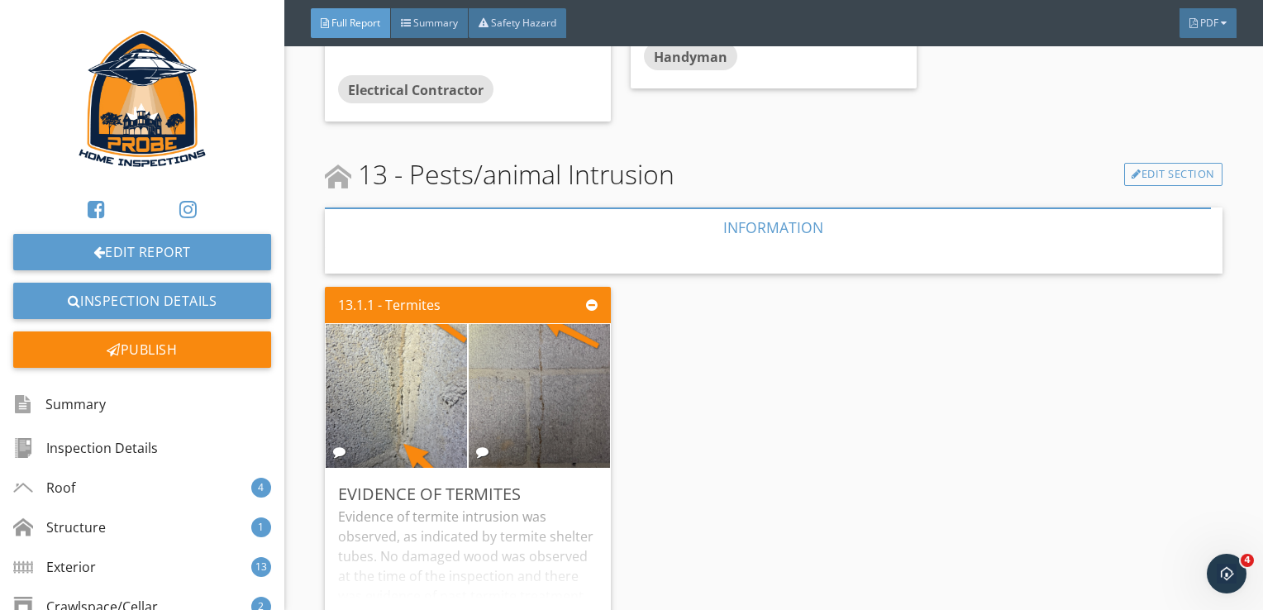
scroll to position [19318, 0]
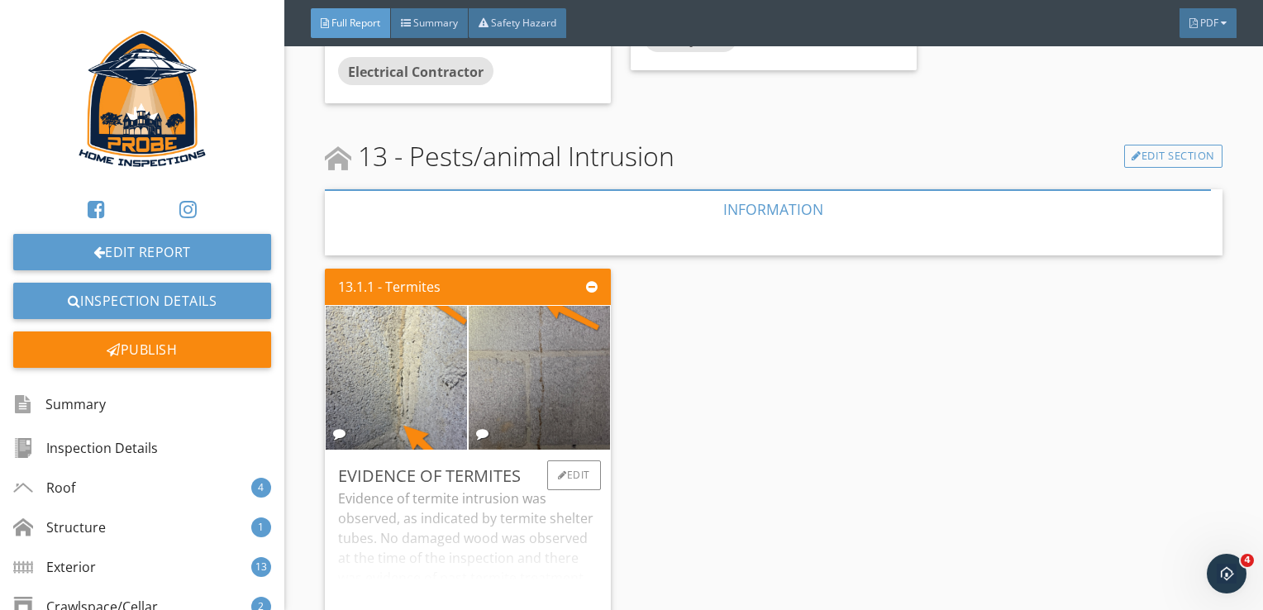
click at [536, 488] on div "Evidence of termite intrusion was observed, as indicated by termite shelter tub…" at bounding box center [467, 553] width 259 height 131
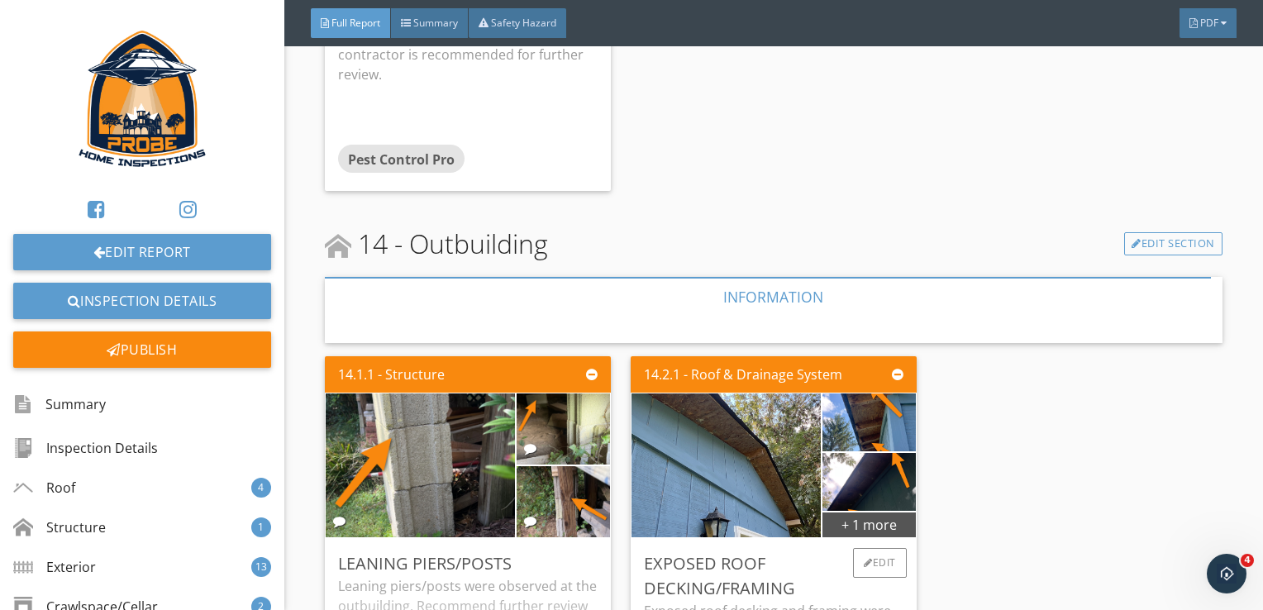
scroll to position [19953, 0]
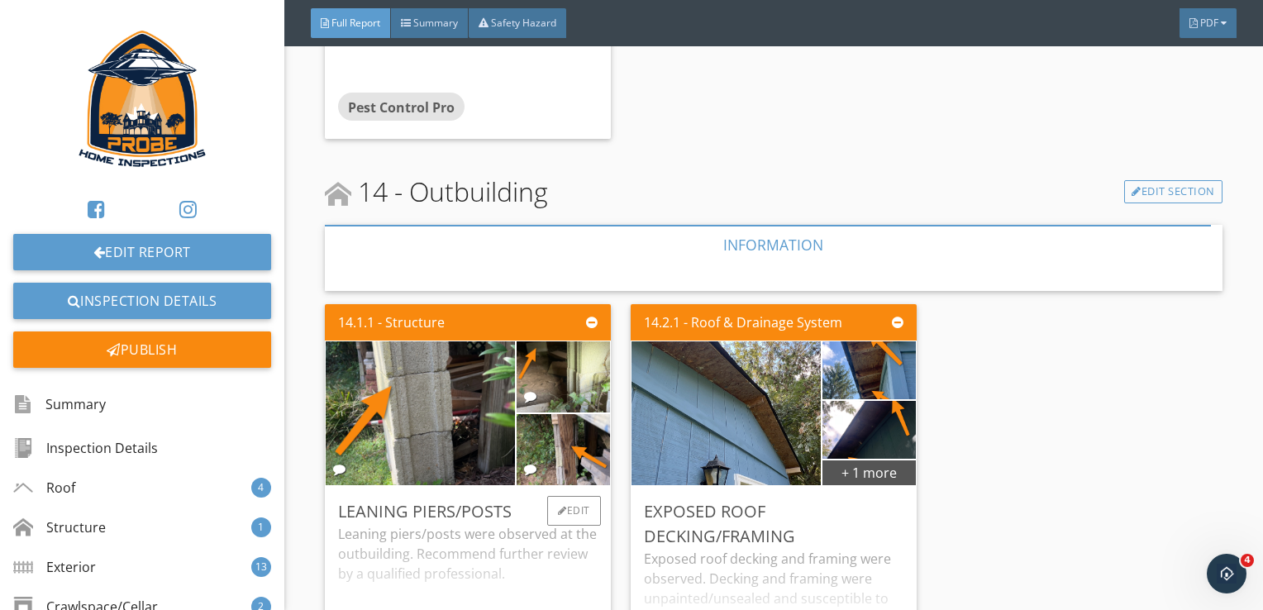
click at [584, 524] on div "Leaning piers/posts were observed at the outbuilding. Recommend further review …" at bounding box center [467, 589] width 259 height 131
click at [754, 549] on div "Exposed roof decking and framing were observed. Decking and framing were unpain…" at bounding box center [773, 602] width 259 height 106
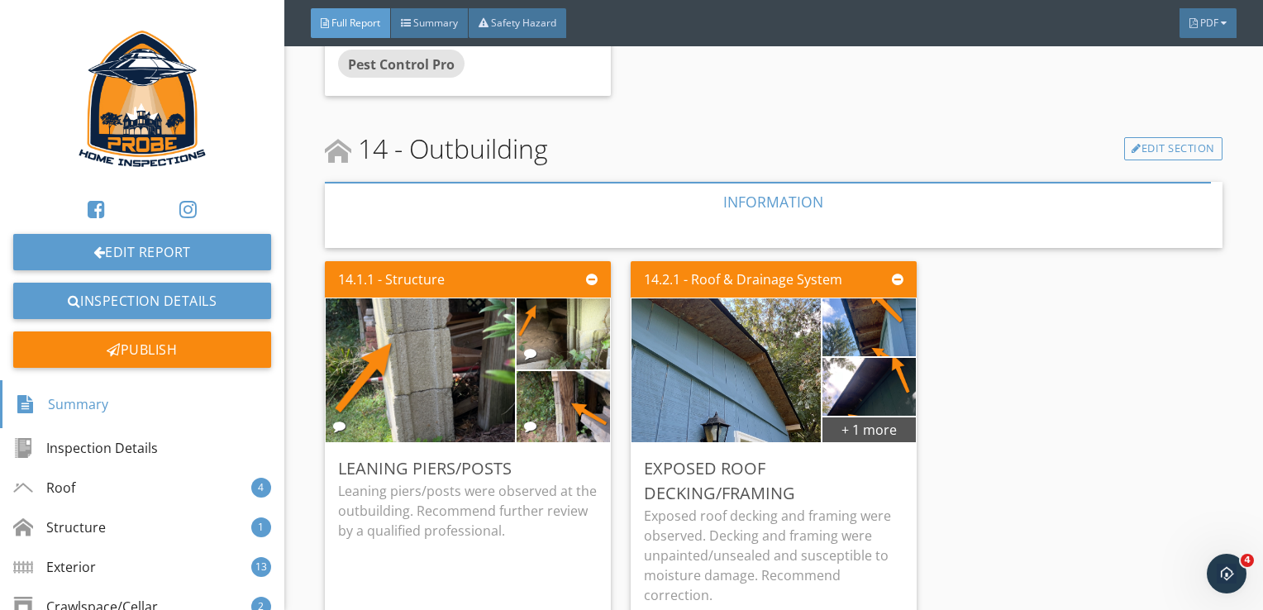
scroll to position [20007, 0]
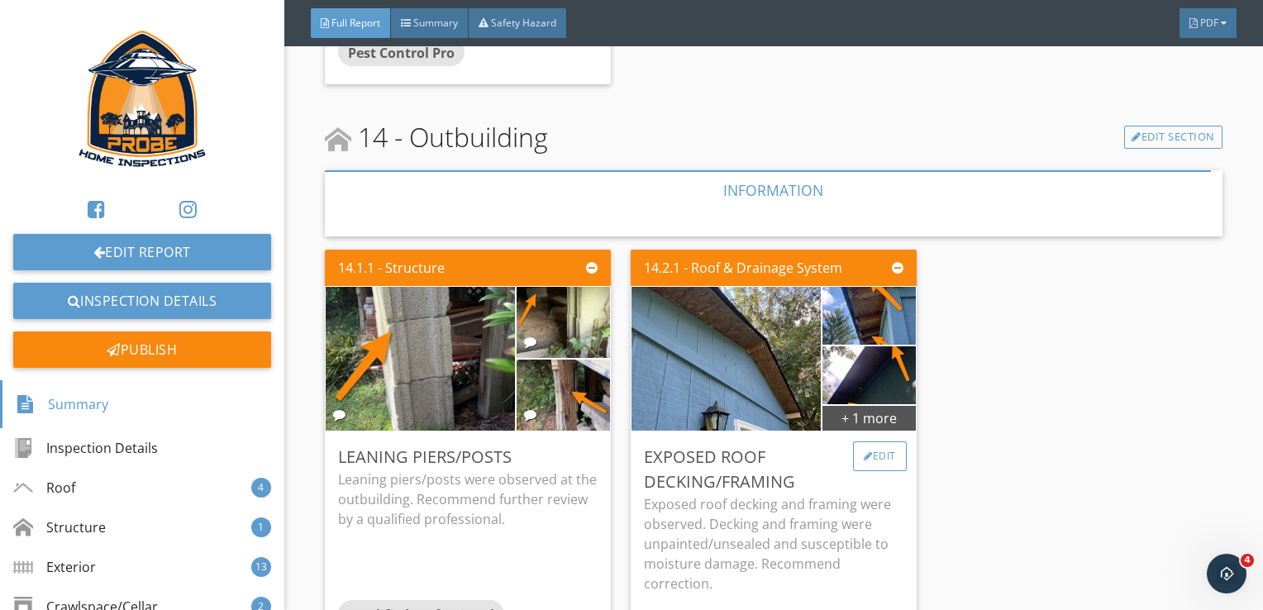
click at [881, 441] on div "Edit" at bounding box center [880, 456] width 54 height 30
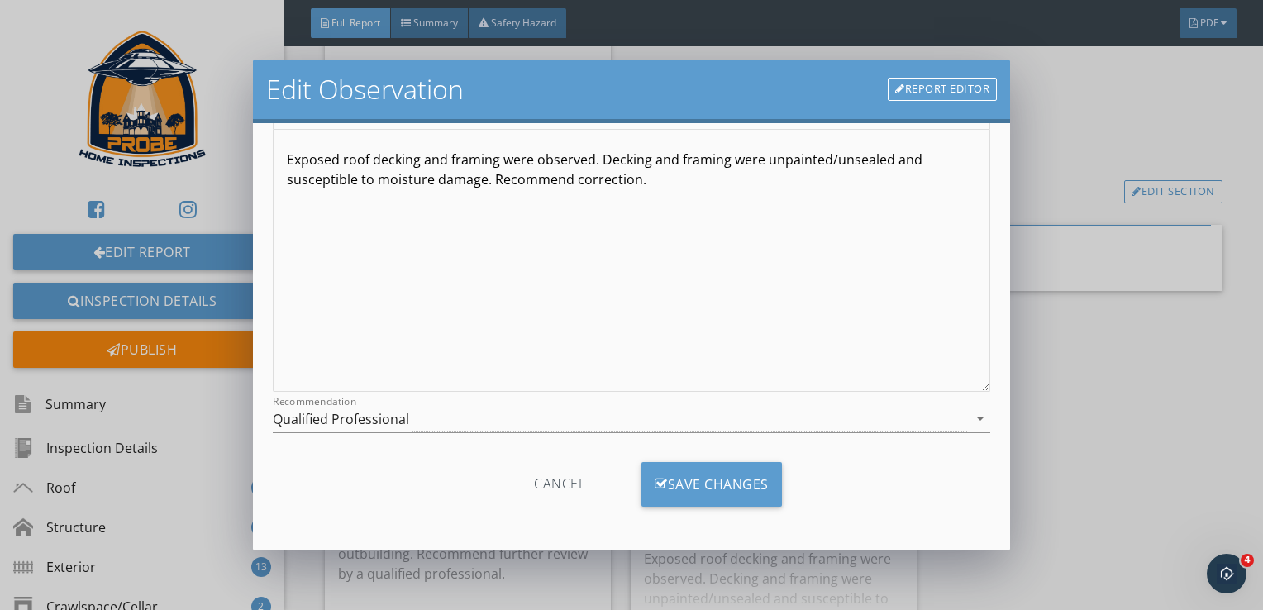
scroll to position [166, 0]
click at [805, 413] on div "Qualified Professional" at bounding box center [620, 417] width 695 height 27
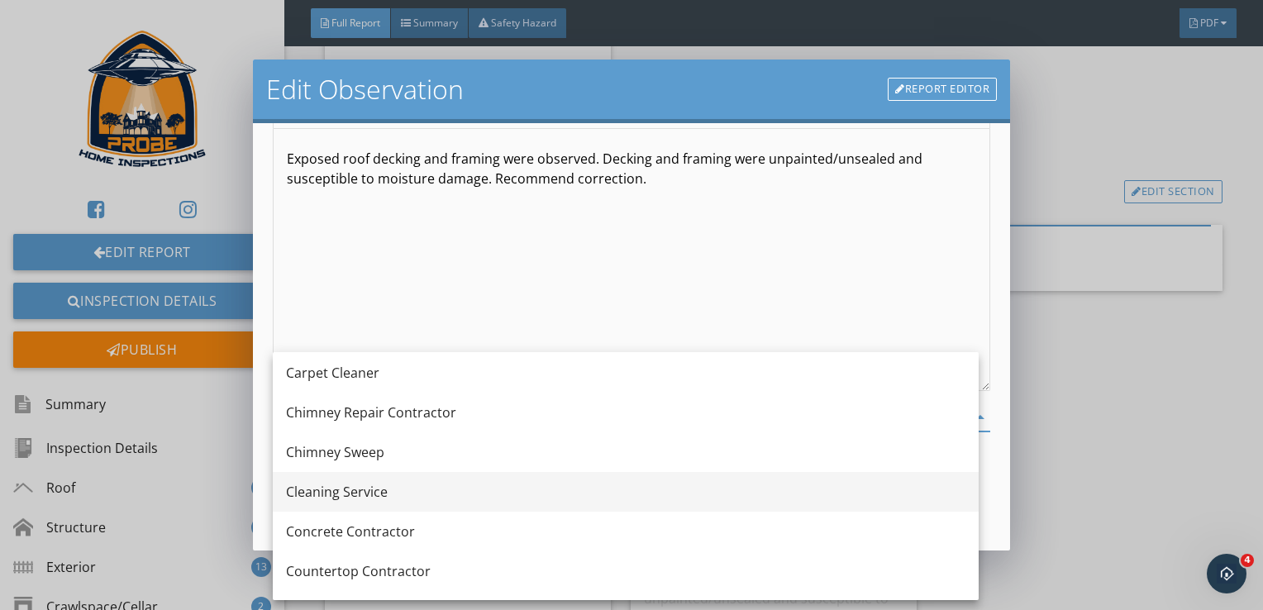
scroll to position [83, 0]
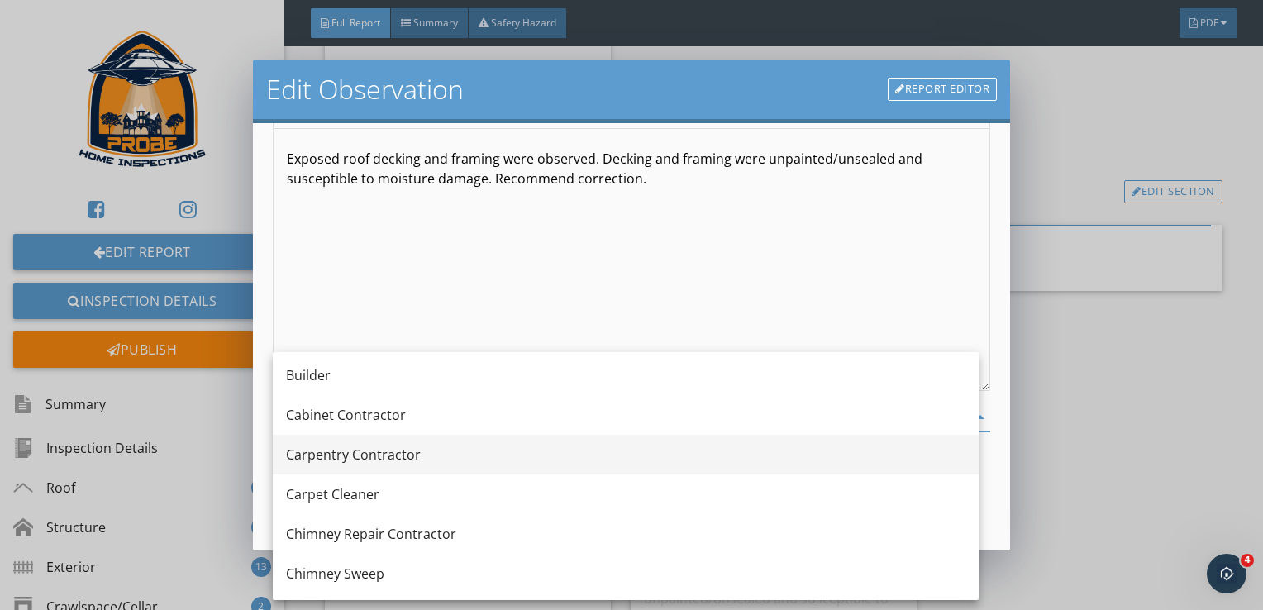
click at [600, 470] on div "Carpentry Contractor" at bounding box center [625, 455] width 679 height 40
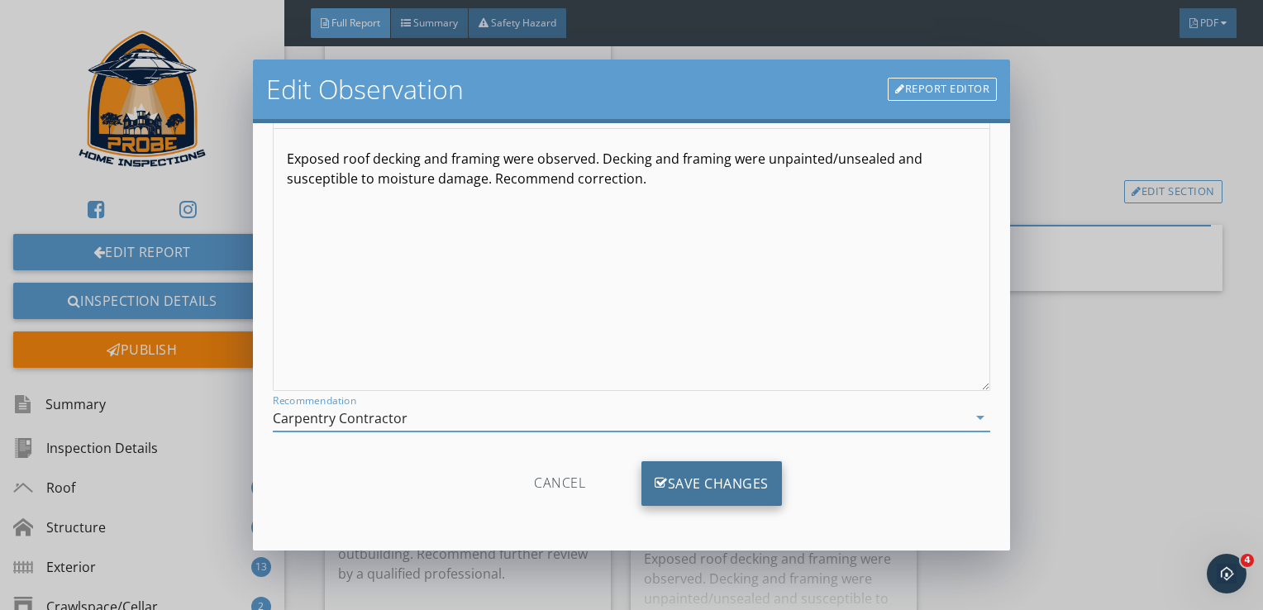
click at [730, 475] on div "Save Changes" at bounding box center [711, 483] width 140 height 45
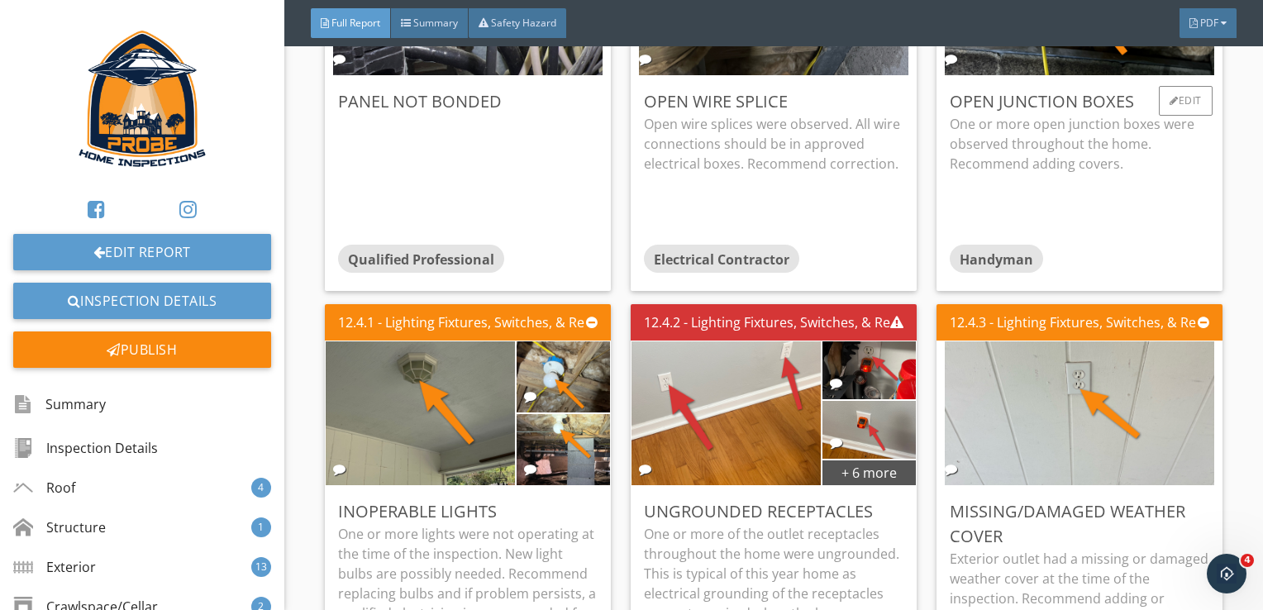
scroll to position [16813, 0]
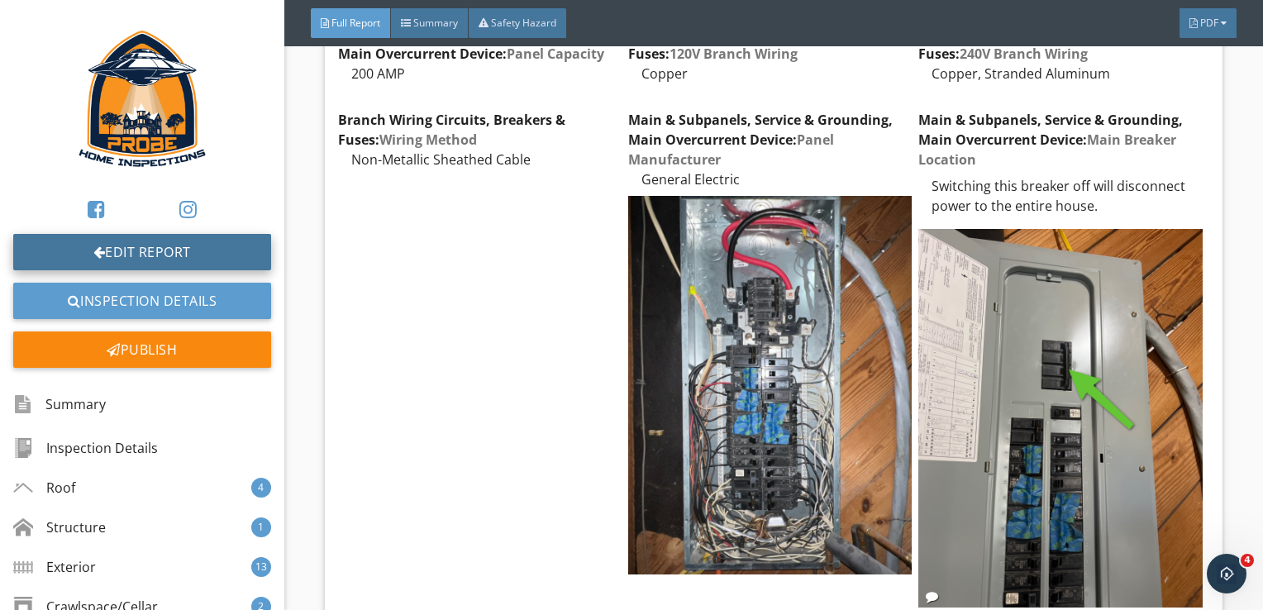
click at [130, 255] on link "Edit Report" at bounding box center [142, 252] width 258 height 36
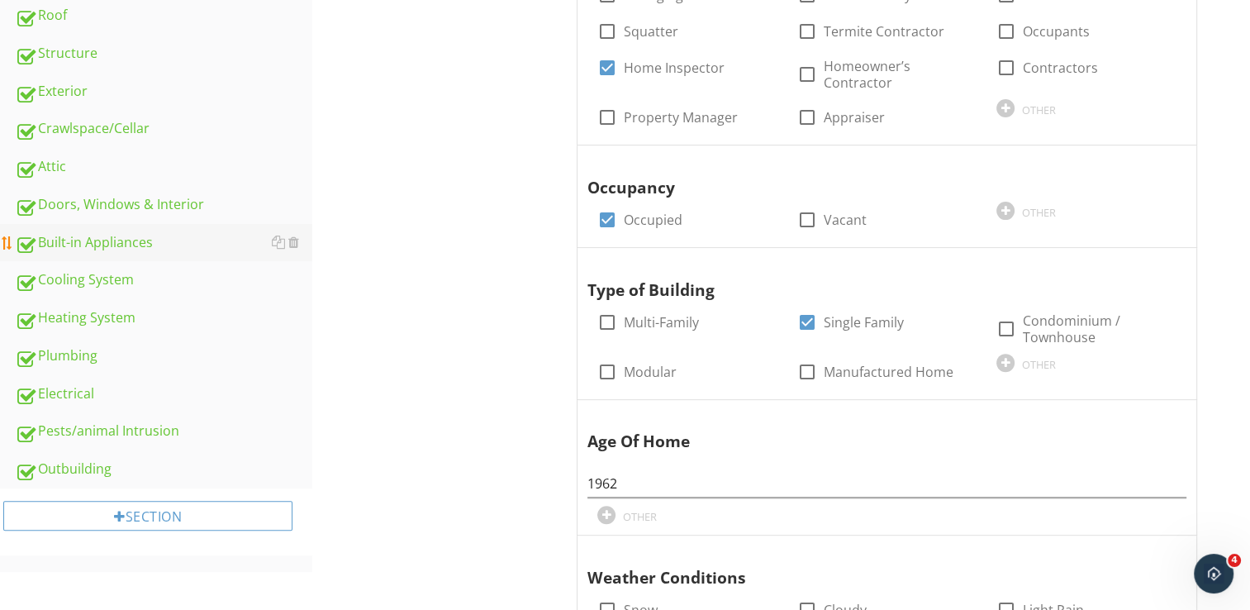
scroll to position [496, 0]
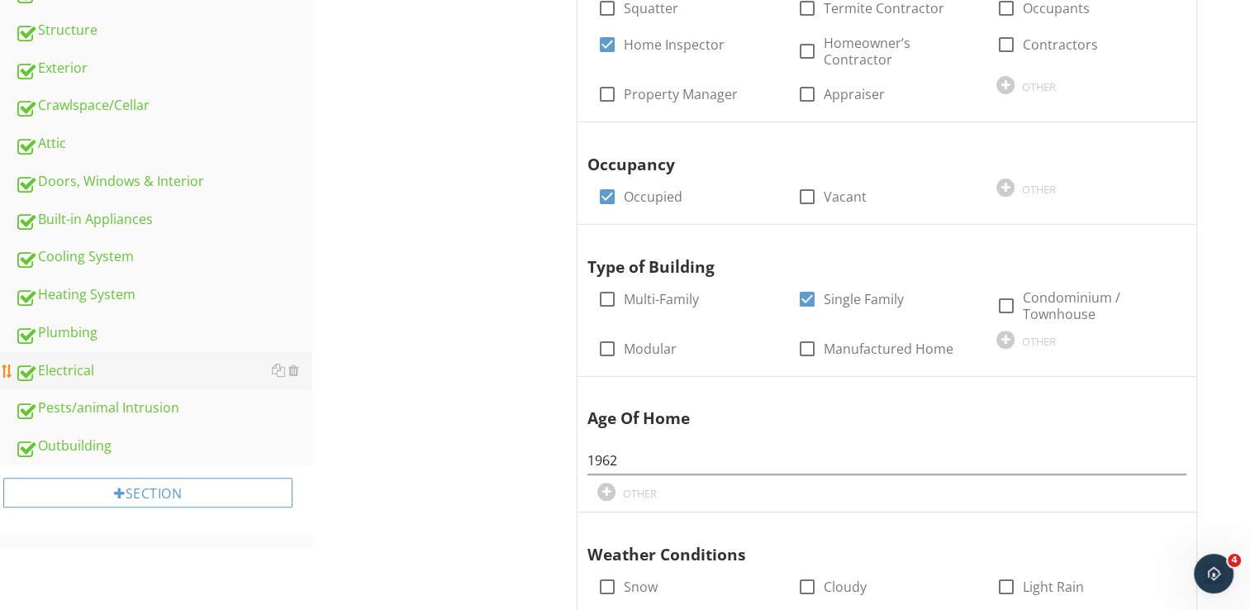
click at [114, 364] on div "Electrical" at bounding box center [164, 370] width 298 height 21
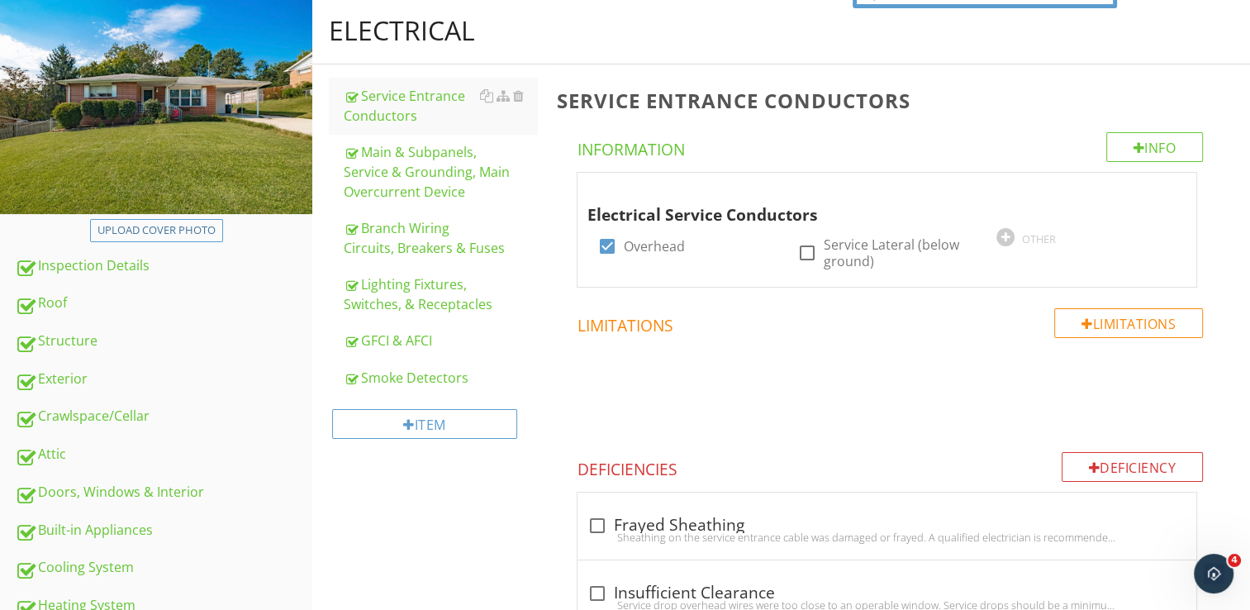
scroll to position [182, 0]
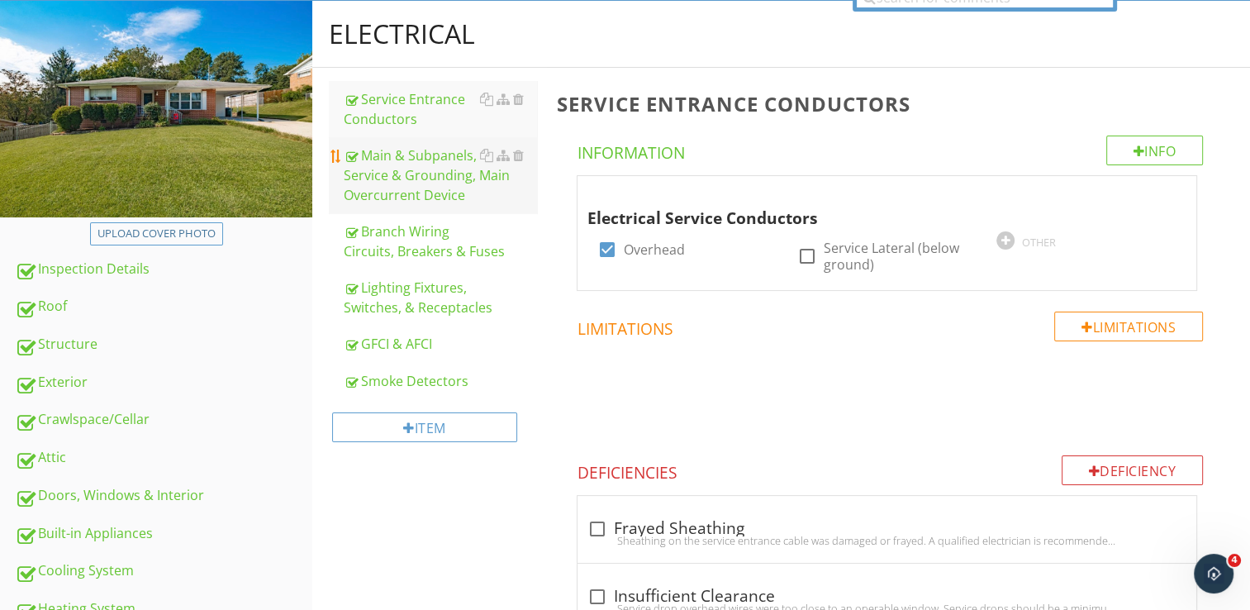
click at [440, 197] on div "Main & Subpanels, Service & Grounding, Main Overcurrent Device" at bounding box center [440, 175] width 193 height 60
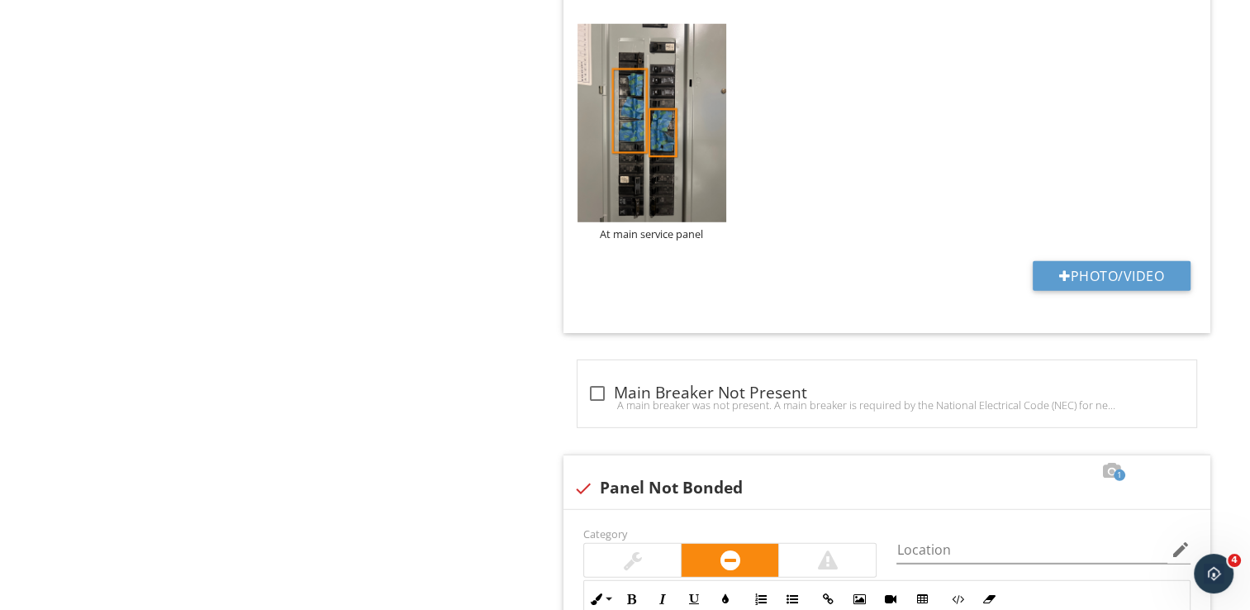
scroll to position [5058, 0]
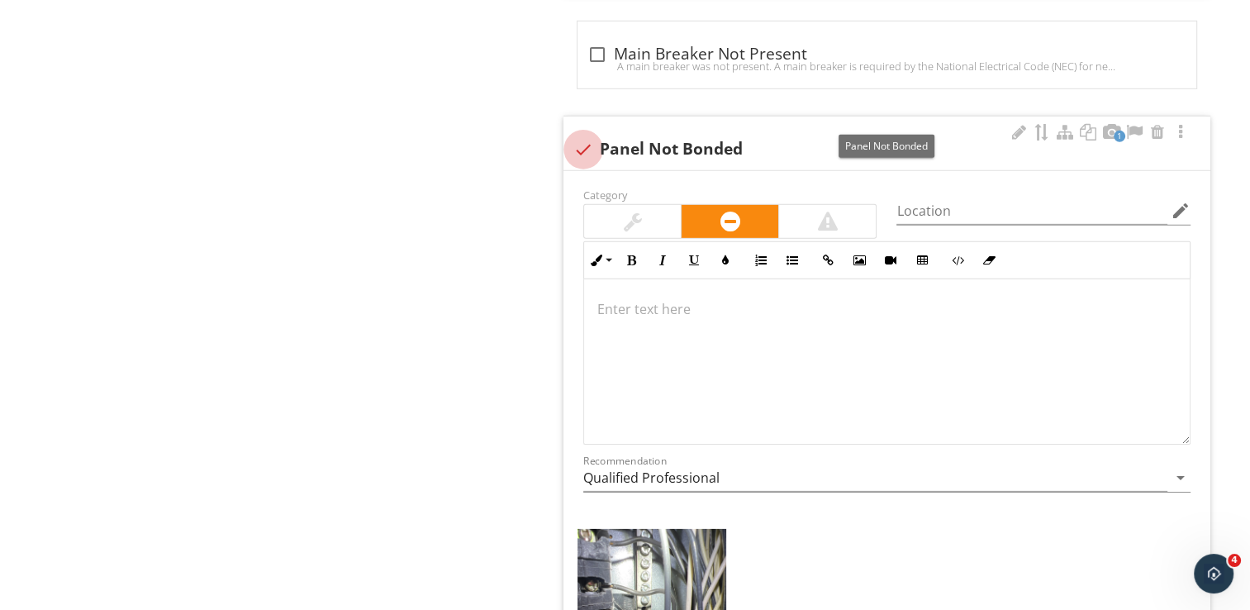
click at [582, 136] on div at bounding box center [583, 150] width 28 height 28
checkbox input "true"
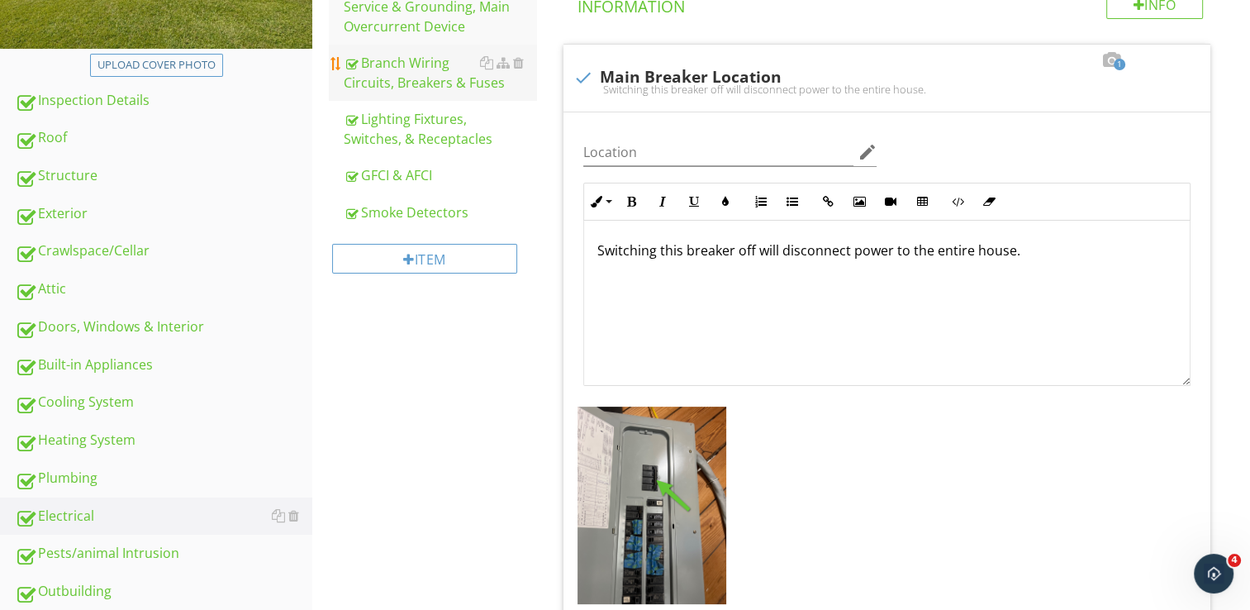
scroll to position [67, 0]
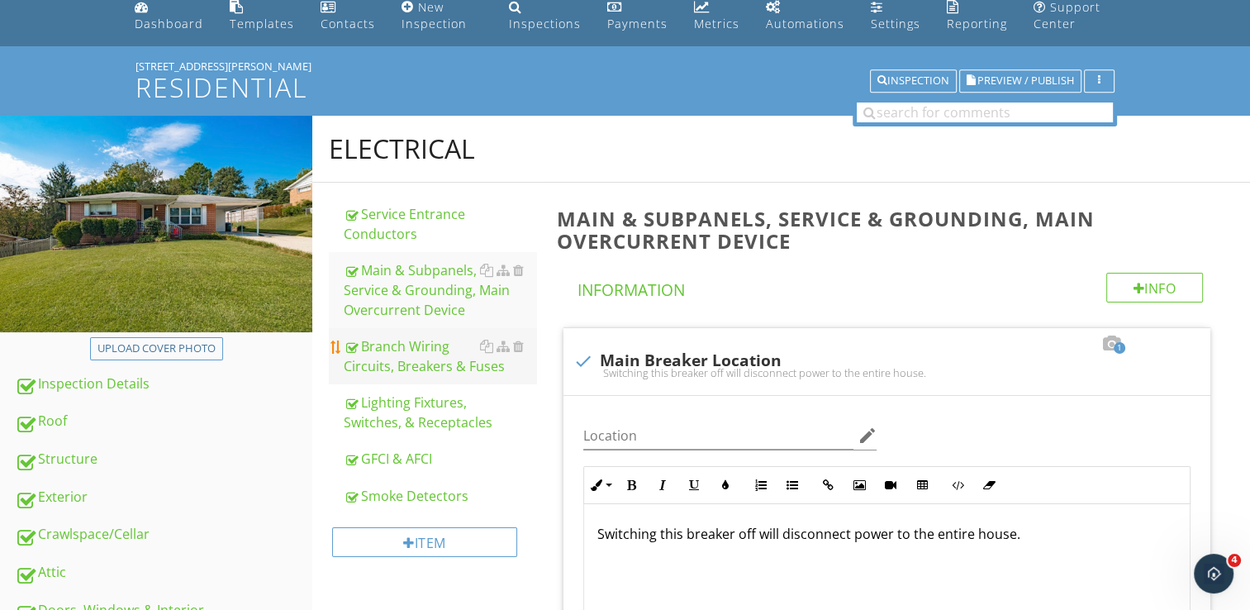
click at [395, 355] on div "Branch Wiring Circuits, Breakers & Fuses" at bounding box center [440, 356] width 193 height 40
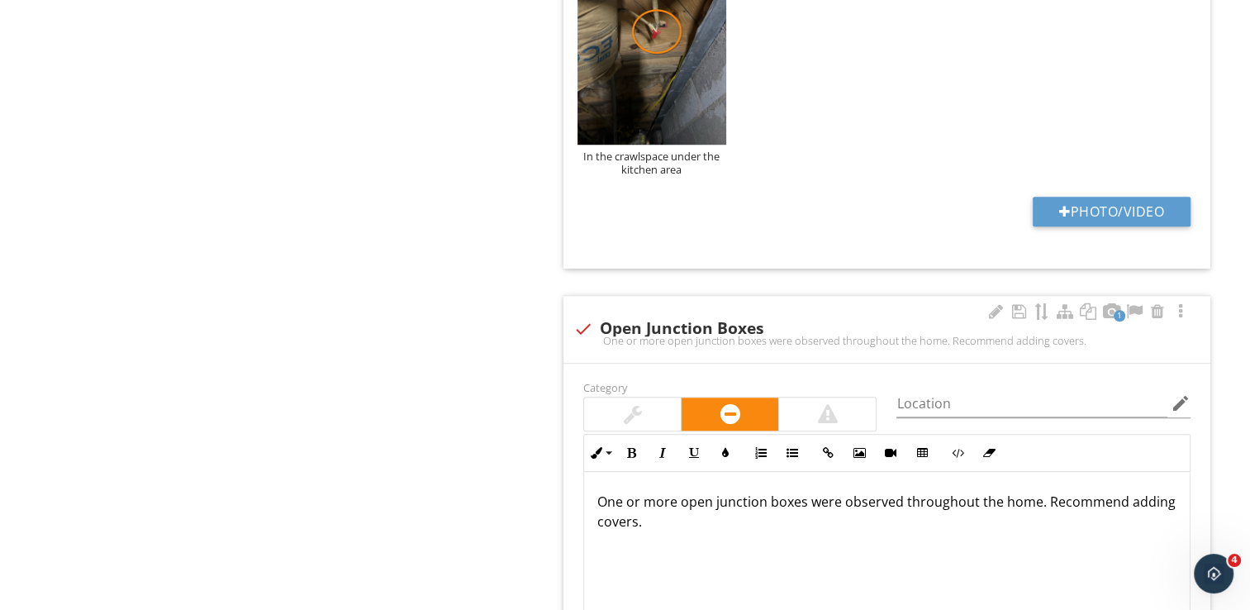
scroll to position [1554, 0]
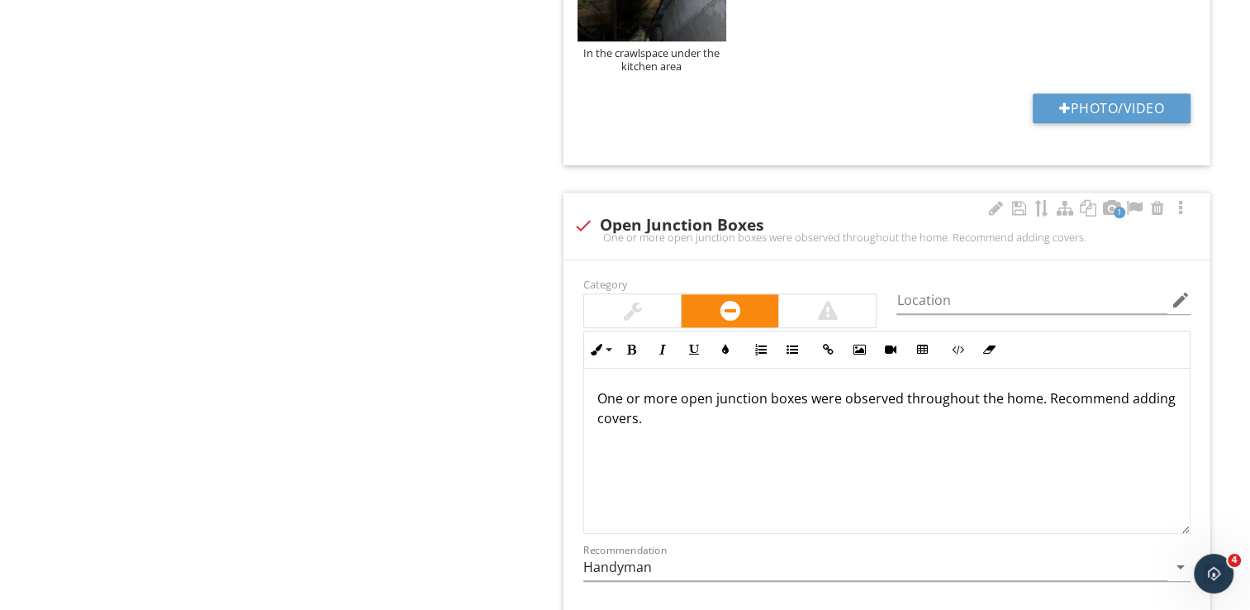
click at [585, 223] on div at bounding box center [583, 226] width 28 height 28
checkbox input "true"
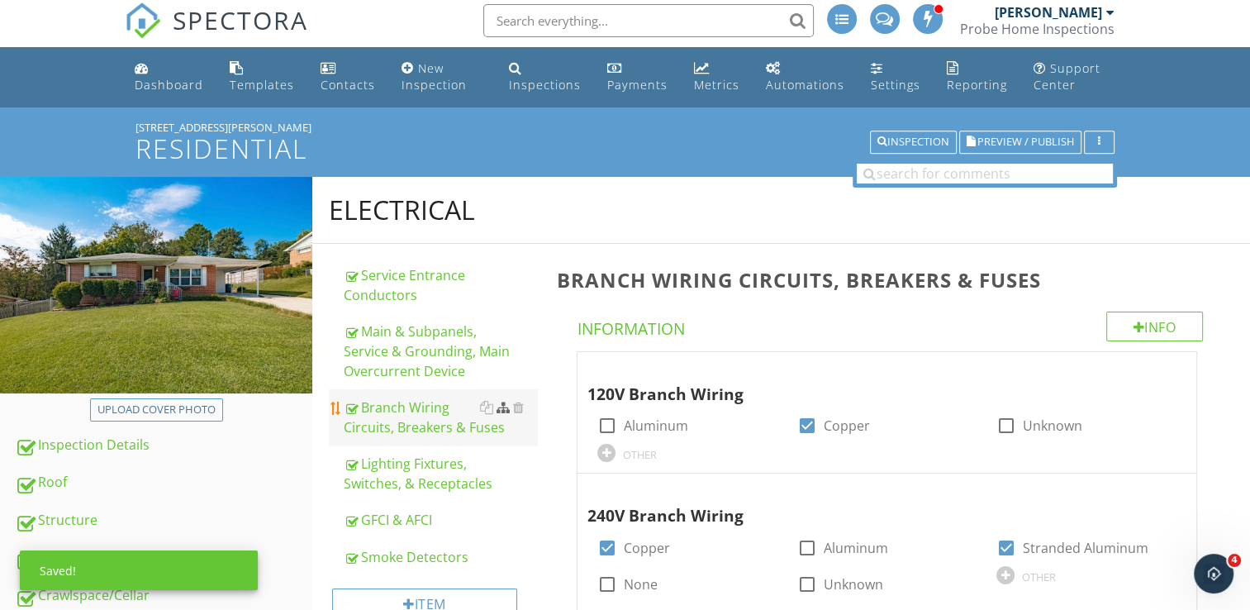
scroll to position [0, 0]
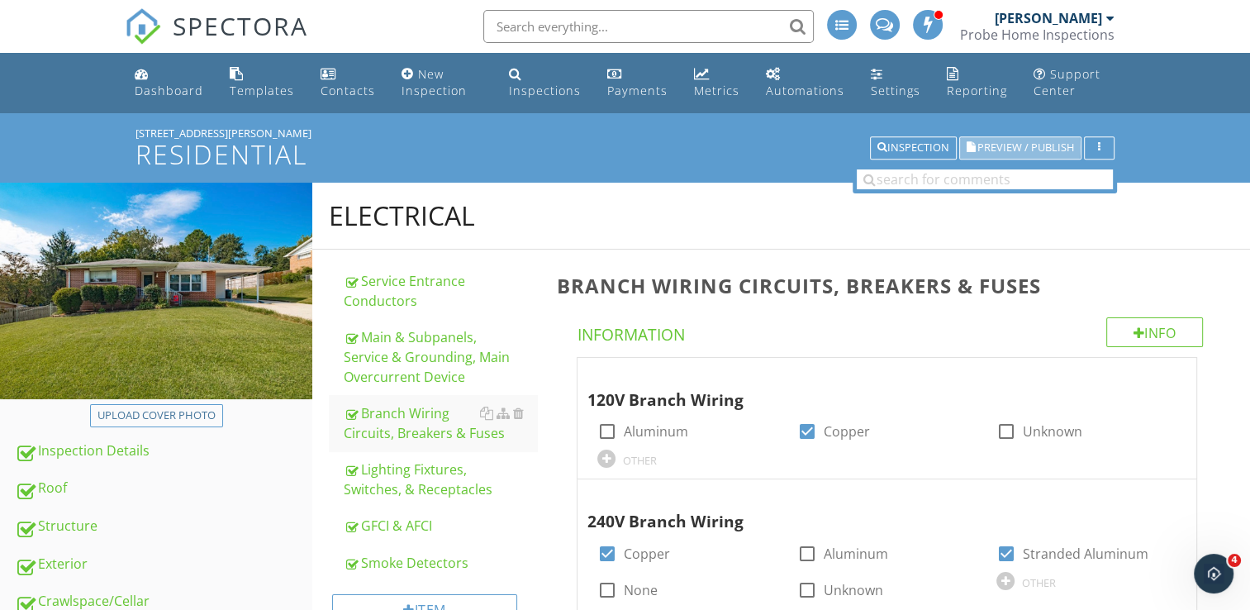
click at [1031, 150] on span "Preview / Publish" at bounding box center [1026, 148] width 97 height 11
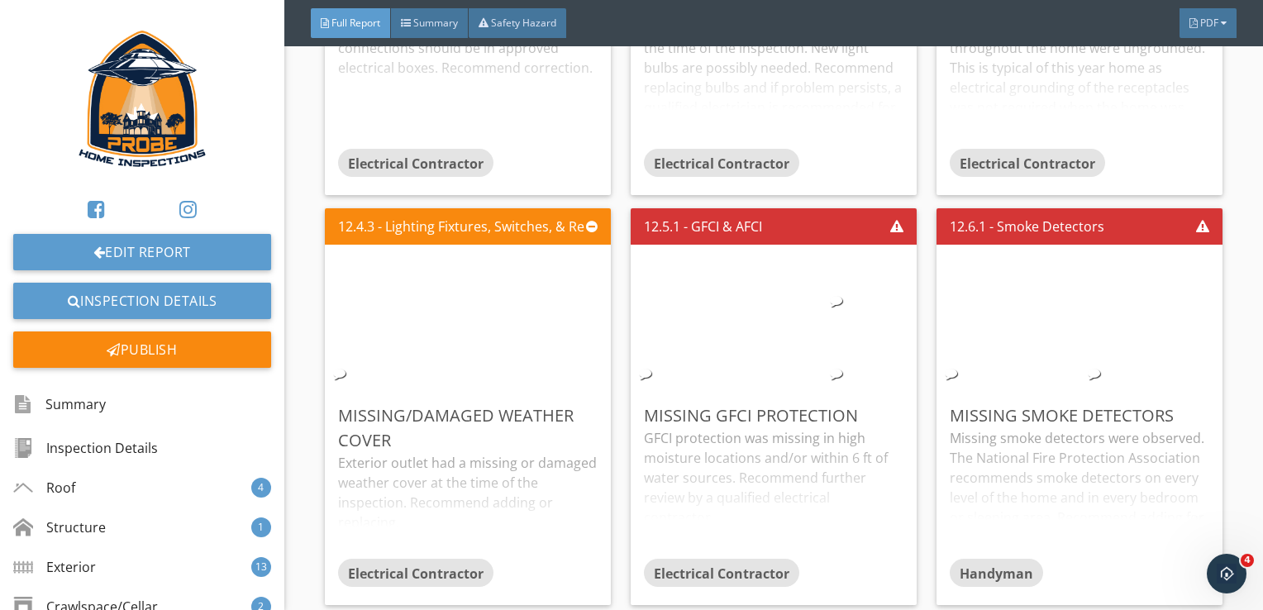
scroll to position [16732, 0]
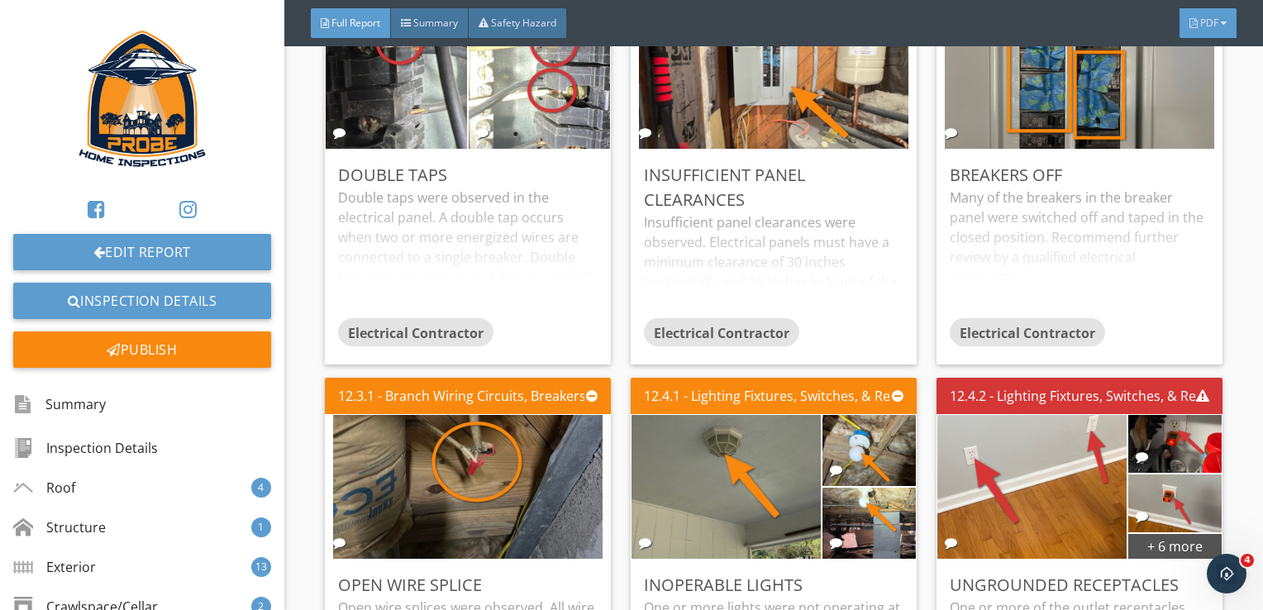
click at [1221, 21] on div at bounding box center [1224, 23] width 6 height 10
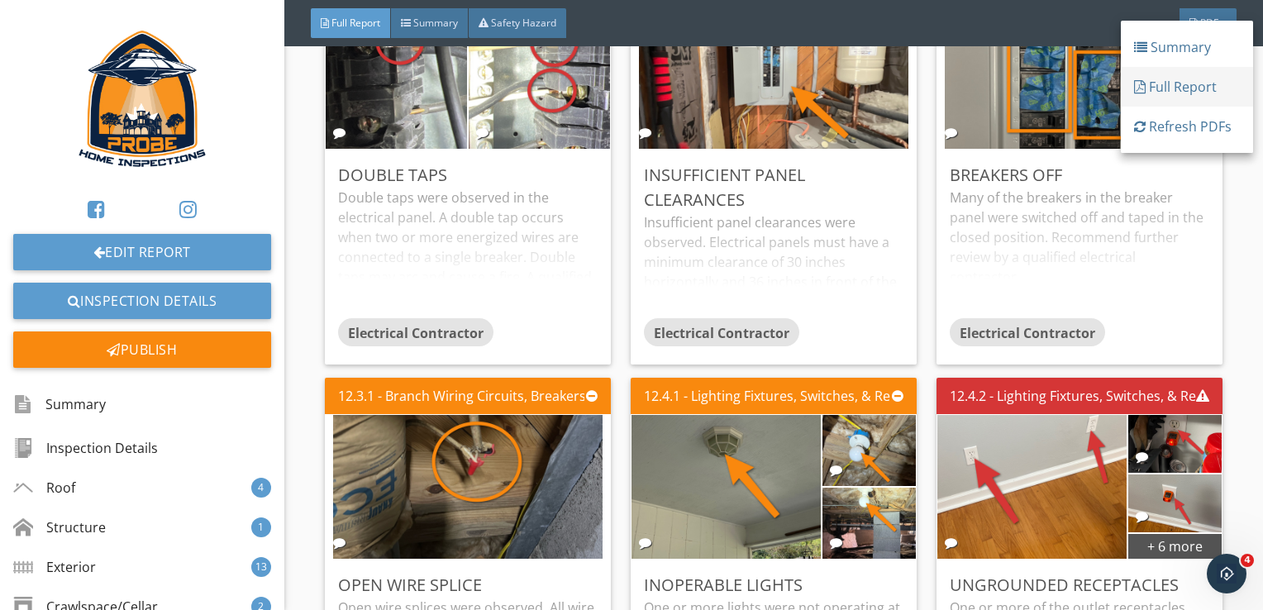
click at [1195, 83] on div "Full Report" at bounding box center [1187, 87] width 106 height 20
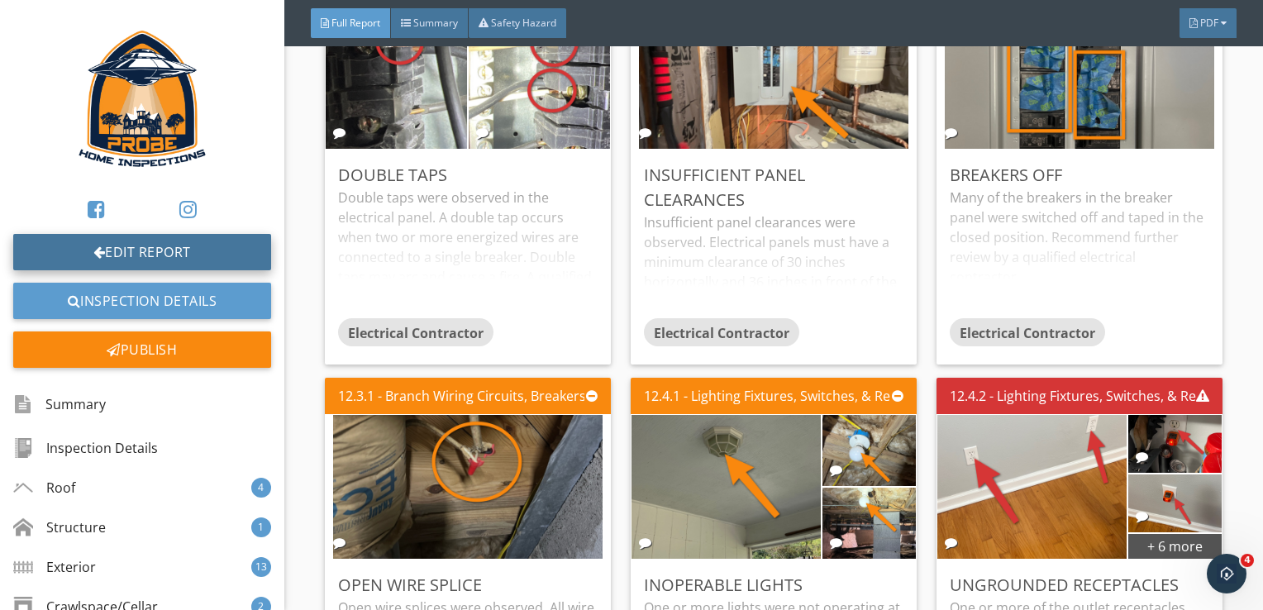
click at [144, 264] on link "Edit Report" at bounding box center [142, 252] width 258 height 36
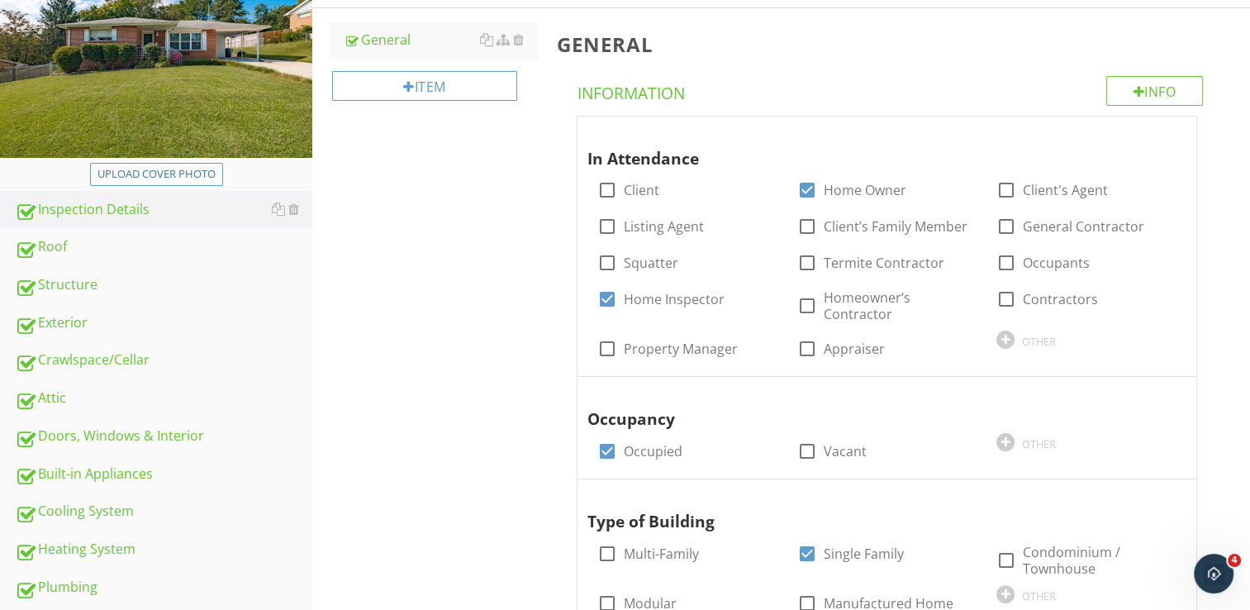
scroll to position [248, 0]
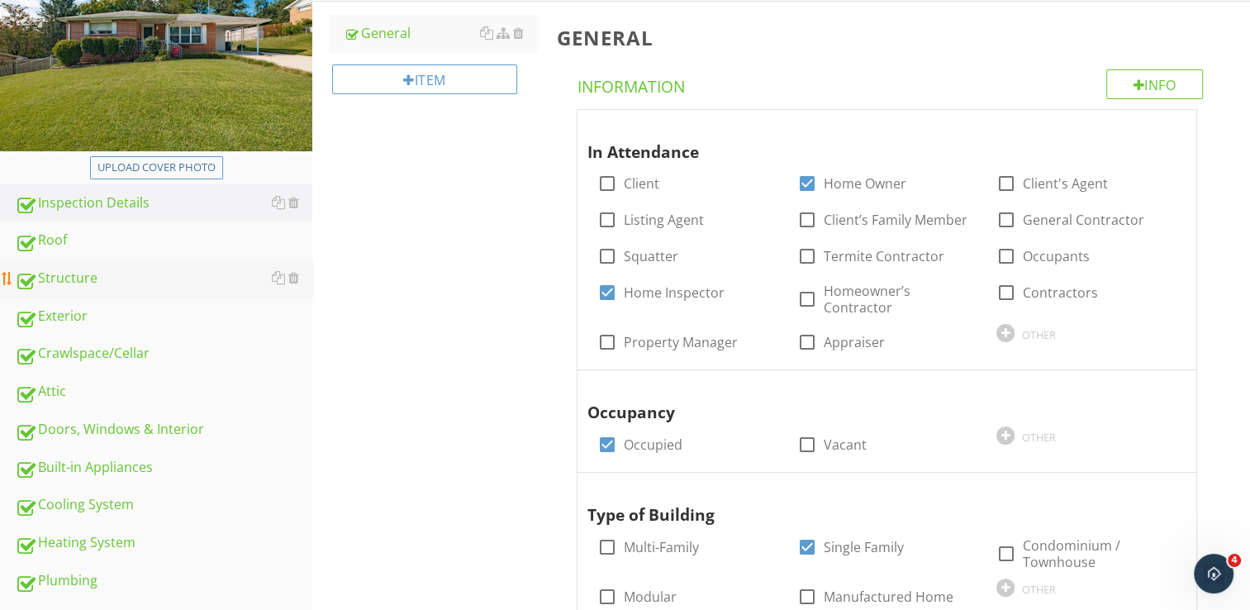
click at [216, 273] on div "Structure" at bounding box center [164, 278] width 298 height 21
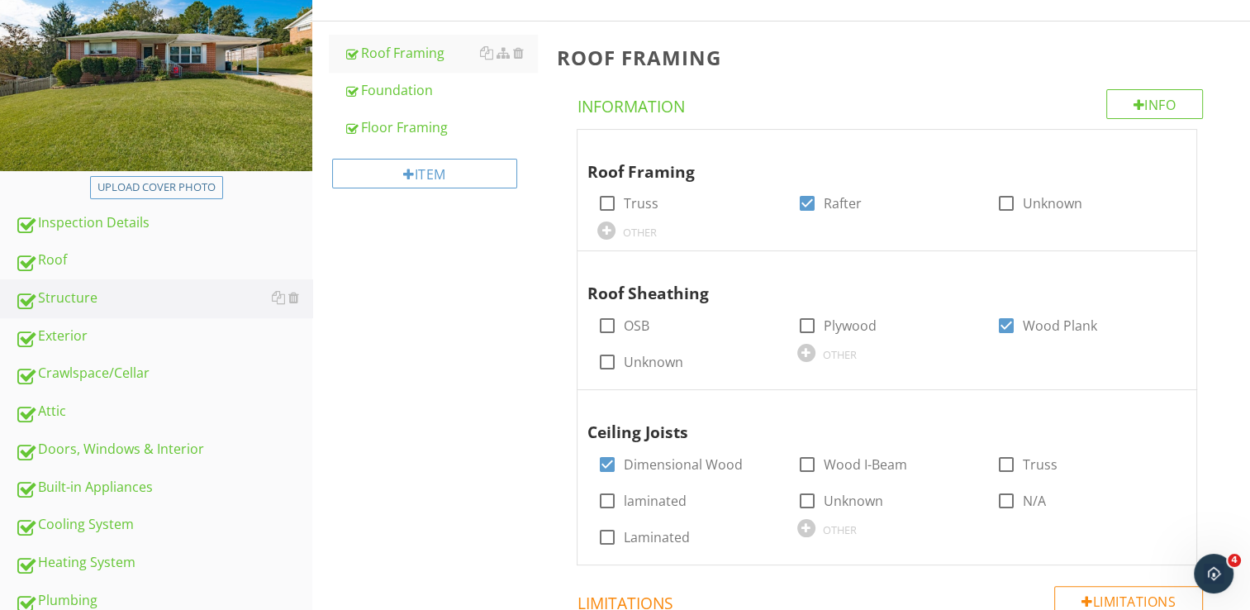
scroll to position [83, 0]
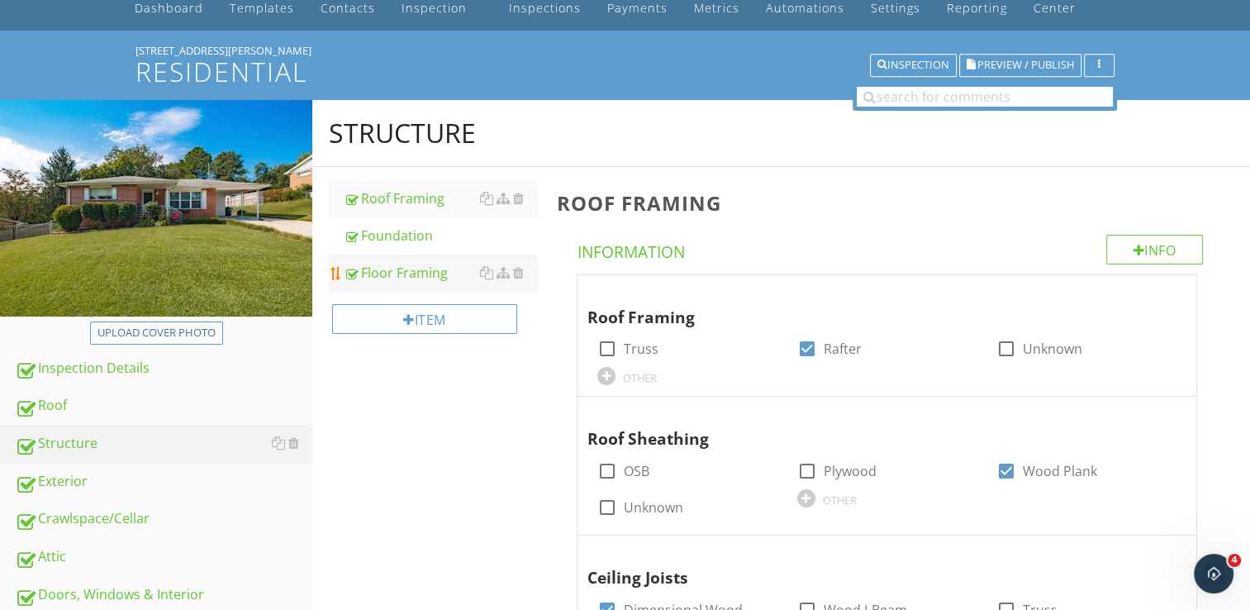
click at [423, 266] on div "Floor Framing" at bounding box center [440, 273] width 193 height 20
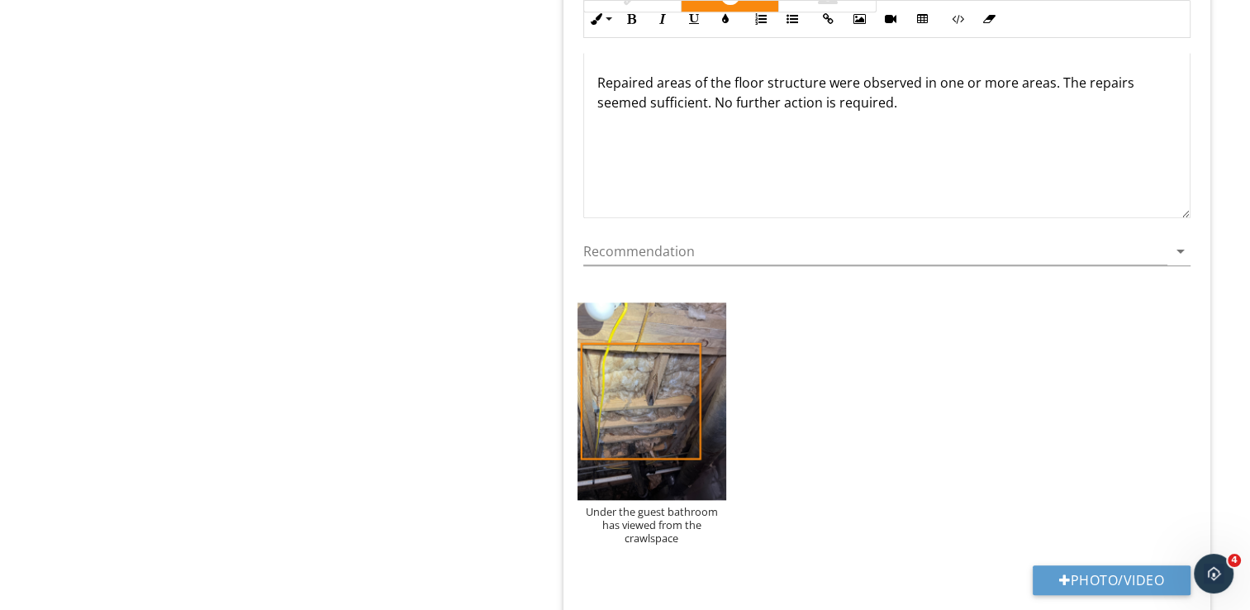
scroll to position [1653, 0]
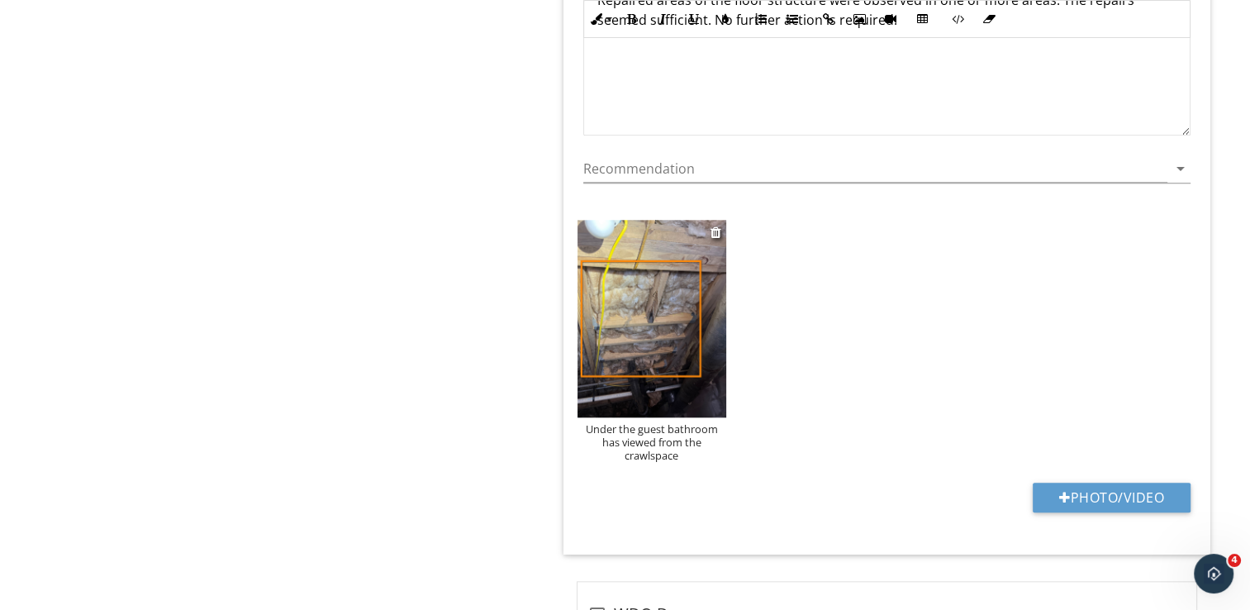
click at [613, 437] on div "Under the guest bathroom has viewed from the crawlspace" at bounding box center [652, 442] width 149 height 40
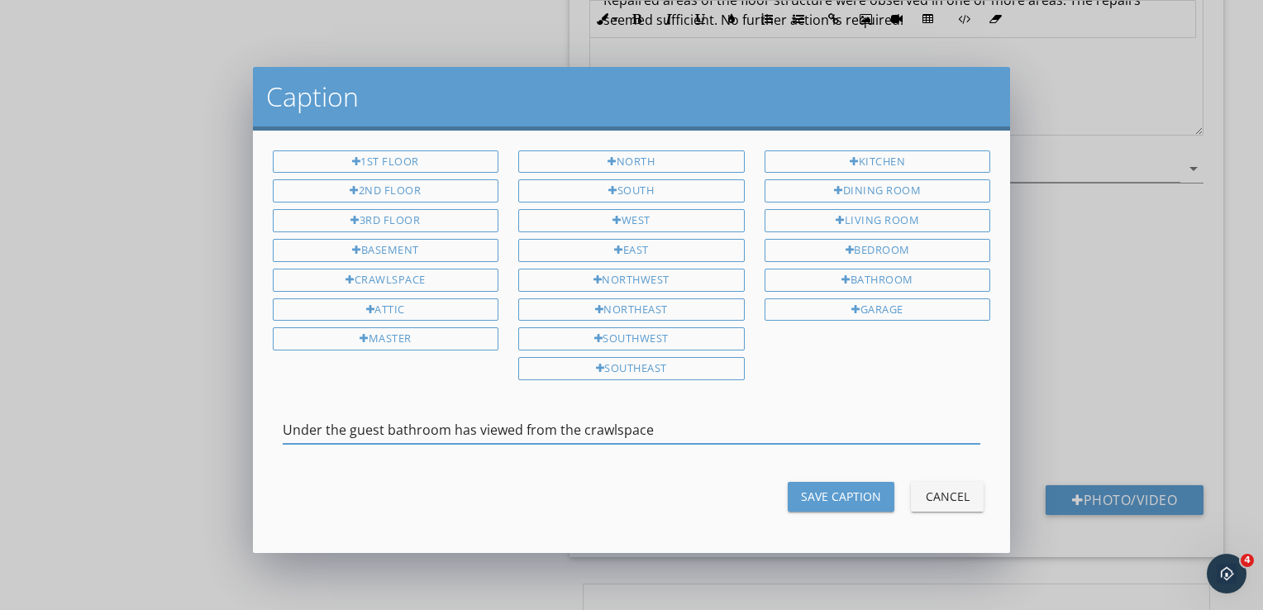
click at [459, 418] on input "Under the guest bathroom has viewed from the crawlspace" at bounding box center [632, 430] width 698 height 27
type input "Under the guest bathroom as viewed from the crawlspace"
click at [812, 488] on div "Save Caption" at bounding box center [841, 496] width 80 height 17
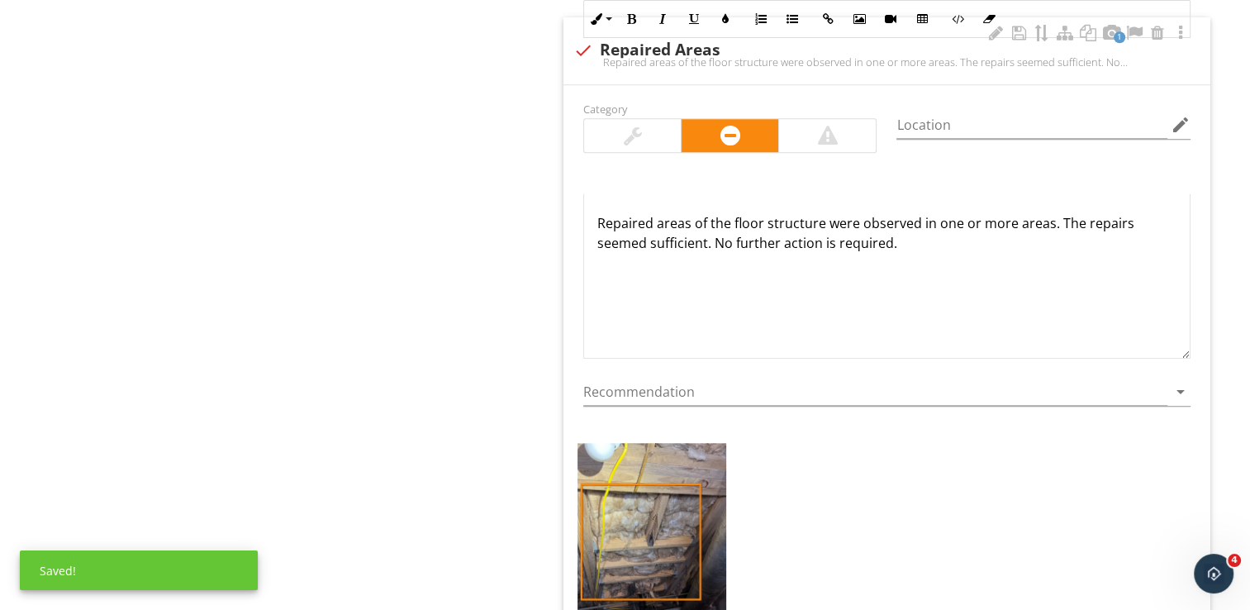
scroll to position [1157, 0]
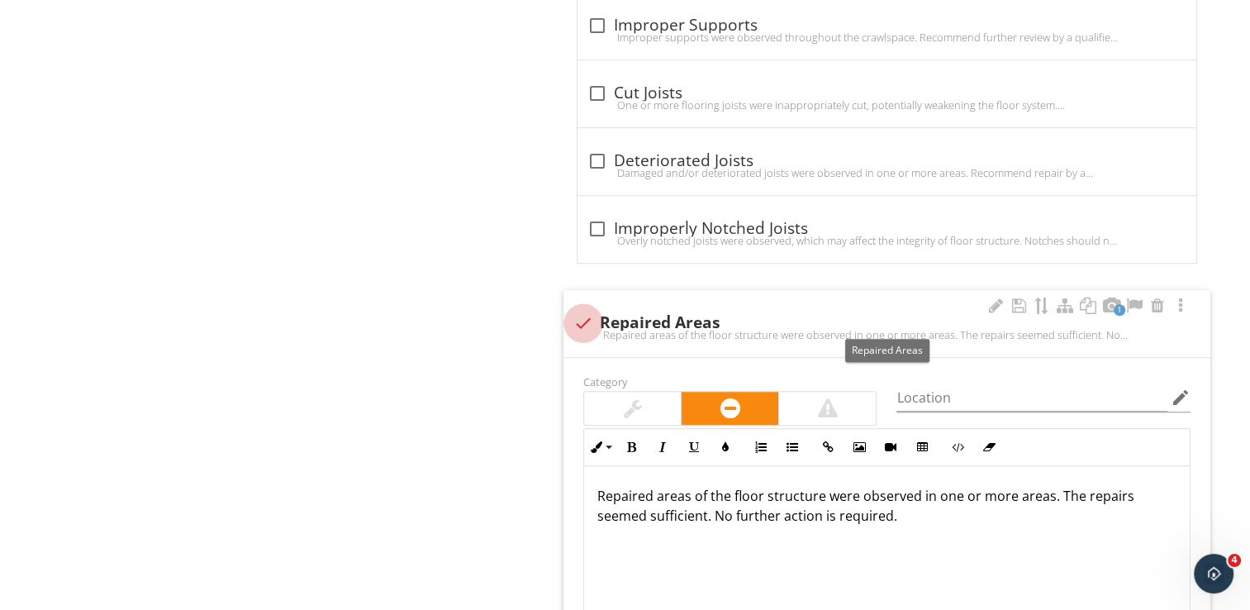
click at [577, 320] on div at bounding box center [583, 323] width 28 height 28
checkbox input "true"
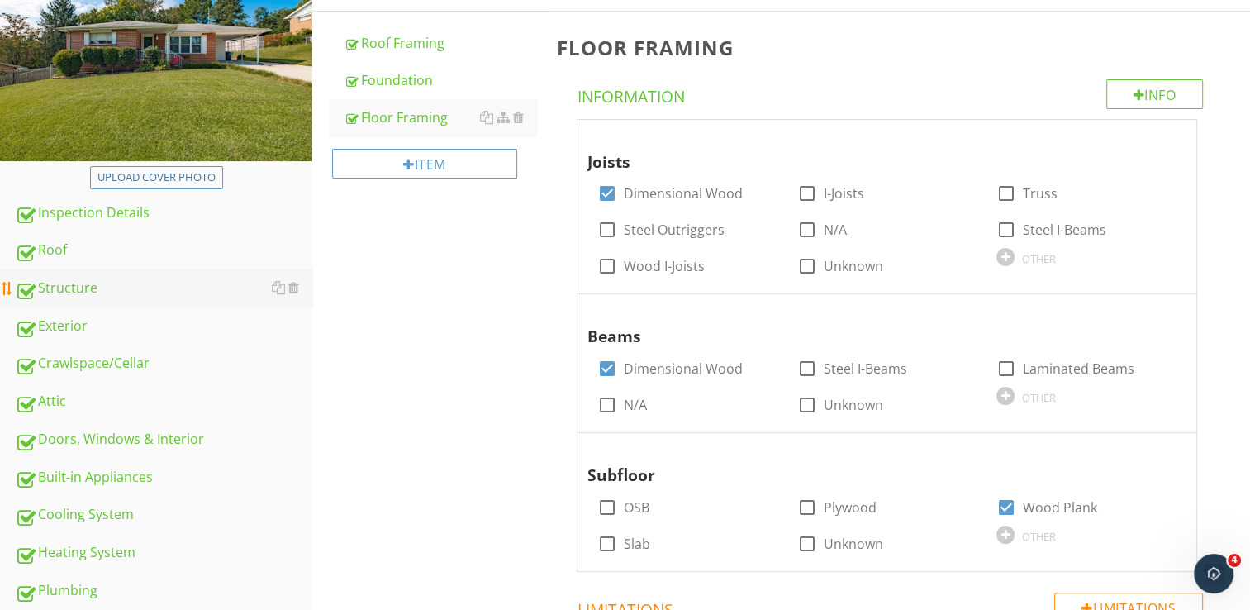
scroll to position [211, 0]
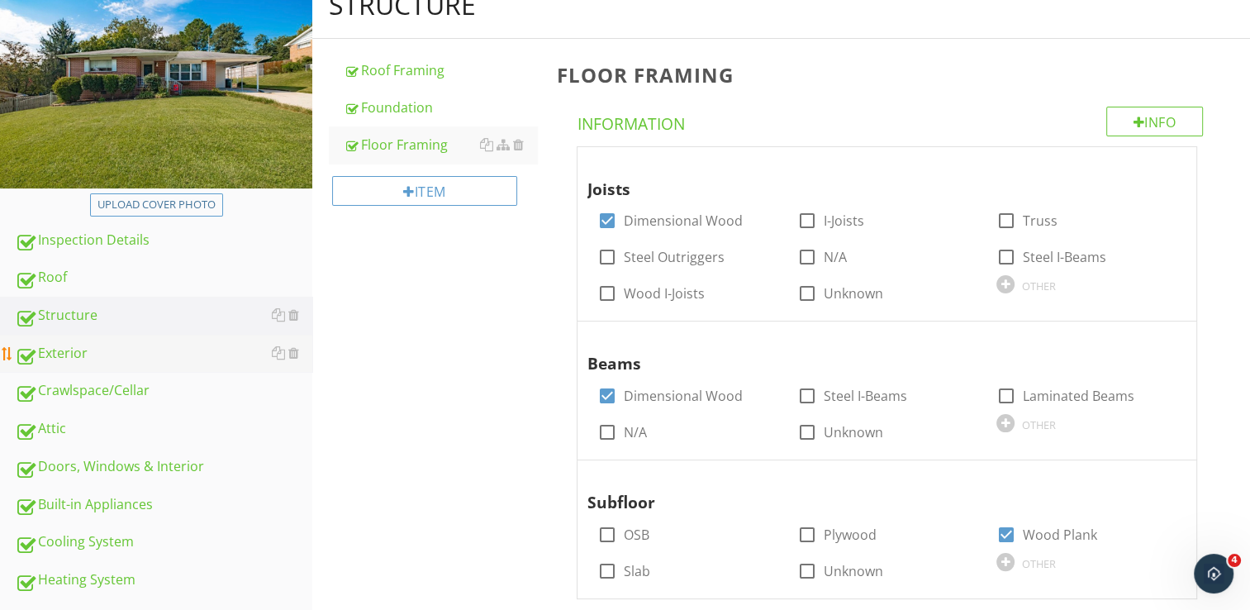
click at [137, 350] on div "Exterior" at bounding box center [164, 353] width 298 height 21
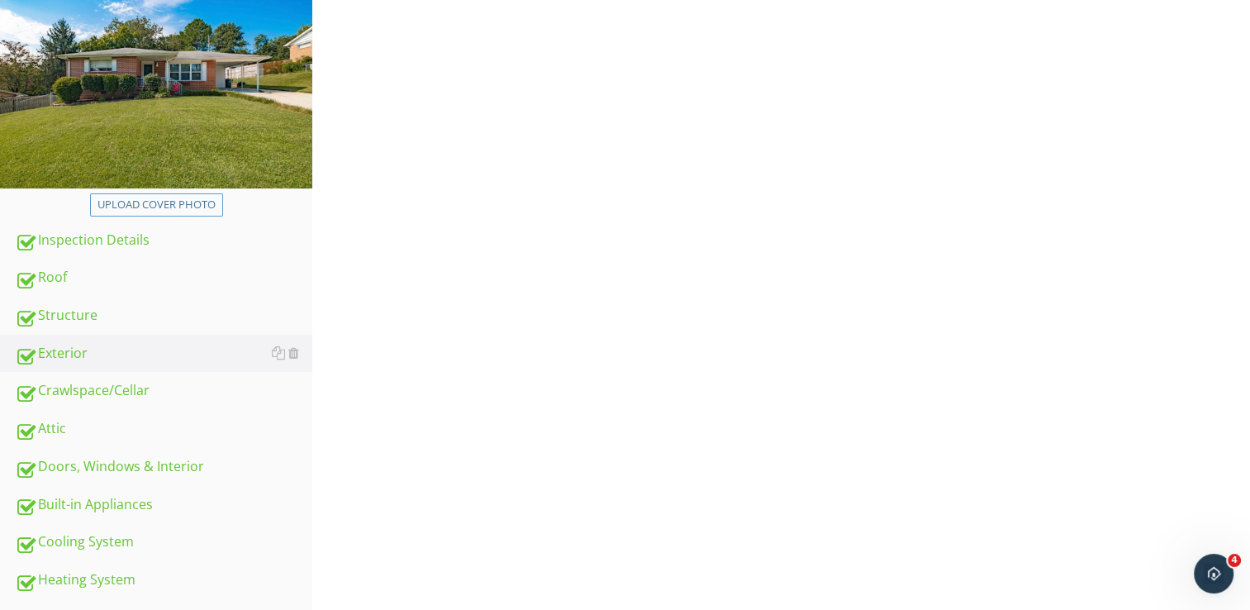
scroll to position [45, 0]
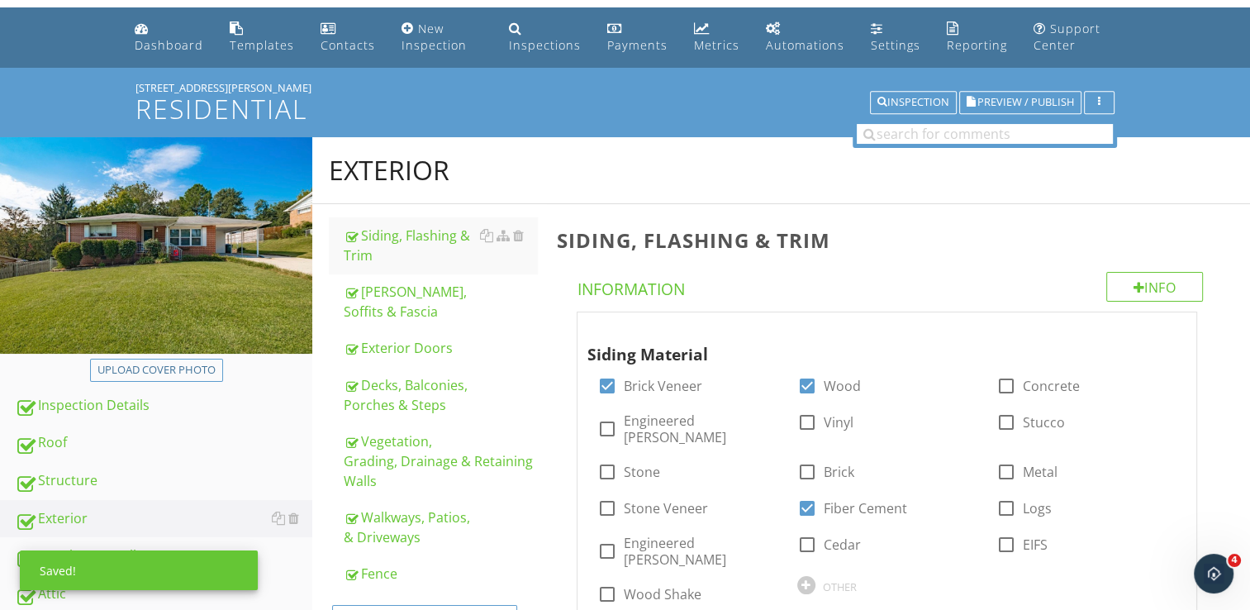
click at [441, 246] on div "Siding, Flashing & Trim" at bounding box center [440, 246] width 193 height 40
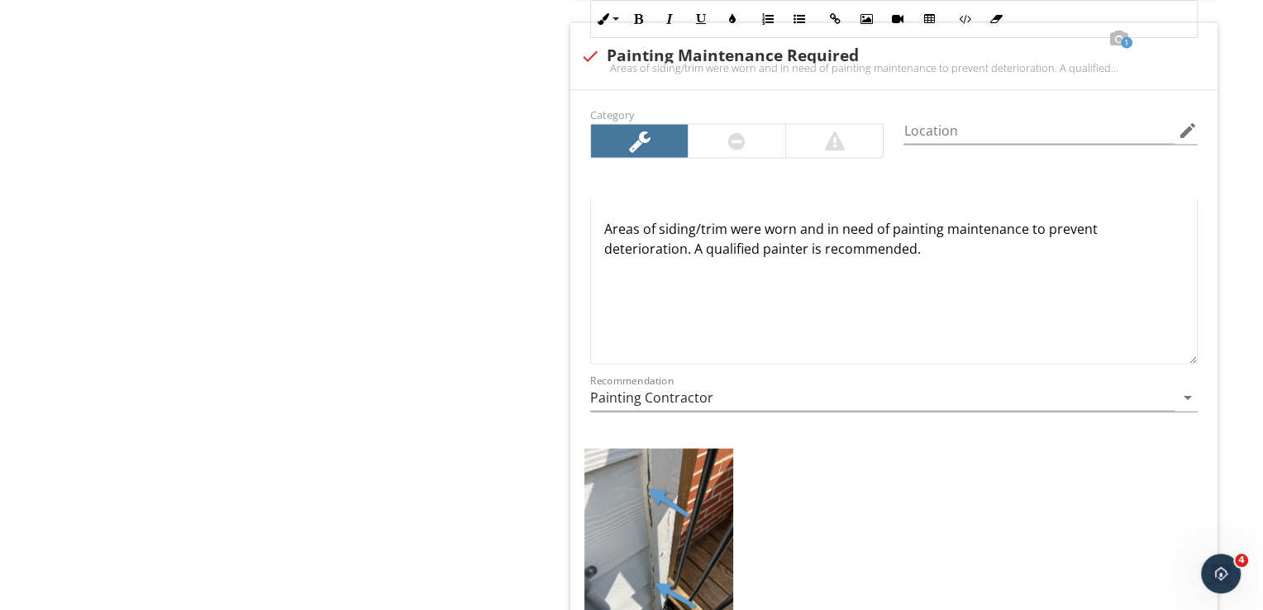
scroll to position [3764, 0]
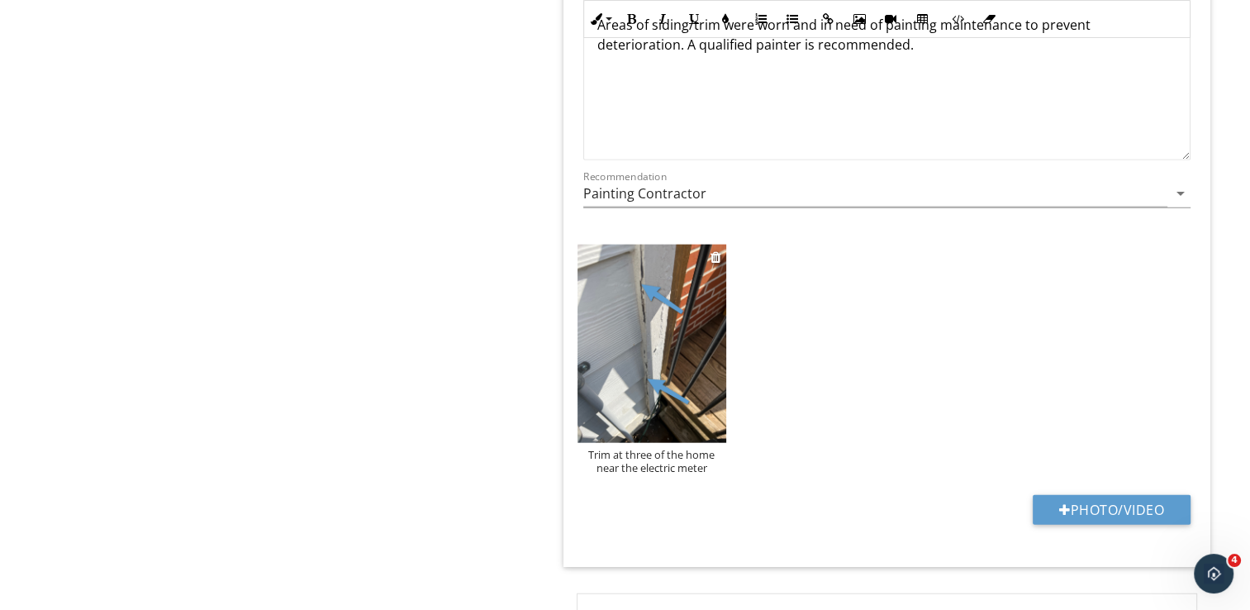
click at [655, 448] on div "Trim at three of the home near the electric meter" at bounding box center [652, 461] width 149 height 26
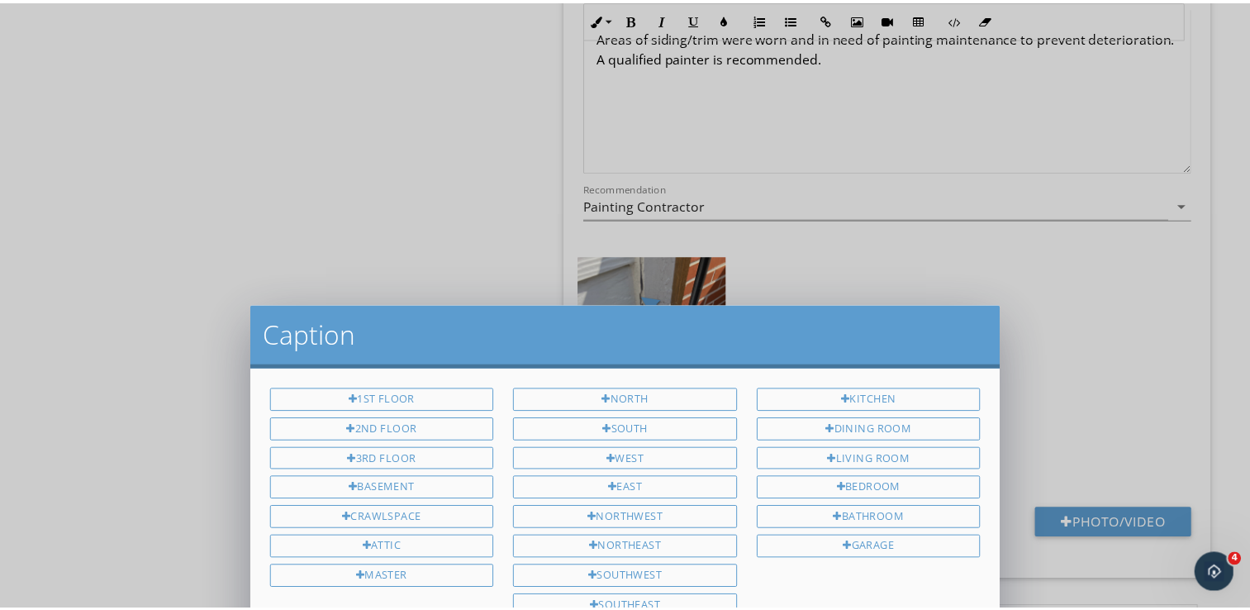
scroll to position [0, 0]
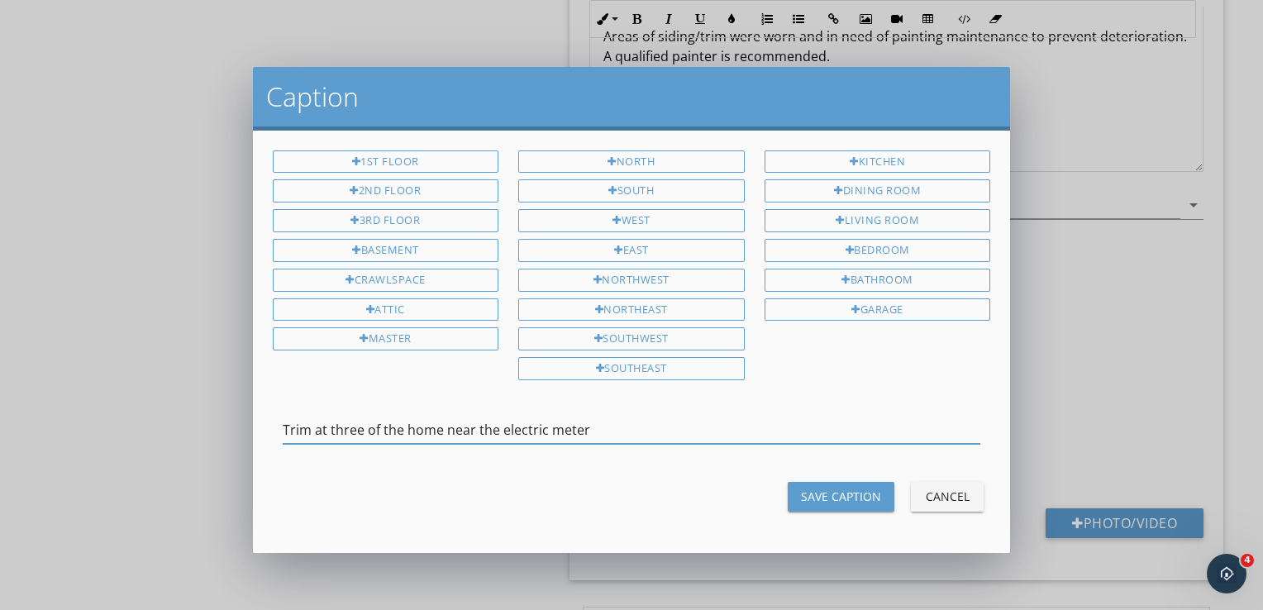
click at [359, 423] on input "Trim at three of the home near the electric meter" at bounding box center [632, 430] width 698 height 27
type input "Trim at the rear of the home near the electric meter"
click at [859, 489] on div "Save Caption" at bounding box center [841, 496] width 80 height 17
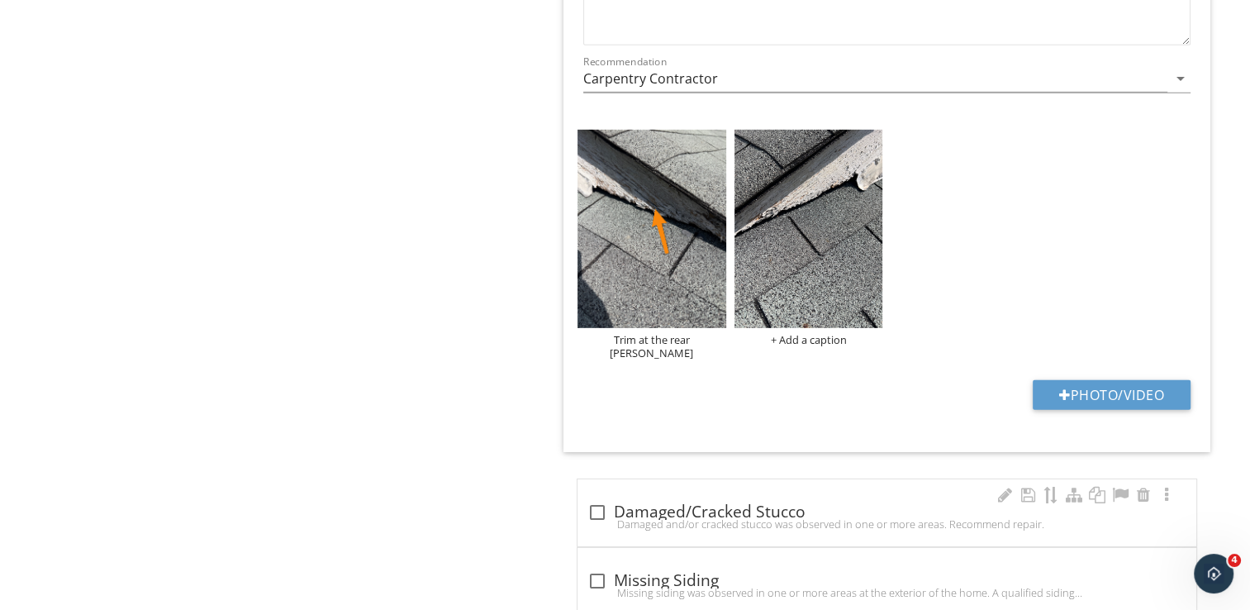
scroll to position [4921, 0]
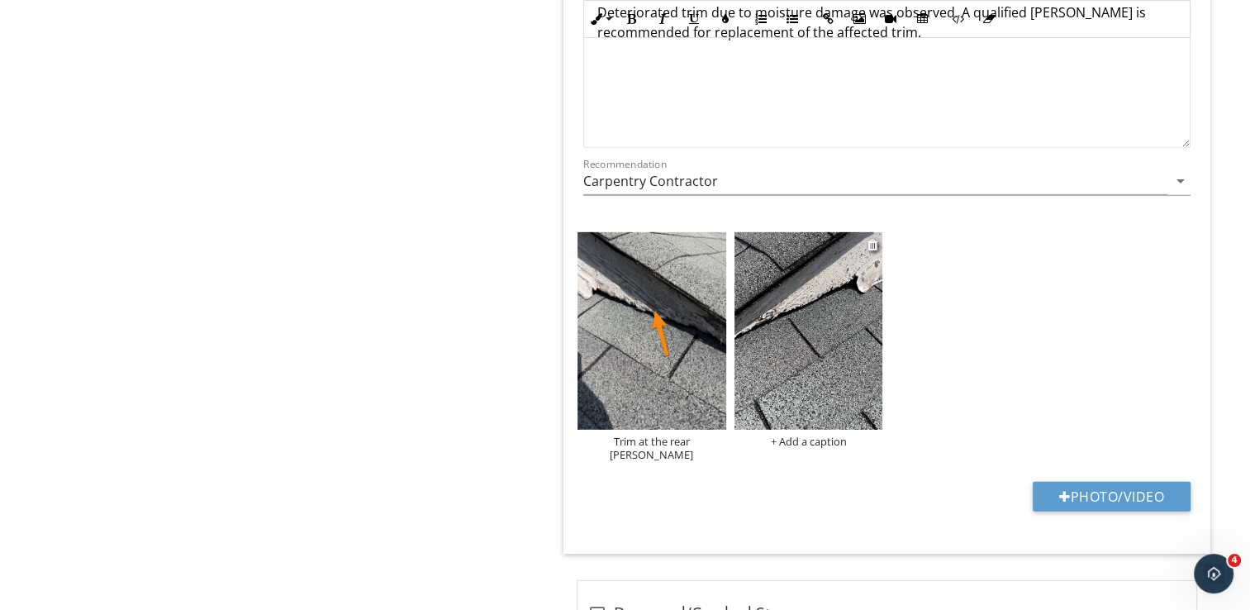
click at [812, 435] on div "+ Add a caption" at bounding box center [809, 441] width 149 height 13
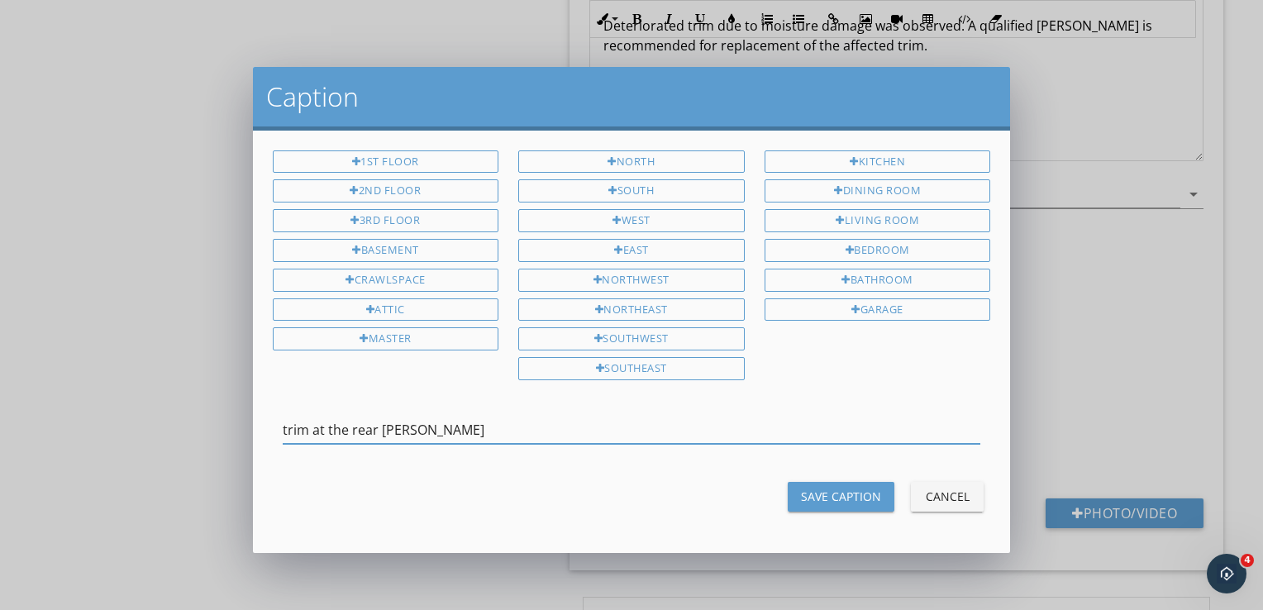
type input "trim at the rear gable"
click at [874, 488] on div "Save Caption" at bounding box center [841, 496] width 80 height 17
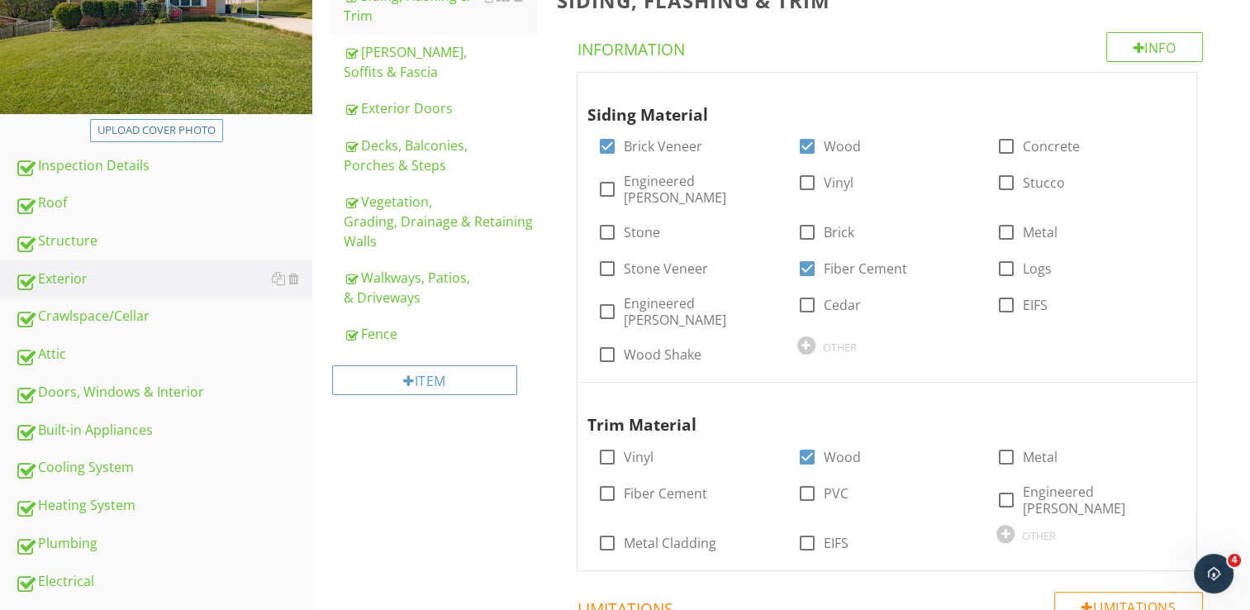
scroll to position [45, 0]
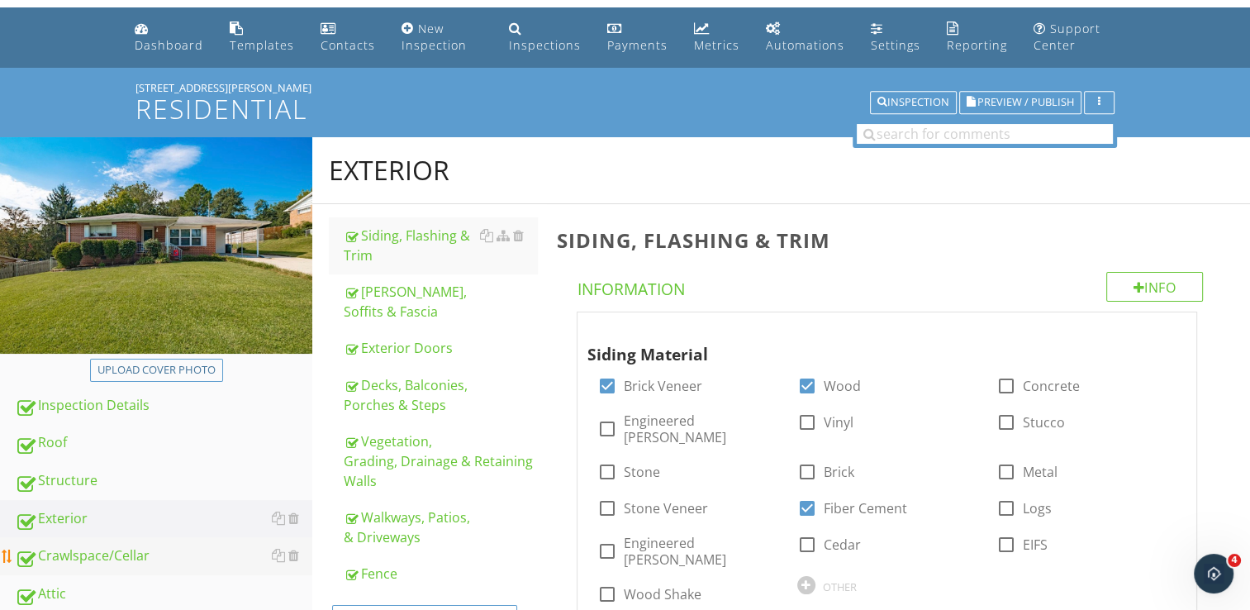
click at [141, 553] on div "Crawlspace/Cellar" at bounding box center [164, 555] width 298 height 21
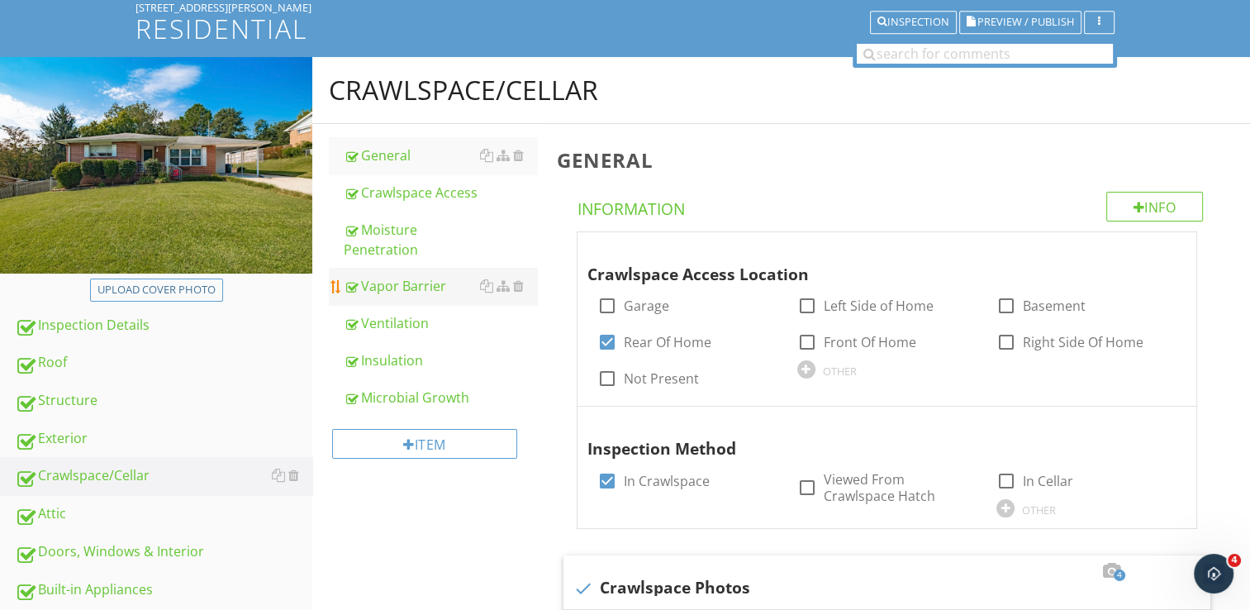
scroll to position [211, 0]
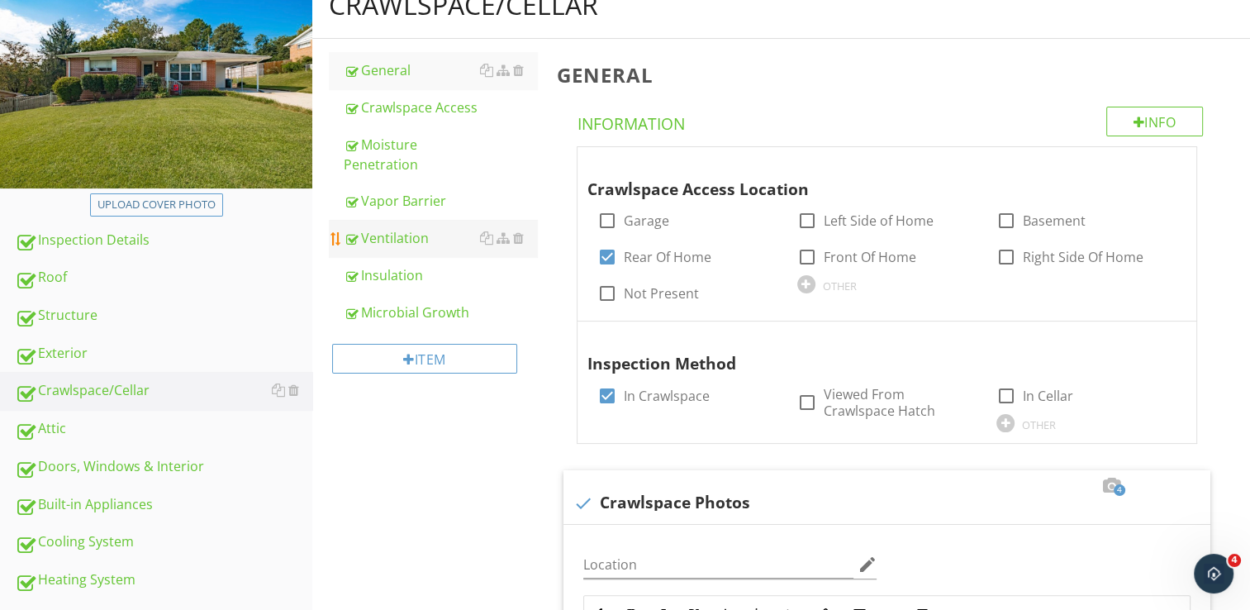
click at [436, 244] on div "Ventilation" at bounding box center [440, 238] width 193 height 20
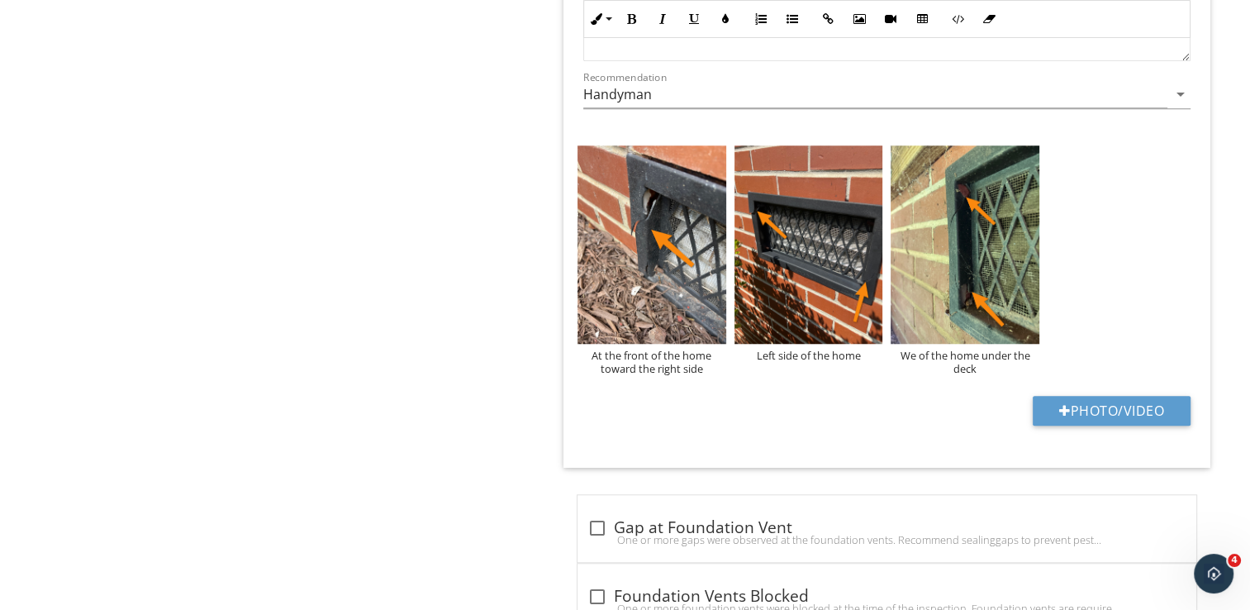
scroll to position [1368, 0]
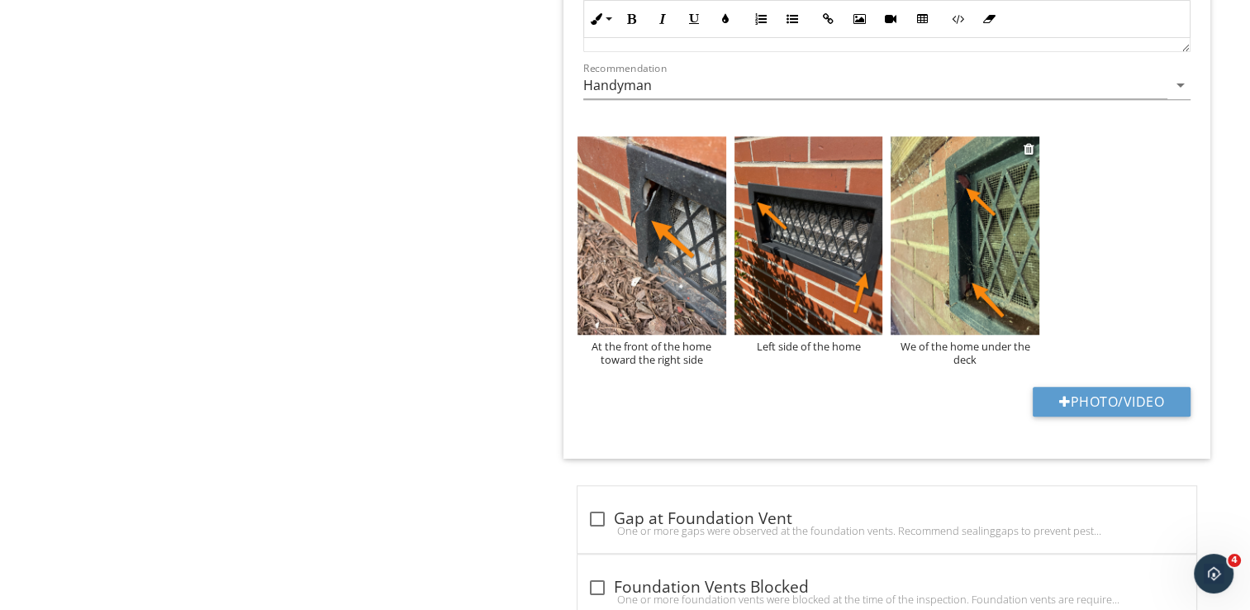
click at [993, 349] on div "We of the home under the deck" at bounding box center [965, 353] width 149 height 26
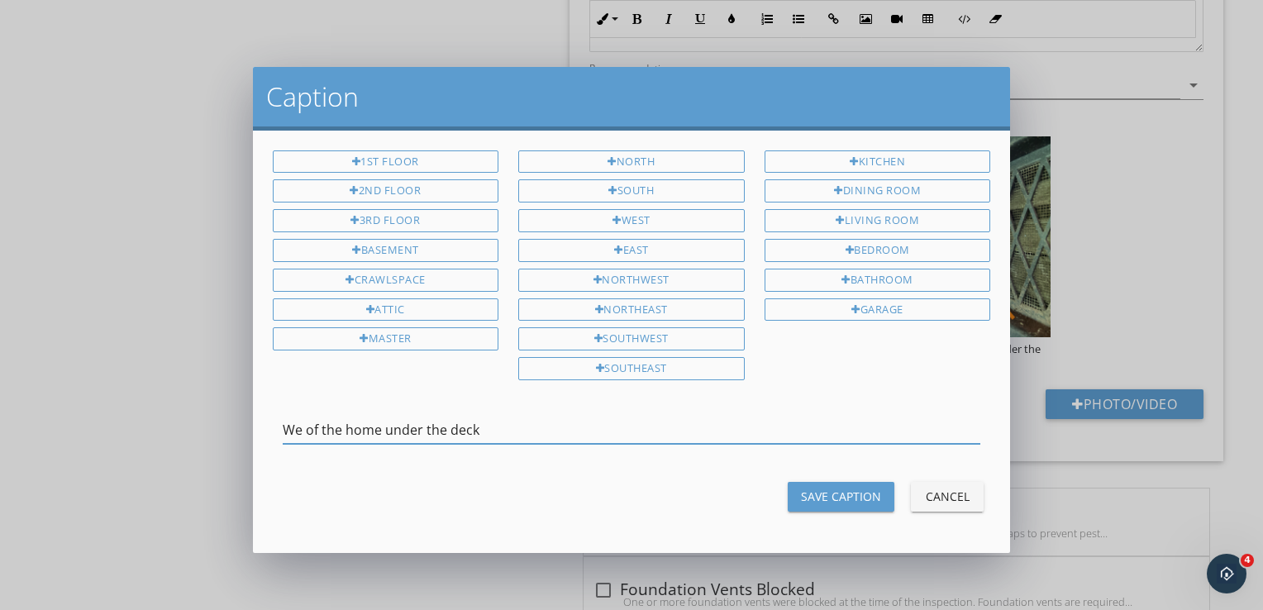
click at [302, 420] on input "We of the home under the deck" at bounding box center [632, 430] width 698 height 27
type input "Rear of the home under the deck"
click at [817, 488] on div "Save Caption" at bounding box center [841, 496] width 80 height 17
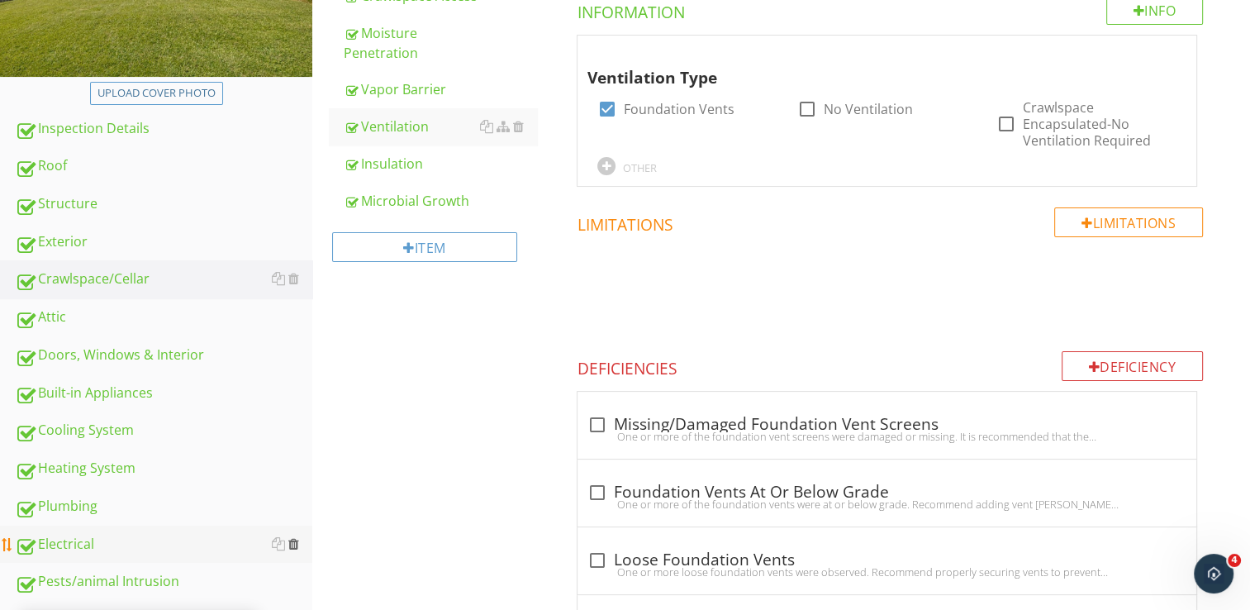
scroll to position [211, 0]
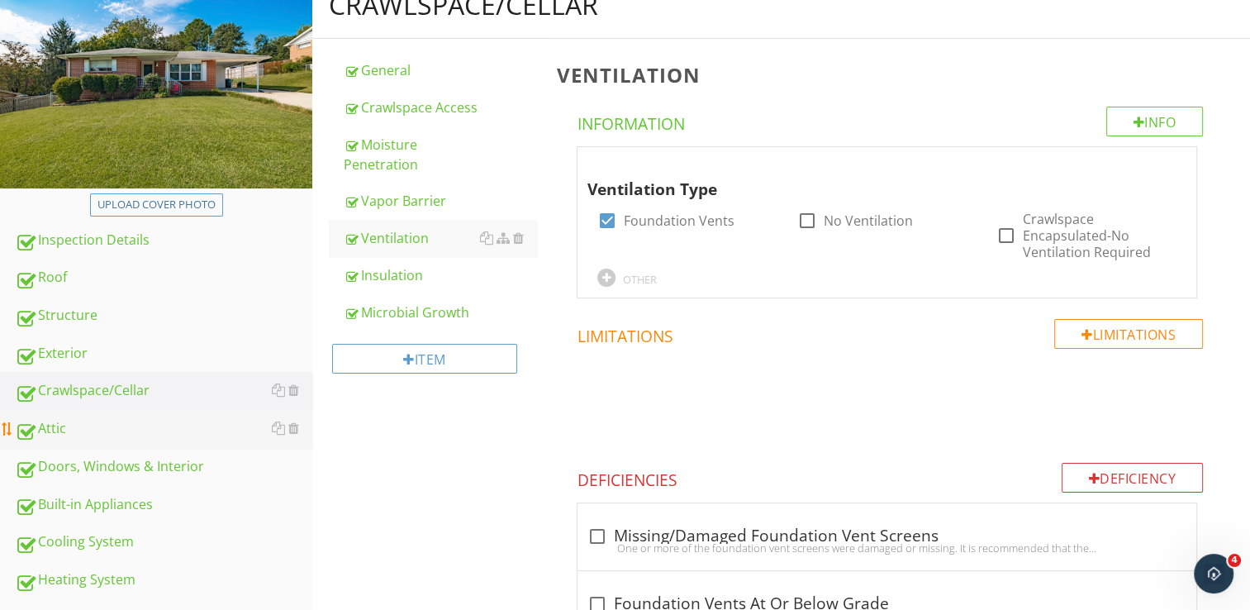
click at [180, 461] on div "Doors, Windows & Interior" at bounding box center [164, 466] width 298 height 21
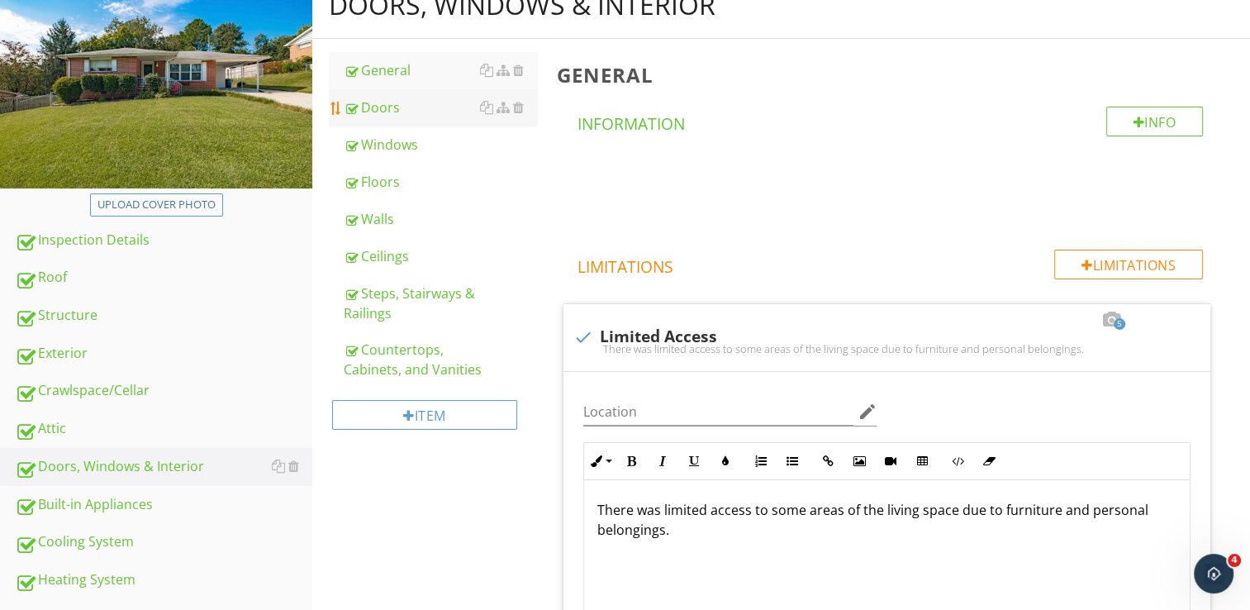
click at [430, 110] on div "Doors" at bounding box center [440, 108] width 193 height 20
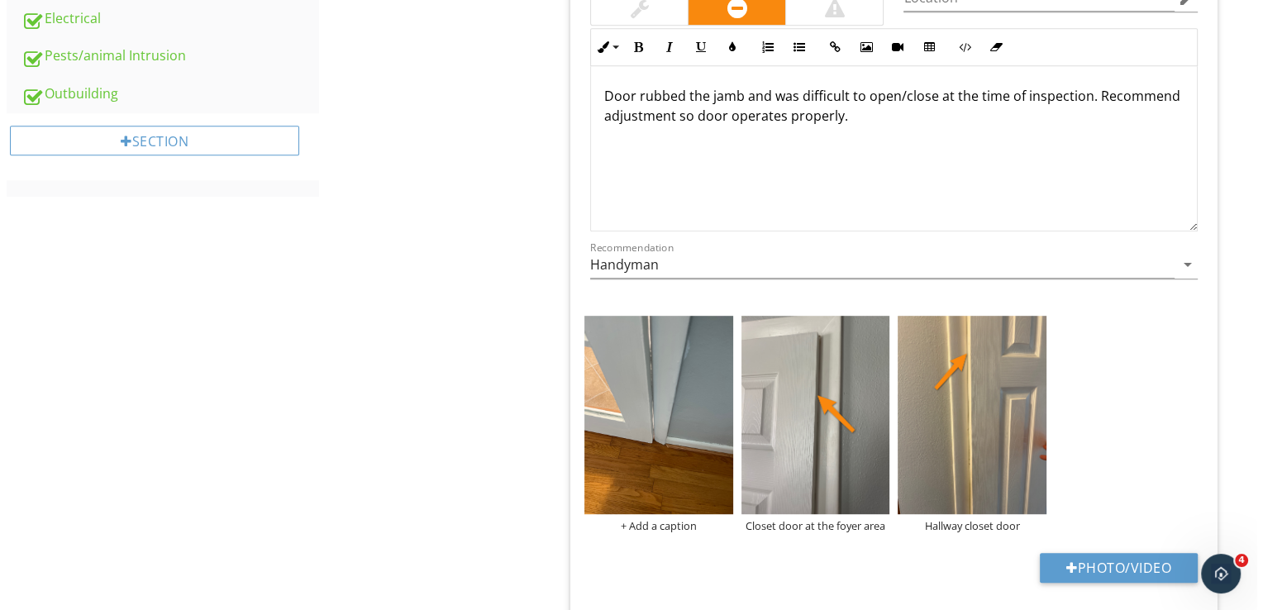
scroll to position [1037, 0]
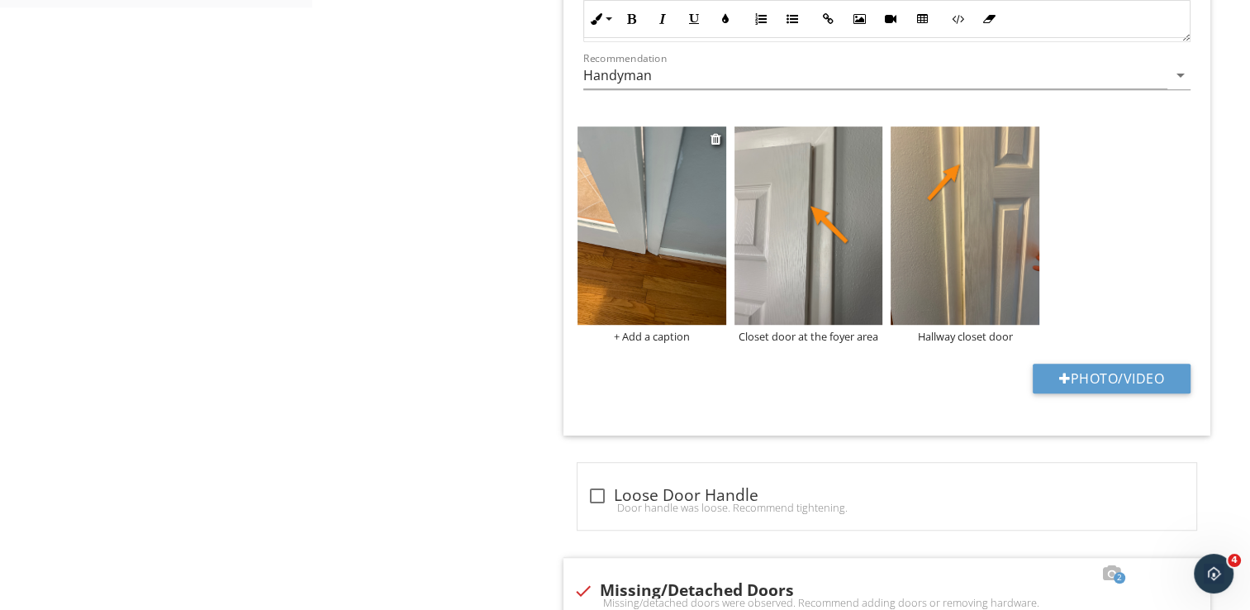
click at [655, 336] on div "+ Add a caption" at bounding box center [652, 336] width 149 height 13
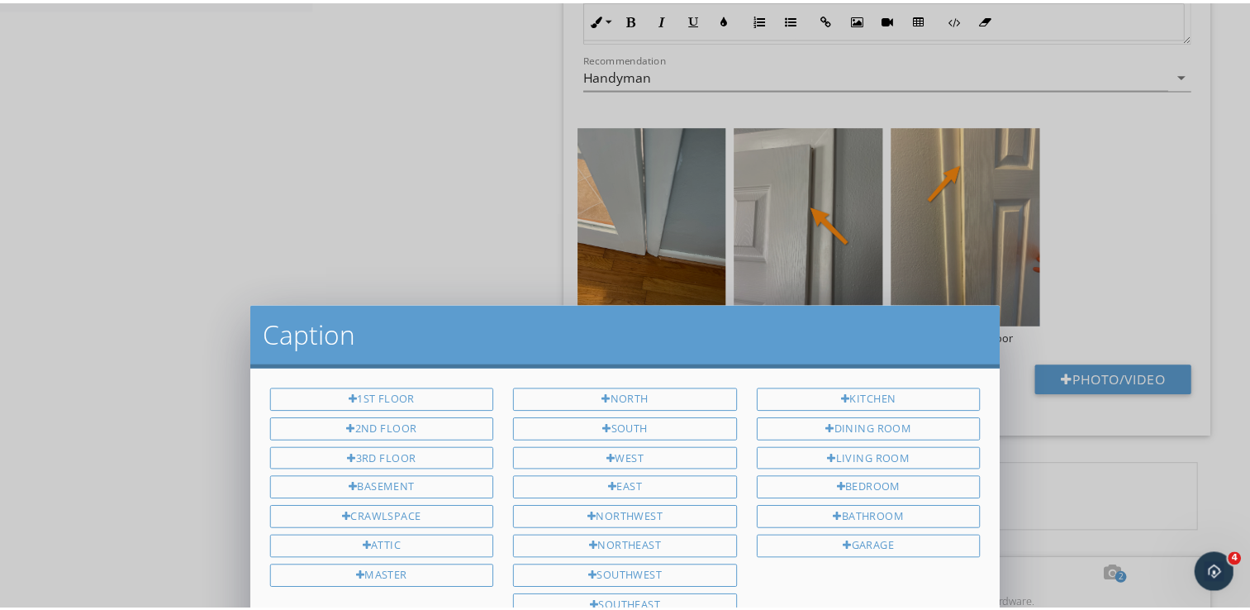
scroll to position [0, 0]
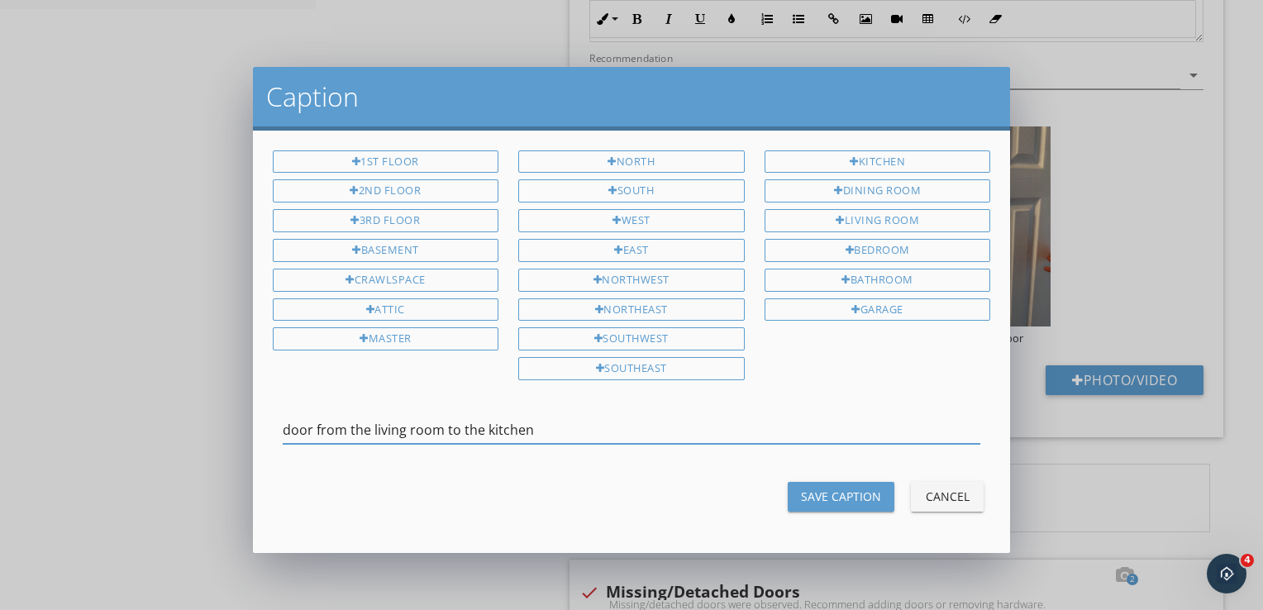
type input "door from the living room to the kitchen"
click at [854, 494] on div "Save Caption" at bounding box center [841, 496] width 80 height 17
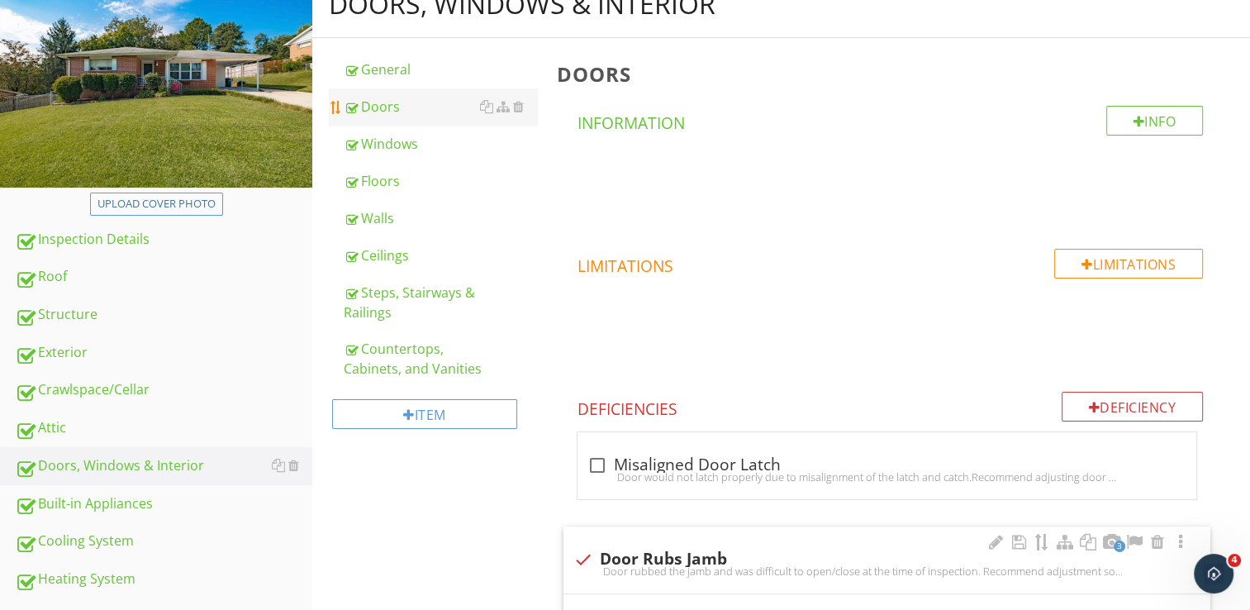
scroll to position [211, 0]
click at [411, 139] on div "Windows" at bounding box center [440, 145] width 193 height 20
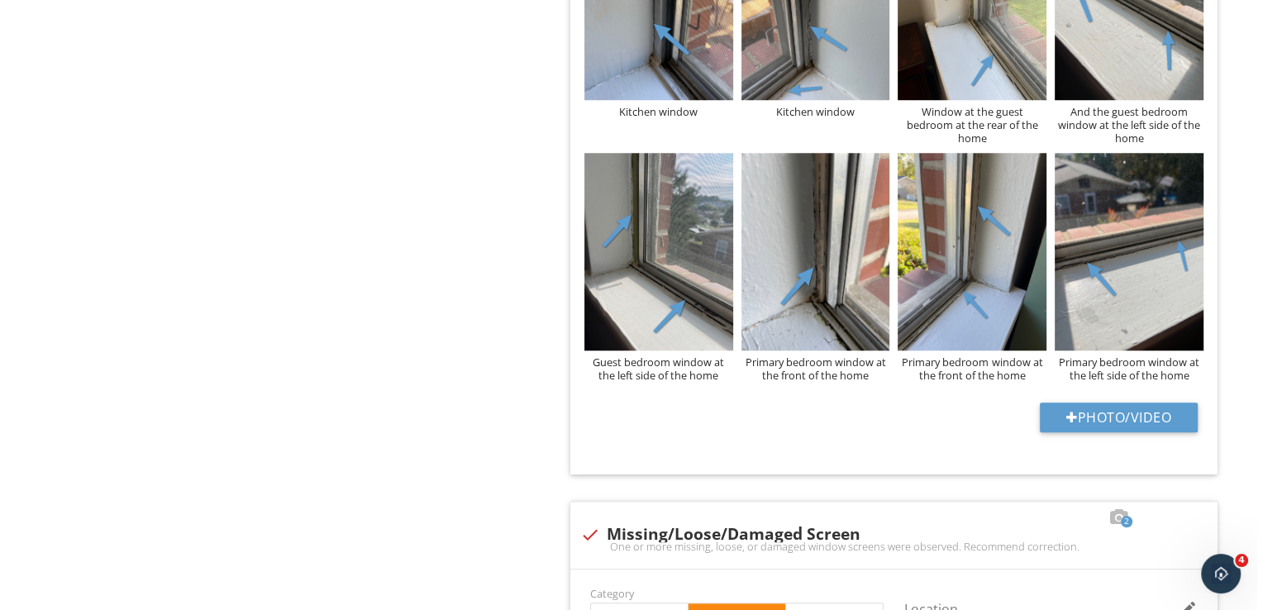
scroll to position [1368, 0]
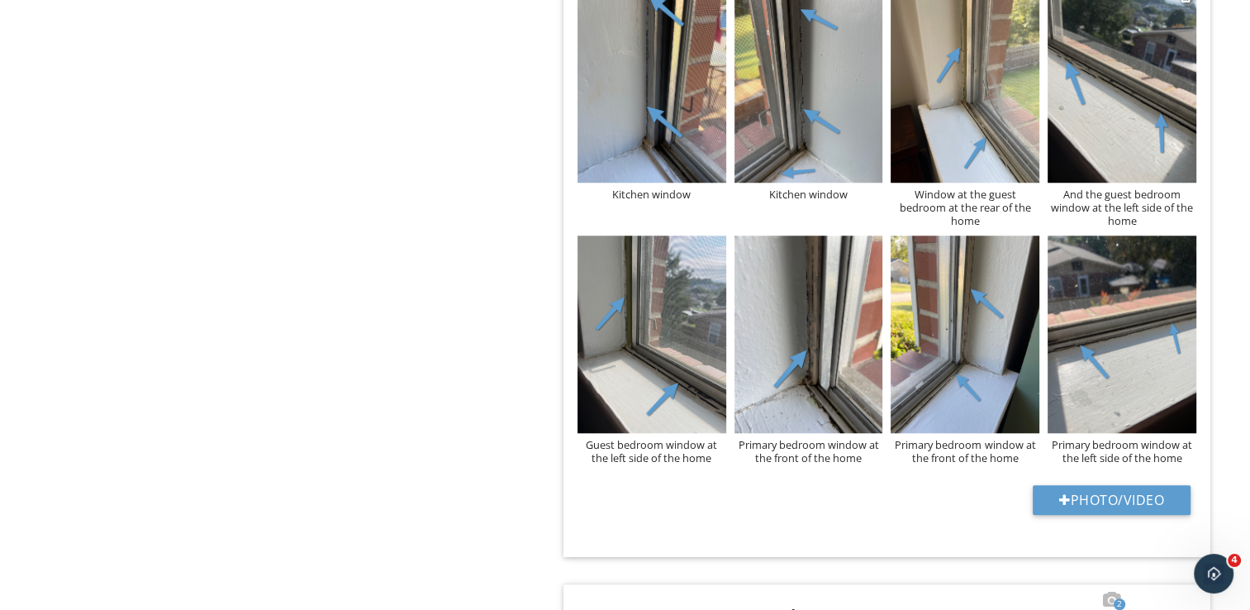
click at [1104, 211] on div "And the guest bedroom window at the left side of the home" at bounding box center [1122, 208] width 149 height 40
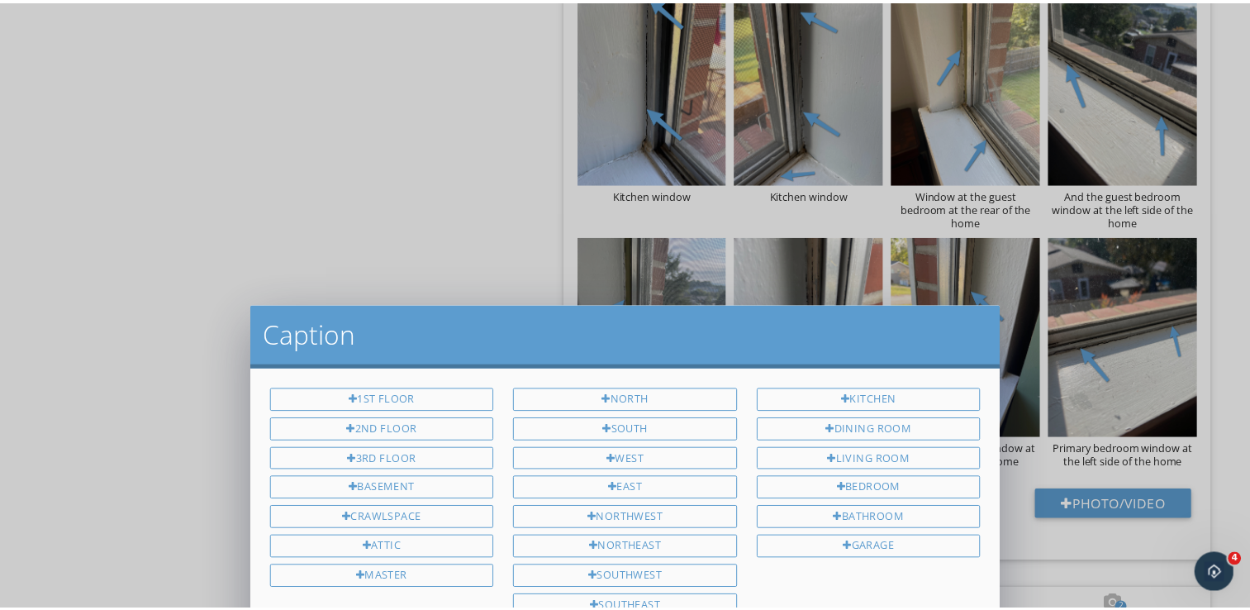
scroll to position [0, 0]
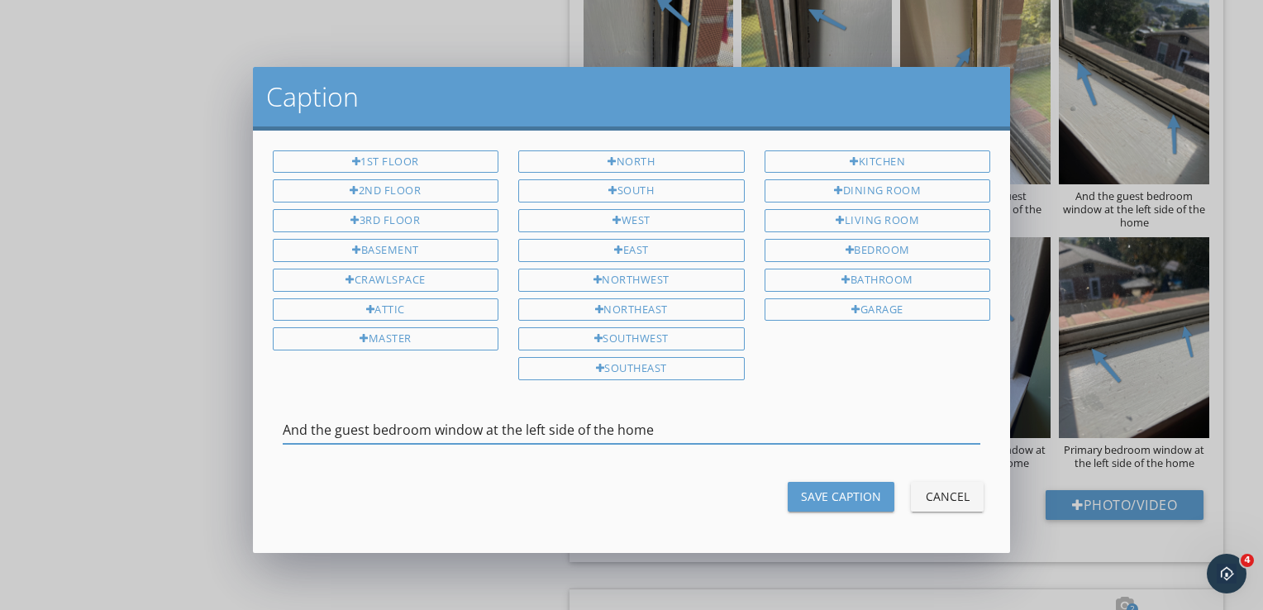
click at [306, 417] on input "And the guest bedroom window at the left side of the home" at bounding box center [632, 430] width 698 height 27
type input "At the guest bedroom window at the left side of the home"
click at [816, 488] on div "Save Caption" at bounding box center [841, 496] width 80 height 17
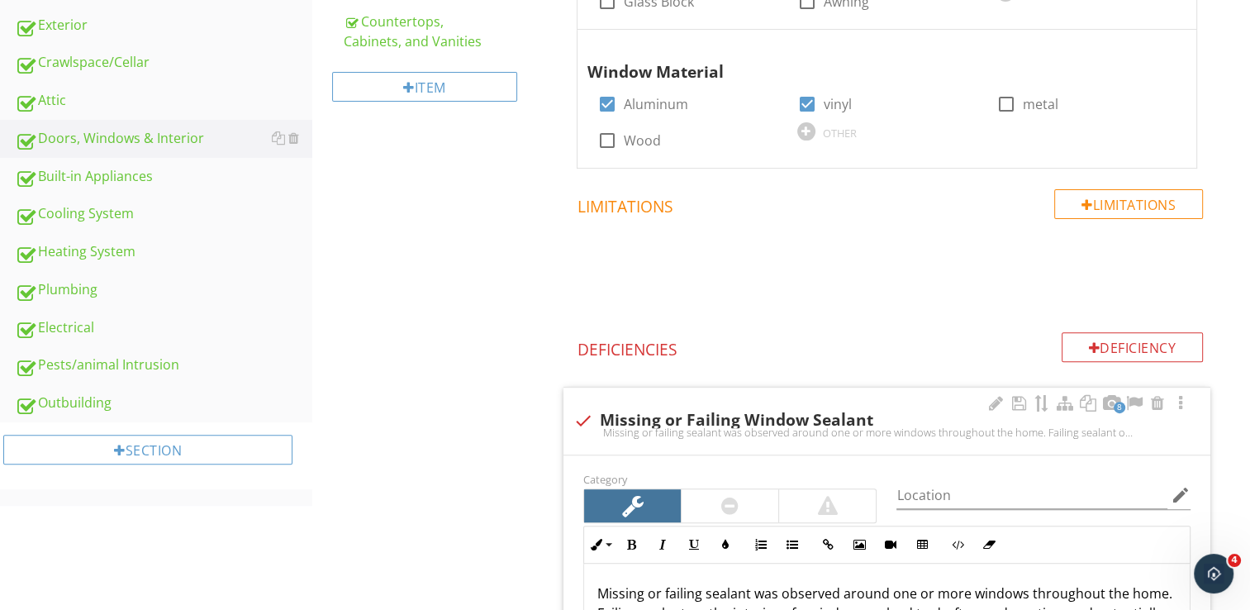
scroll to position [541, 0]
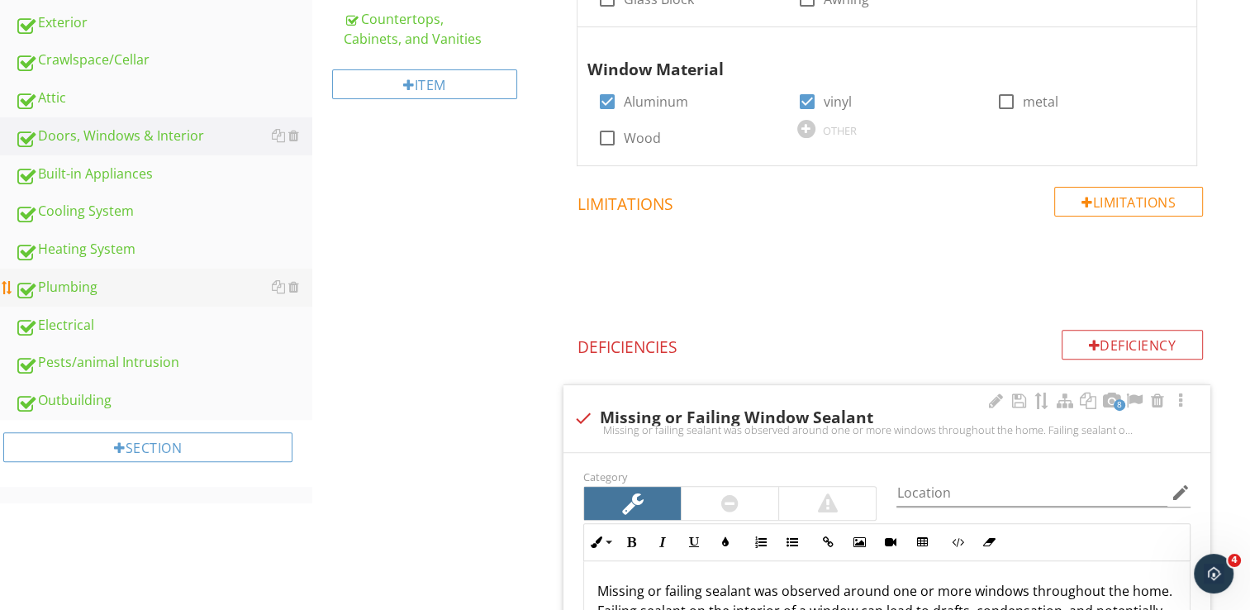
click at [158, 293] on div "Plumbing" at bounding box center [164, 287] width 298 height 21
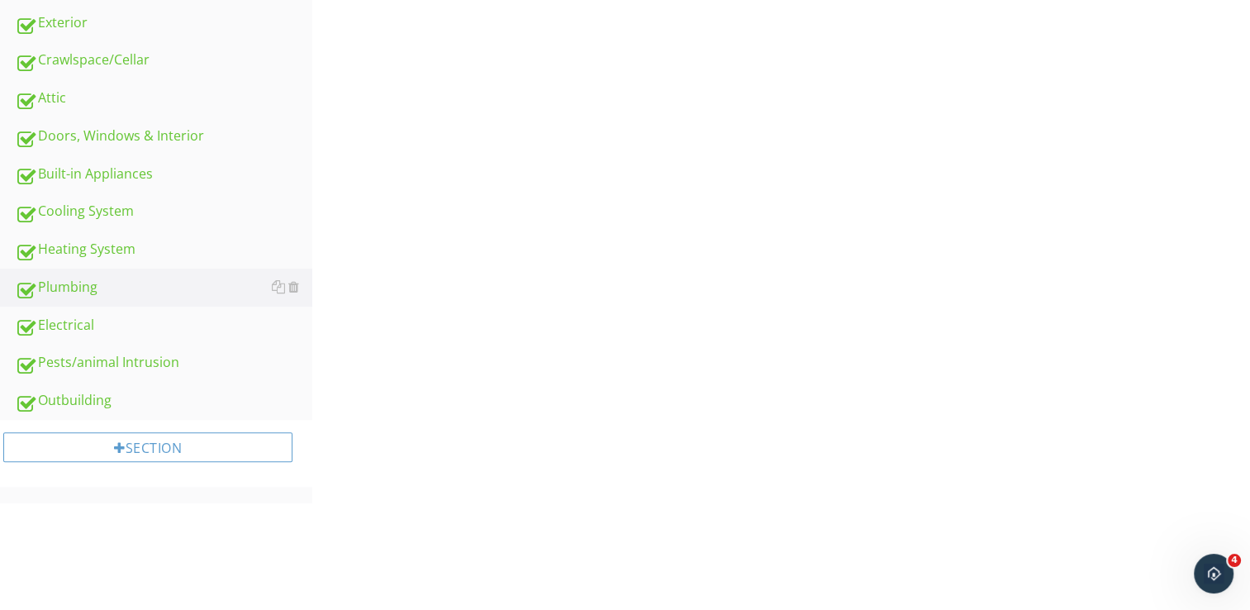
scroll to position [211, 0]
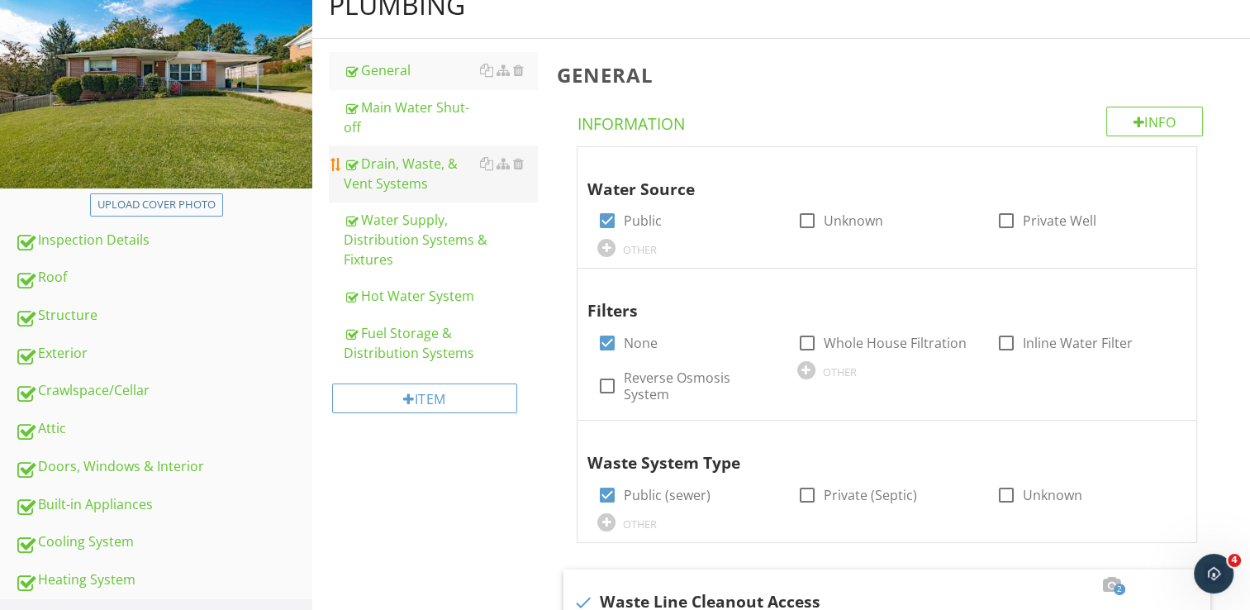
click at [451, 169] on div "Drain, Waste, & Vent Systems" at bounding box center [440, 174] width 193 height 40
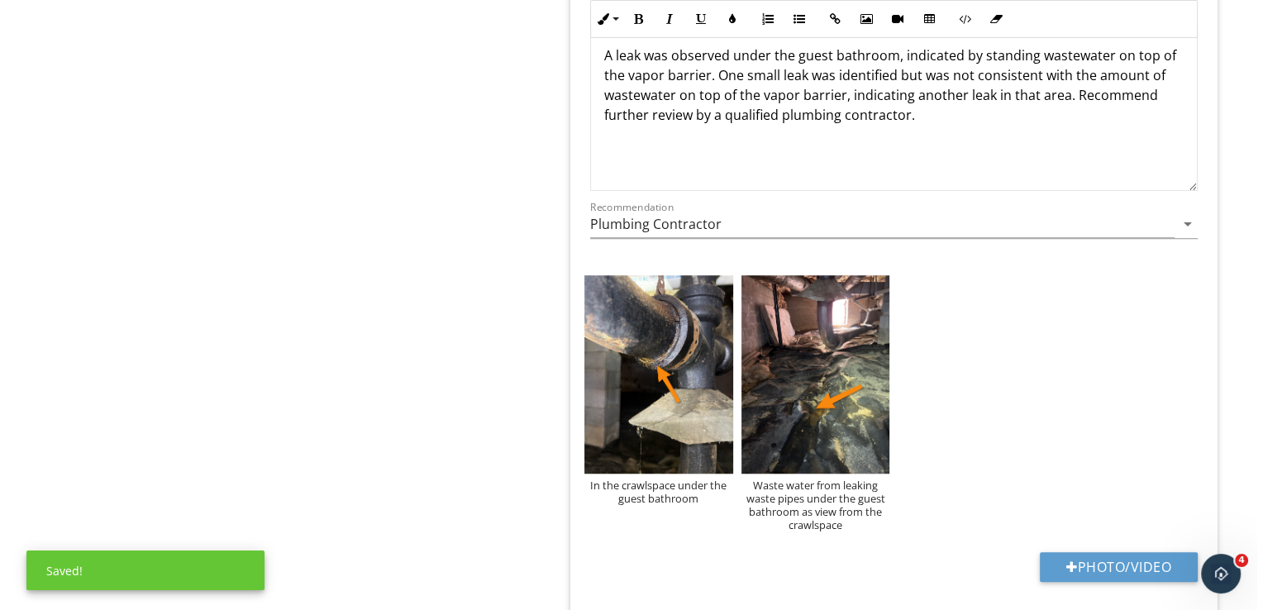
scroll to position [1285, 0]
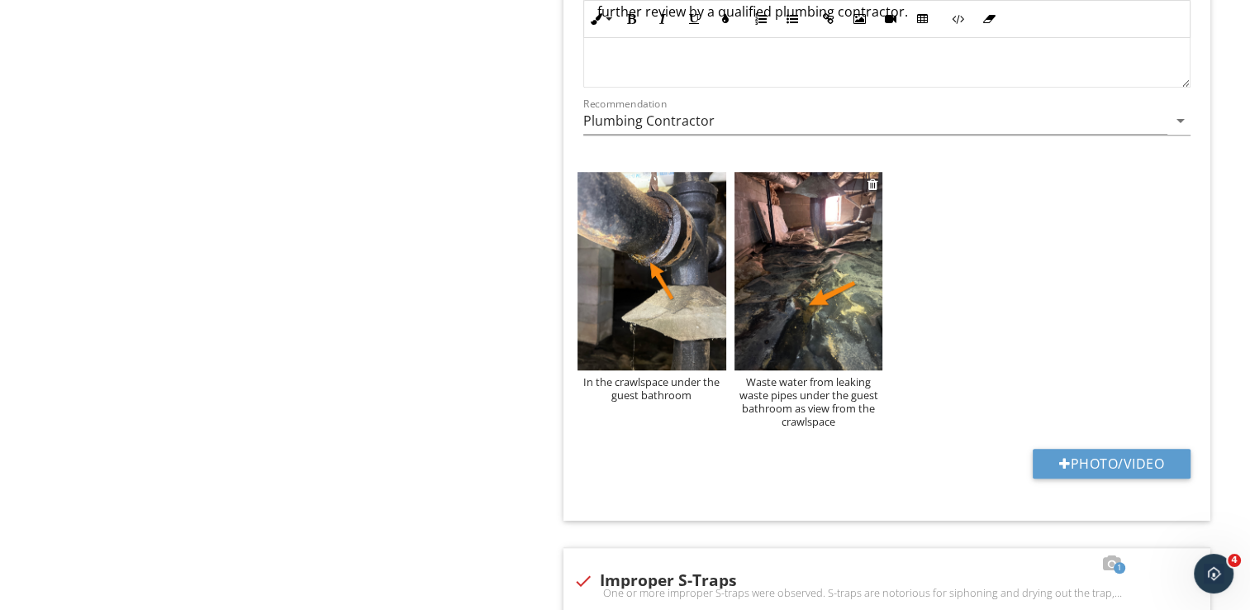
click at [820, 400] on div "Waste water from leaking waste pipes under the guest bathroom as view from the …" at bounding box center [809, 401] width 149 height 53
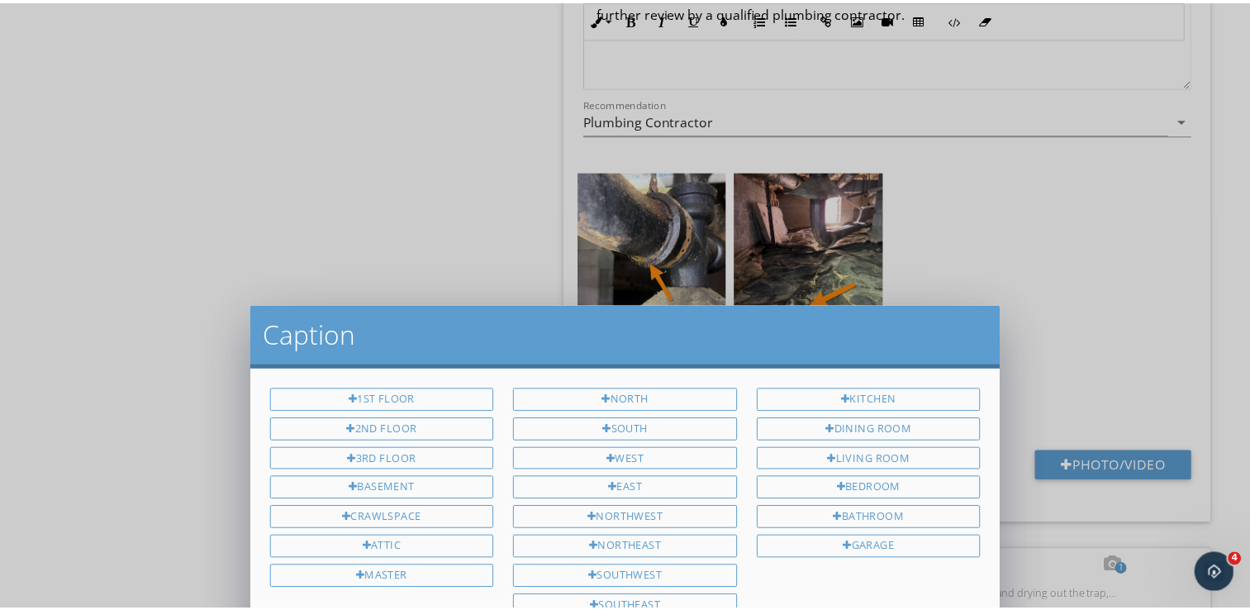
scroll to position [0, 0]
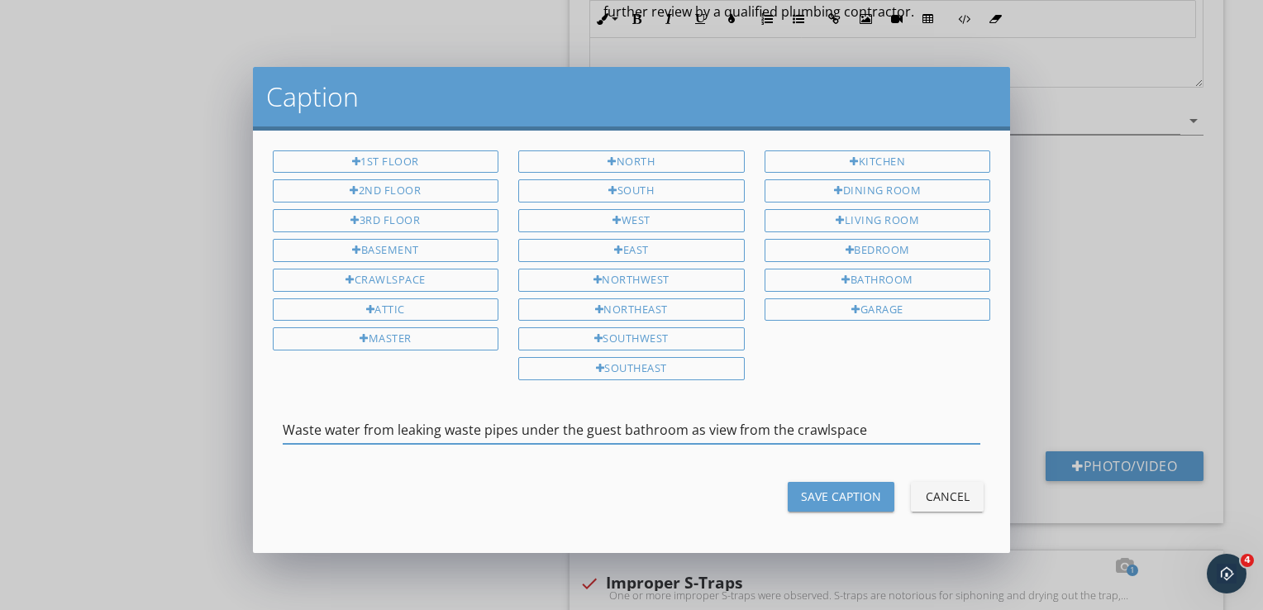
click at [727, 421] on input "Waste water from leaking waste pipes under the guest bathroom as view from the …" at bounding box center [632, 430] width 698 height 27
type input "Waste water from leaking waste pipes under the guest bathroom as viewed from th…"
click at [856, 488] on div "Save Caption" at bounding box center [841, 496] width 80 height 17
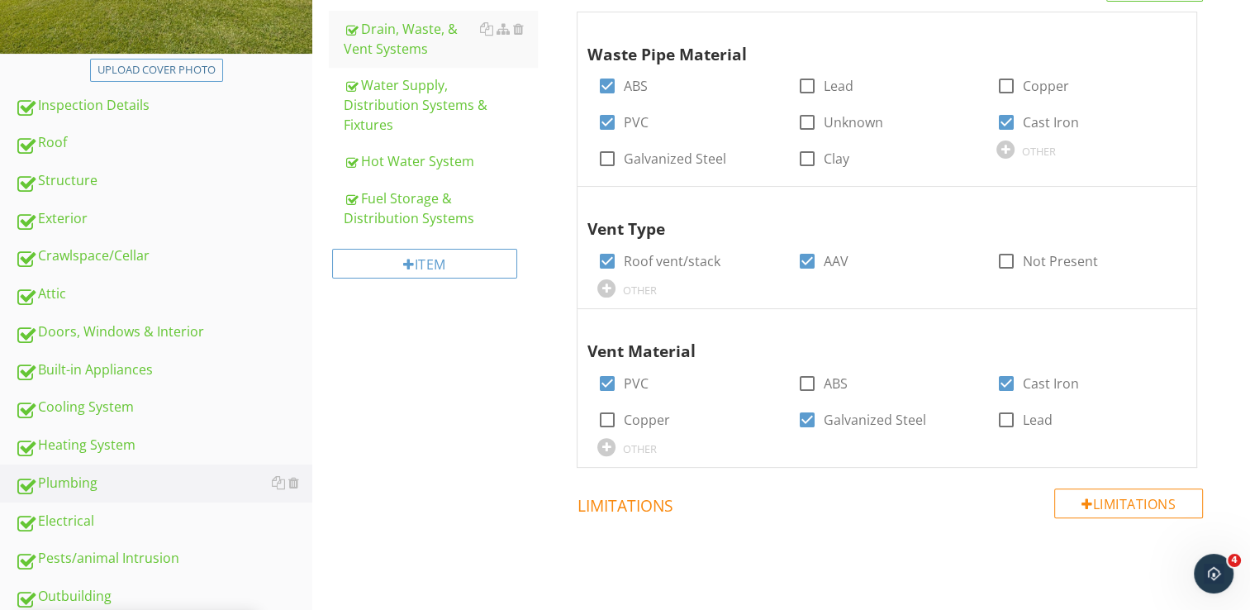
scroll to position [293, 0]
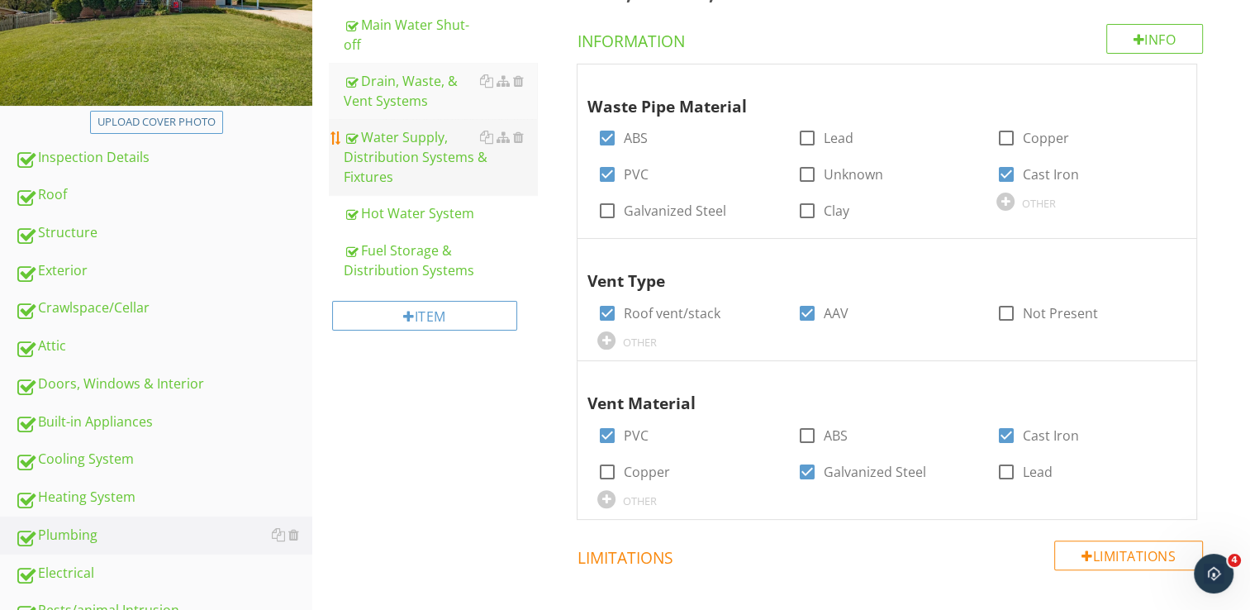
click at [463, 159] on div "Water Supply, Distribution Systems & Fixtures" at bounding box center [440, 157] width 193 height 60
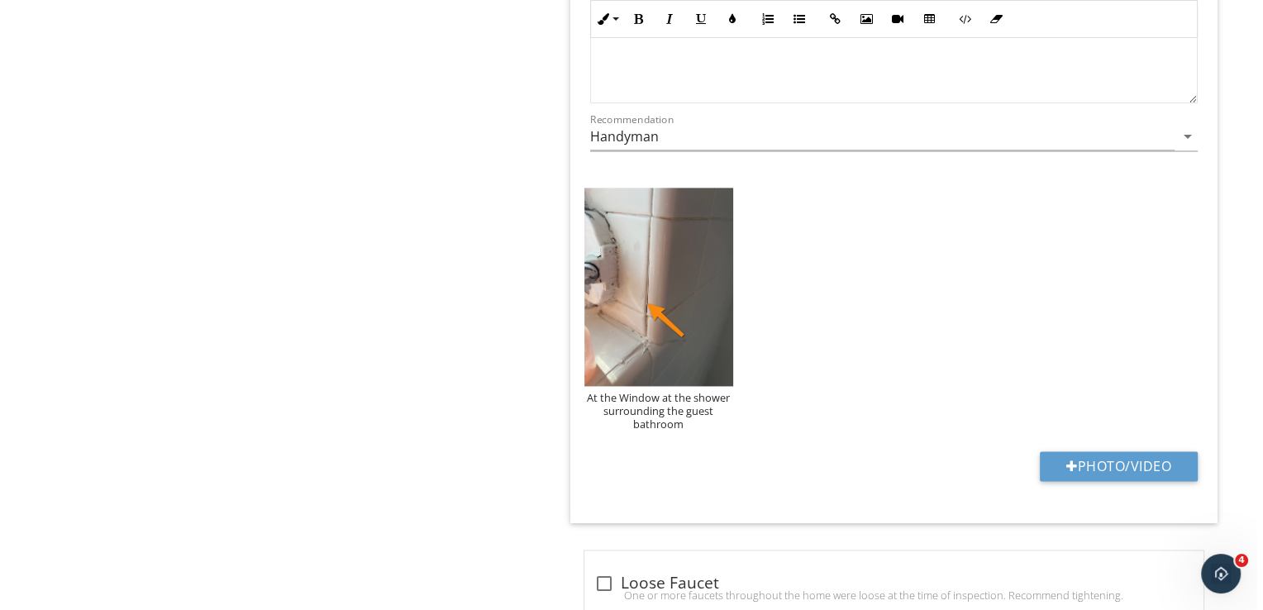
scroll to position [2194, 0]
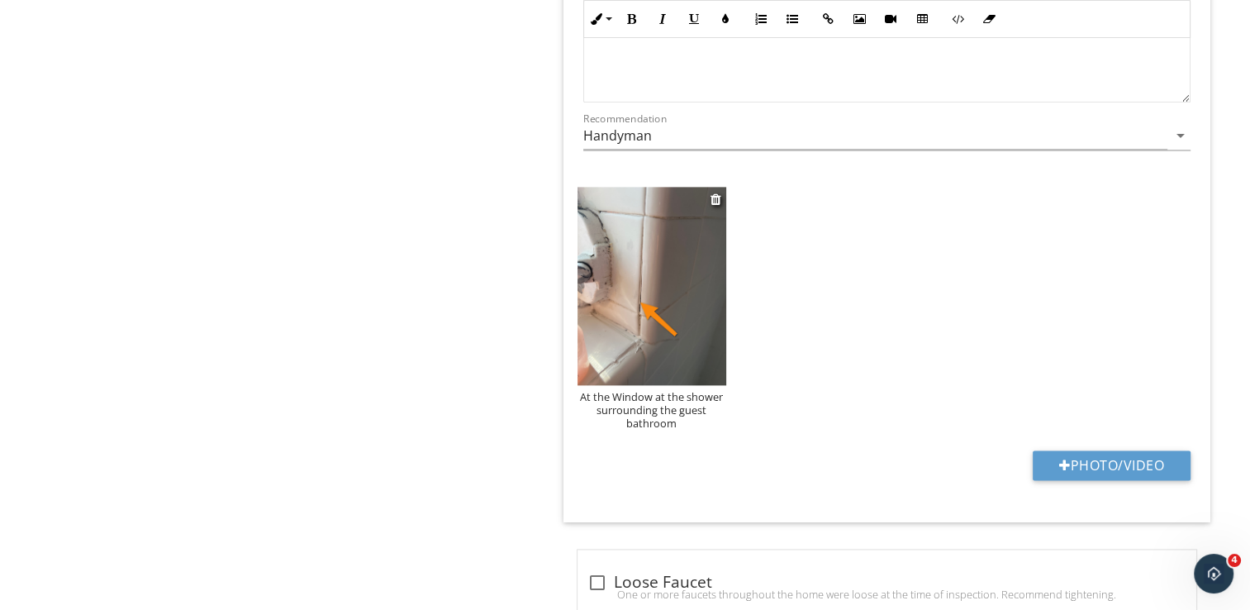
click at [635, 415] on div "At the Window at the shower surrounding the guest bathroom" at bounding box center [652, 410] width 149 height 40
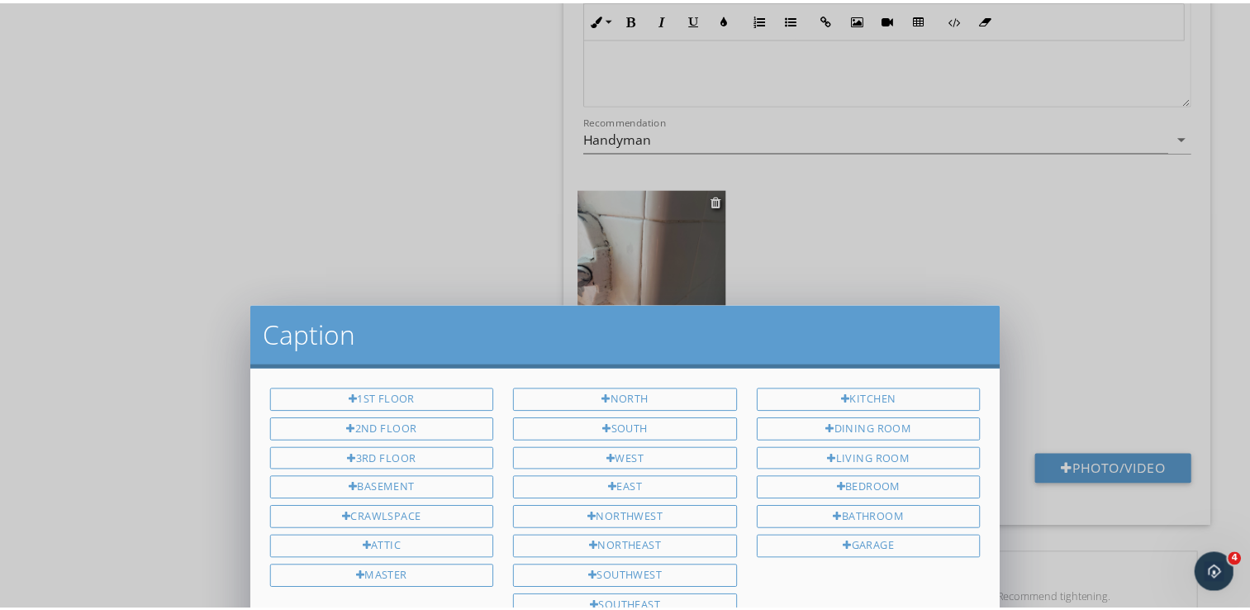
scroll to position [0, 0]
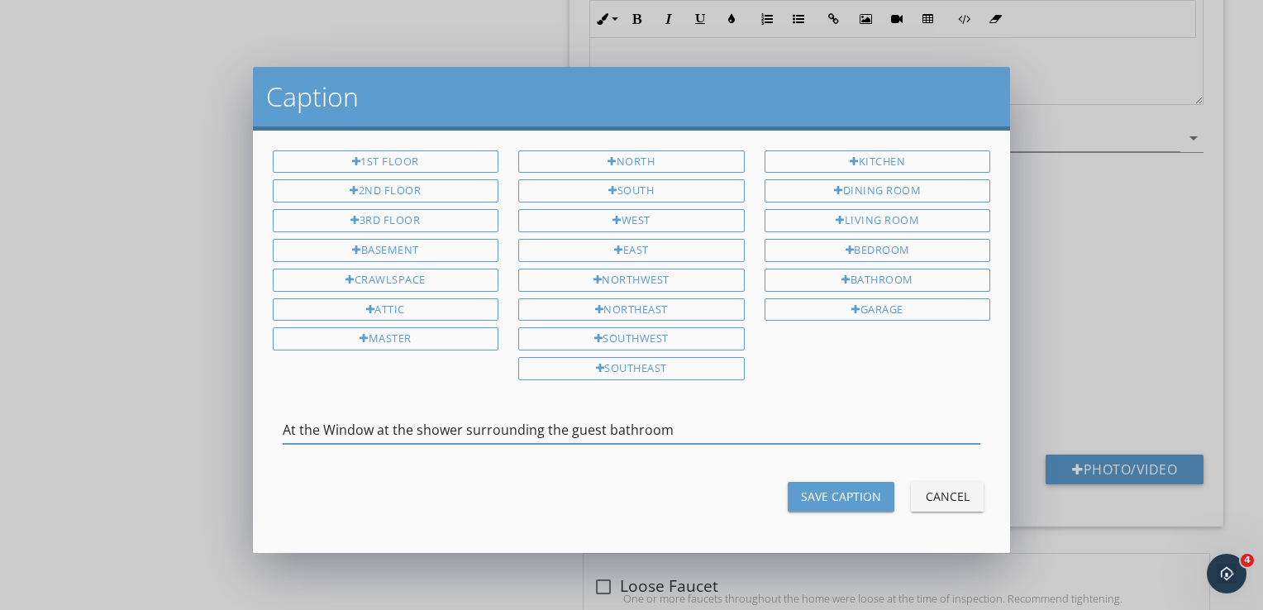
click at [335, 421] on input "At the Window at the shower surrounding the guest bathroom" at bounding box center [632, 430] width 698 height 27
click at [537, 418] on input "At the window at the shower surrounding the guest bathroom" at bounding box center [632, 430] width 698 height 27
type input "At the window at the shower surround in the guest bathroom"
click at [839, 491] on div "Save Caption" at bounding box center [841, 496] width 80 height 17
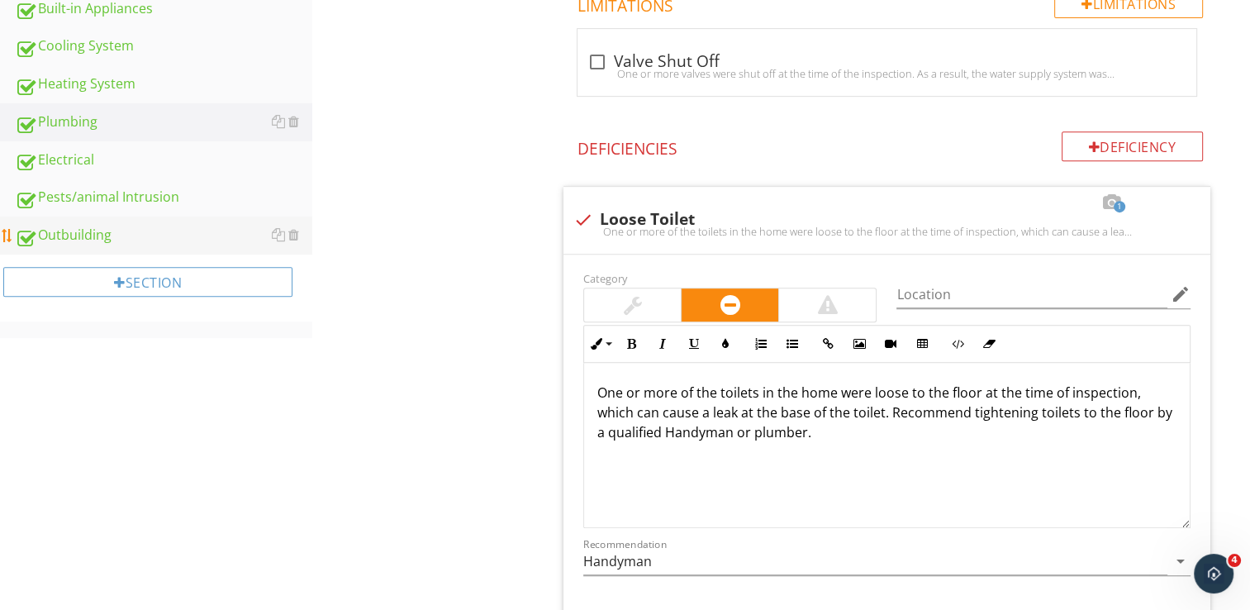
scroll to position [624, 0]
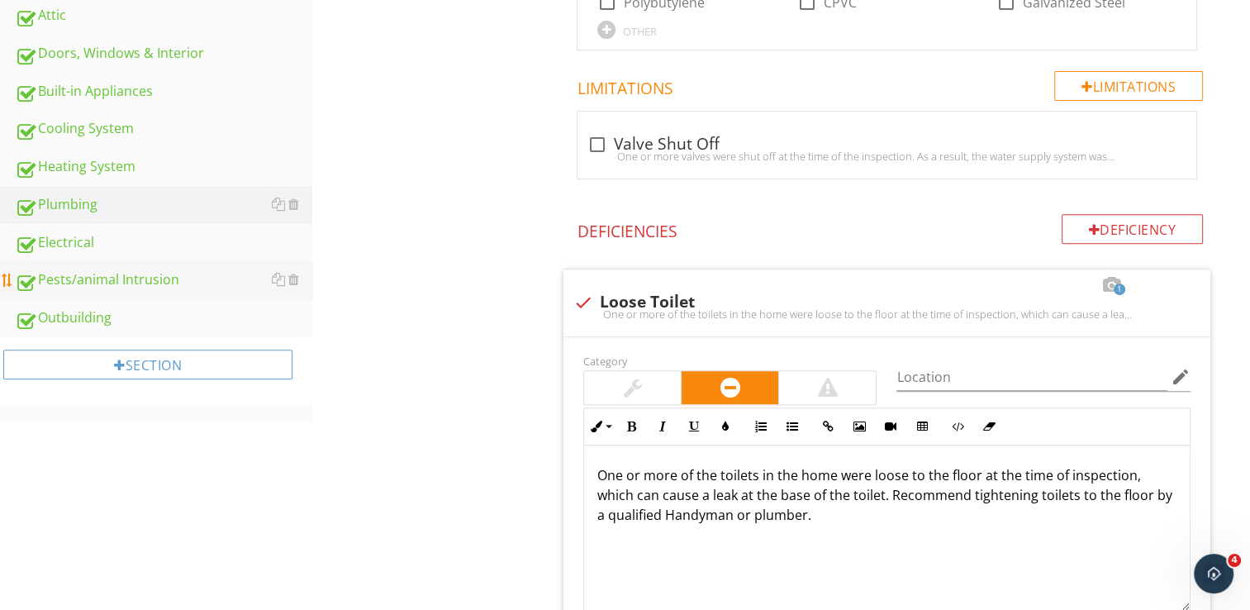
click at [168, 269] on div "Pests/animal Intrusion" at bounding box center [164, 279] width 298 height 21
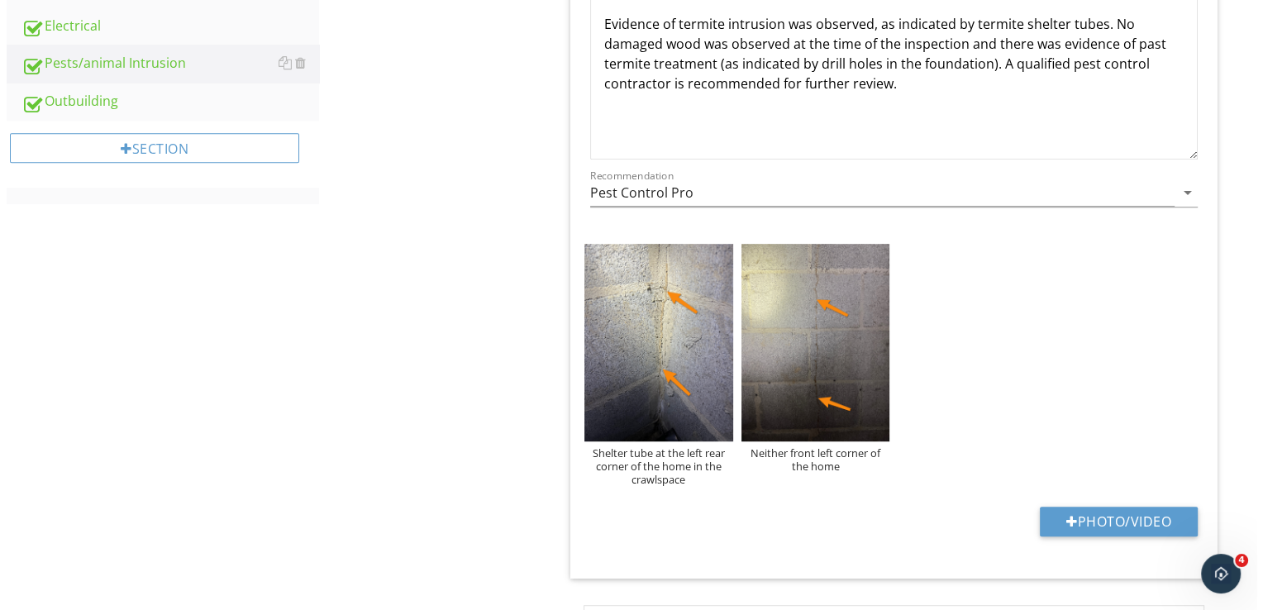
scroll to position [944, 0]
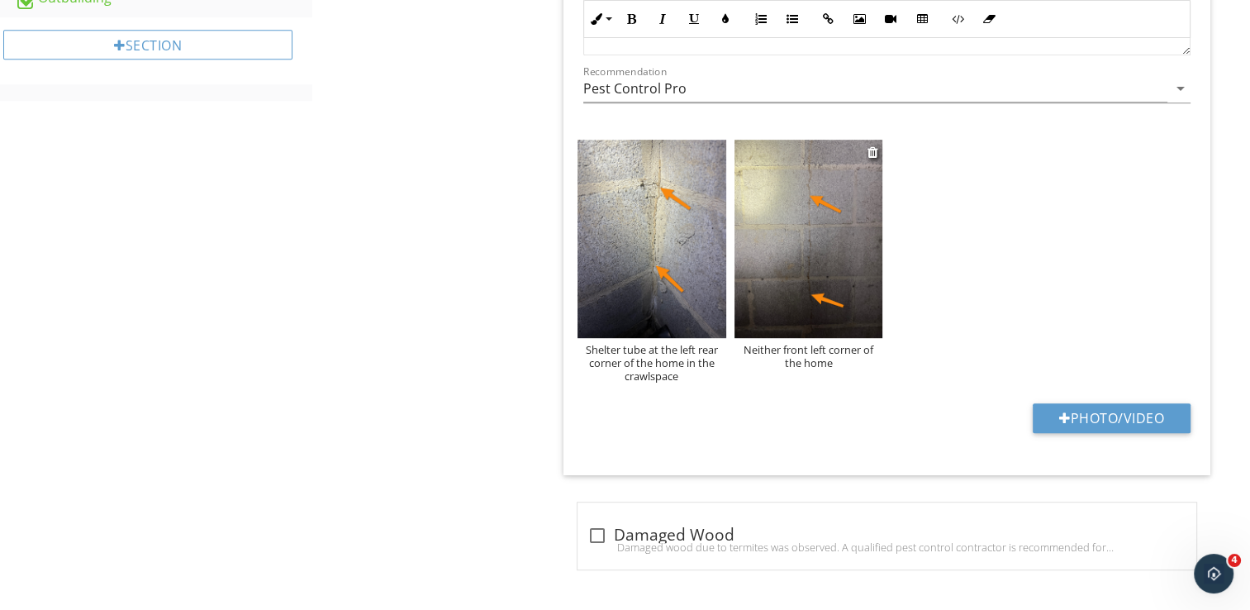
click at [801, 366] on div "Neither front left corner of the home" at bounding box center [809, 356] width 149 height 26
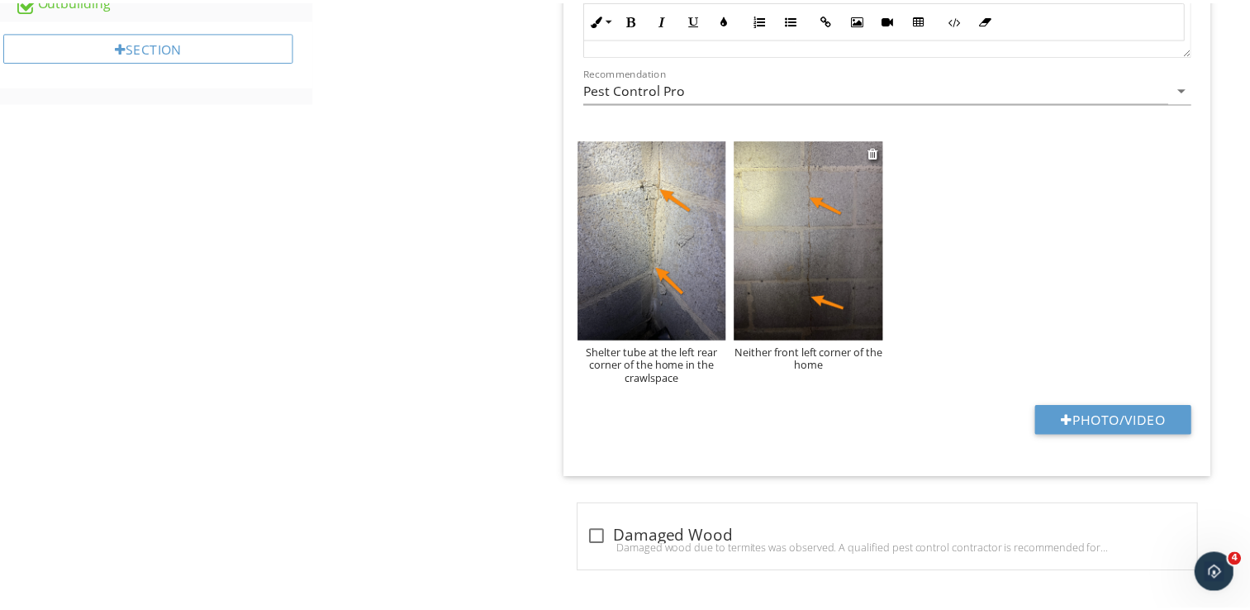
scroll to position [0, 0]
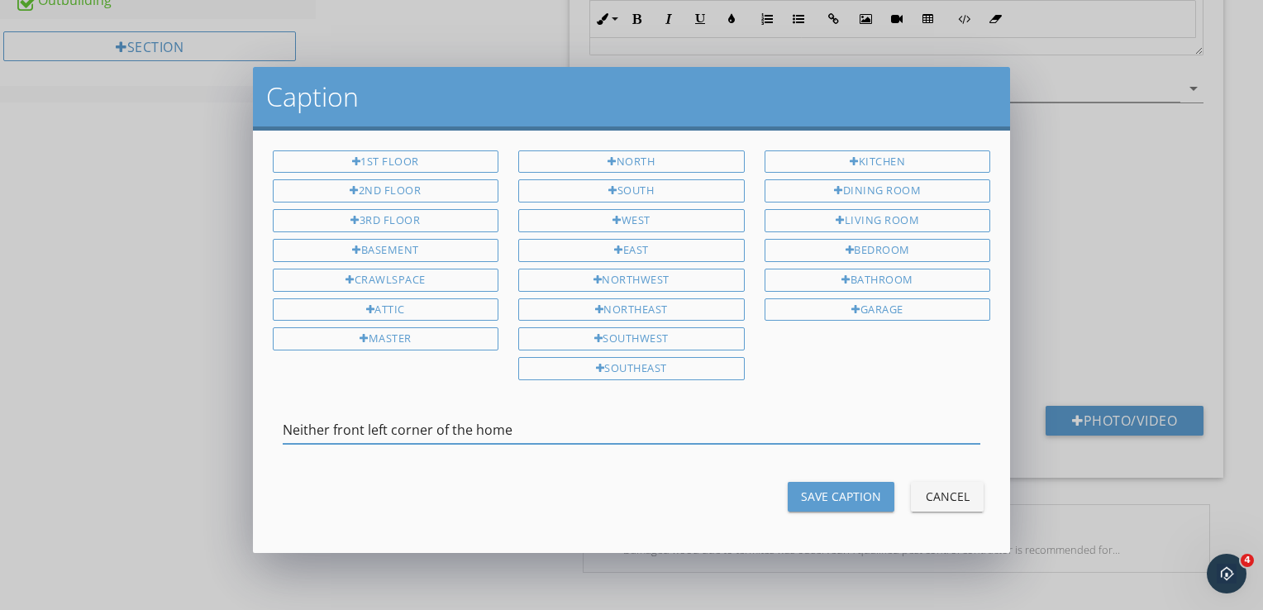
click at [328, 418] on input "Neither front left corner of the home" at bounding box center [632, 430] width 698 height 27
type input "Near the front left corner of the home"
click at [861, 491] on div "Save Caption" at bounding box center [841, 496] width 80 height 17
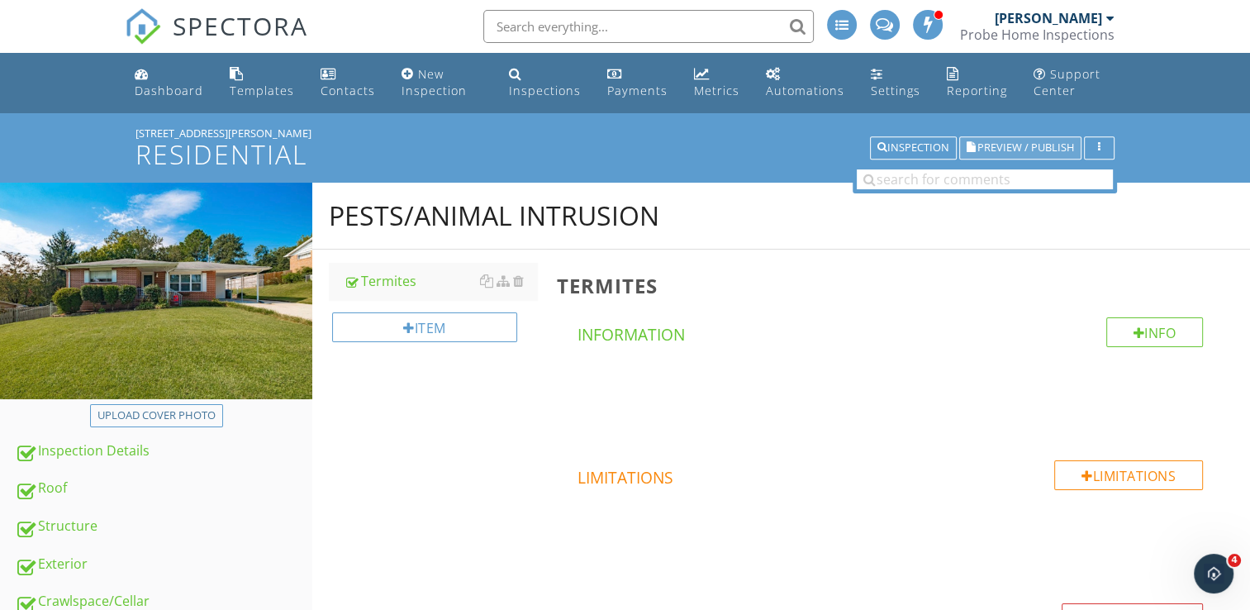
click at [1031, 147] on span "Preview / Publish" at bounding box center [1026, 148] width 97 height 11
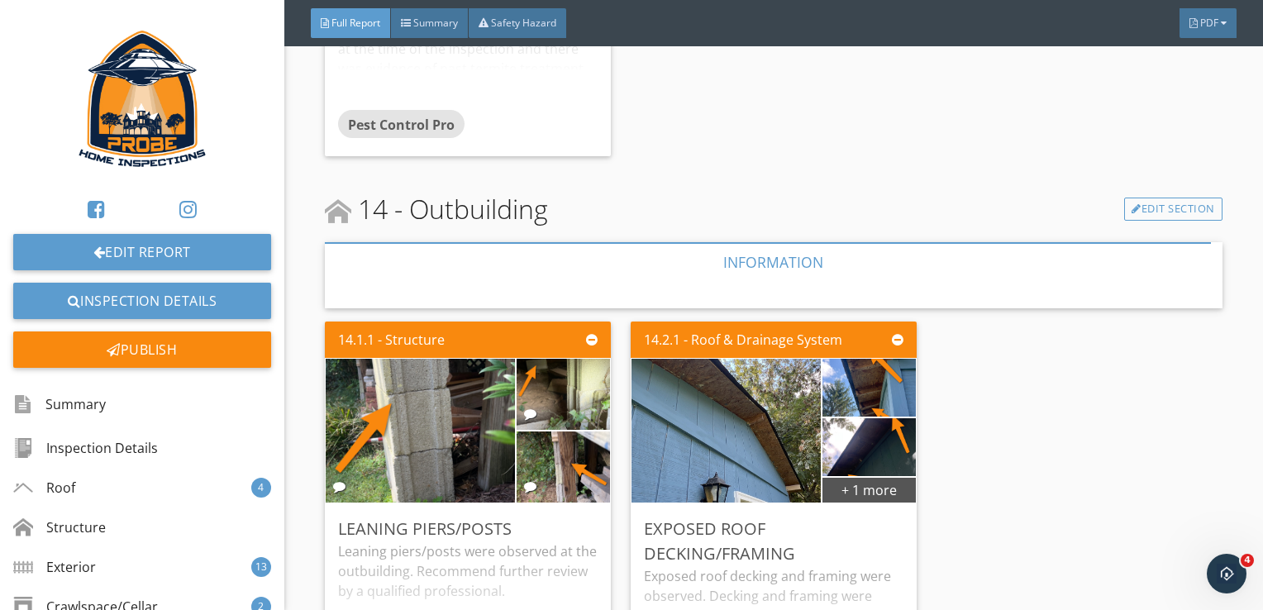
scroll to position [17975, 0]
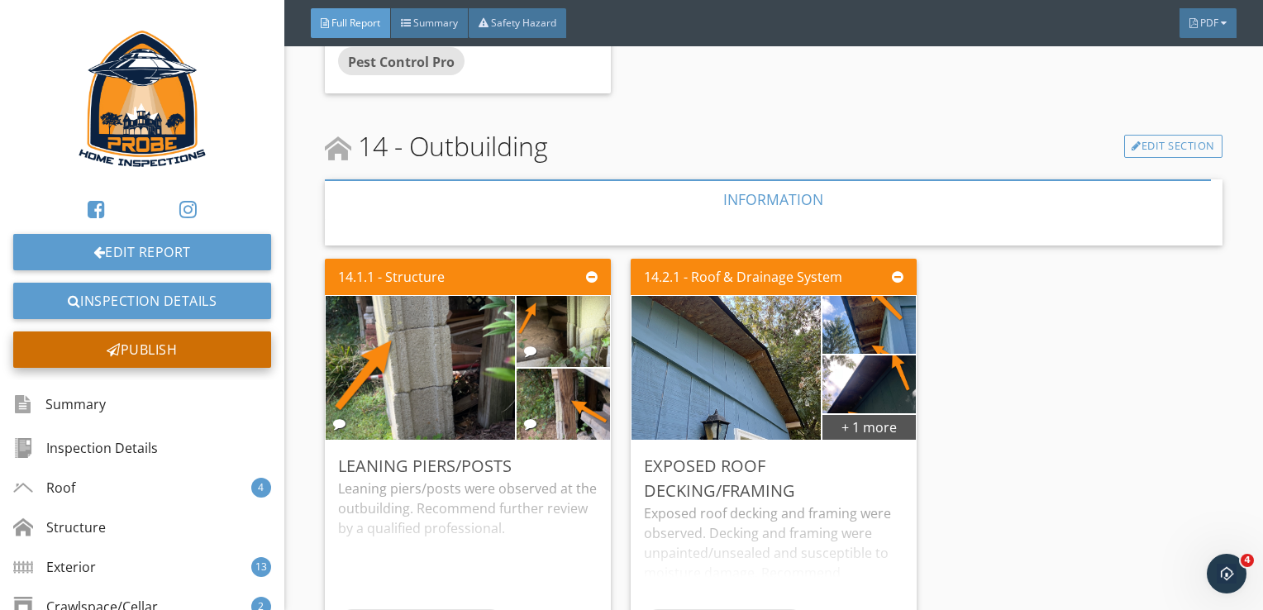
click at [64, 354] on div "Publish" at bounding box center [142, 349] width 258 height 36
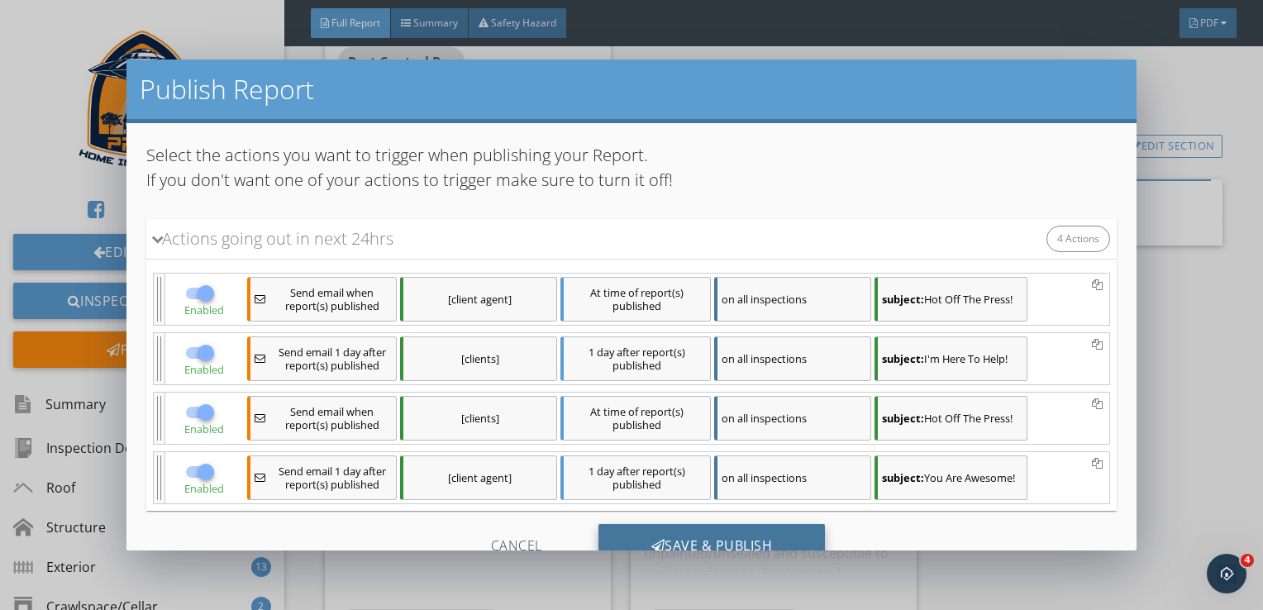
click at [737, 533] on div "Save & Publish" at bounding box center [711, 546] width 227 height 45
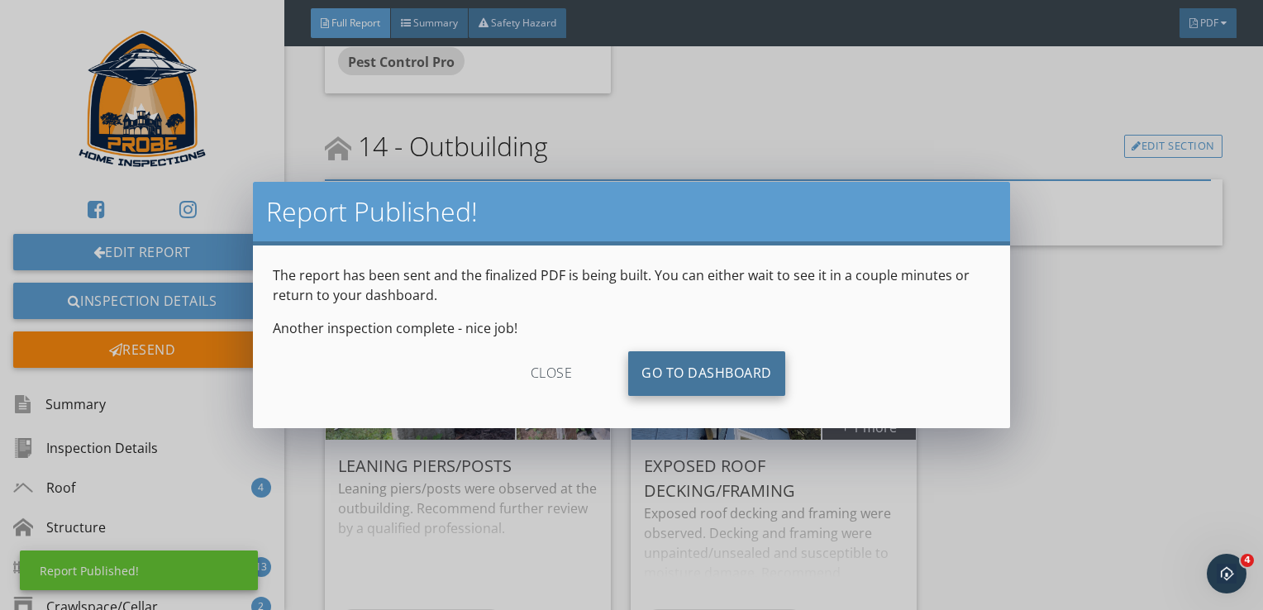
click at [760, 379] on link "Go To Dashboard" at bounding box center [706, 373] width 157 height 45
